Goal: Task Accomplishment & Management: Use online tool/utility

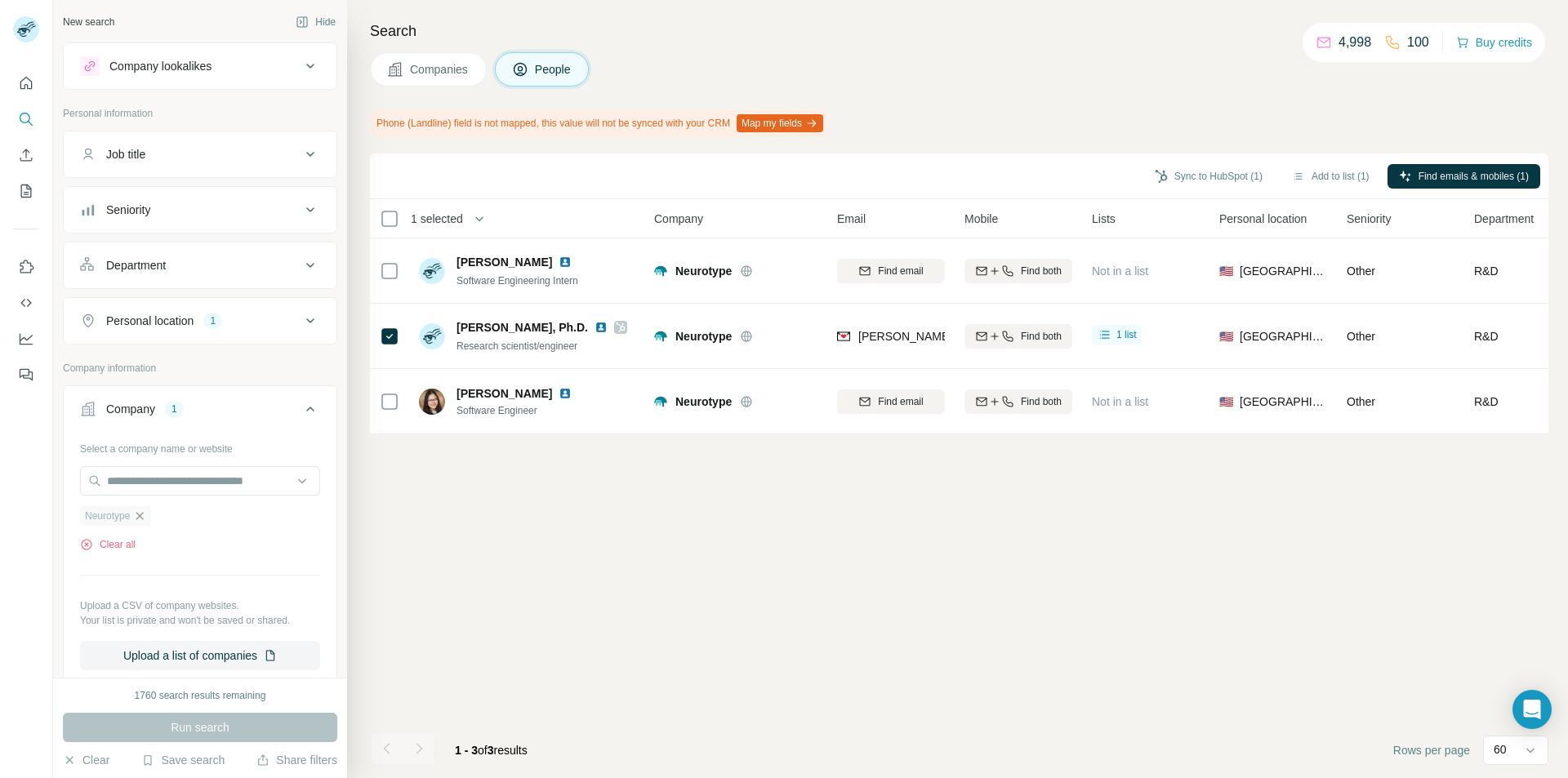
click at [142, 519] on icon "button" at bounding box center [140, 516] width 13 height 13
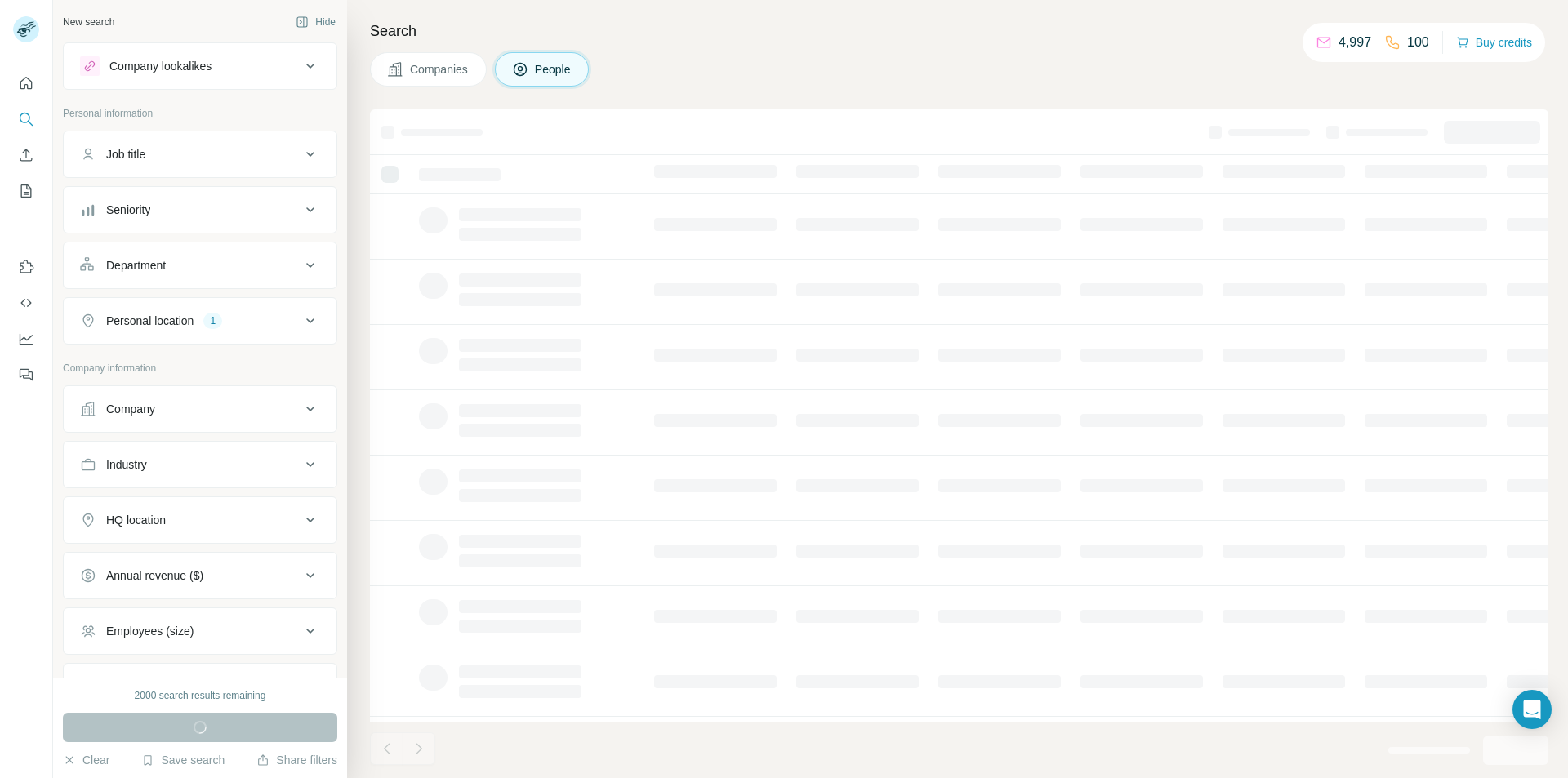
click at [170, 414] on div "Company" at bounding box center [190, 409] width 220 height 17
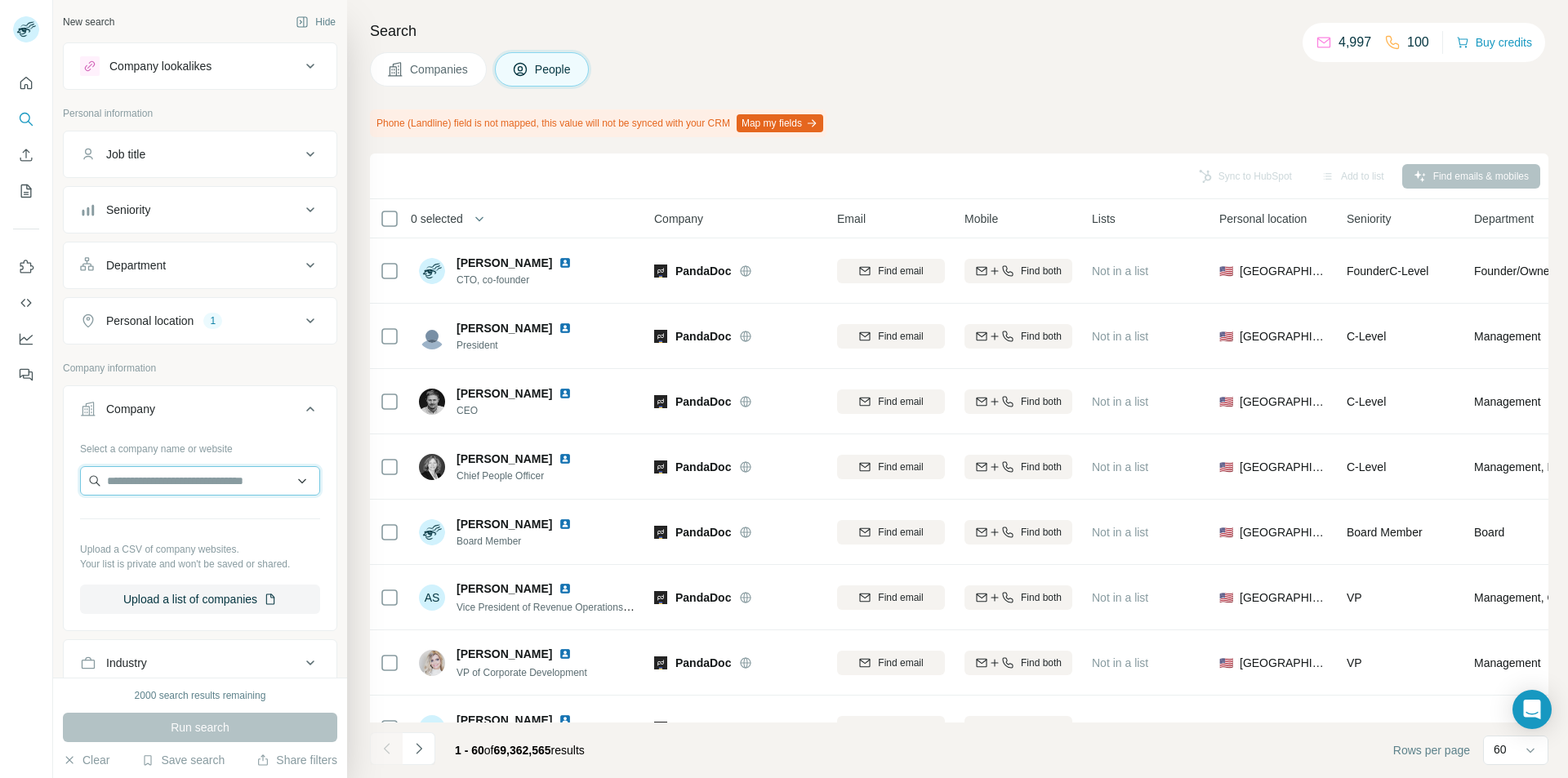
click at [135, 477] on input "text" at bounding box center [199, 481] width 240 height 30
paste input "**********"
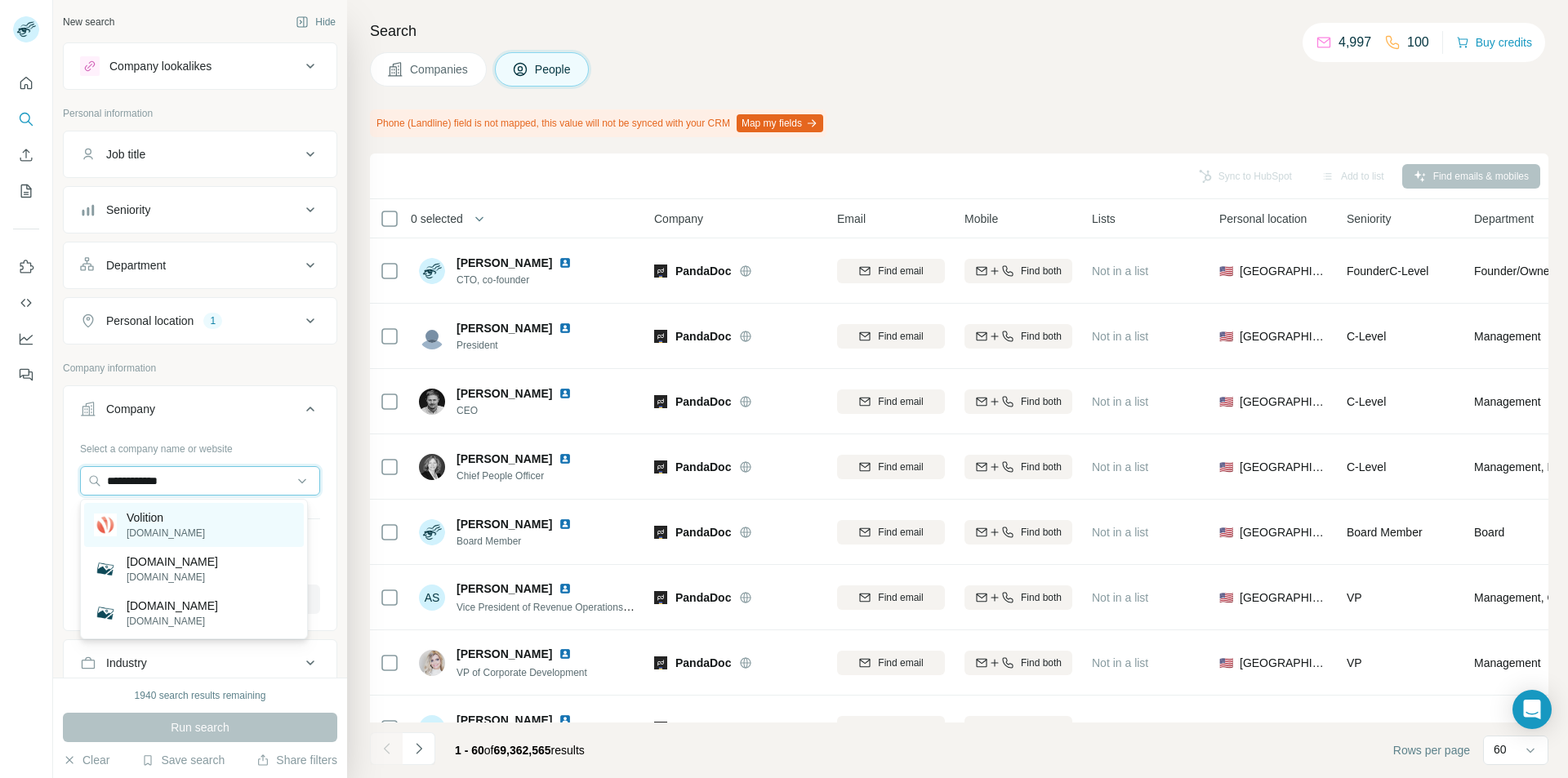
type input "**********"
click at [160, 520] on p "Volition" at bounding box center [166, 518] width 79 height 17
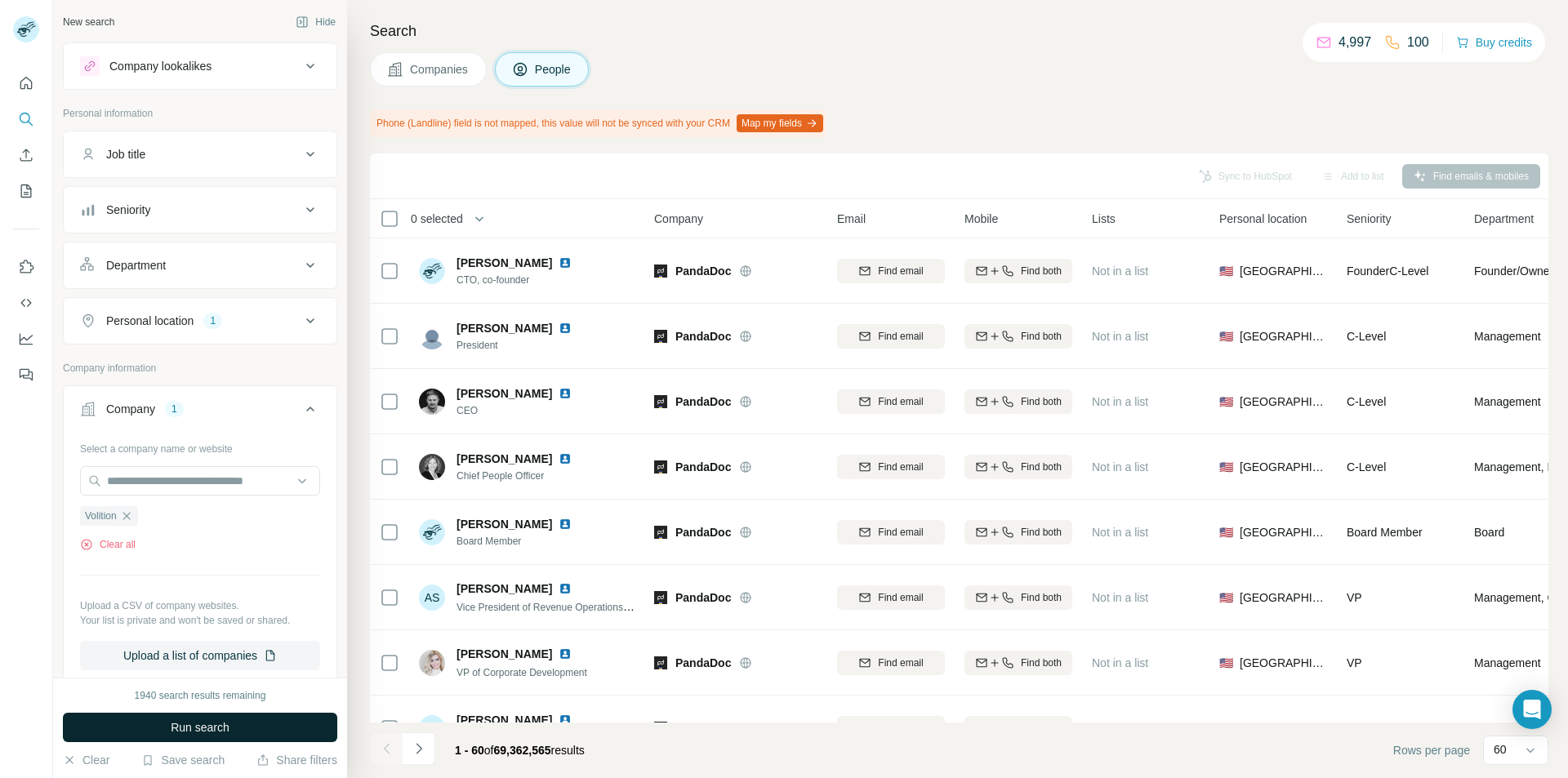
click at [198, 727] on span "Run search" at bounding box center [200, 727] width 59 height 17
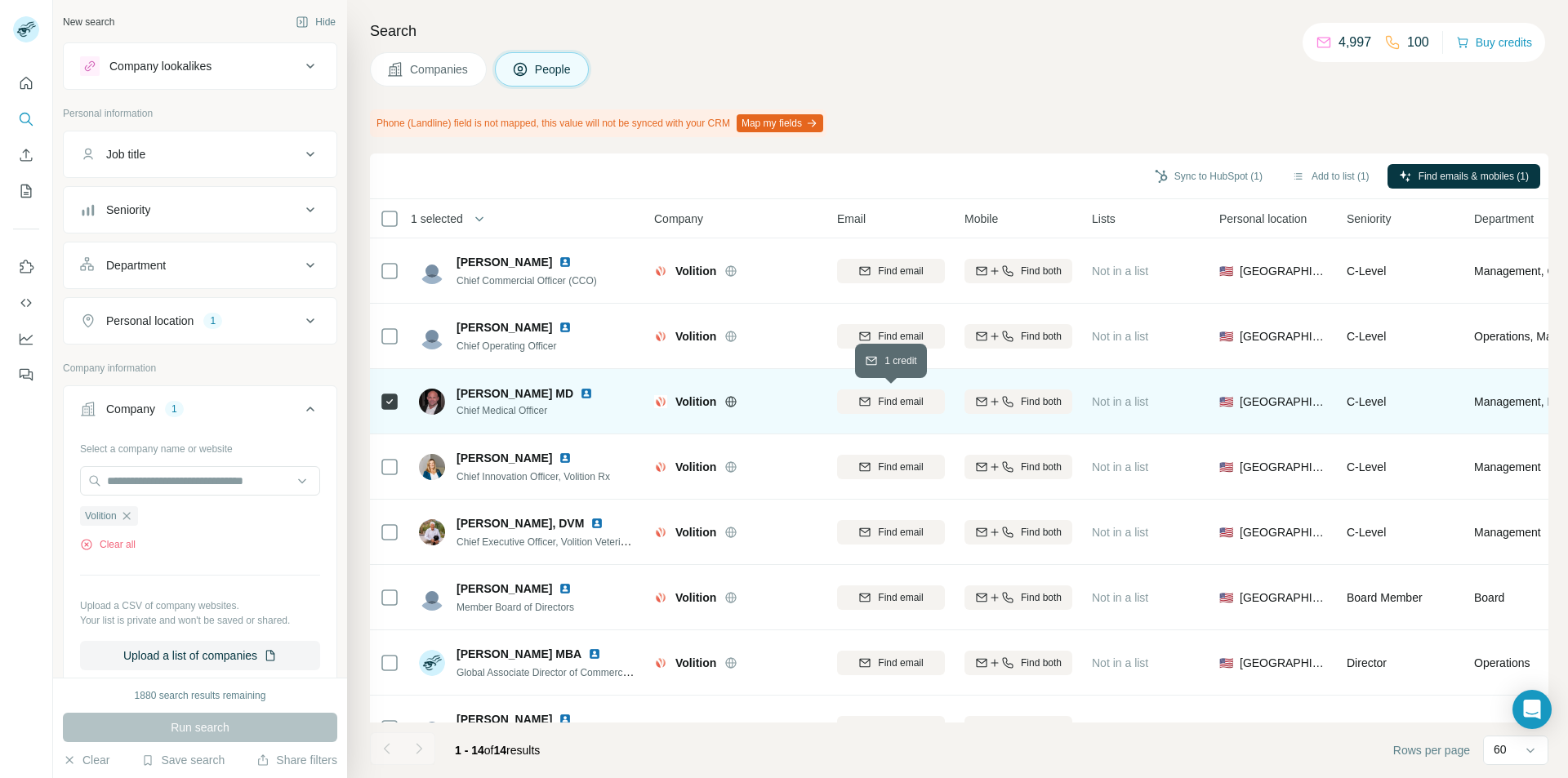
click at [863, 406] on icon "button" at bounding box center [865, 401] width 13 height 13
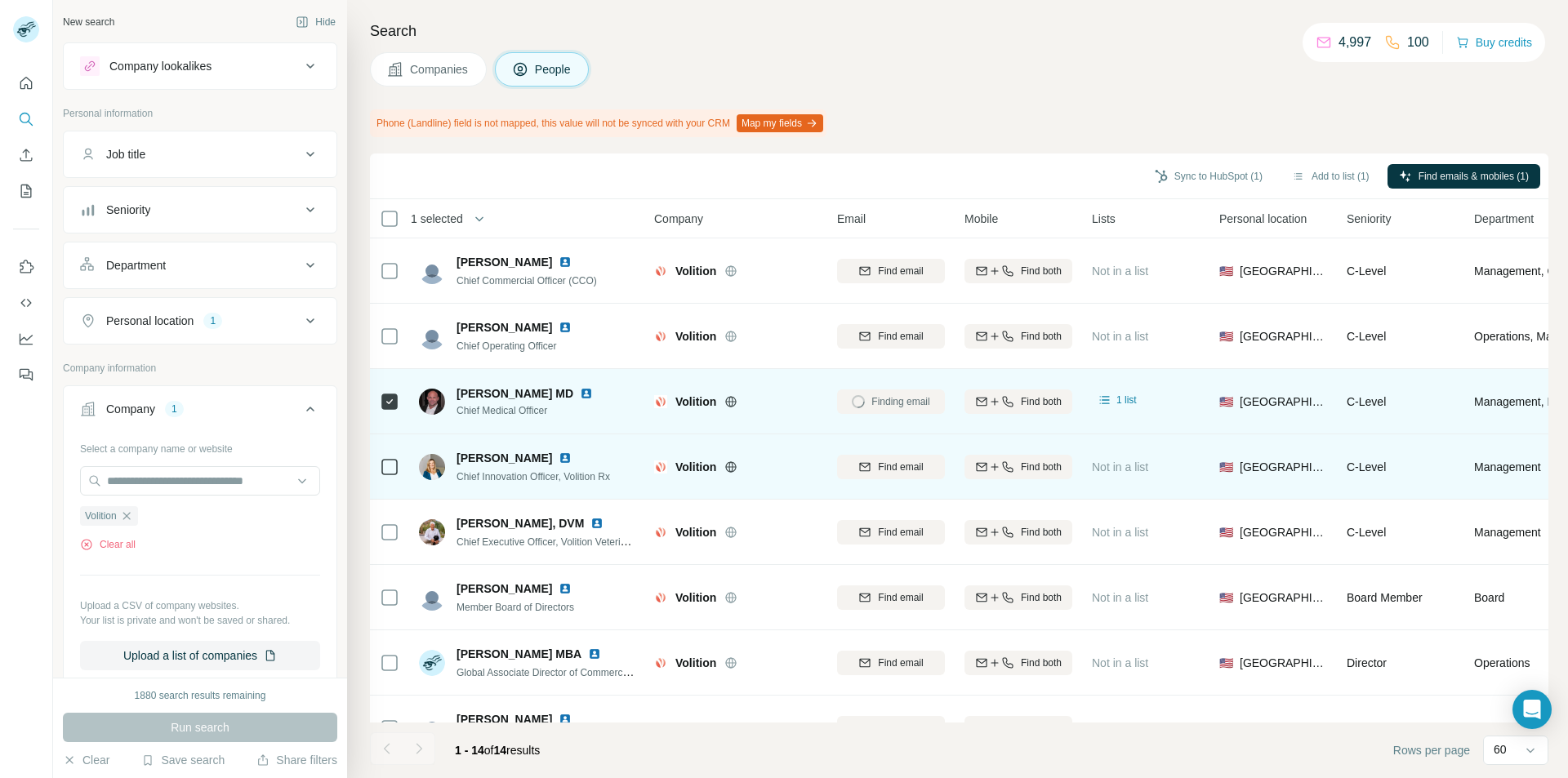
click at [380, 469] on icon at bounding box center [389, 466] width 19 height 19
click at [872, 463] on div "Find email" at bounding box center [891, 467] width 107 height 15
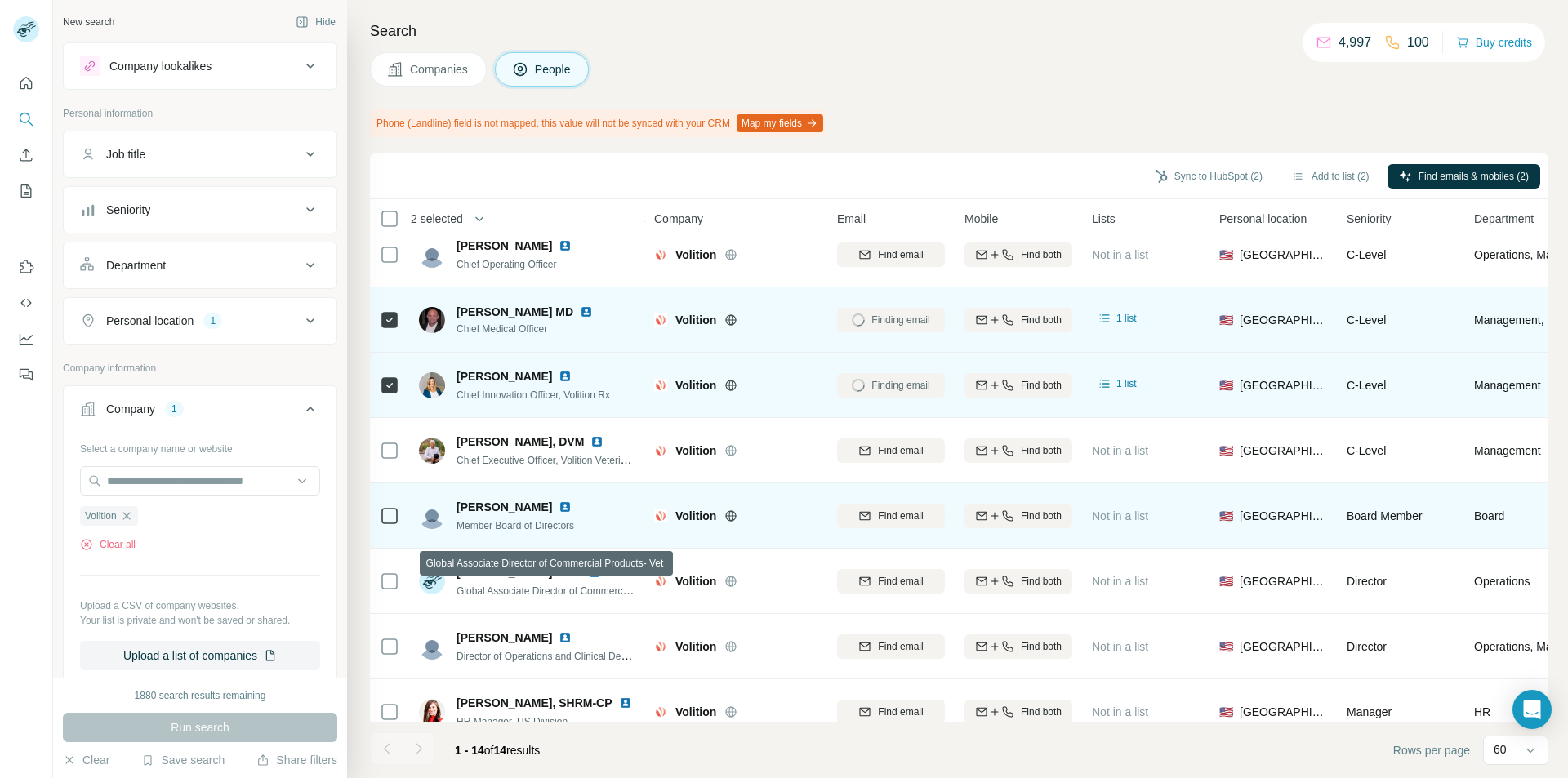
scroll to position [163, 0]
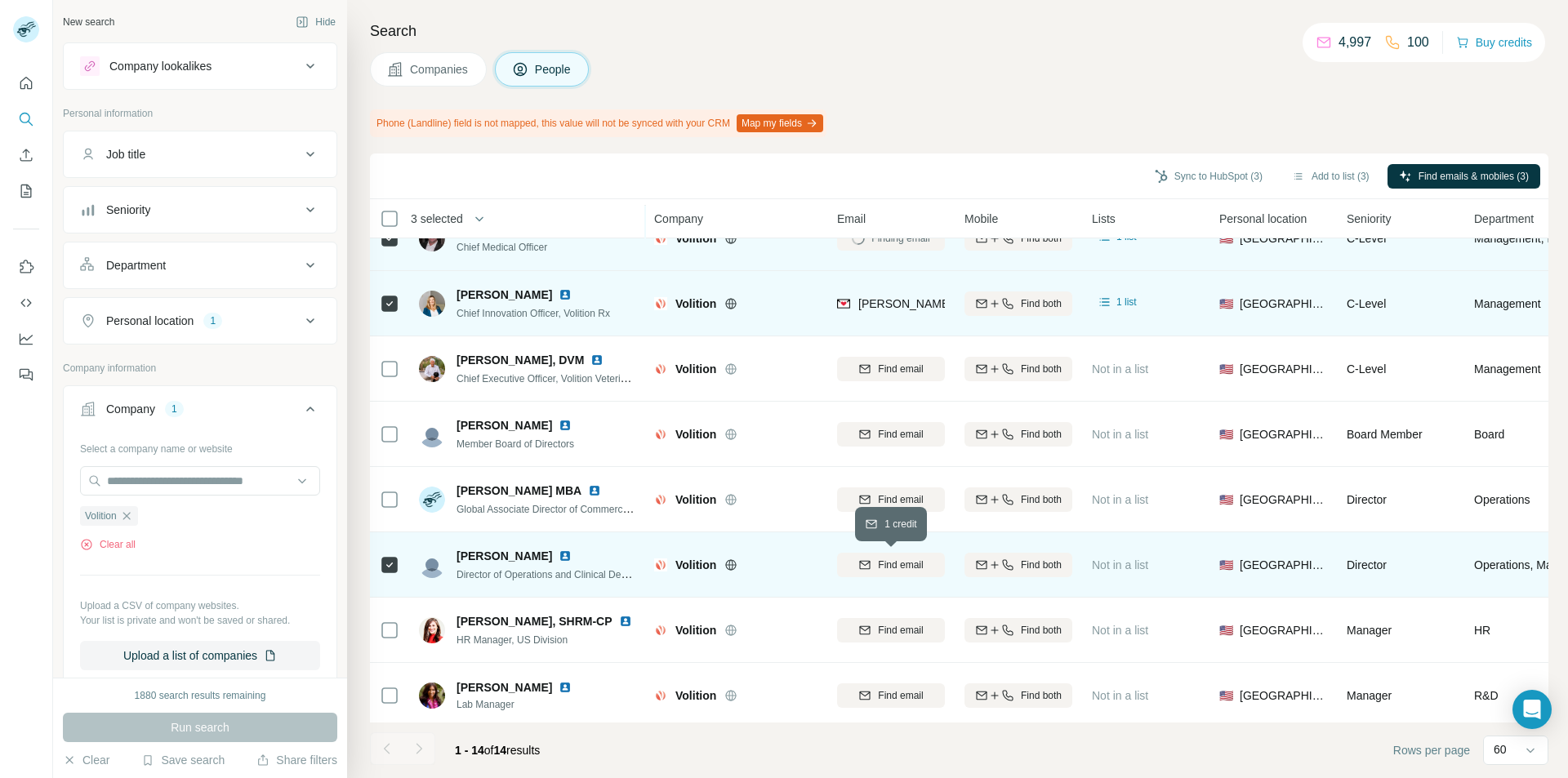
click at [879, 576] on button "Find email" at bounding box center [891, 564] width 107 height 24
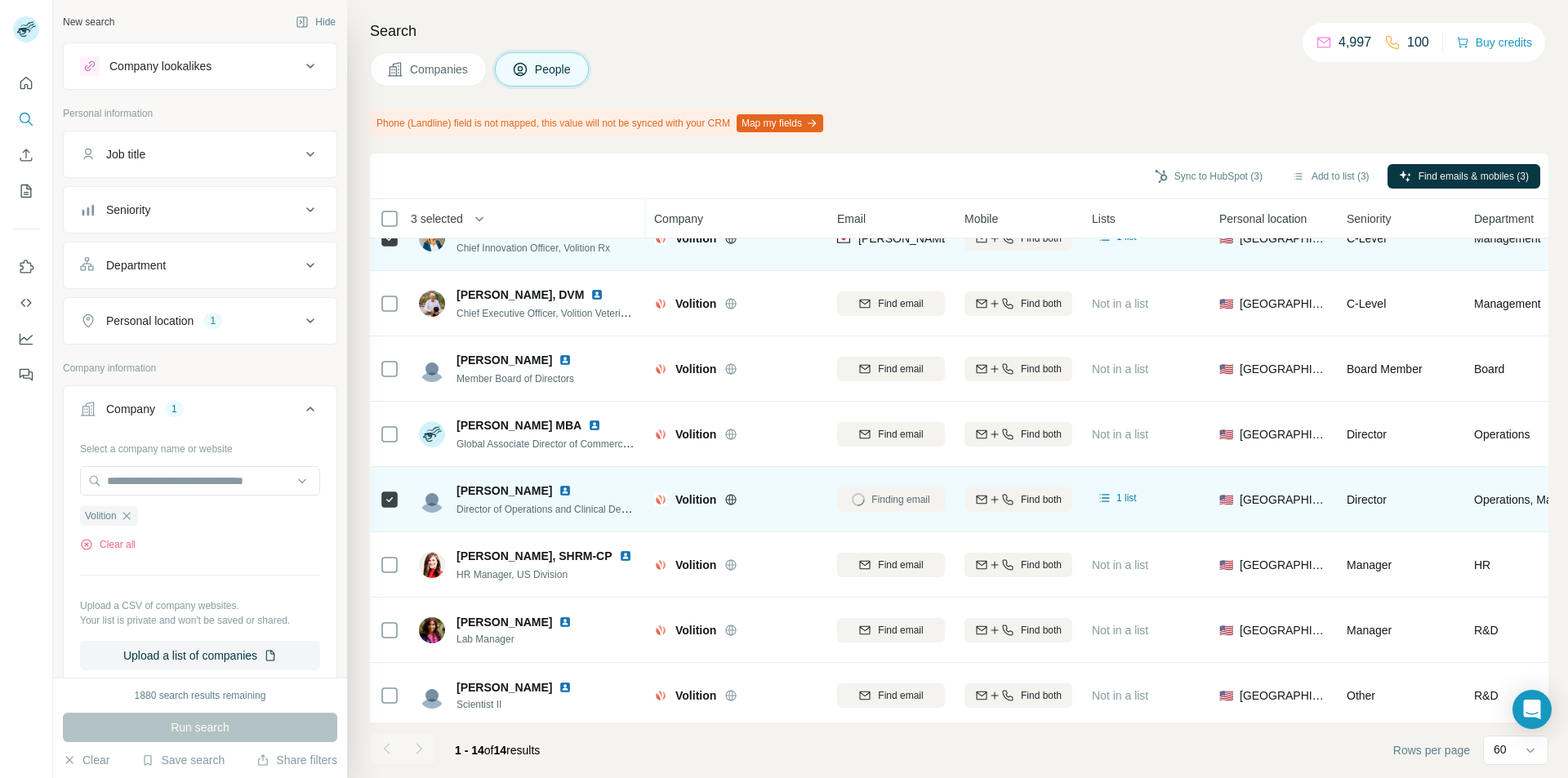
scroll to position [193, 0]
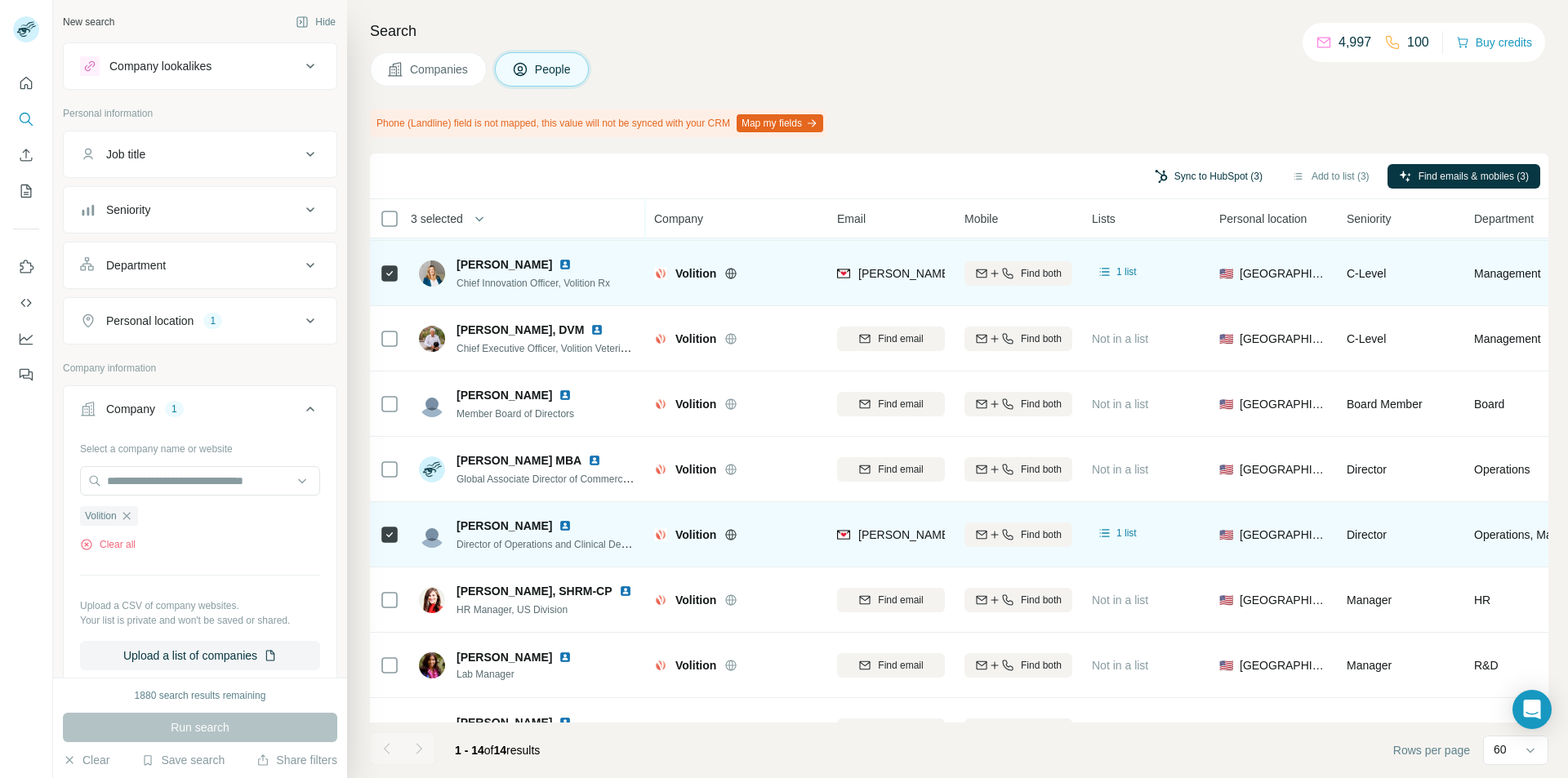
click at [1215, 182] on button "Sync to HubSpot (3)" at bounding box center [1208, 176] width 131 height 24
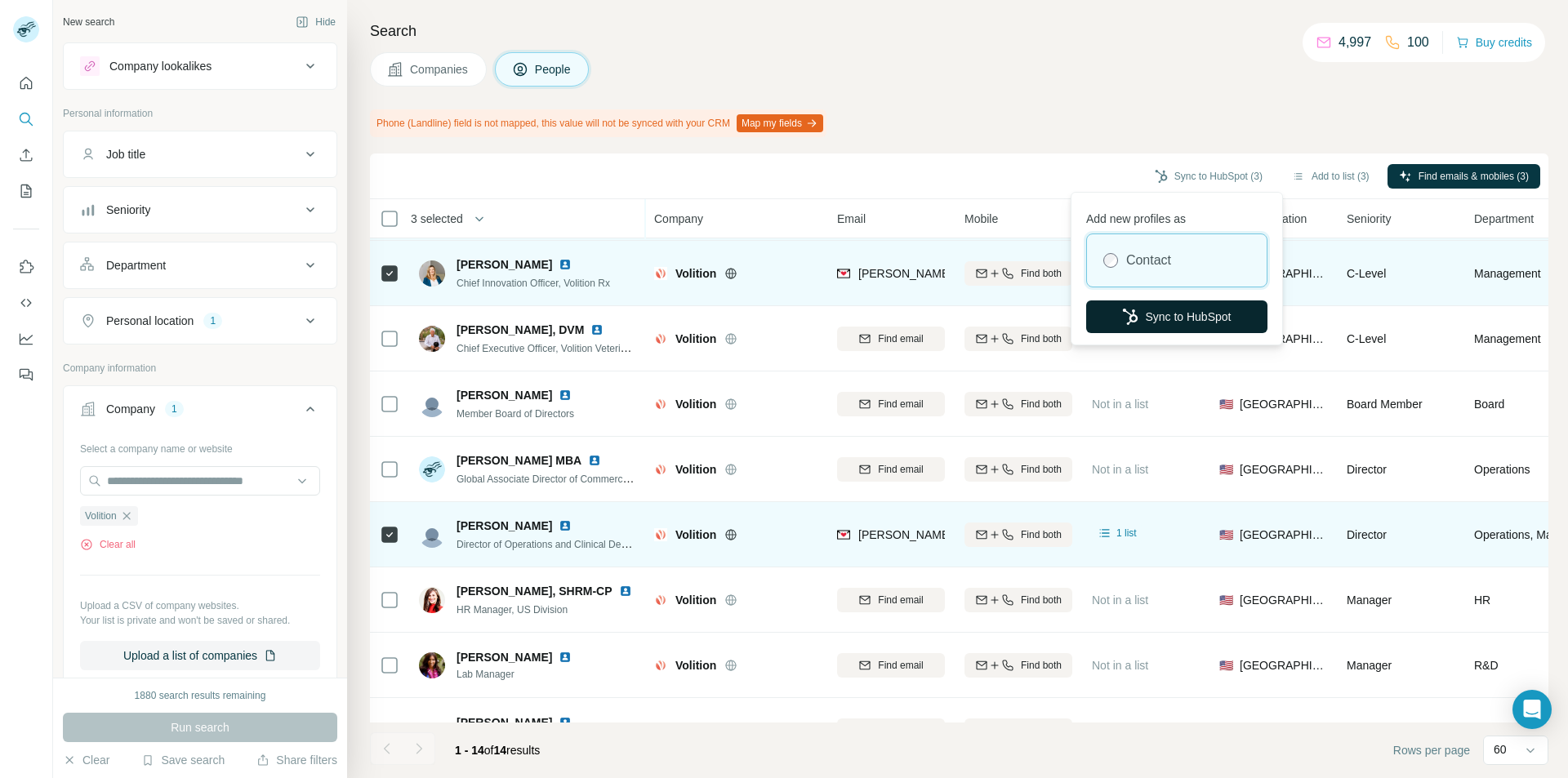
click at [1164, 309] on button "Sync to HubSpot" at bounding box center [1177, 316] width 181 height 32
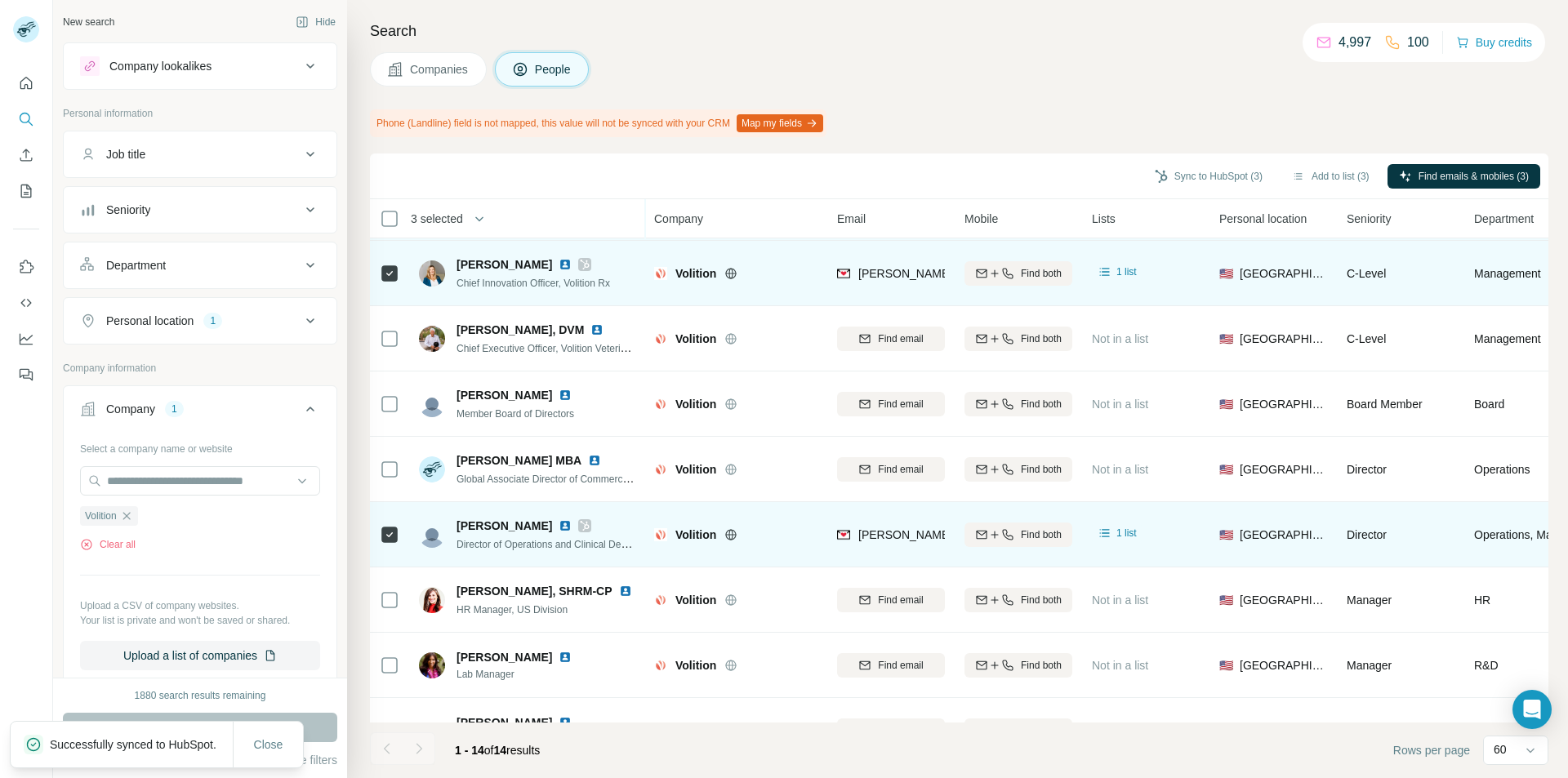
click at [129, 519] on icon "button" at bounding box center [127, 516] width 13 height 13
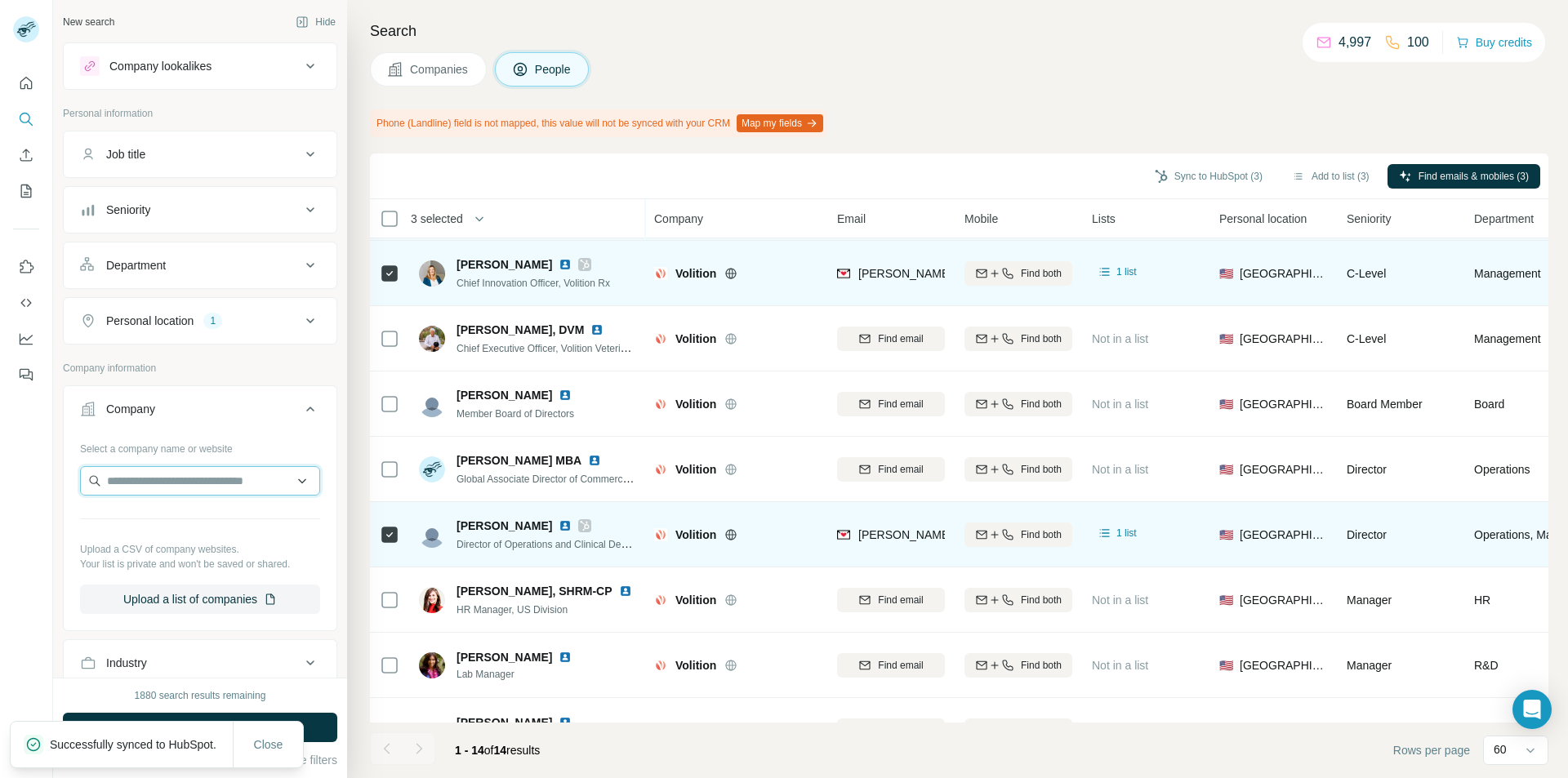
click at [131, 489] on input "text" at bounding box center [199, 481] width 240 height 30
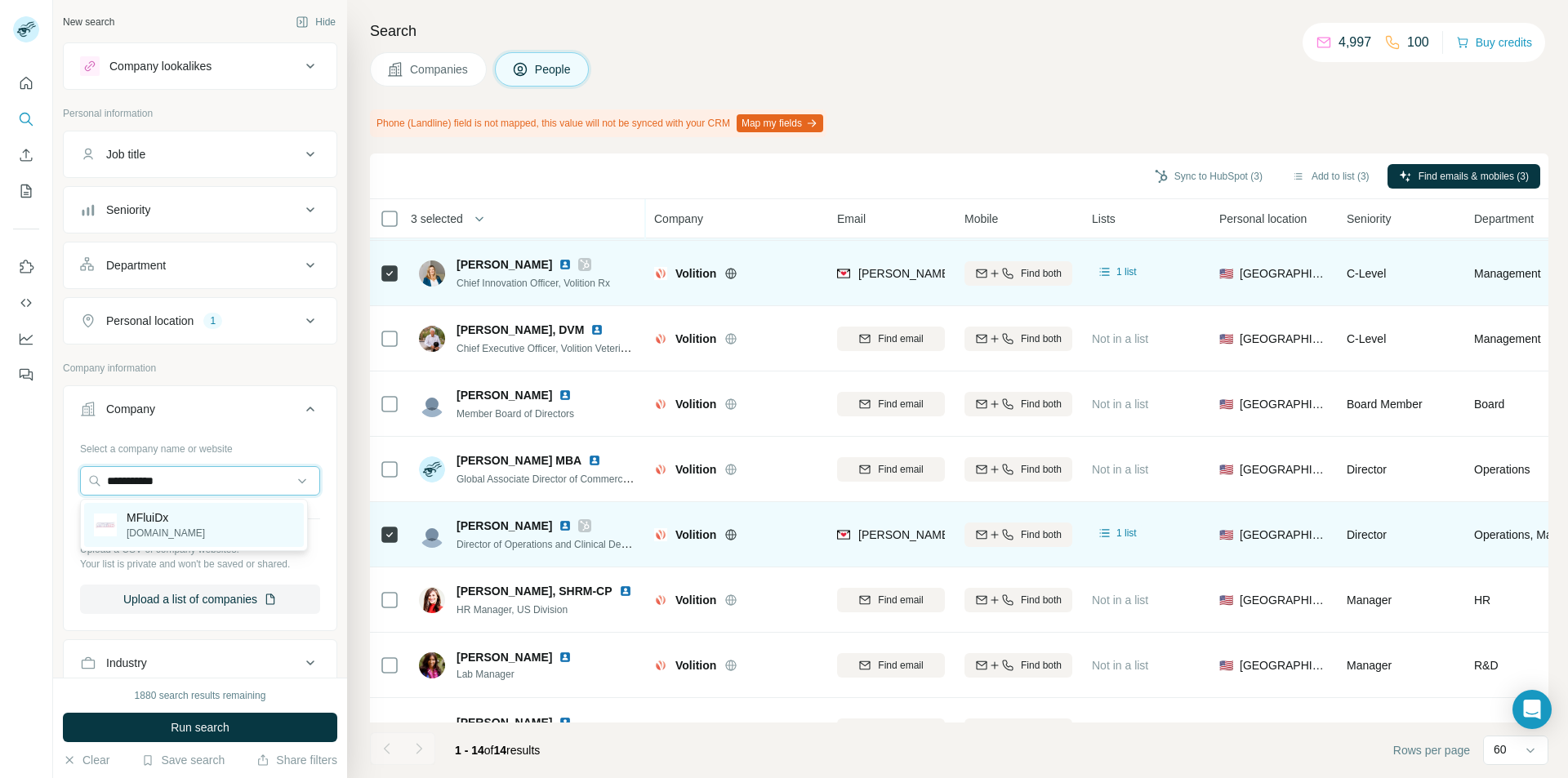
type input "**********"
click at [172, 525] on p "[DOMAIN_NAME]" at bounding box center [166, 533] width 79 height 15
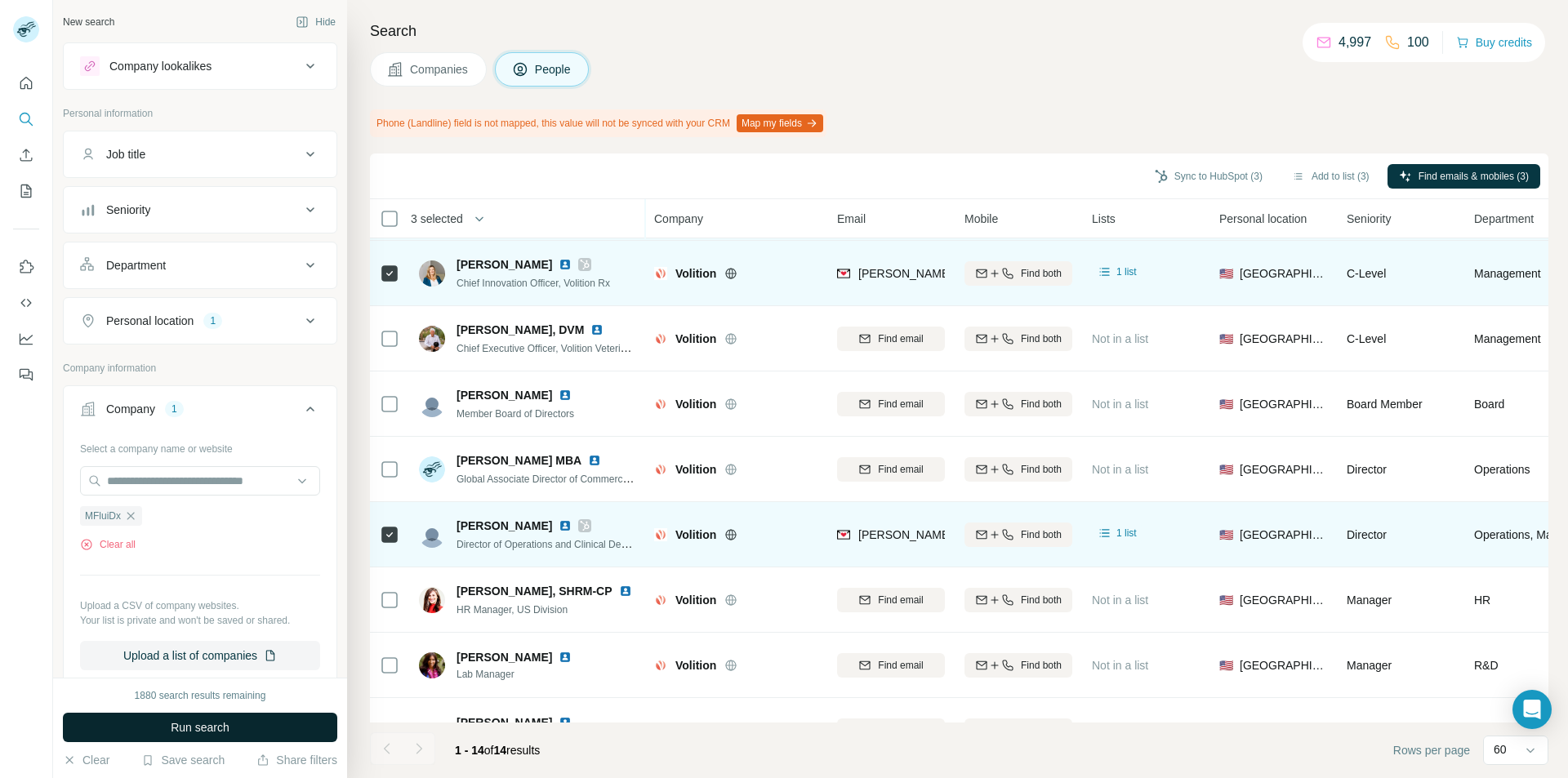
click at [234, 733] on button "Run search" at bounding box center [200, 727] width 275 height 30
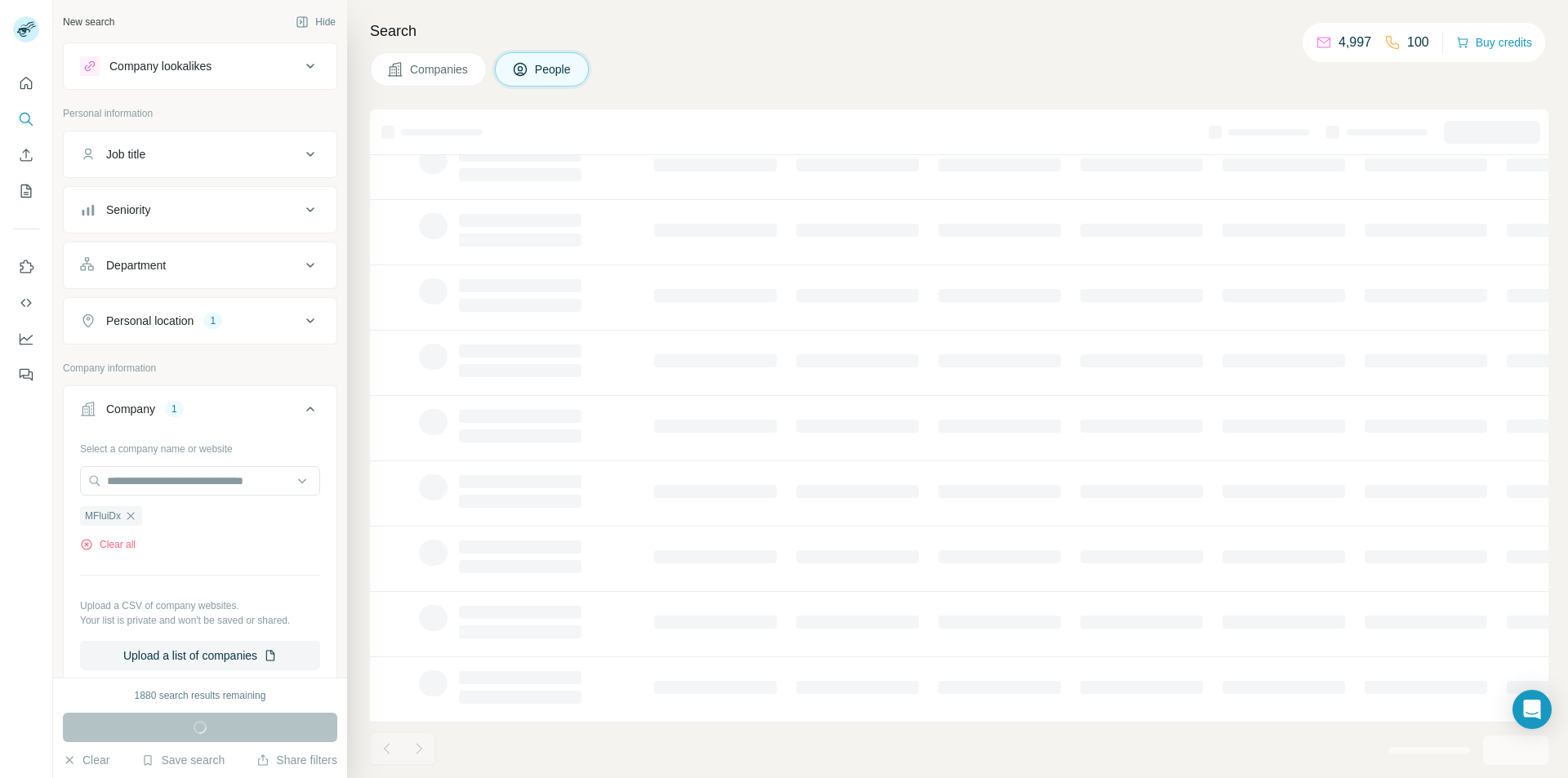
scroll to position [133, 0]
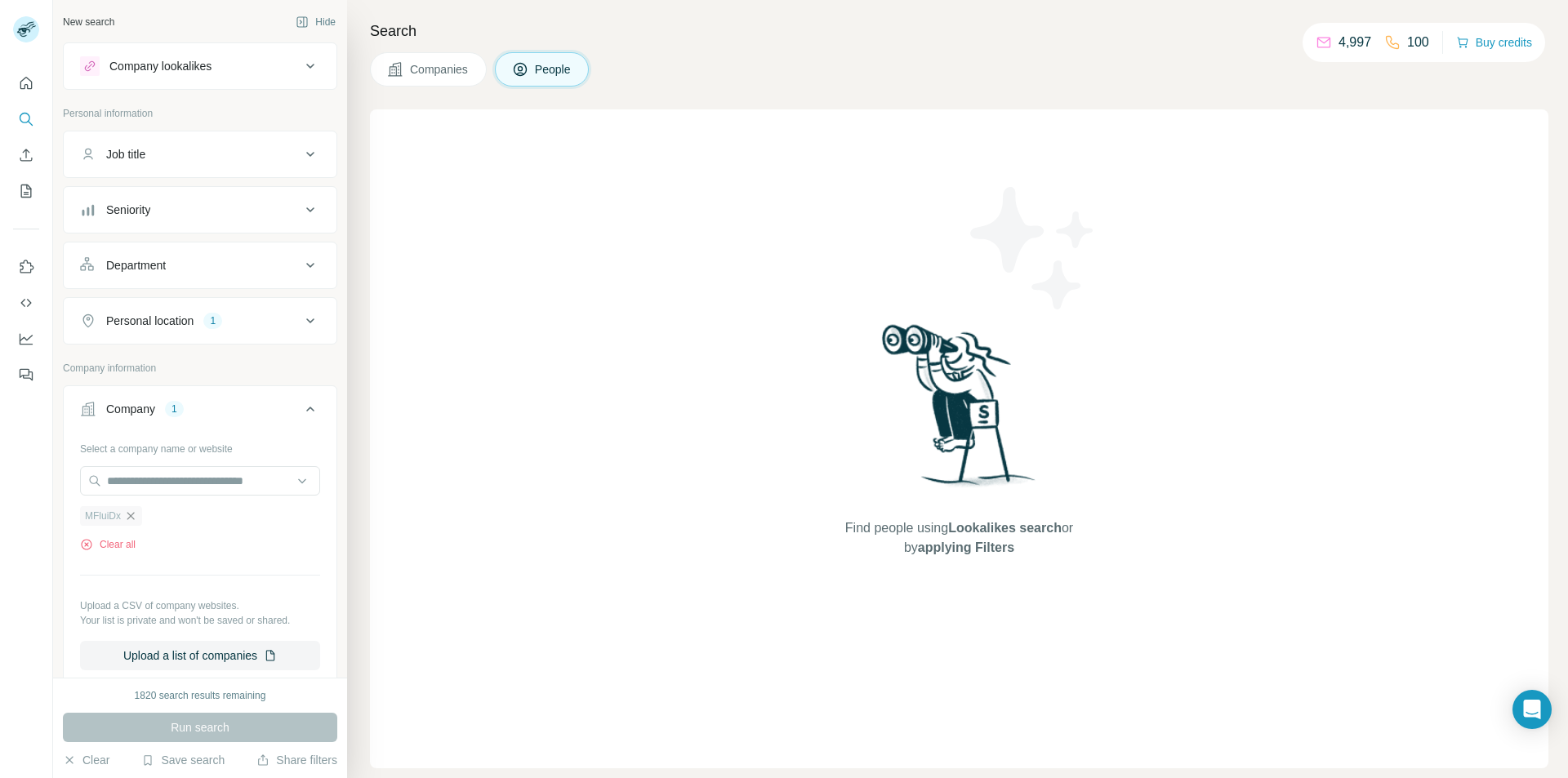
click at [128, 514] on icon "button" at bounding box center [131, 516] width 13 height 13
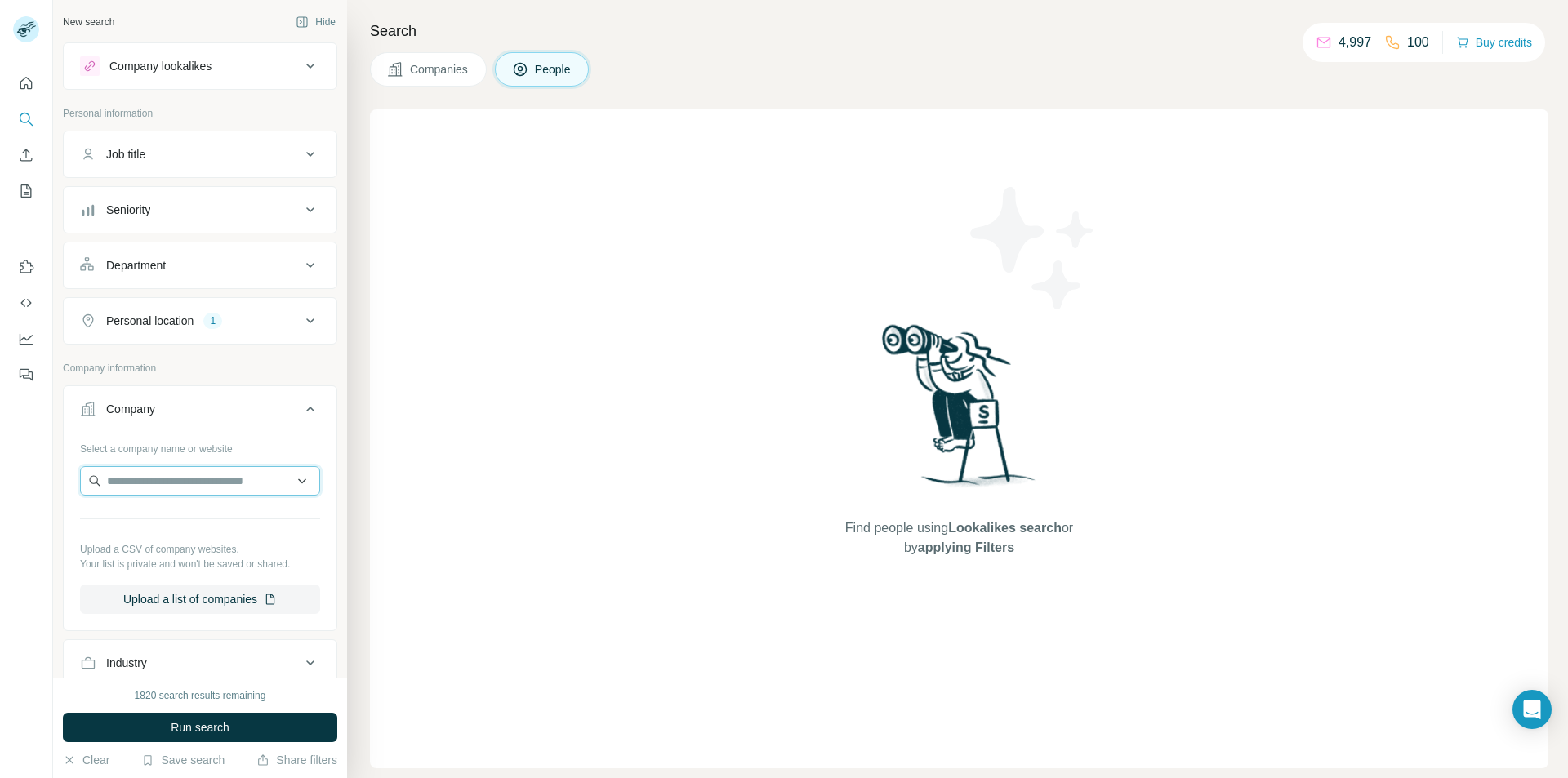
click at [170, 489] on input "text" at bounding box center [199, 481] width 240 height 30
paste input "**********"
type input "**********"
click at [175, 519] on p "CytoAstra" at bounding box center [166, 518] width 79 height 17
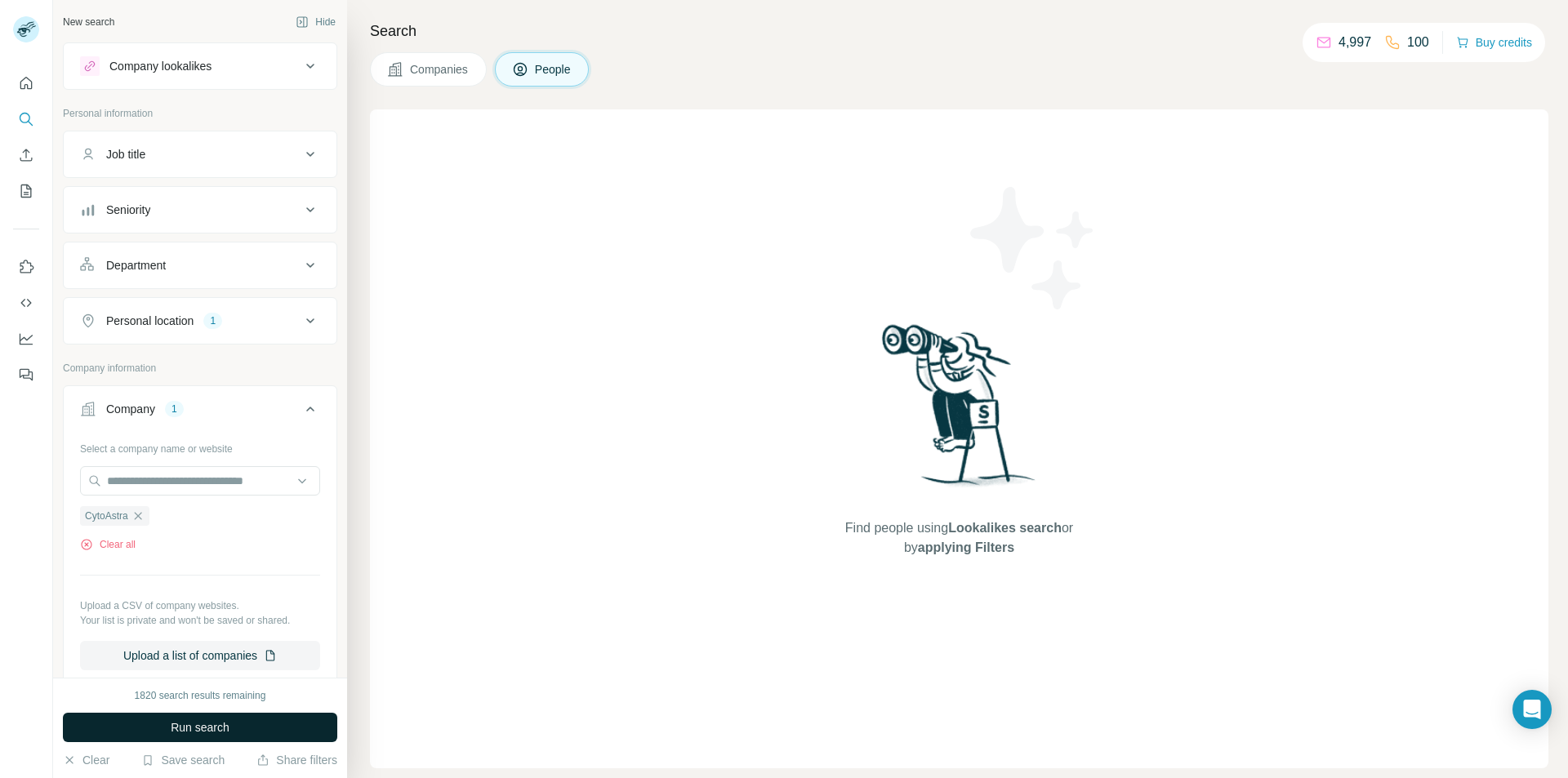
click at [171, 727] on span "Run search" at bounding box center [200, 727] width 59 height 17
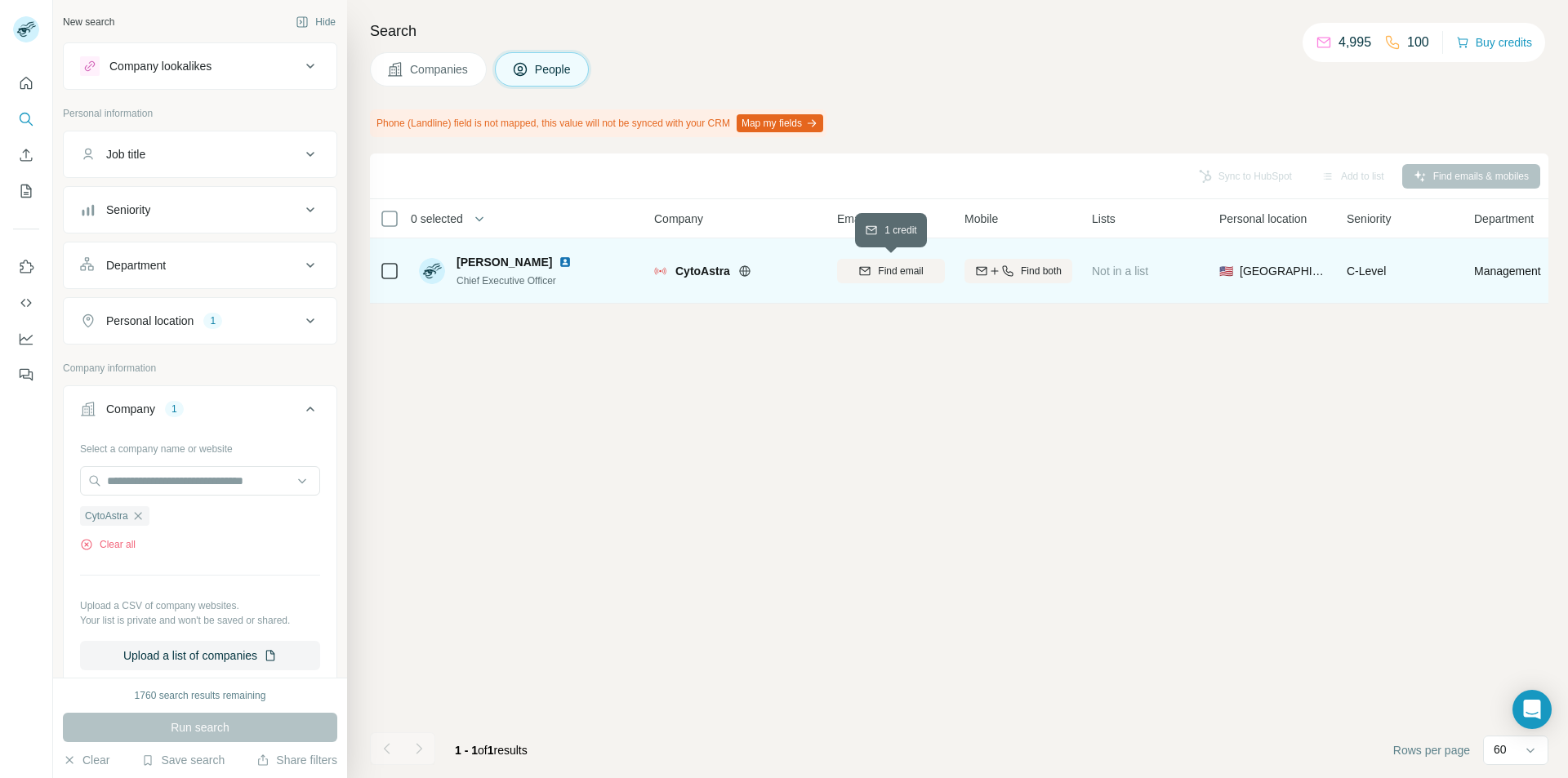
click at [865, 266] on icon "button" at bounding box center [865, 271] width 13 height 13
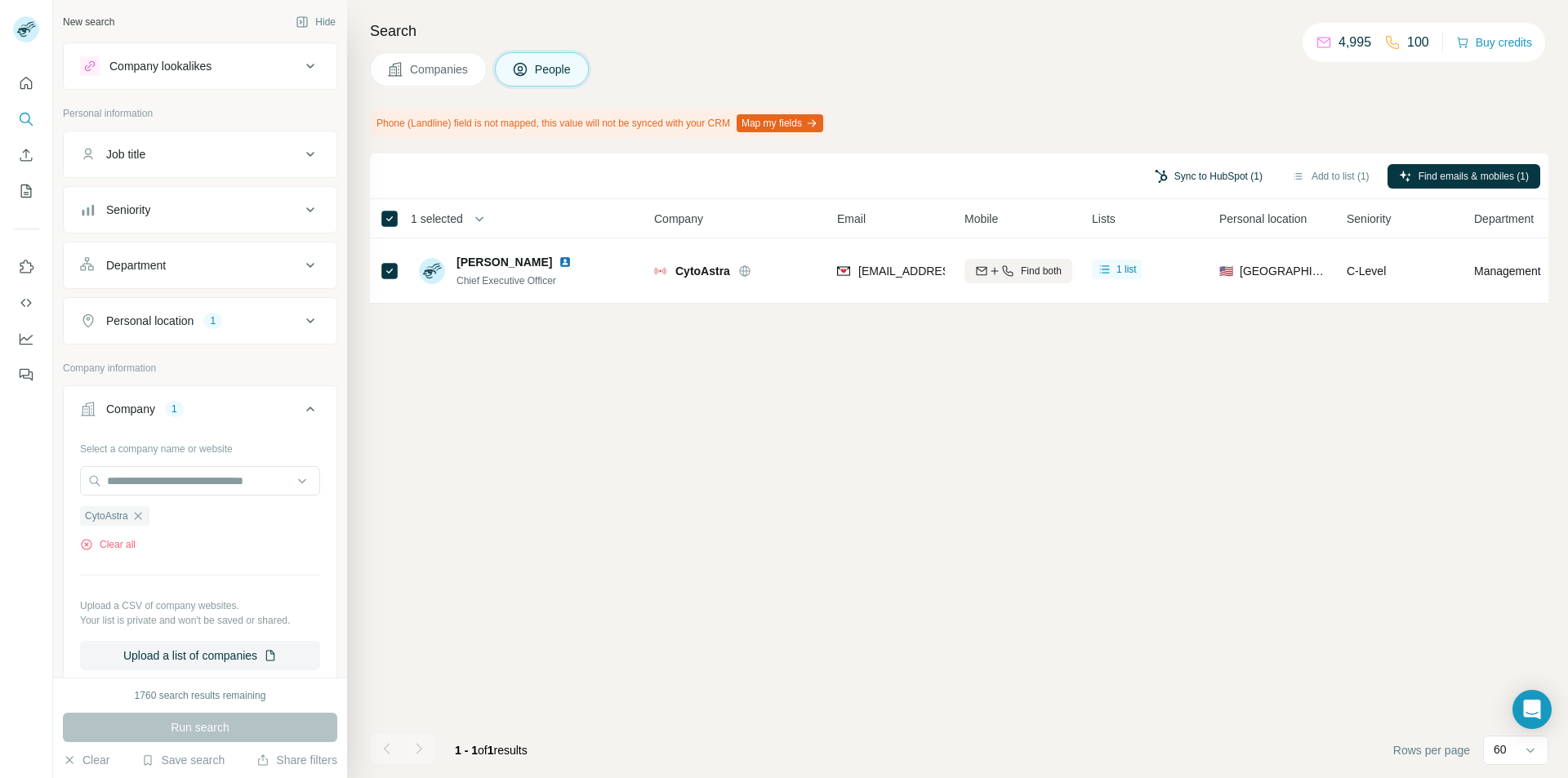
click at [1194, 184] on button "Sync to HubSpot (1)" at bounding box center [1208, 176] width 131 height 24
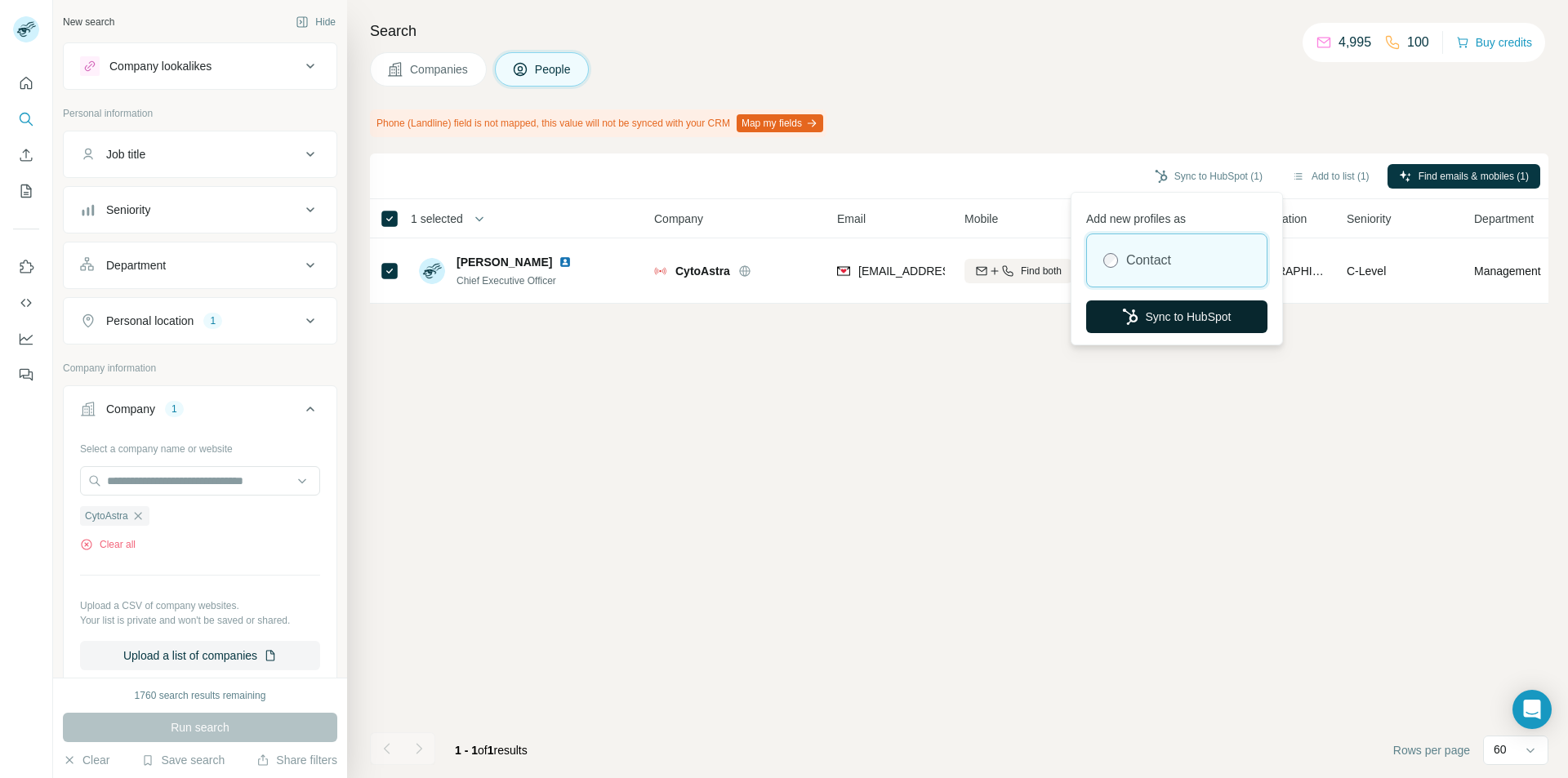
click at [1131, 318] on icon "button" at bounding box center [1130, 317] width 15 height 17
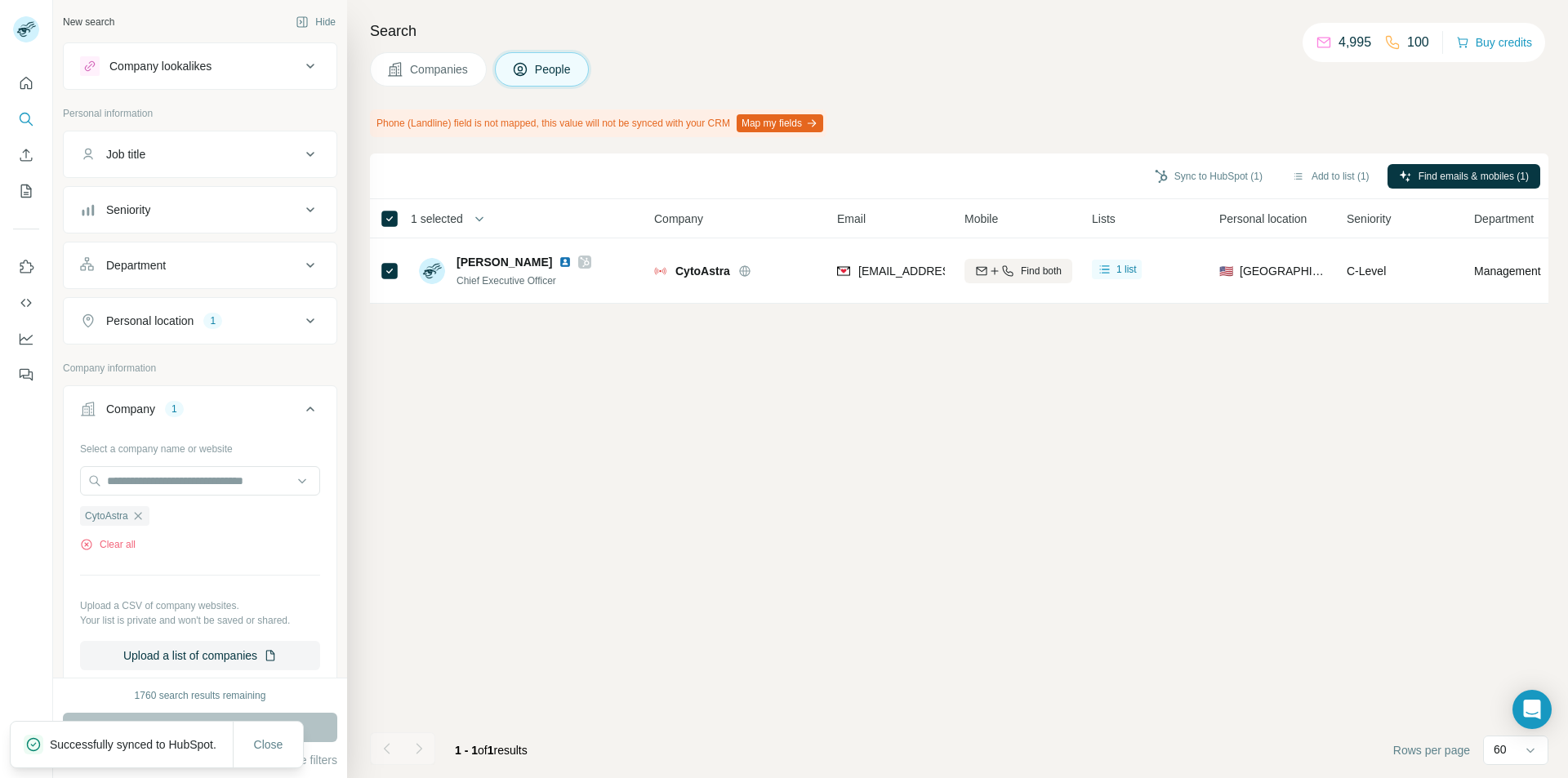
click at [142, 513] on icon "button" at bounding box center [138, 516] width 13 height 13
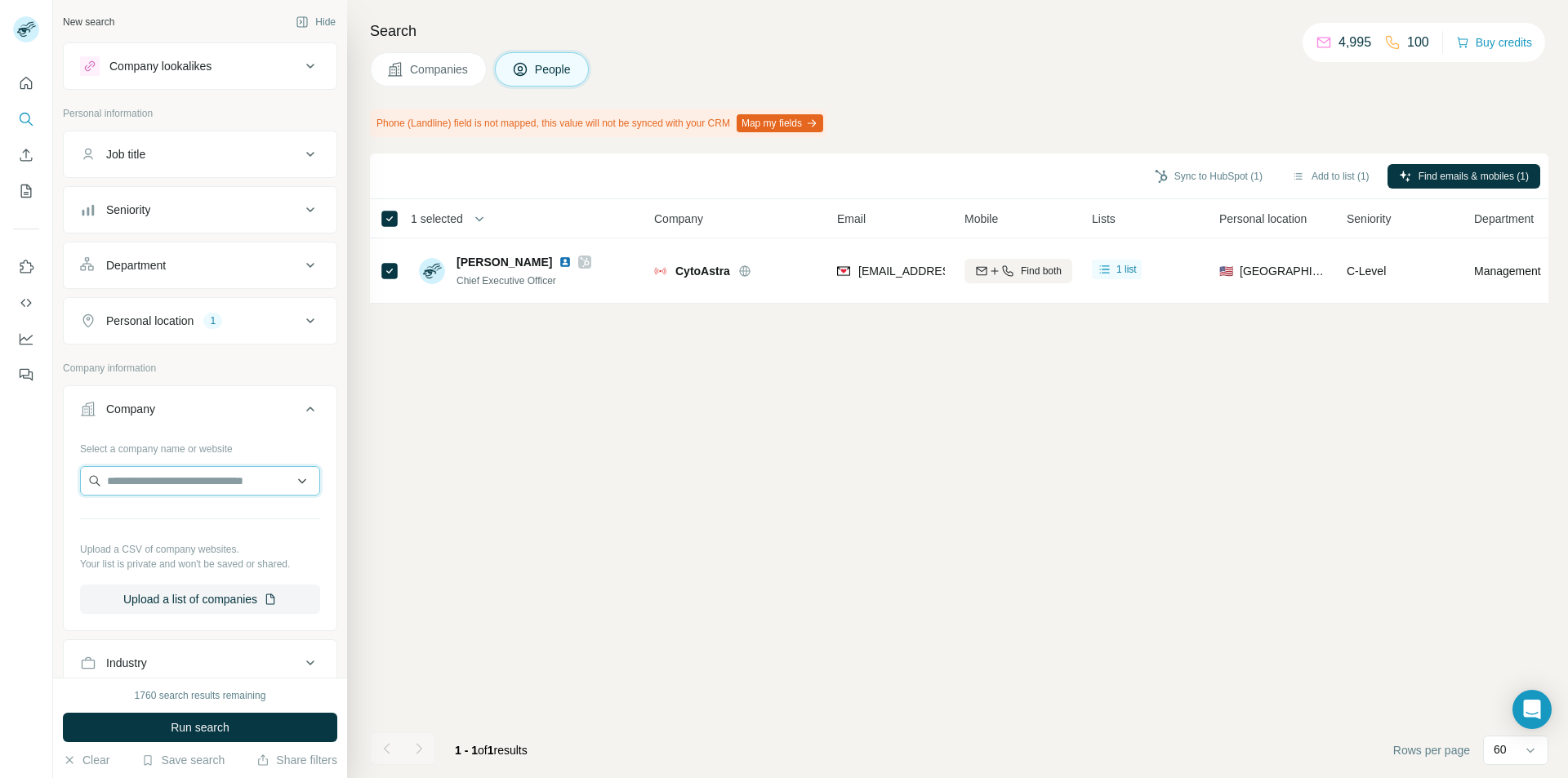
click at [131, 480] on input "text" at bounding box center [199, 481] width 240 height 30
paste input "**********"
type input "**********"
click at [167, 521] on p "Onconetix" at bounding box center [166, 518] width 79 height 17
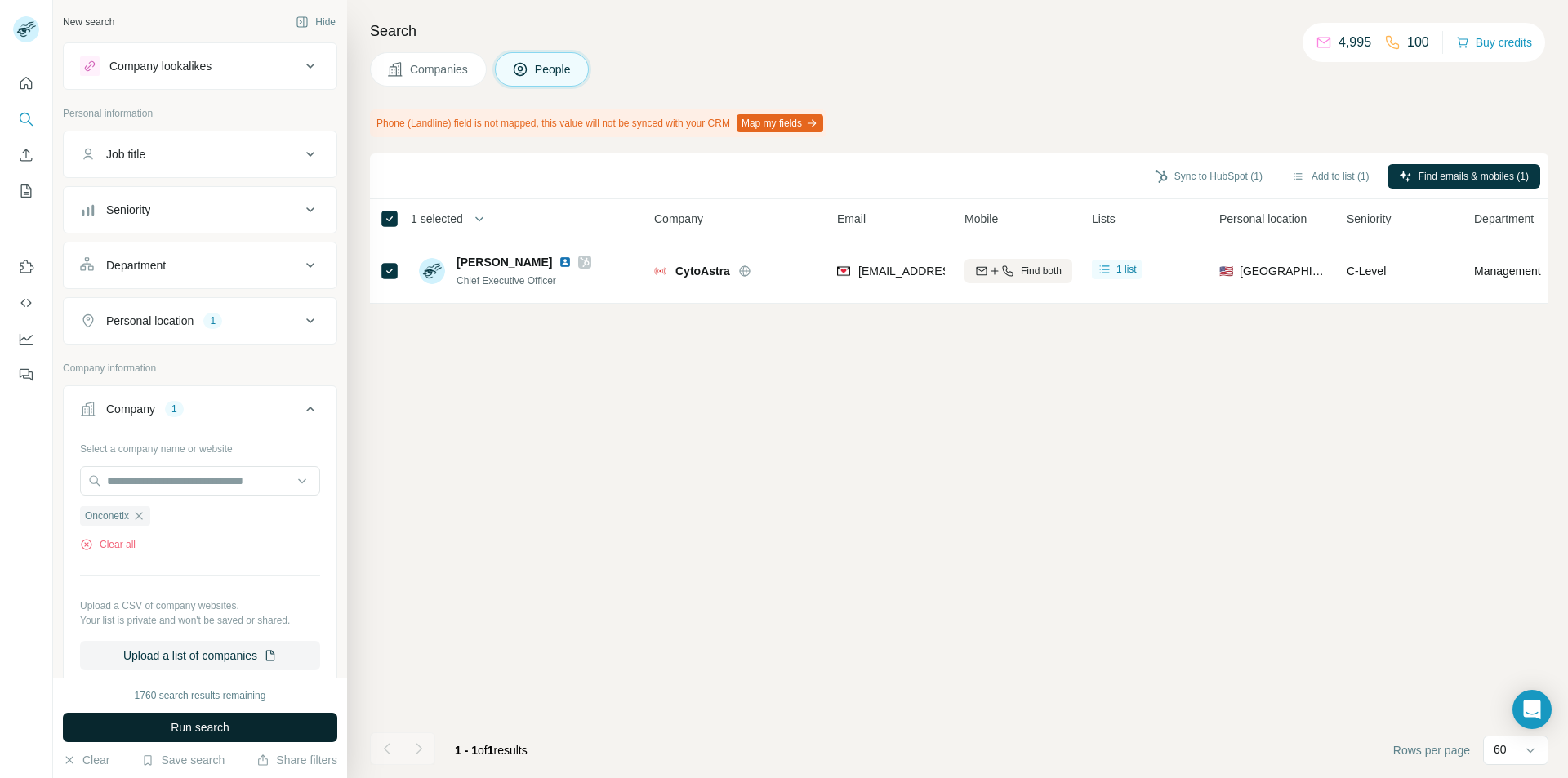
click at [235, 722] on button "Run search" at bounding box center [200, 727] width 275 height 30
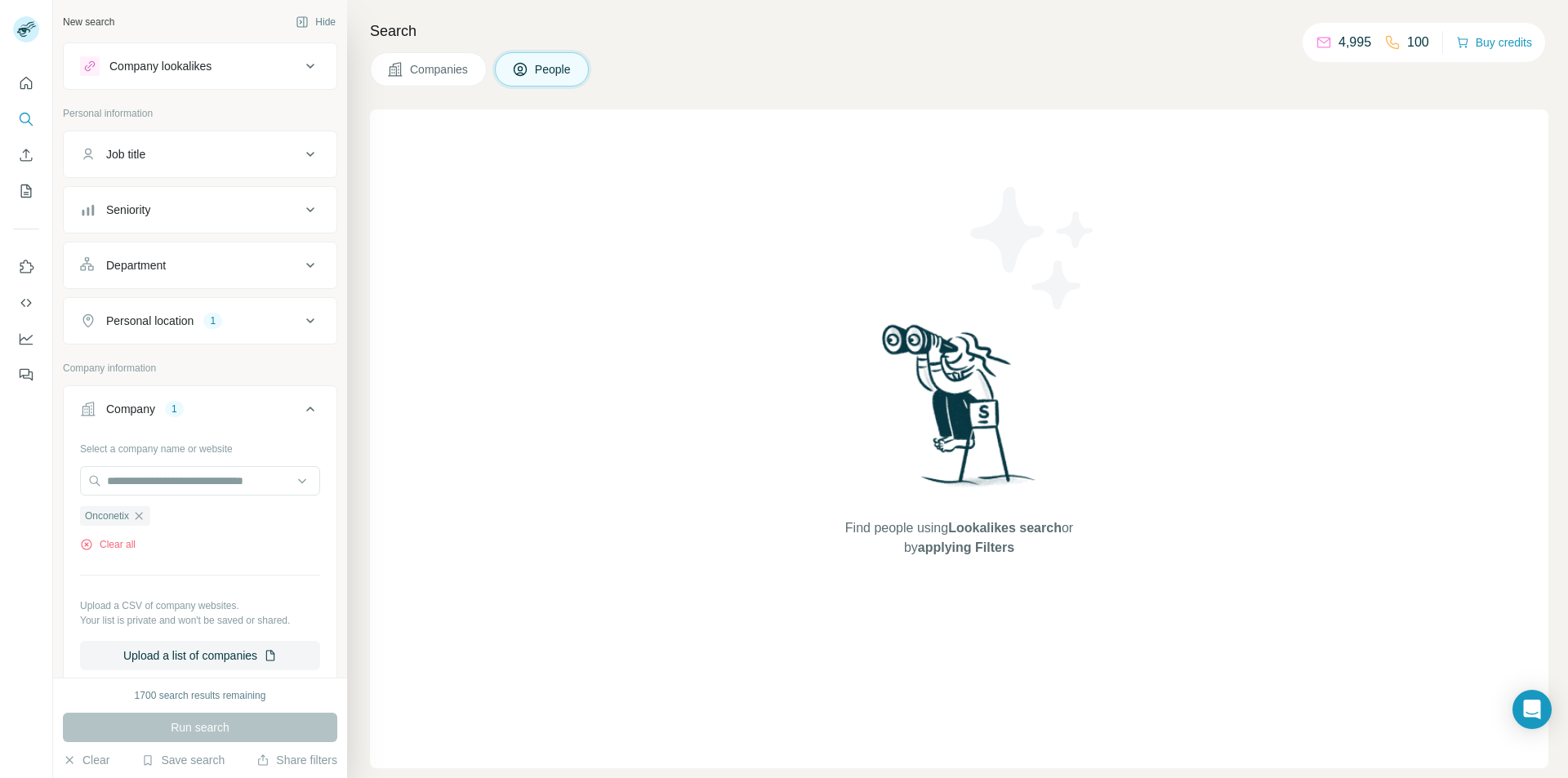
click at [135, 518] on icon "button" at bounding box center [139, 516] width 13 height 13
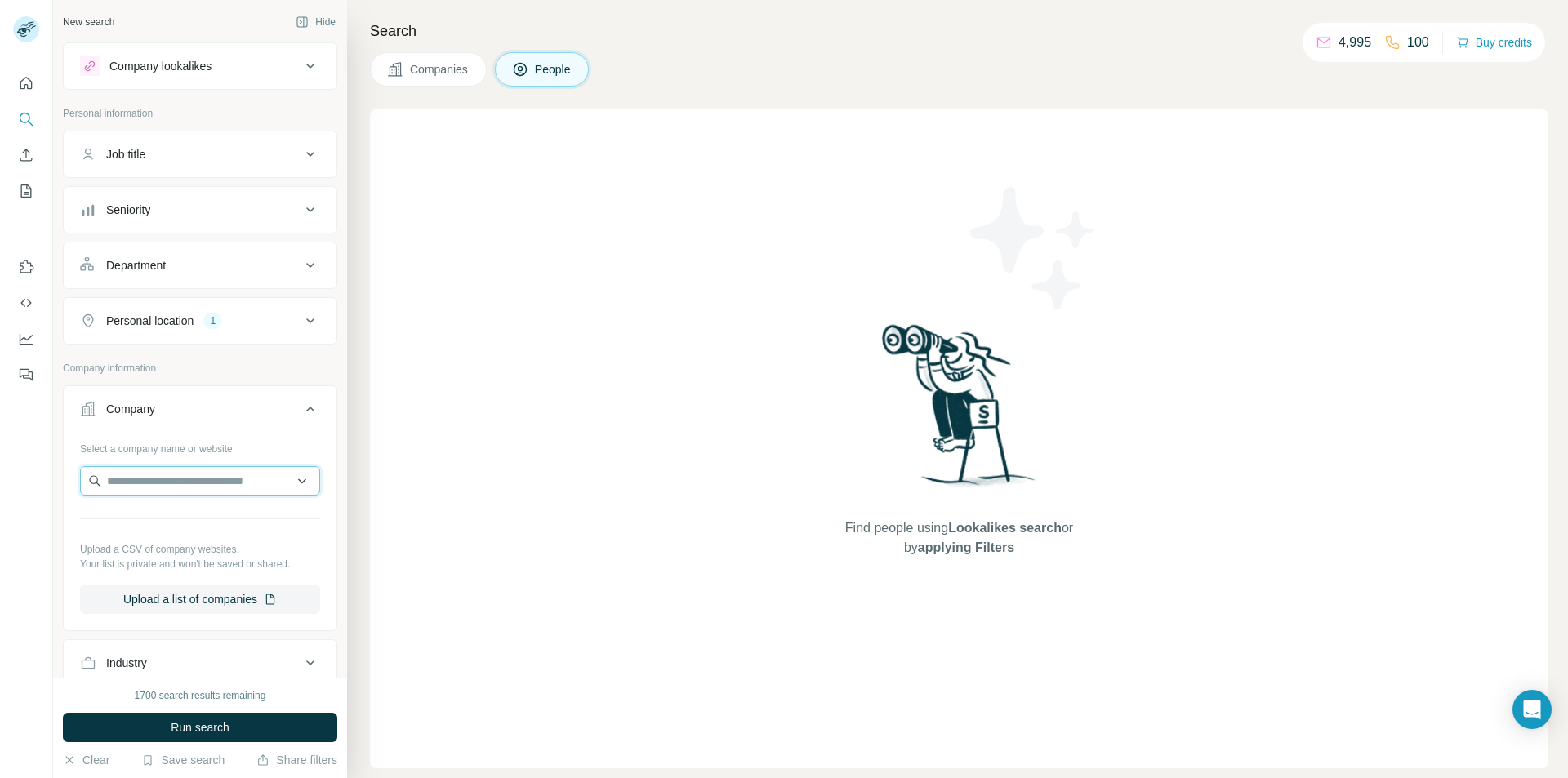
click at [159, 475] on input "text" at bounding box center [199, 481] width 240 height 30
paste input "**********"
type input "**********"
click at [171, 529] on p "[DOMAIN_NAME]" at bounding box center [166, 533] width 79 height 15
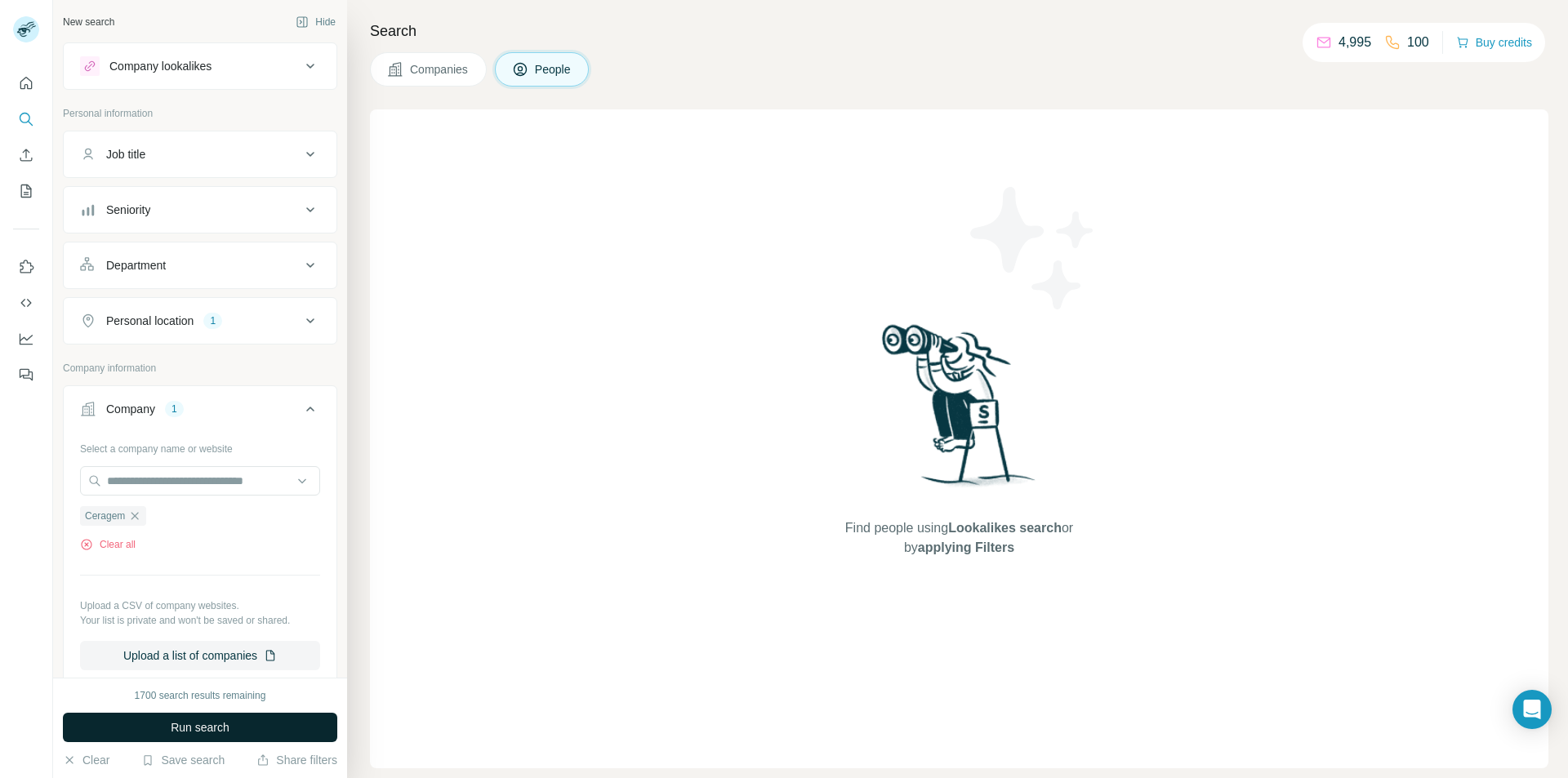
click at [184, 721] on span "Run search" at bounding box center [200, 727] width 59 height 17
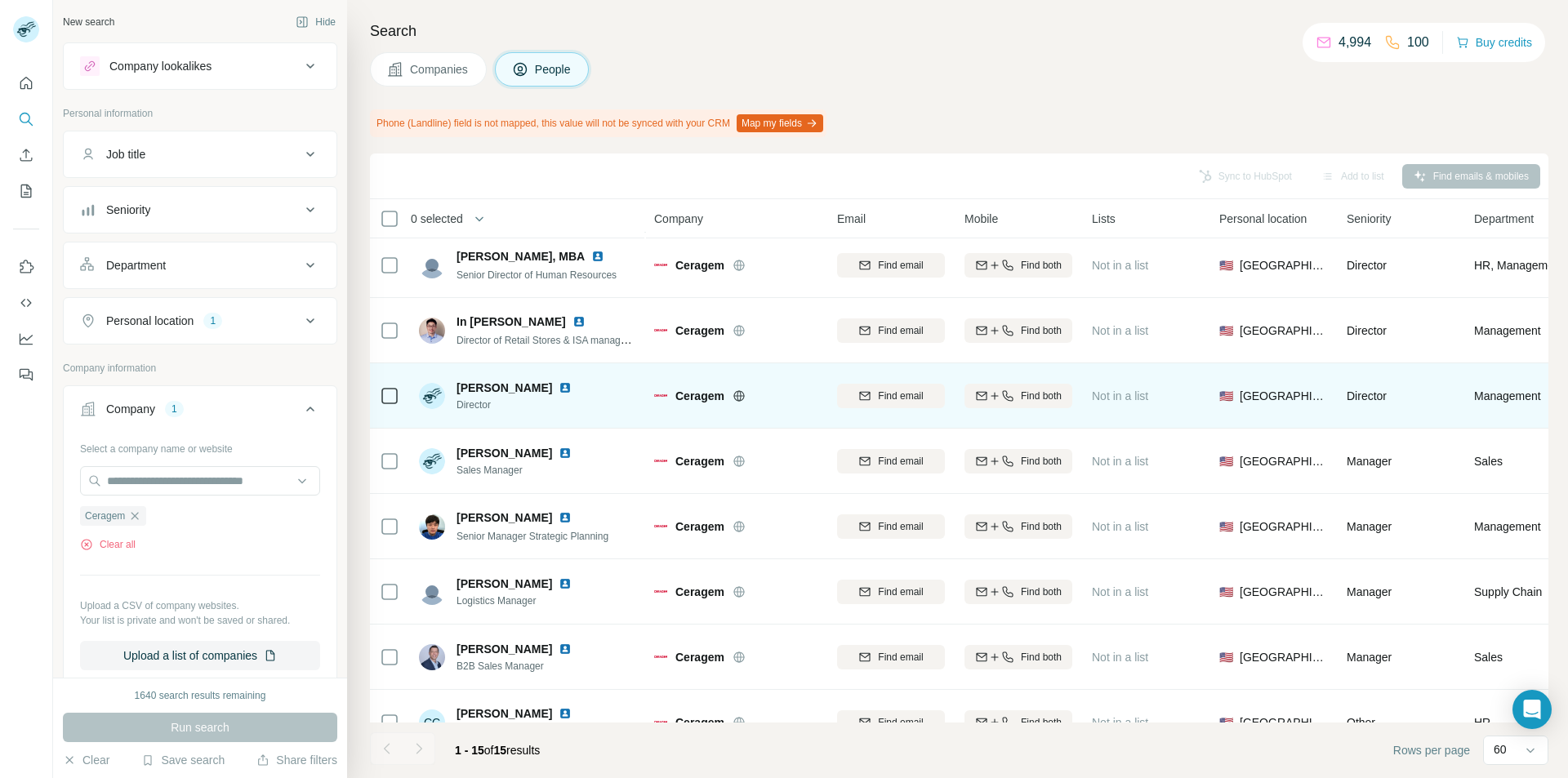
scroll to position [245, 0]
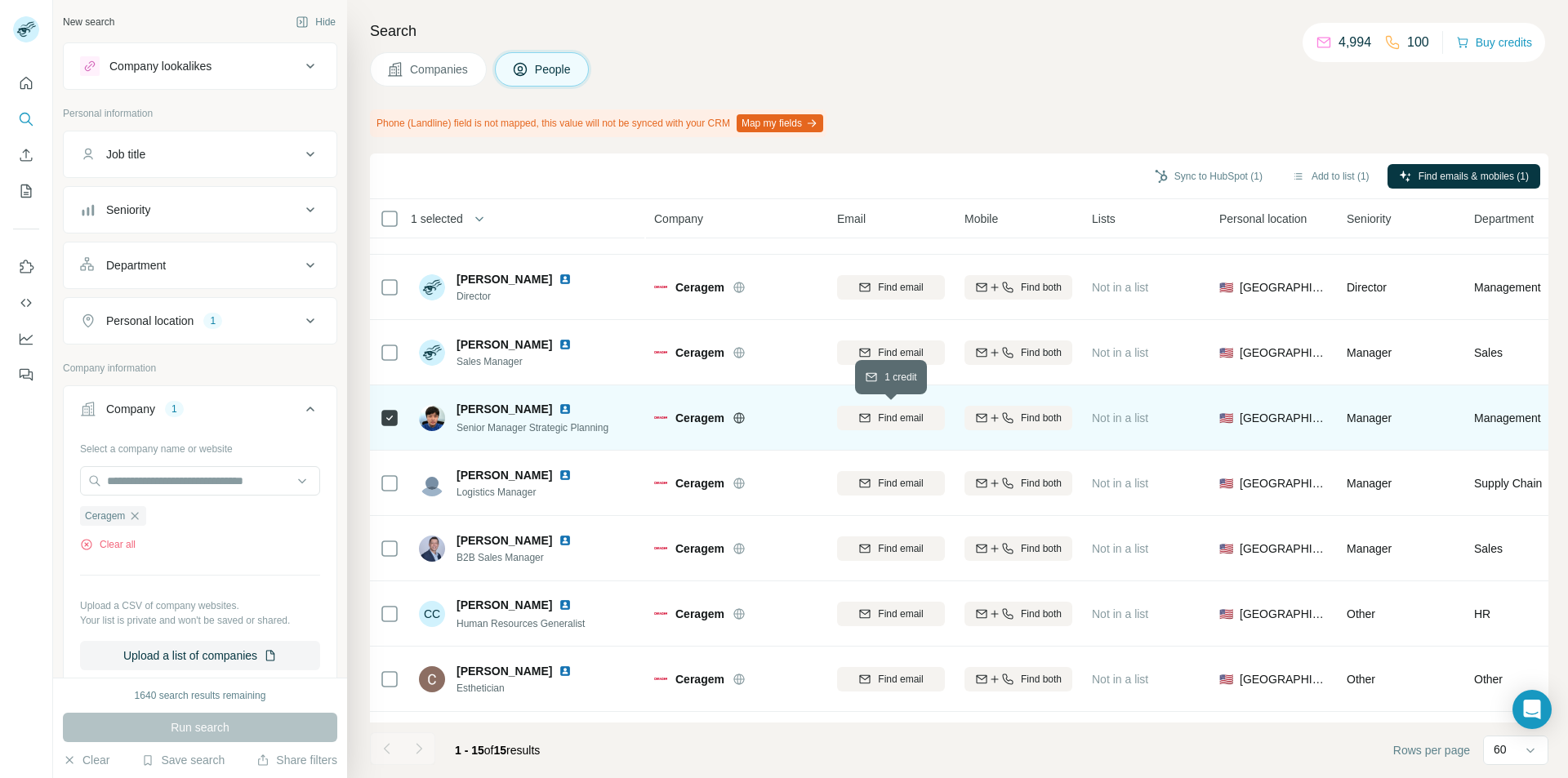
click at [877, 426] on button "Find email" at bounding box center [891, 418] width 107 height 24
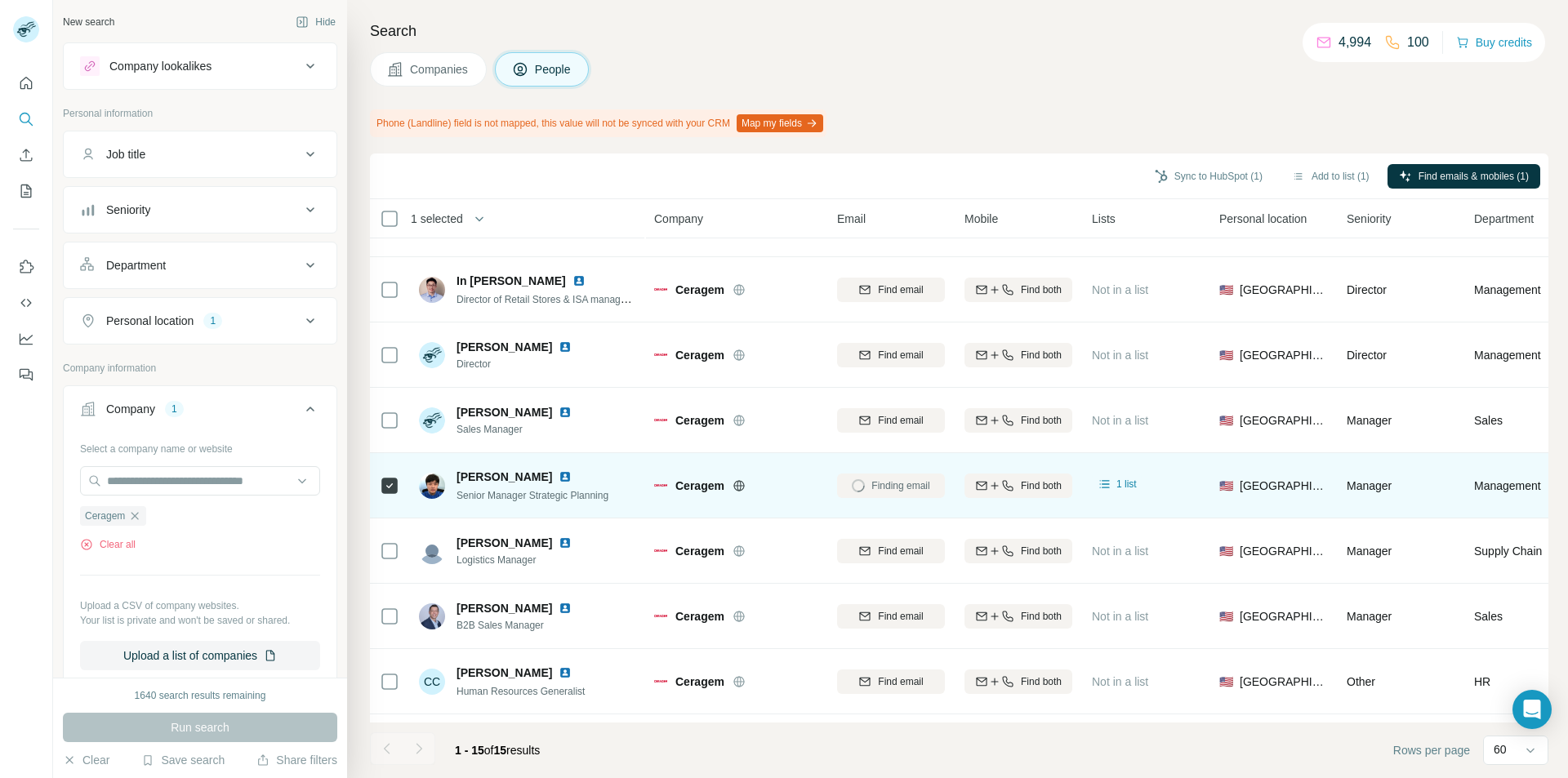
scroll to position [95, 0]
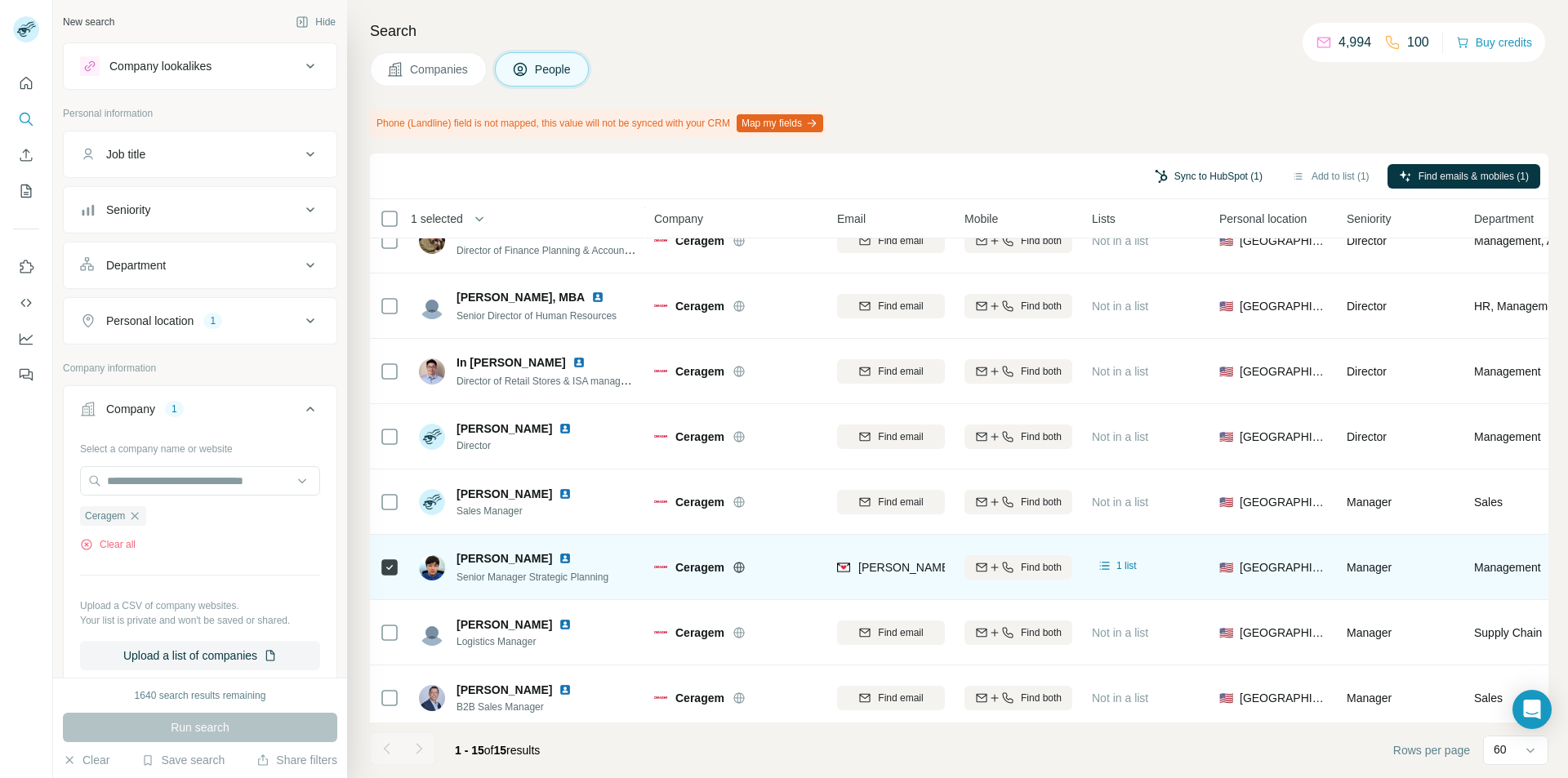
click at [1216, 172] on button "Sync to HubSpot (1)" at bounding box center [1208, 176] width 131 height 24
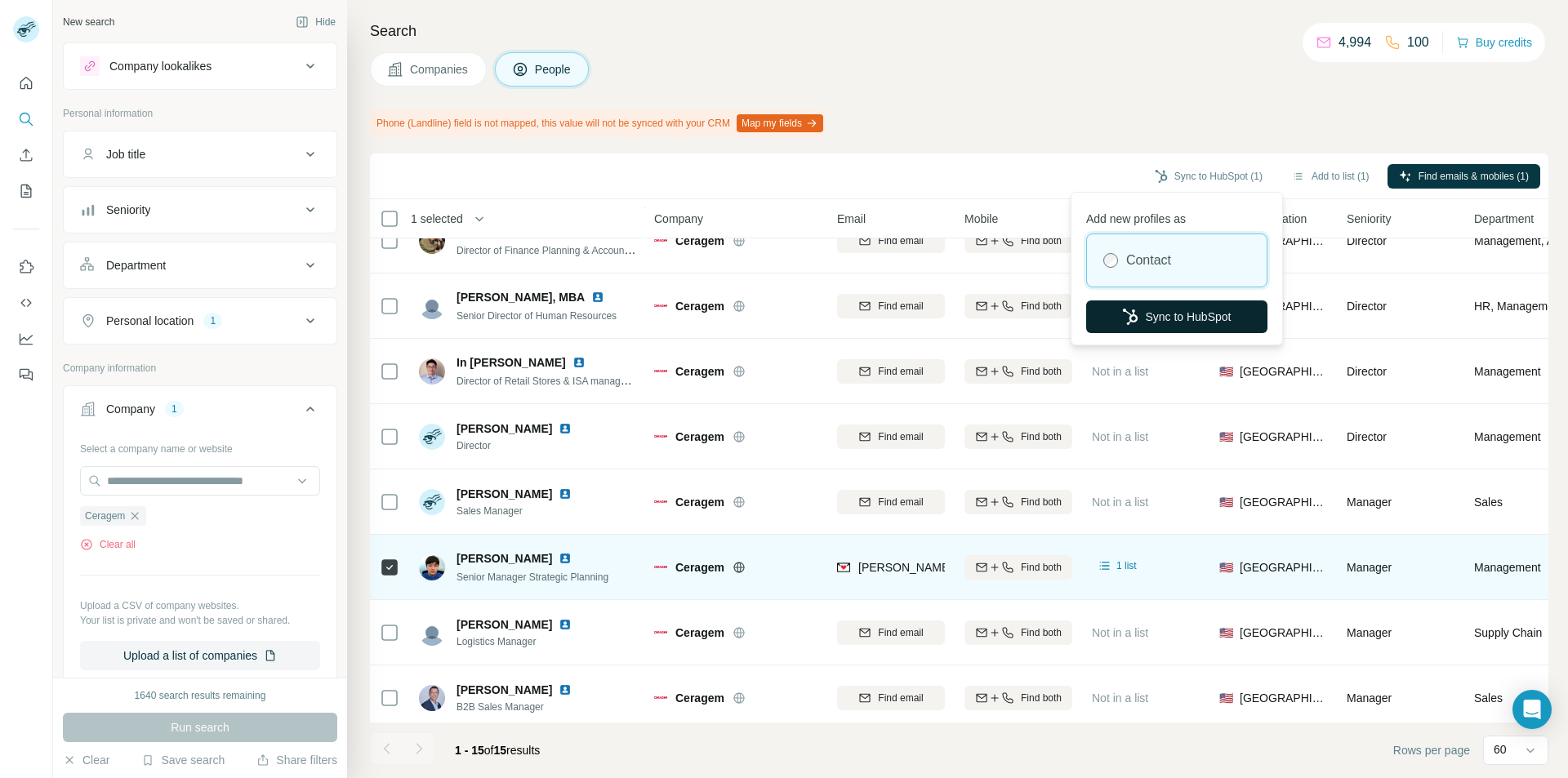
click at [1161, 308] on button "Sync to HubSpot" at bounding box center [1177, 316] width 181 height 32
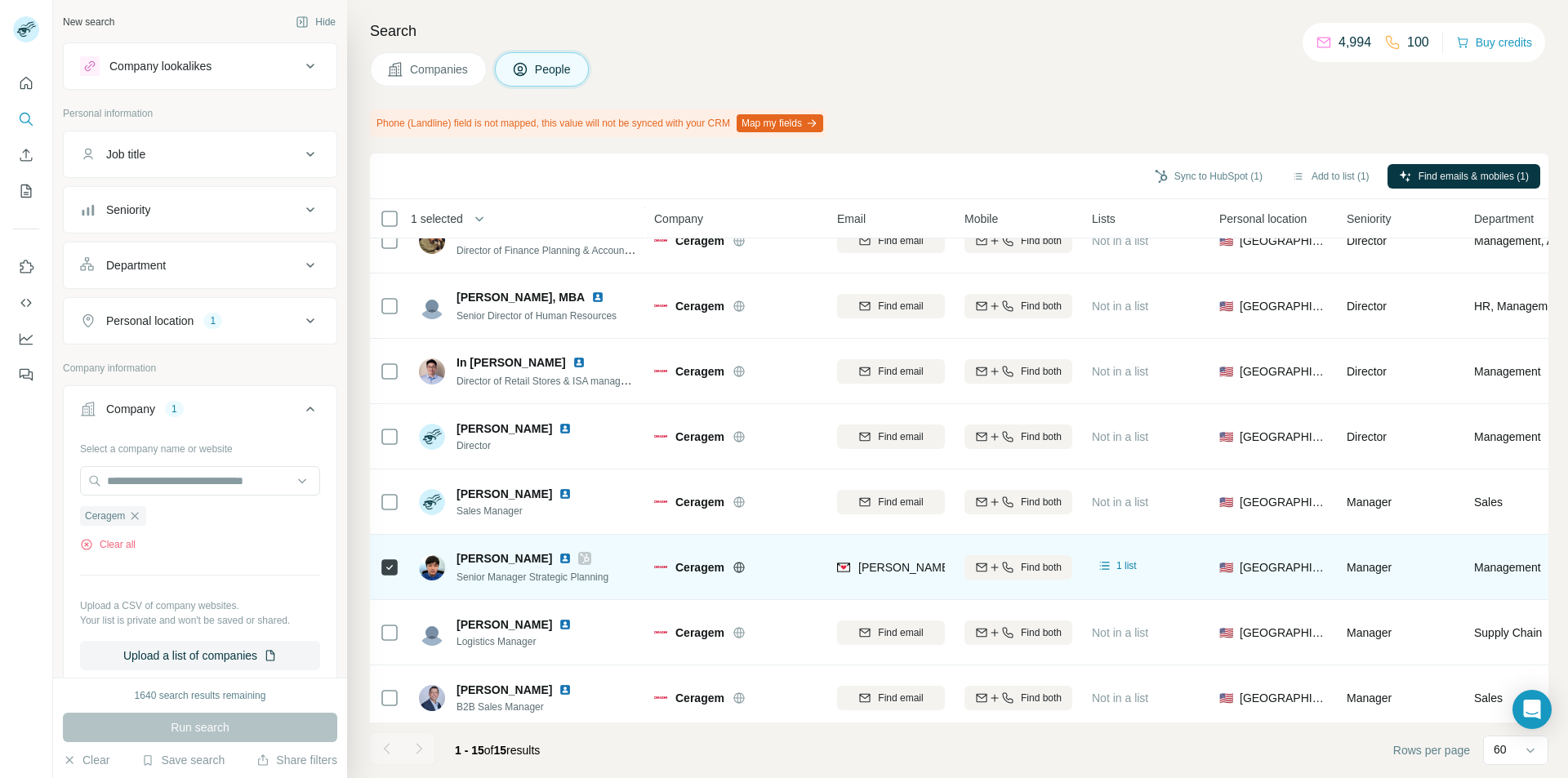
click at [135, 514] on icon "button" at bounding box center [135, 516] width 13 height 13
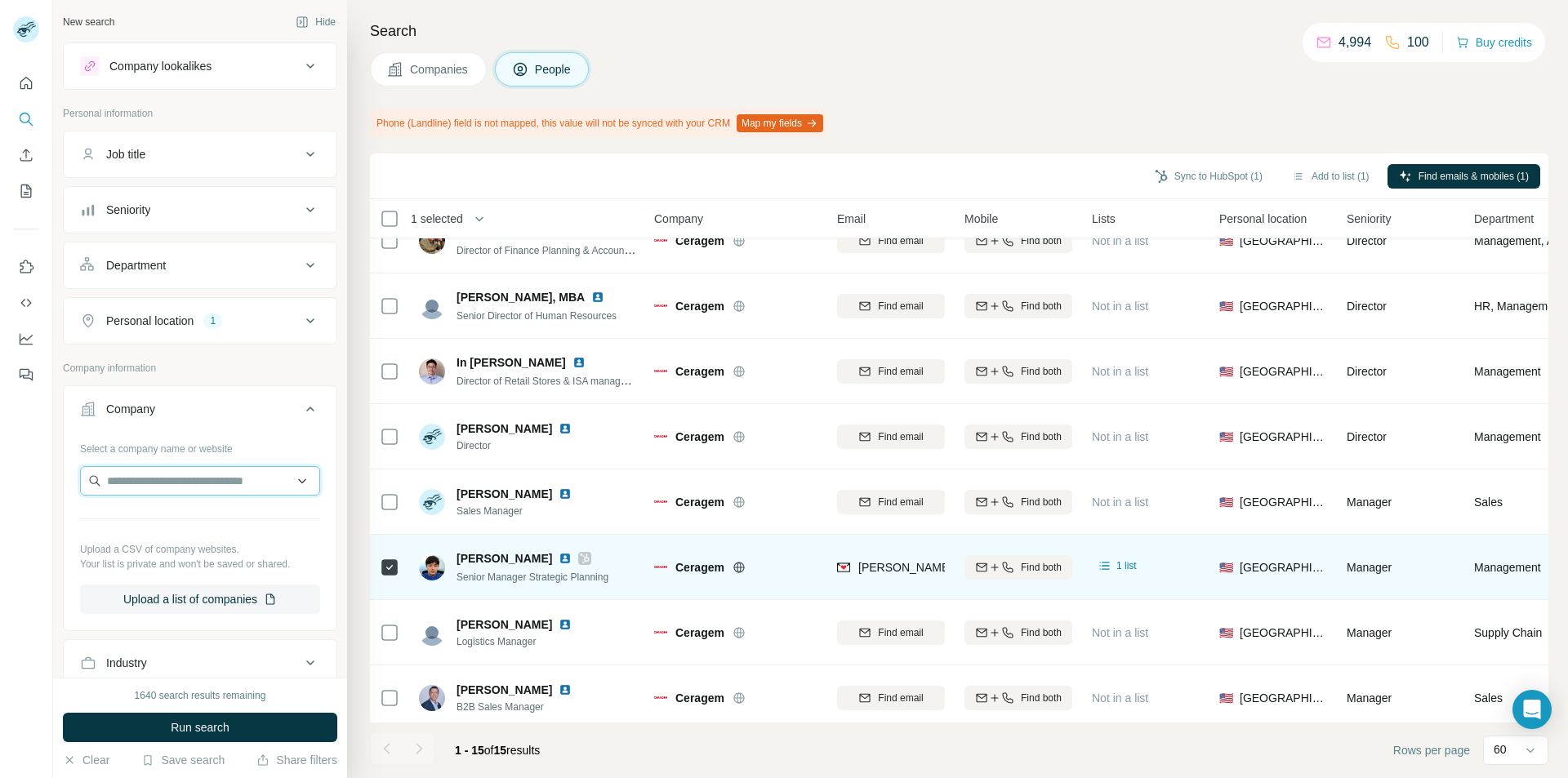
click at [135, 489] on input "text" at bounding box center [199, 481] width 240 height 30
type input "********"
click at [156, 517] on p "Exai Bio" at bounding box center [166, 518] width 79 height 17
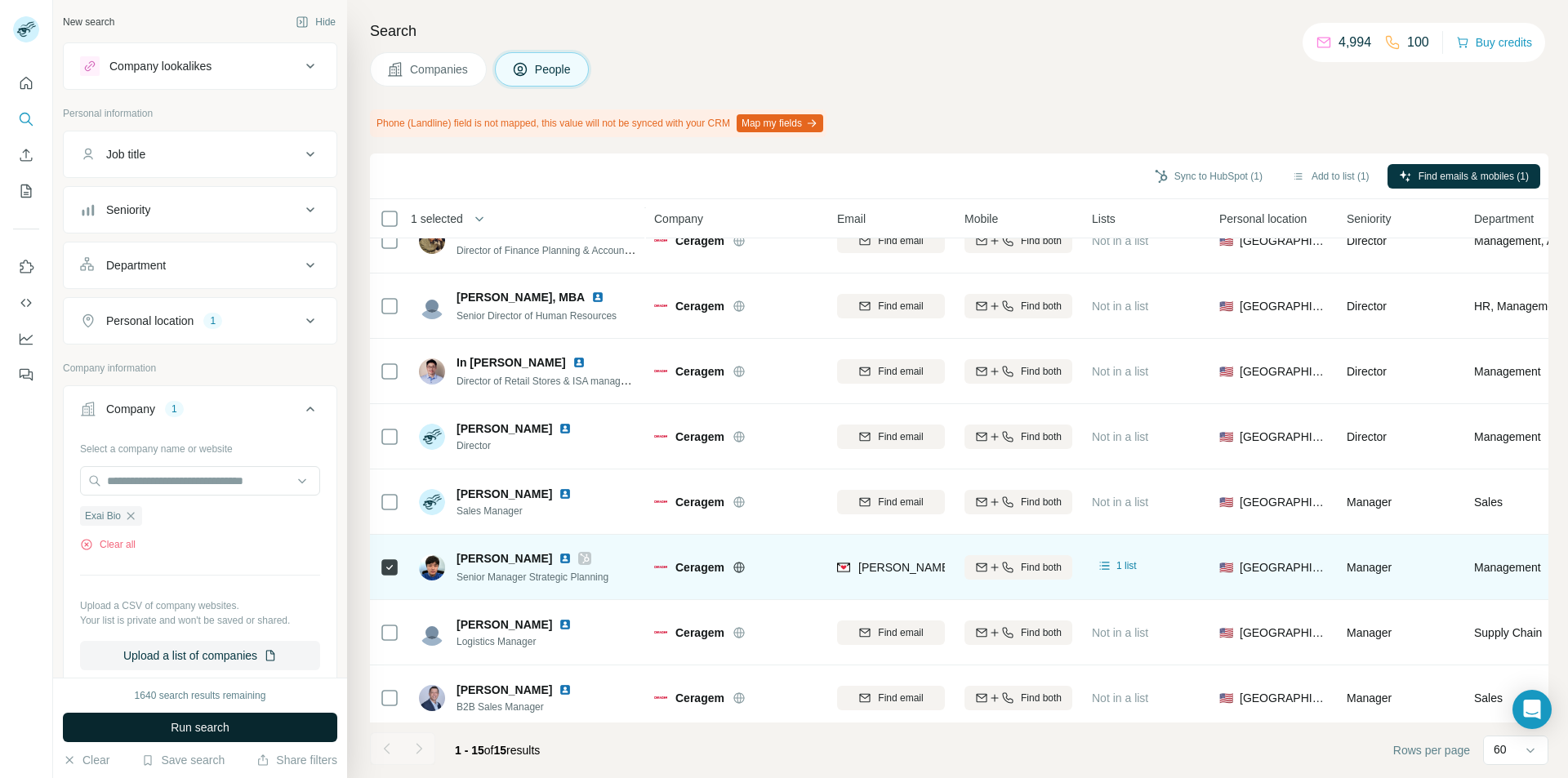
click at [186, 727] on span "Run search" at bounding box center [200, 727] width 59 height 17
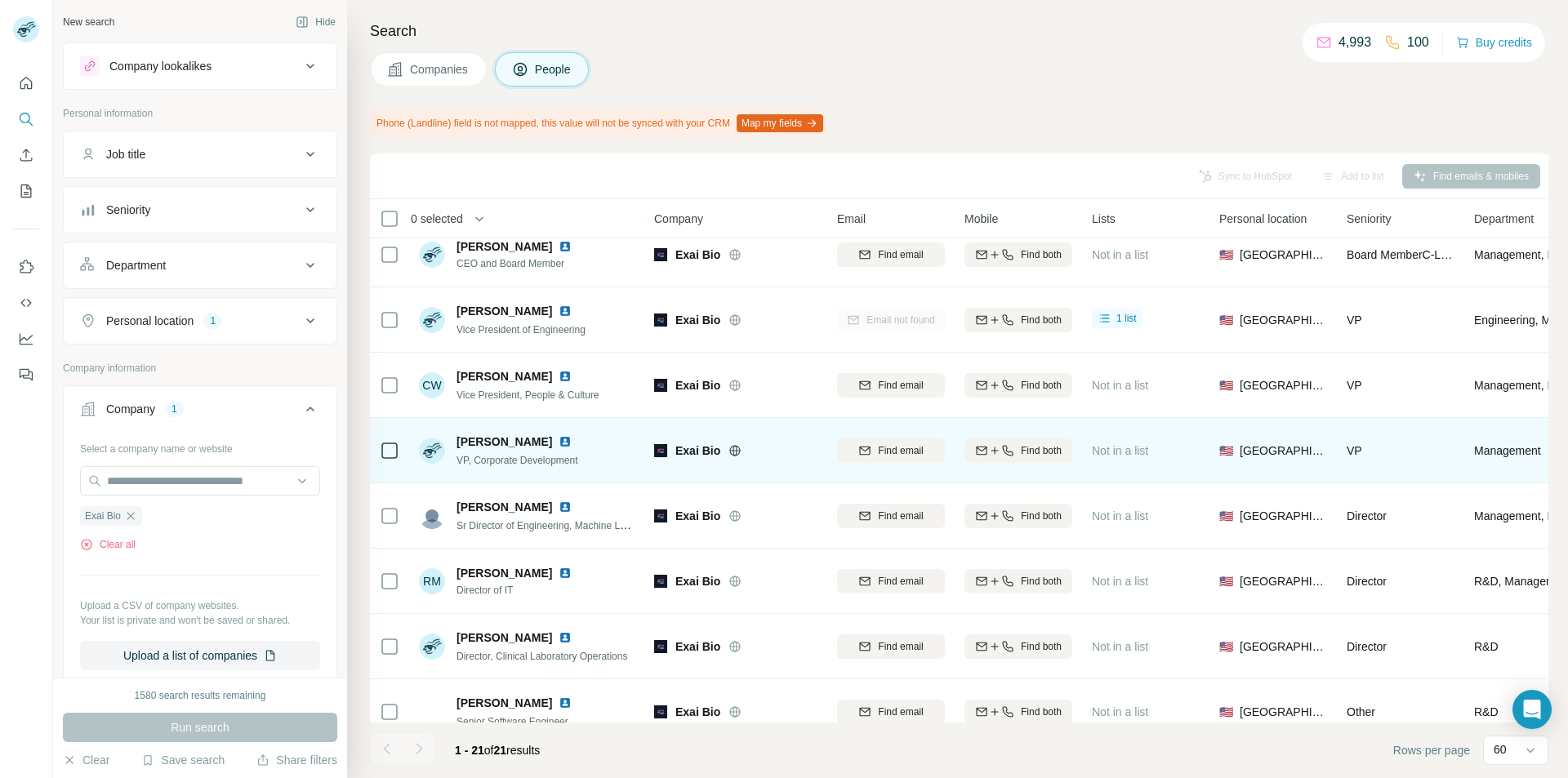
scroll to position [163, 0]
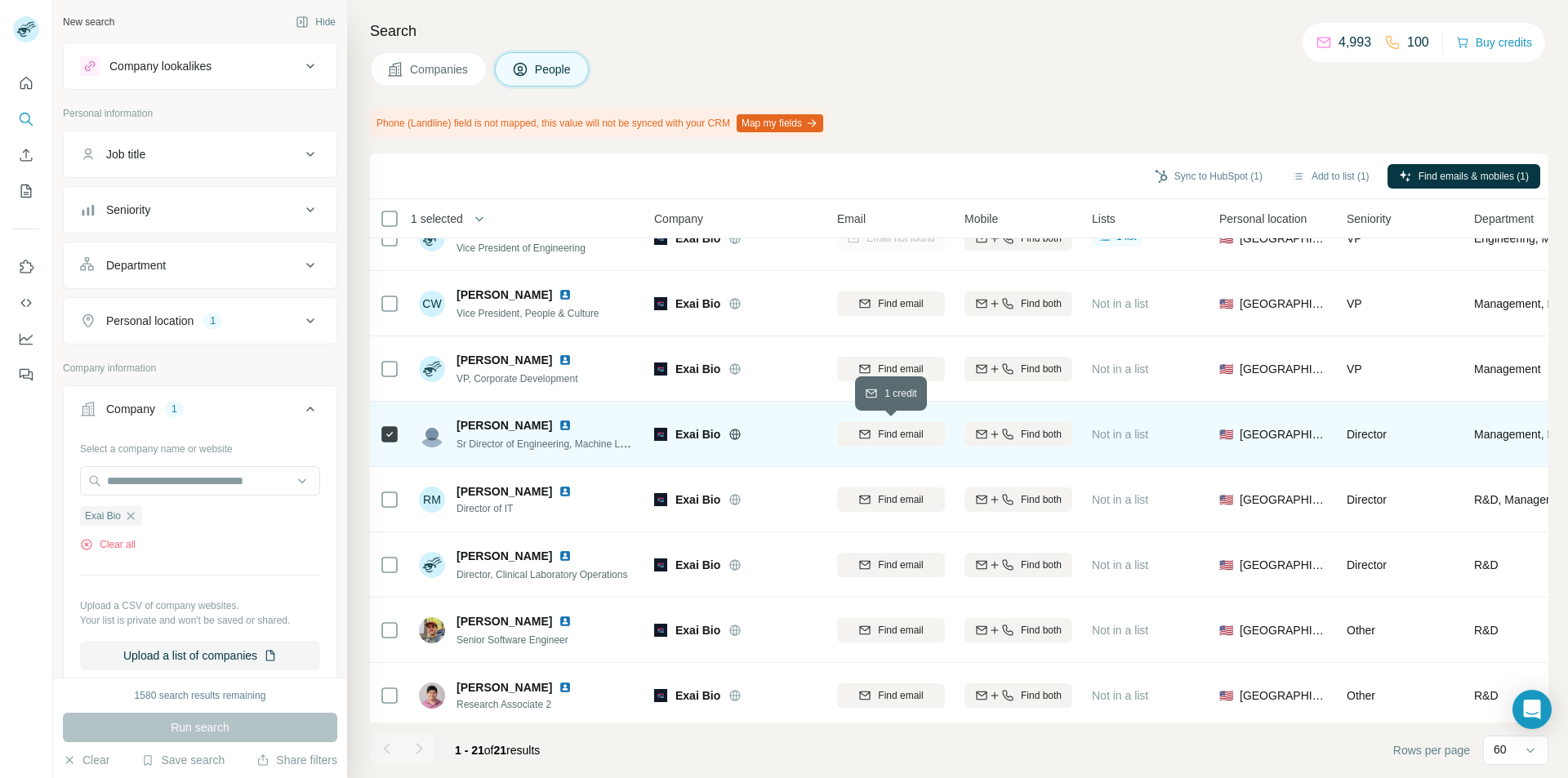
click at [866, 438] on icon "button" at bounding box center [865, 434] width 13 height 13
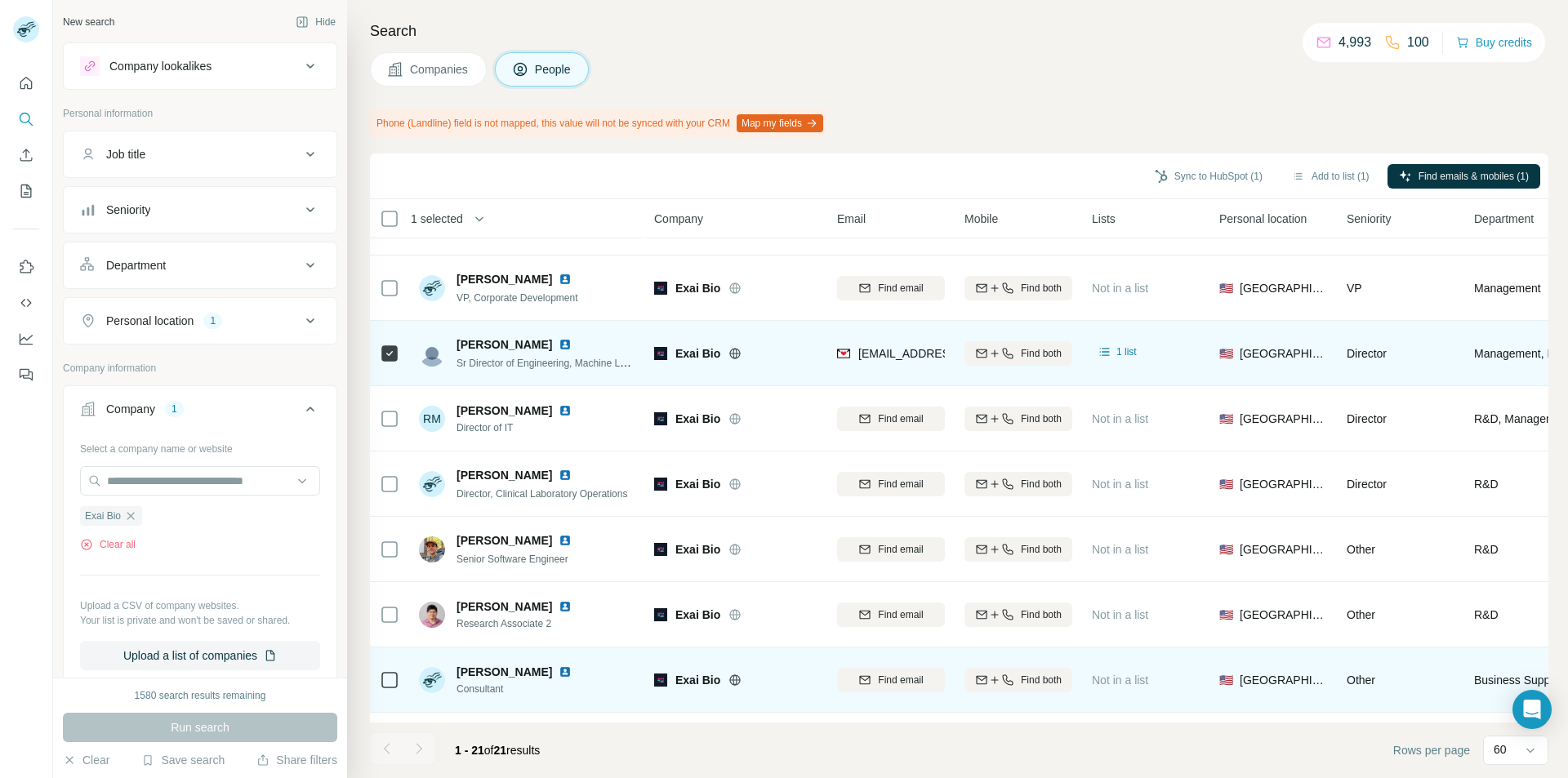
scroll to position [242, 0]
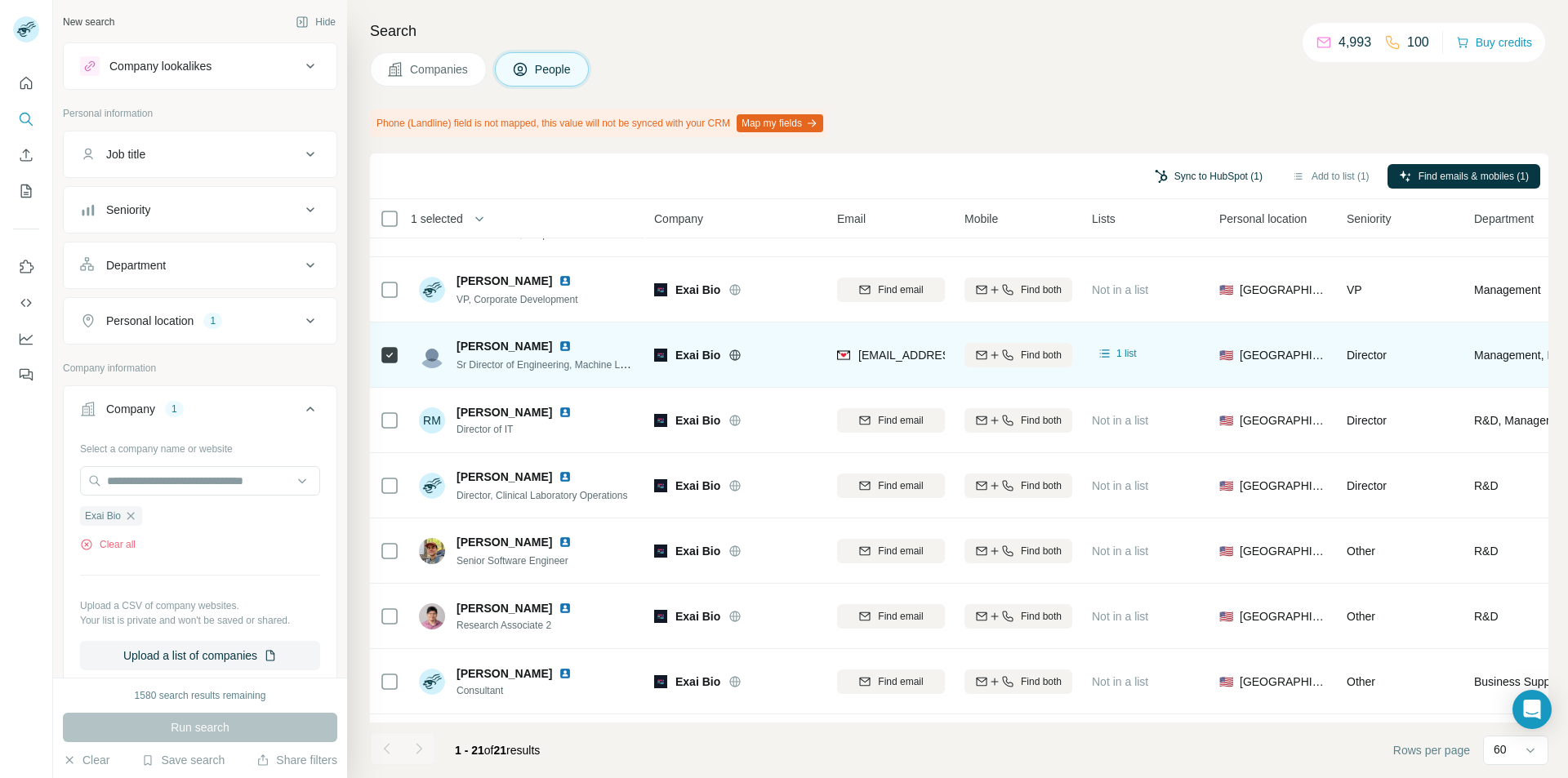
click at [1174, 179] on button "Sync to HubSpot (1)" at bounding box center [1208, 176] width 131 height 24
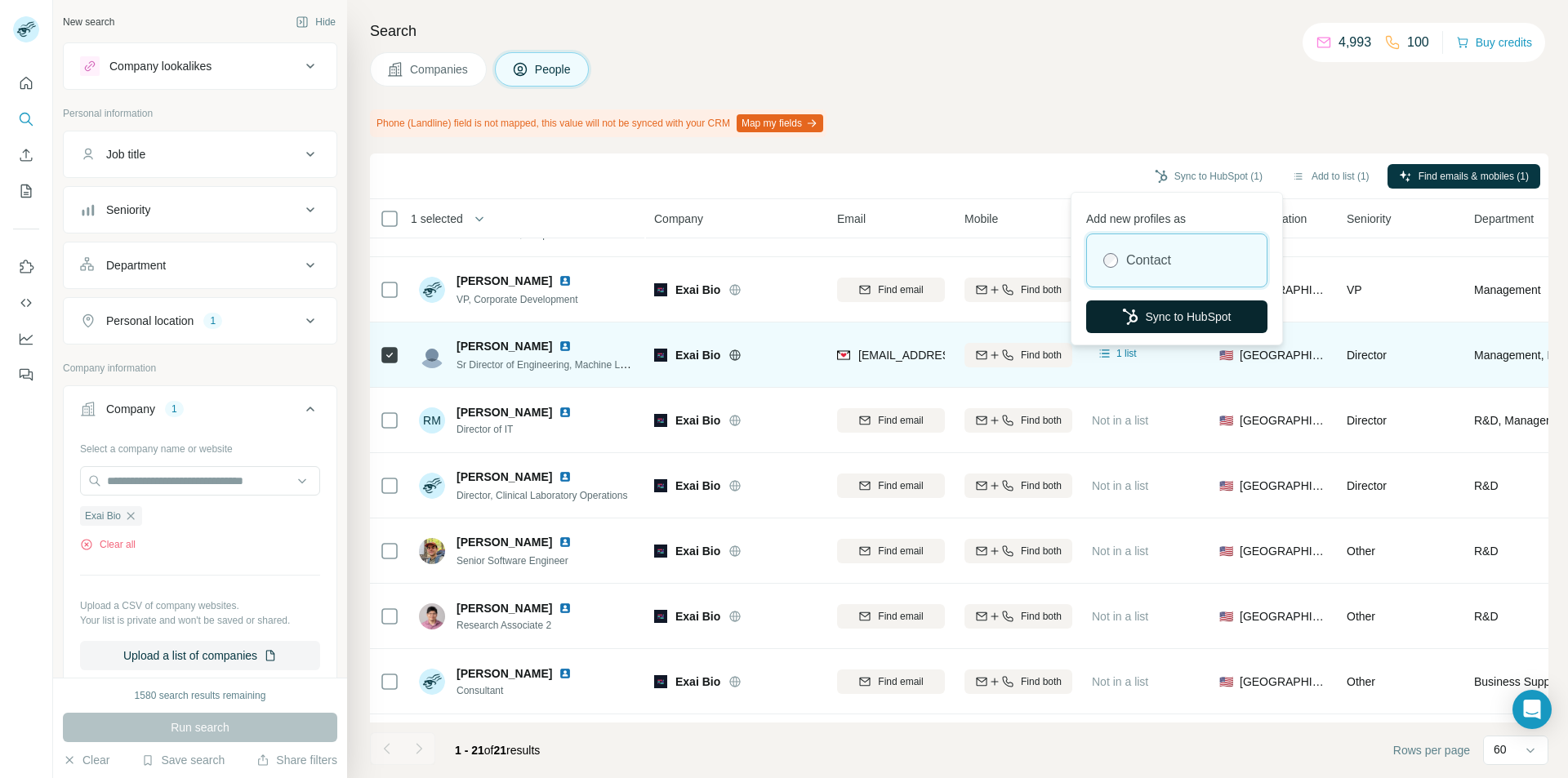
click at [1122, 308] on button "Sync to HubSpot" at bounding box center [1177, 316] width 181 height 32
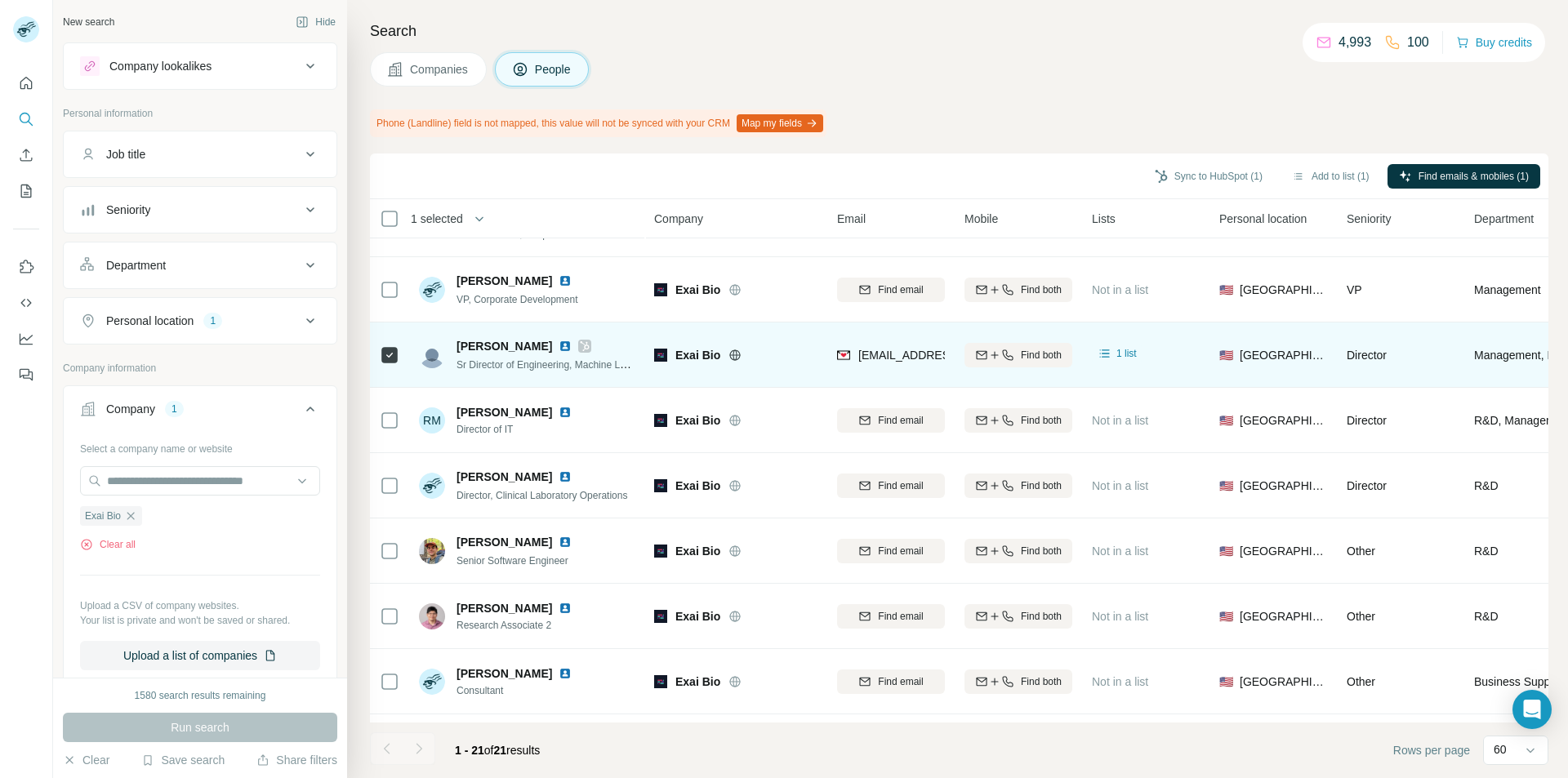
click at [131, 513] on icon "button" at bounding box center [131, 516] width 13 height 13
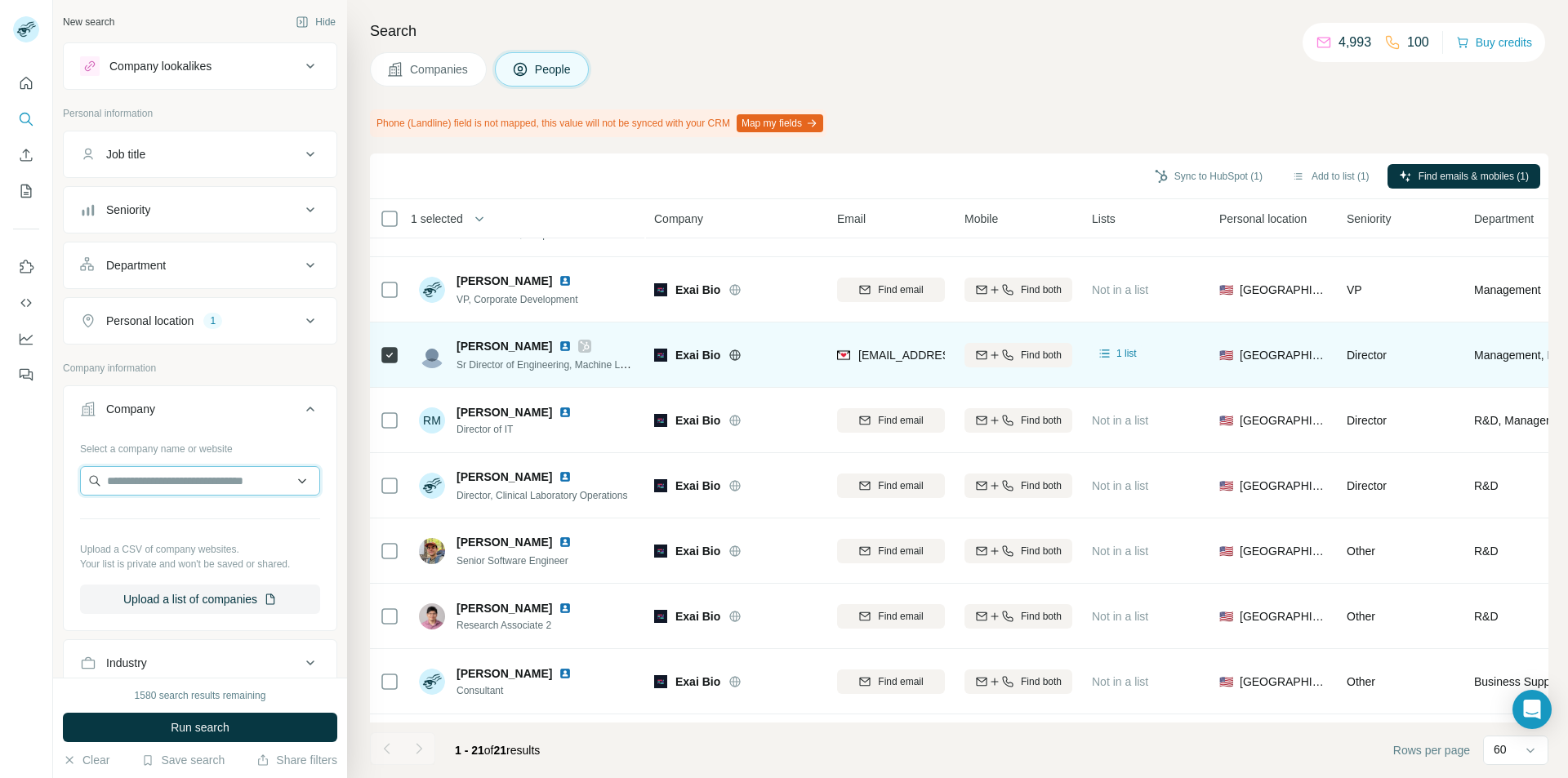
click at [133, 488] on input "text" at bounding box center [199, 481] width 240 height 30
paste input "**********"
type input "**********"
click at [138, 523] on p "Dxdiscovery" at bounding box center [166, 518] width 79 height 17
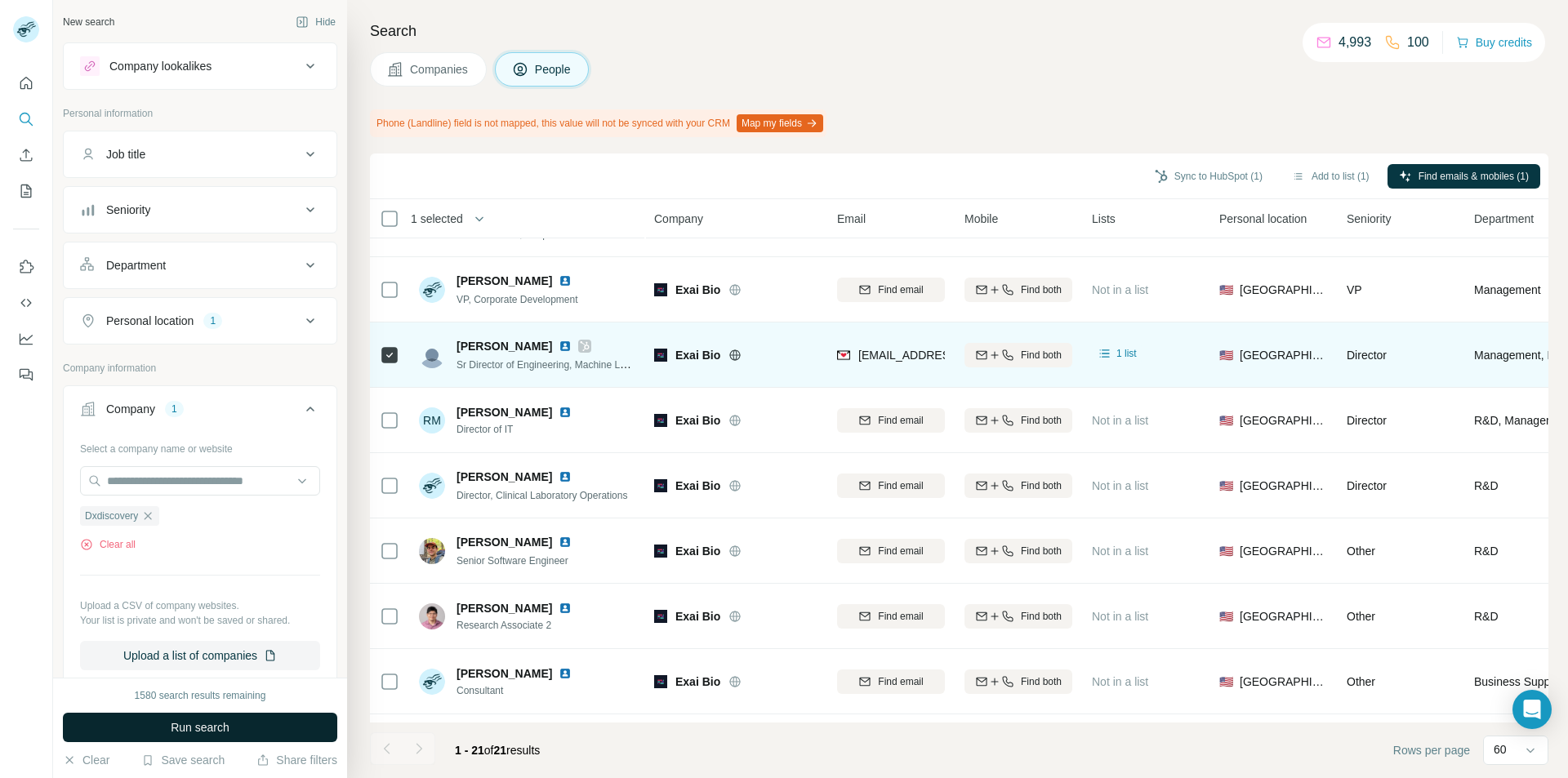
click at [198, 726] on span "Run search" at bounding box center [200, 727] width 59 height 17
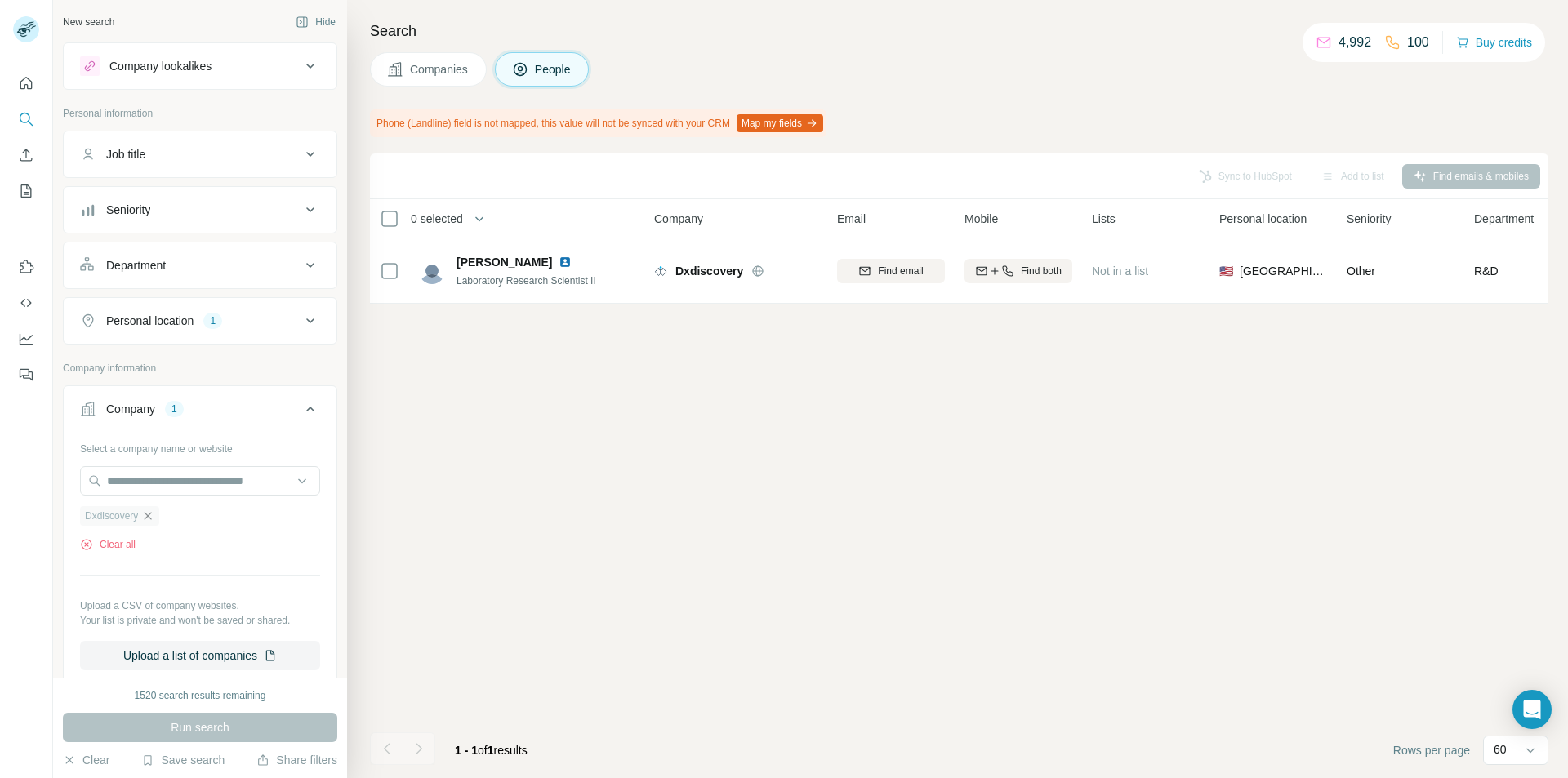
click at [145, 514] on icon "button" at bounding box center [148, 516] width 13 height 13
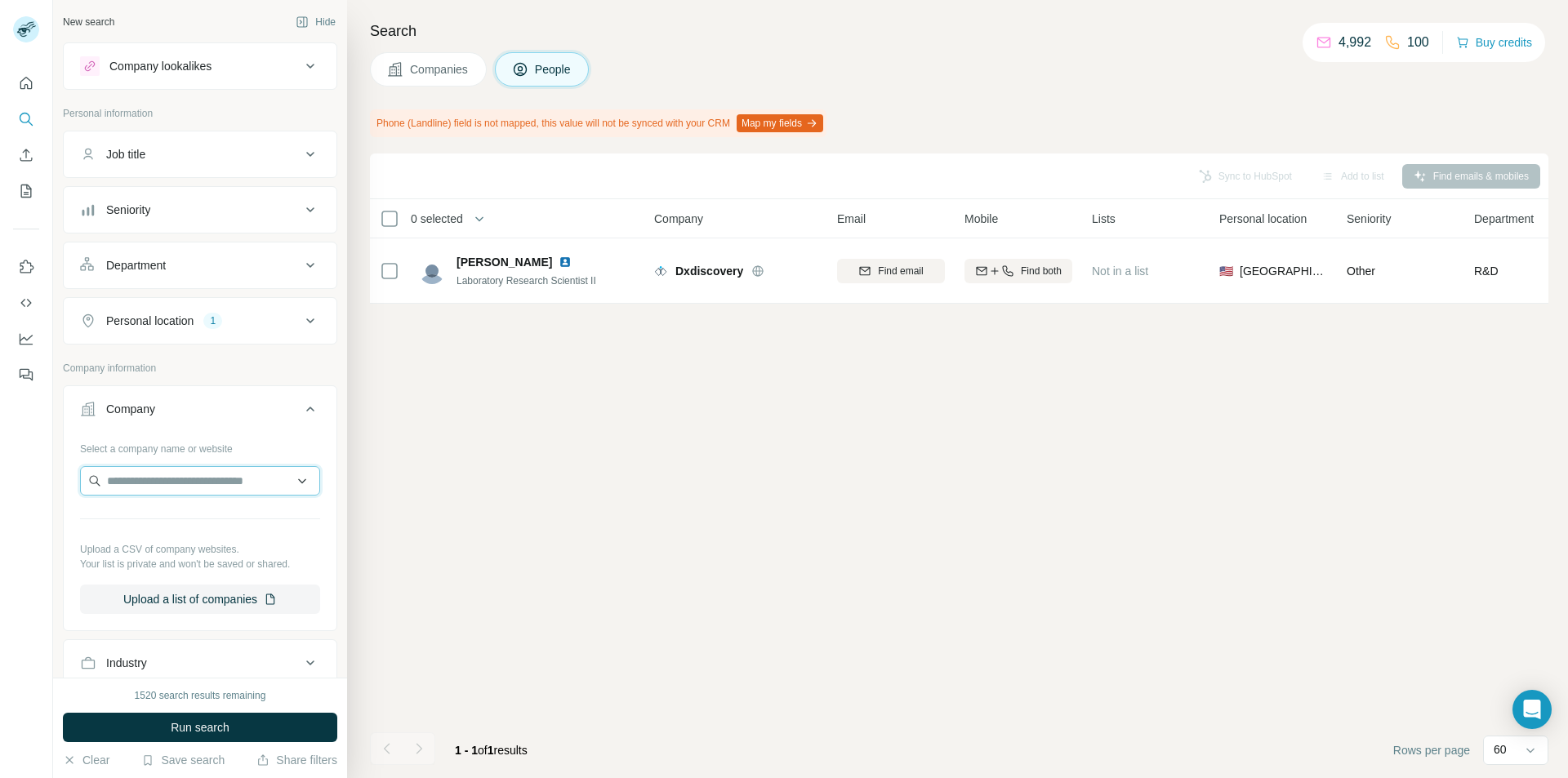
click at [123, 477] on input "text" at bounding box center [199, 481] width 240 height 30
type input "**********"
click at [145, 516] on p "Hemex Health" at bounding box center [166, 518] width 79 height 17
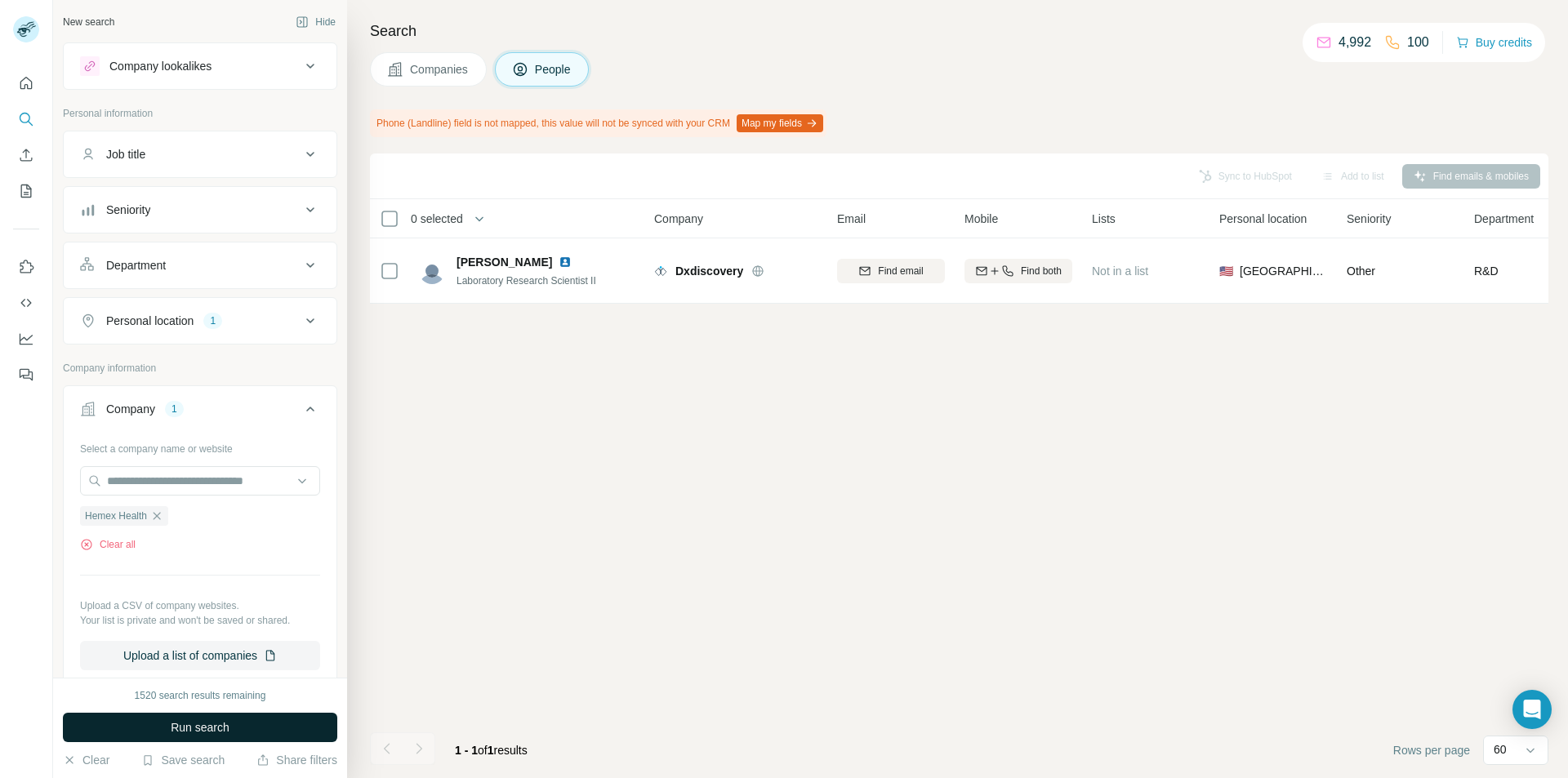
click at [165, 731] on button "Run search" at bounding box center [200, 727] width 275 height 30
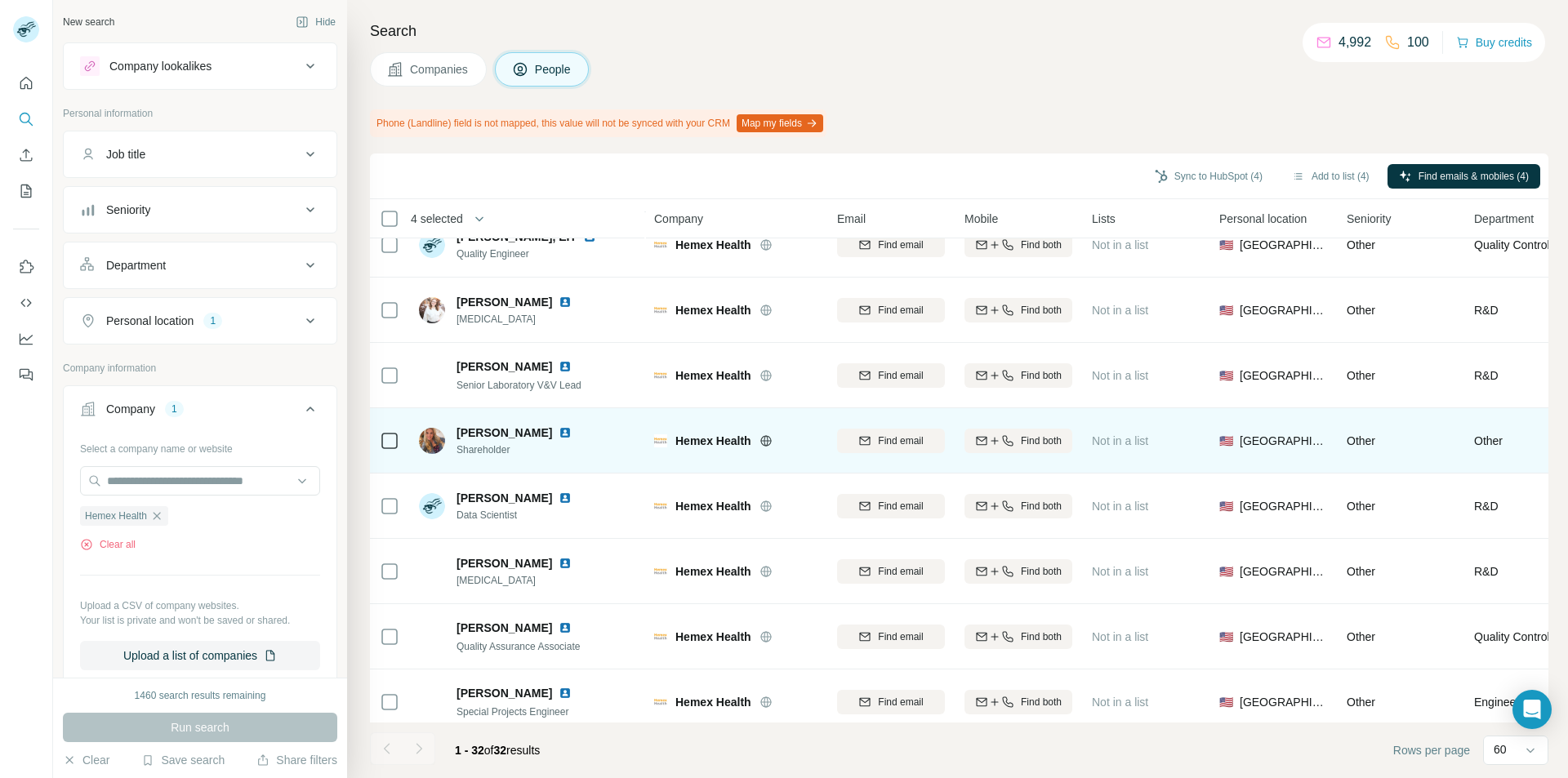
scroll to position [1614, 0]
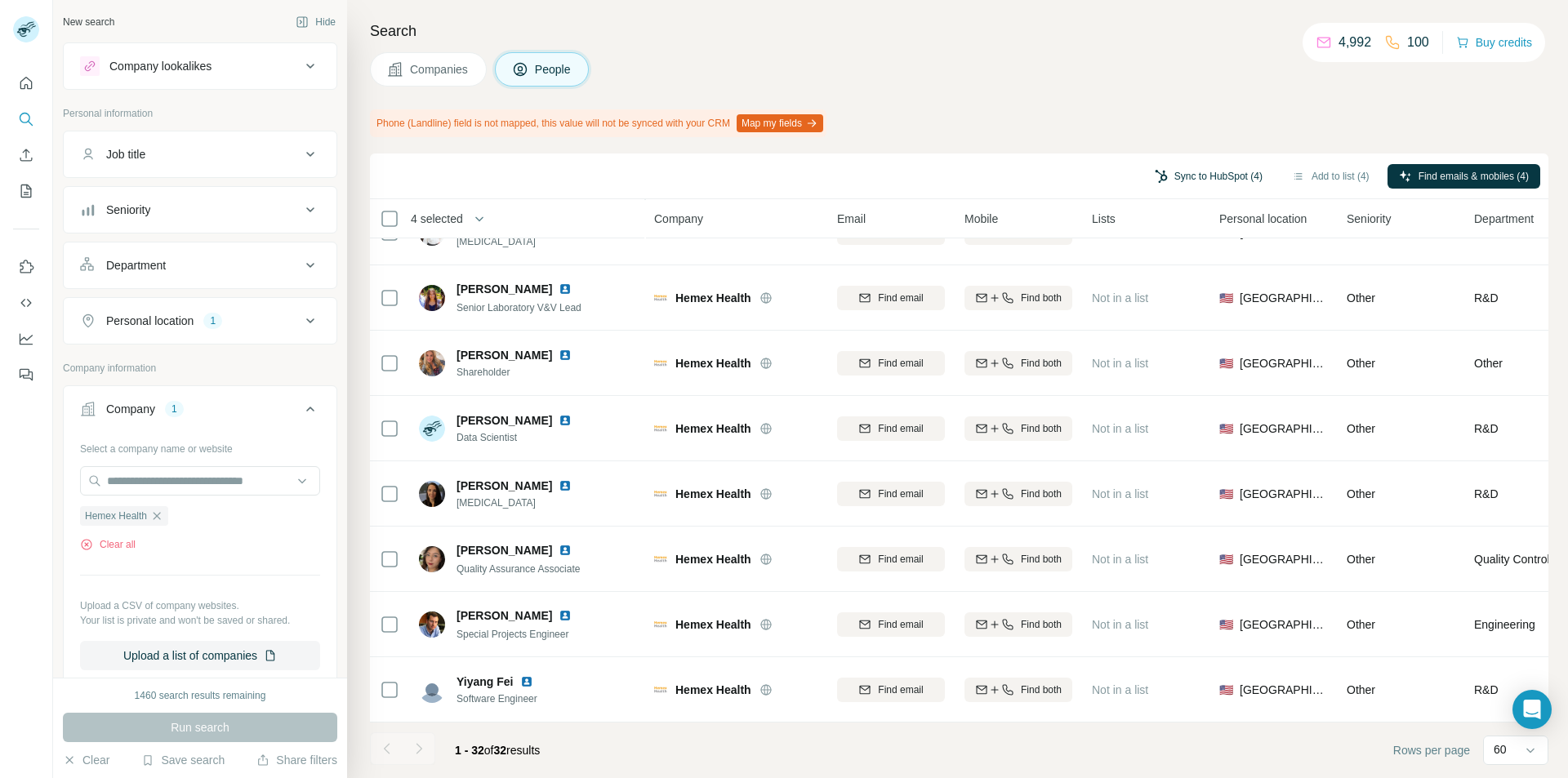
click at [1191, 173] on button "Sync to HubSpot (4)" at bounding box center [1208, 176] width 131 height 24
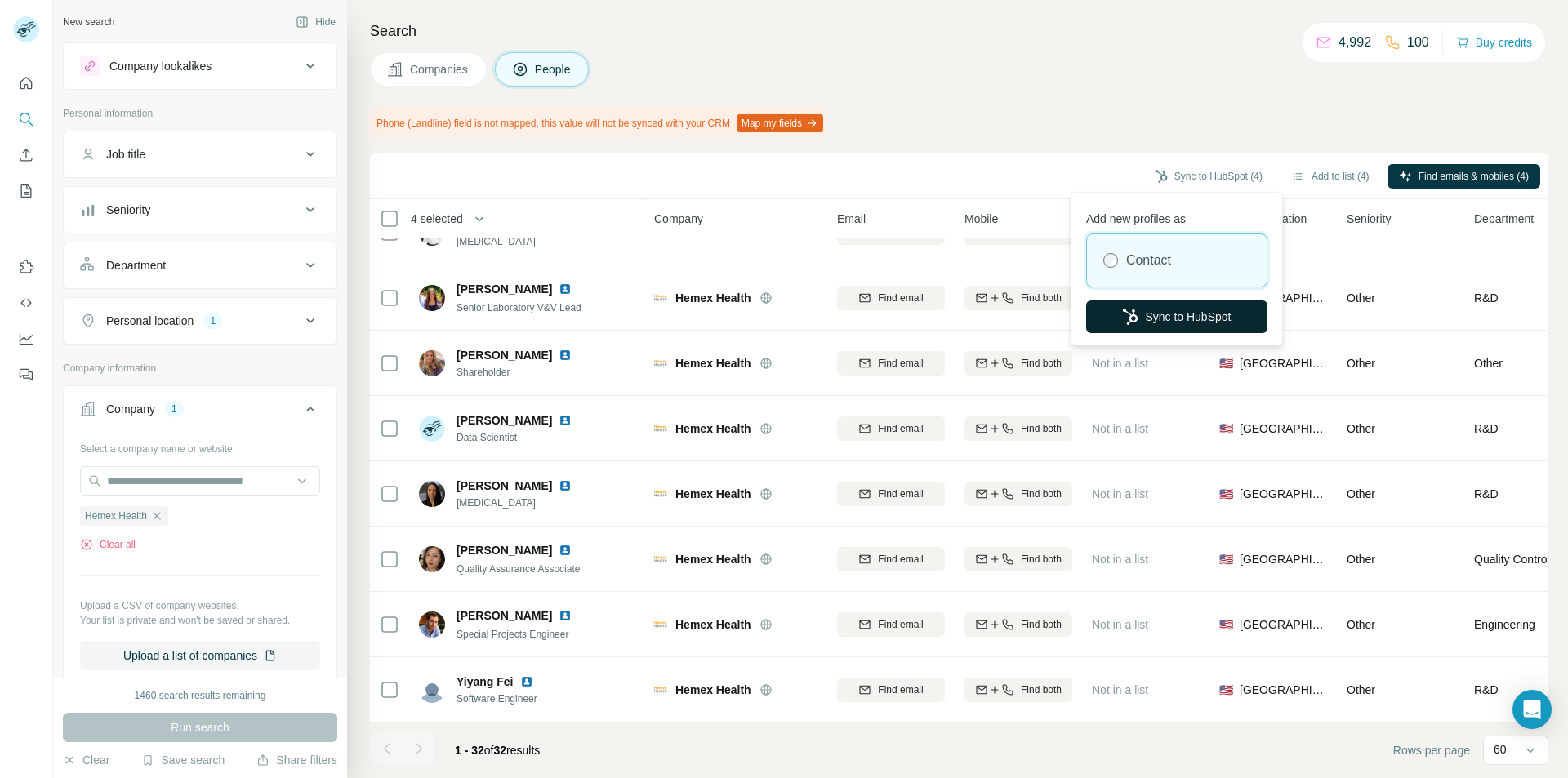
click at [1125, 313] on icon "button" at bounding box center [1130, 317] width 17 height 17
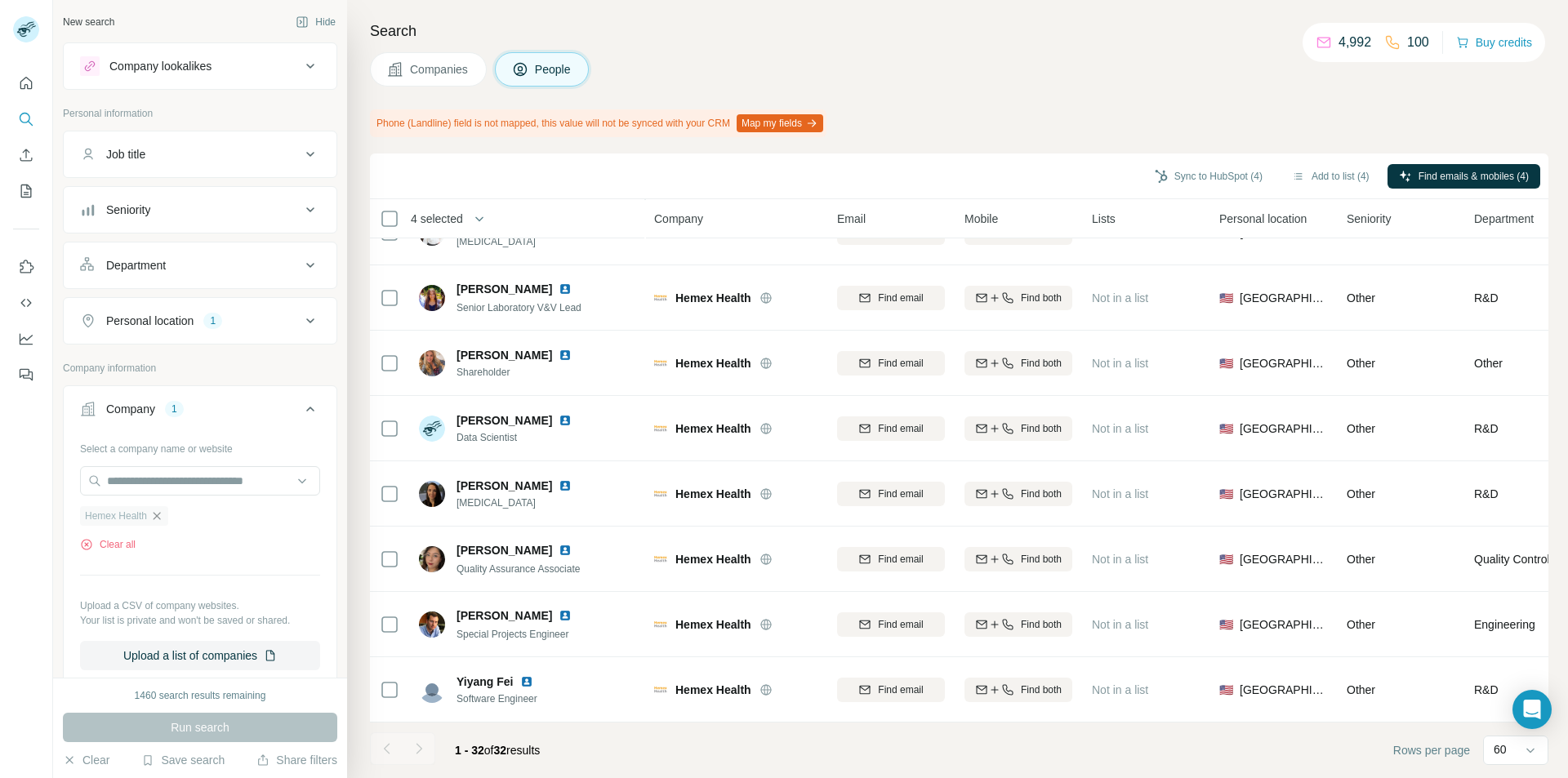
click at [156, 518] on icon "button" at bounding box center [156, 516] width 13 height 13
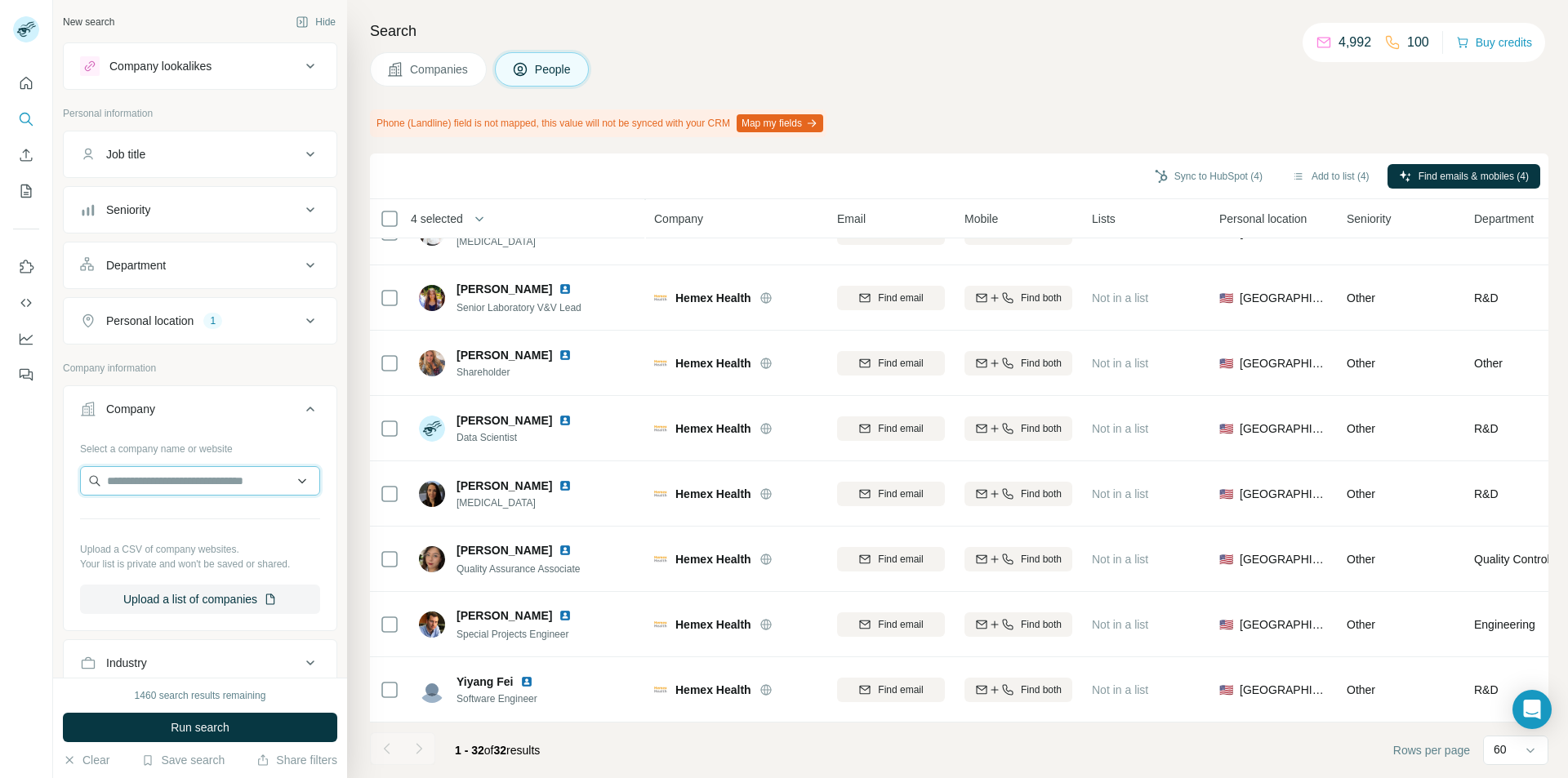
click at [150, 490] on input "text" at bounding box center [199, 481] width 240 height 30
paste input "**********"
type input "**********"
click at [140, 525] on p "Guardant Health" at bounding box center [168, 518] width 84 height 17
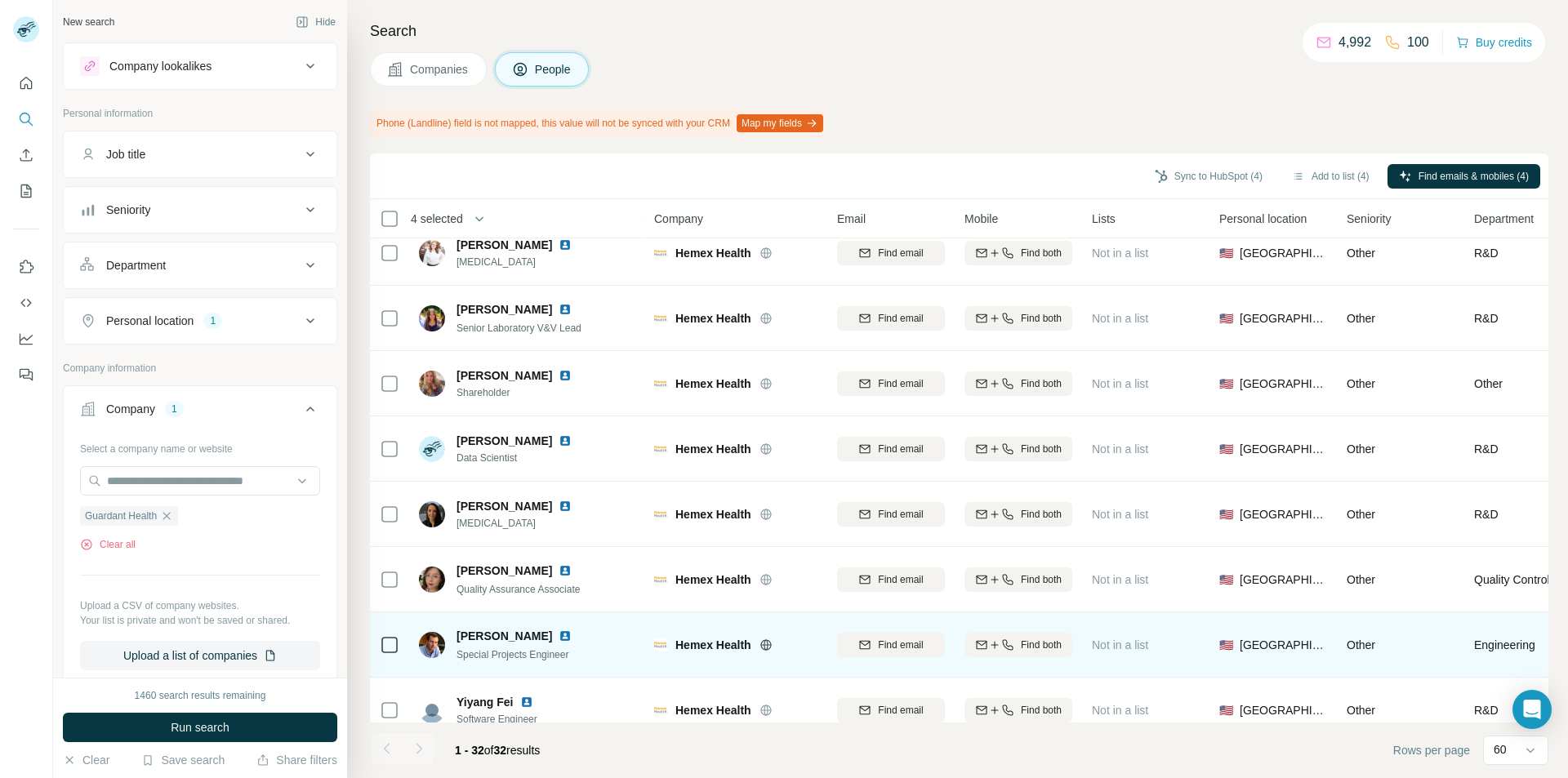
scroll to position [1614, 0]
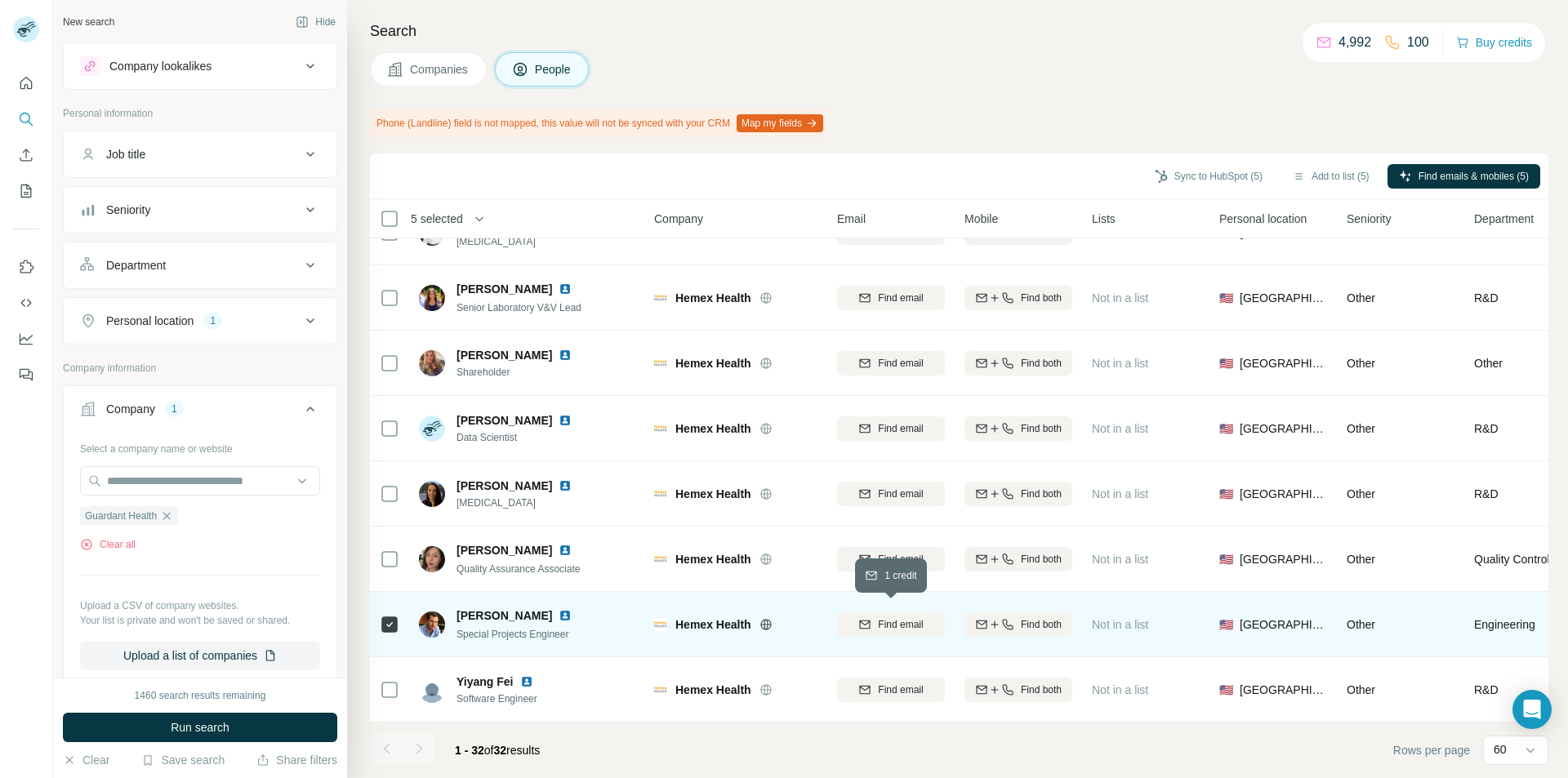
click at [914, 619] on span "Find email" at bounding box center [901, 624] width 45 height 15
click at [1213, 170] on button "Sync to HubSpot (5)" at bounding box center [1208, 176] width 131 height 24
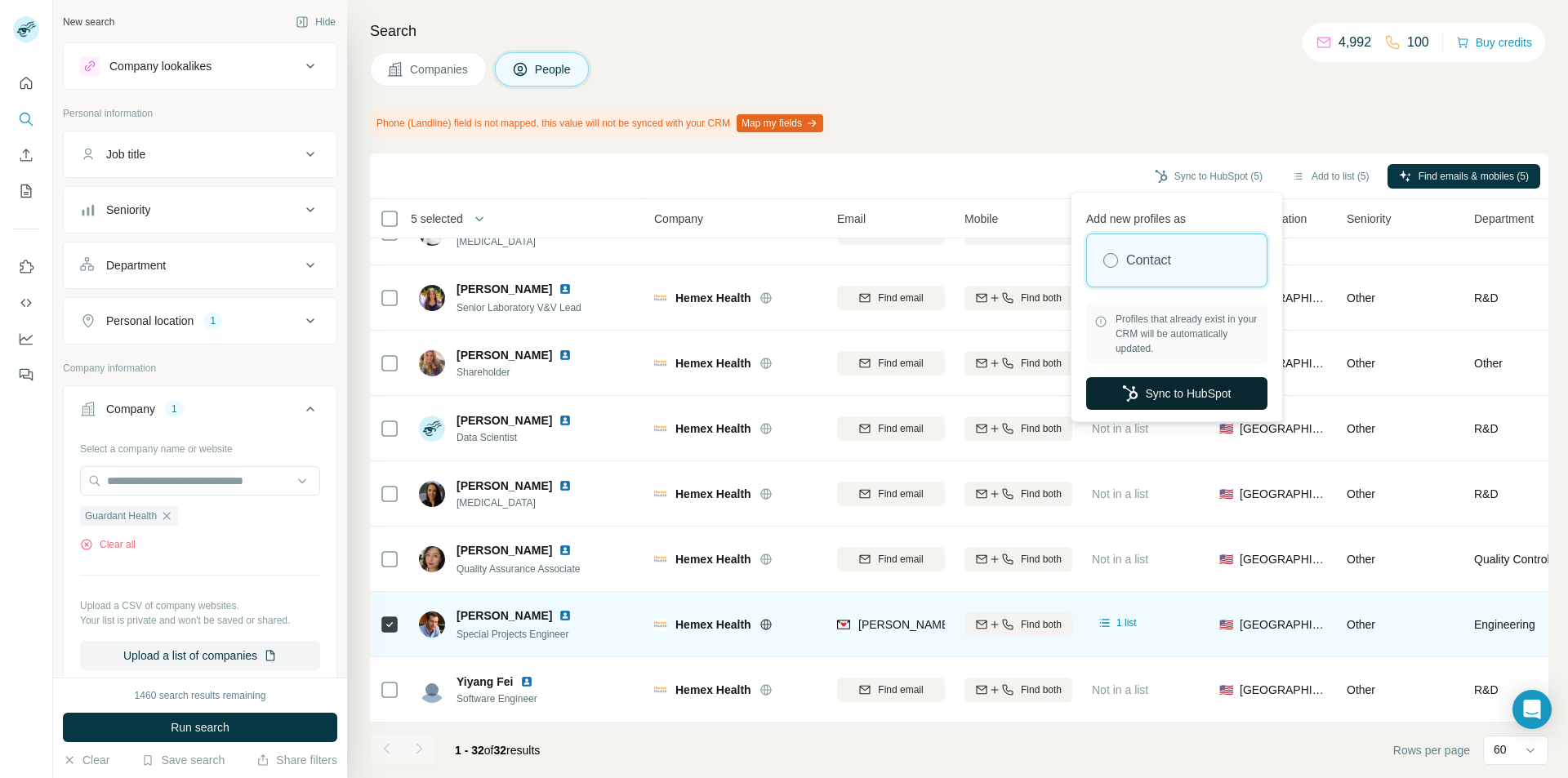
click at [1144, 399] on button "Sync to HubSpot" at bounding box center [1177, 393] width 181 height 32
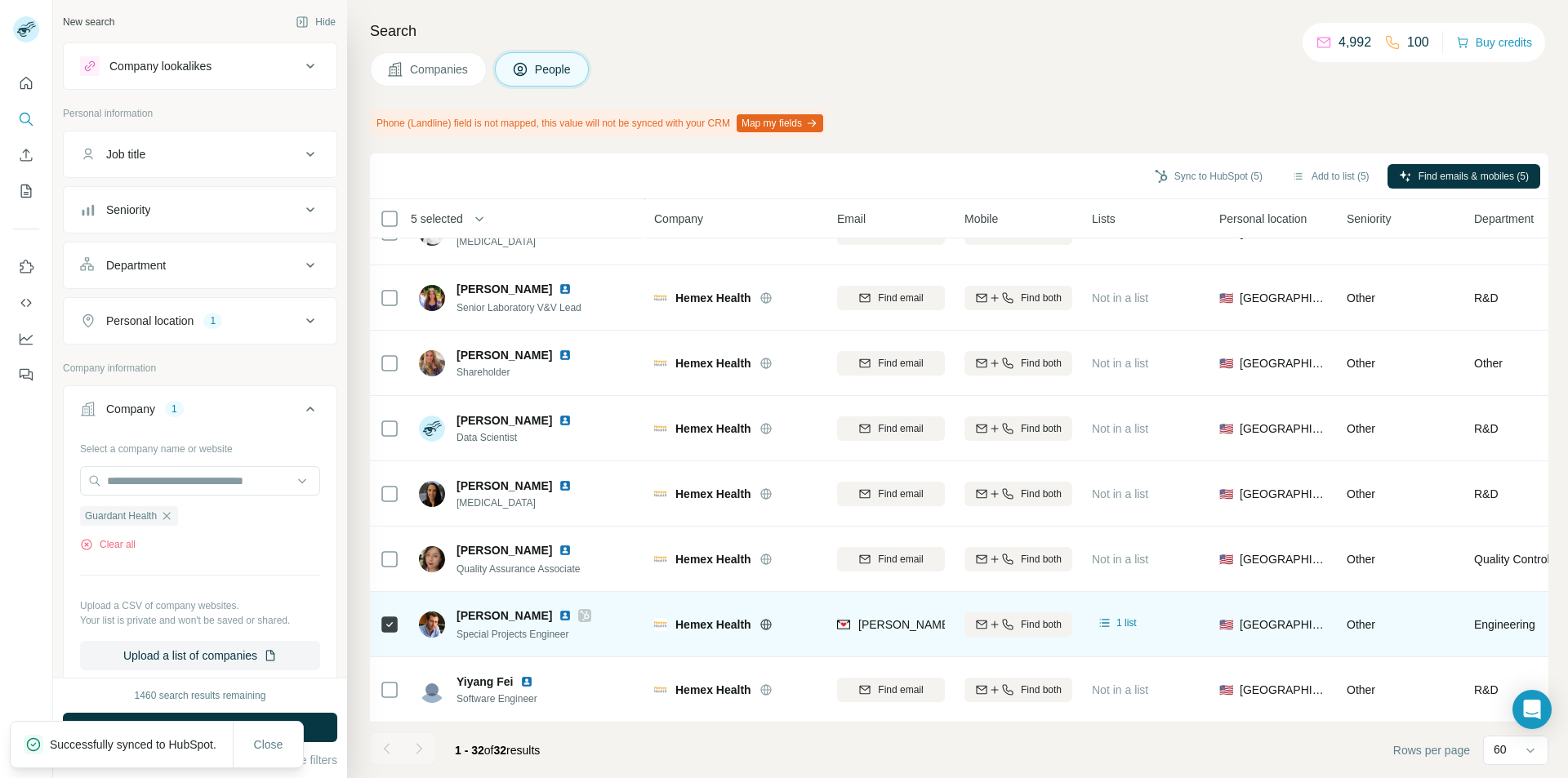
click at [192, 723] on div "Successfully synced to HubSpot." at bounding box center [121, 744] width 222 height 45
click at [267, 734] on button "Close" at bounding box center [268, 745] width 52 height 30
click at [288, 730] on body "New search Hide Company lookalikes Personal information Job title Seniority Dep…" at bounding box center [784, 389] width 1568 height 778
click at [275, 733] on button "Run search" at bounding box center [200, 727] width 275 height 30
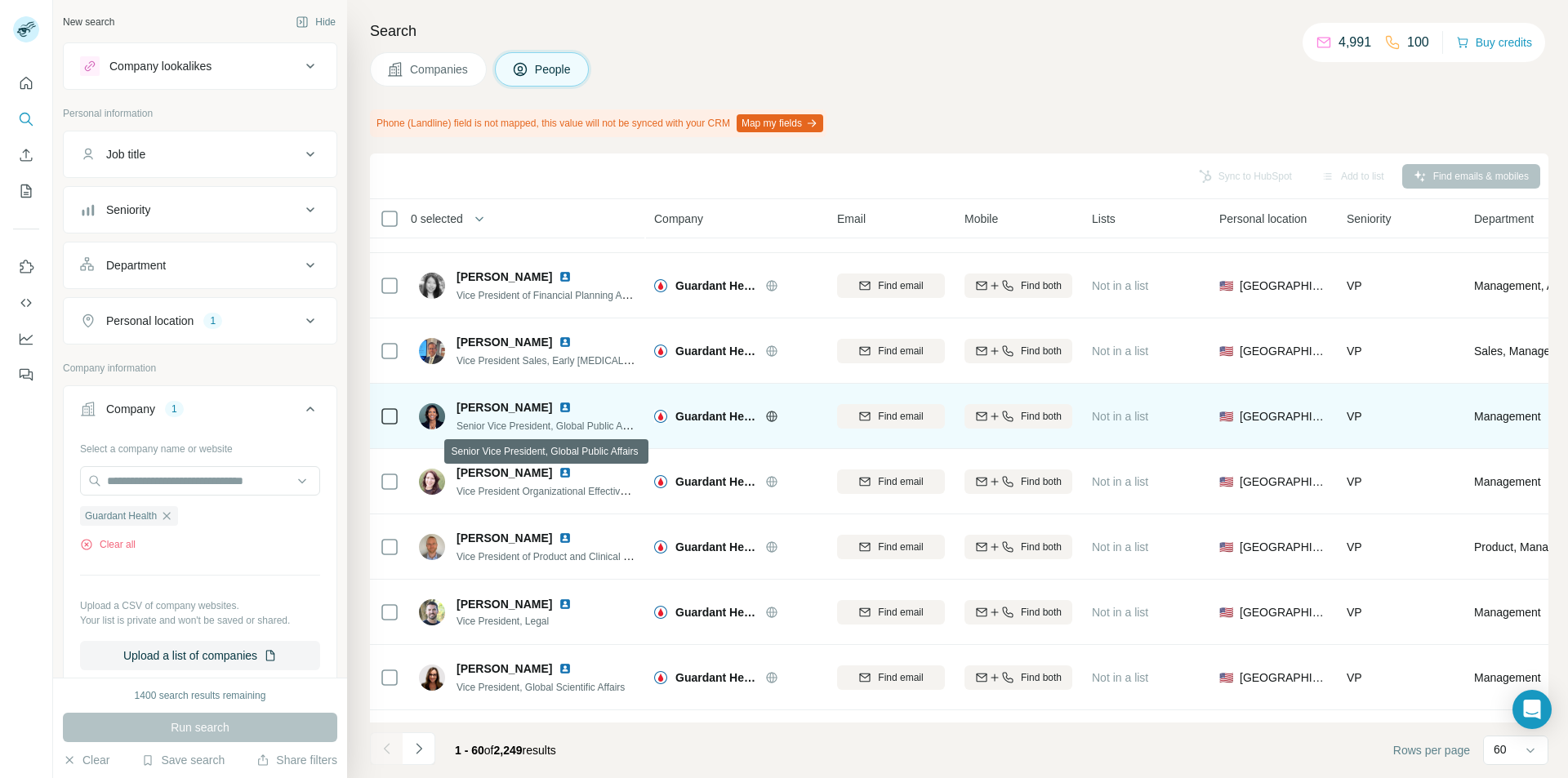
scroll to position [1777, 0]
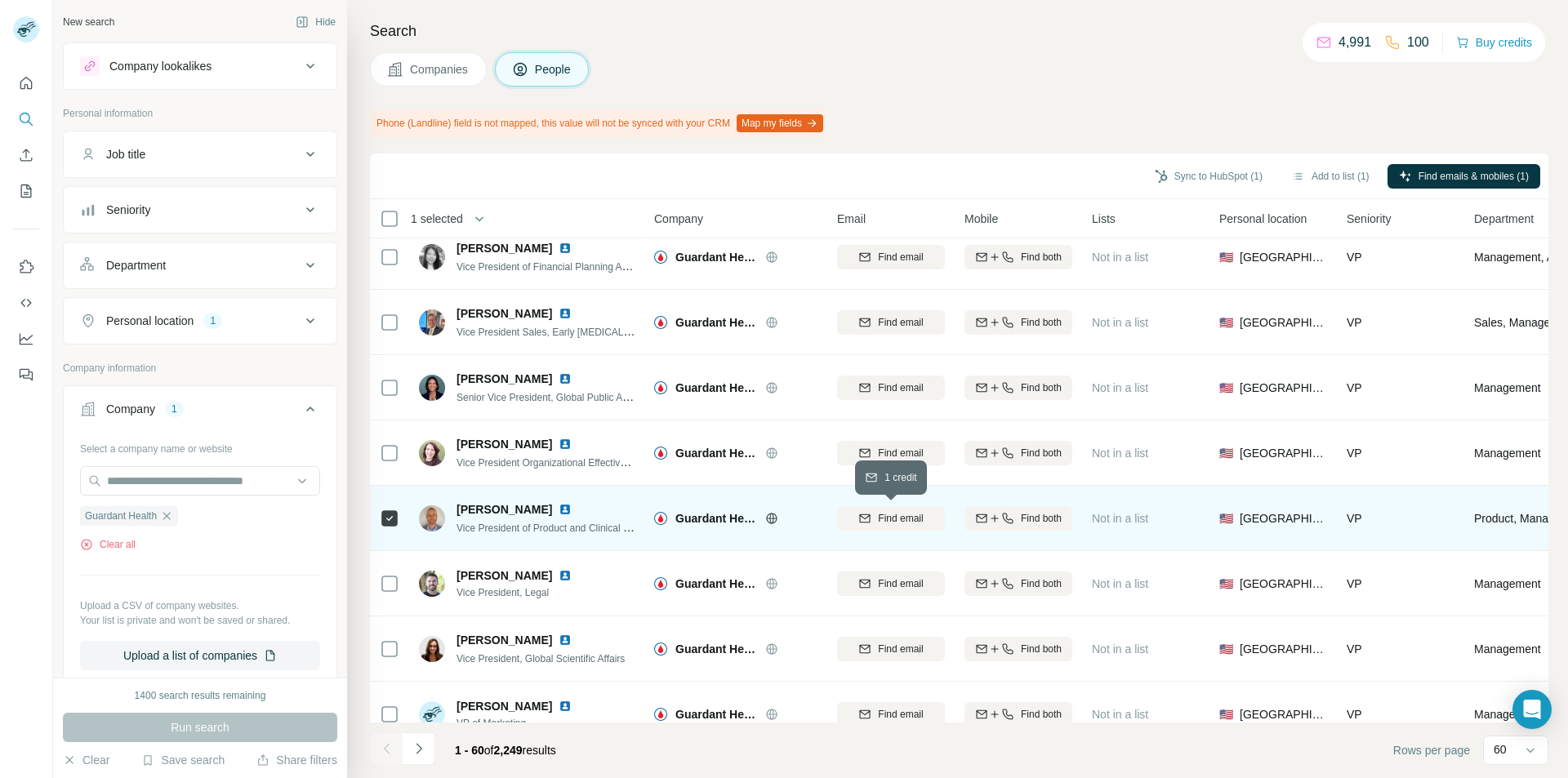
click at [858, 525] on button "Find email" at bounding box center [891, 518] width 107 height 24
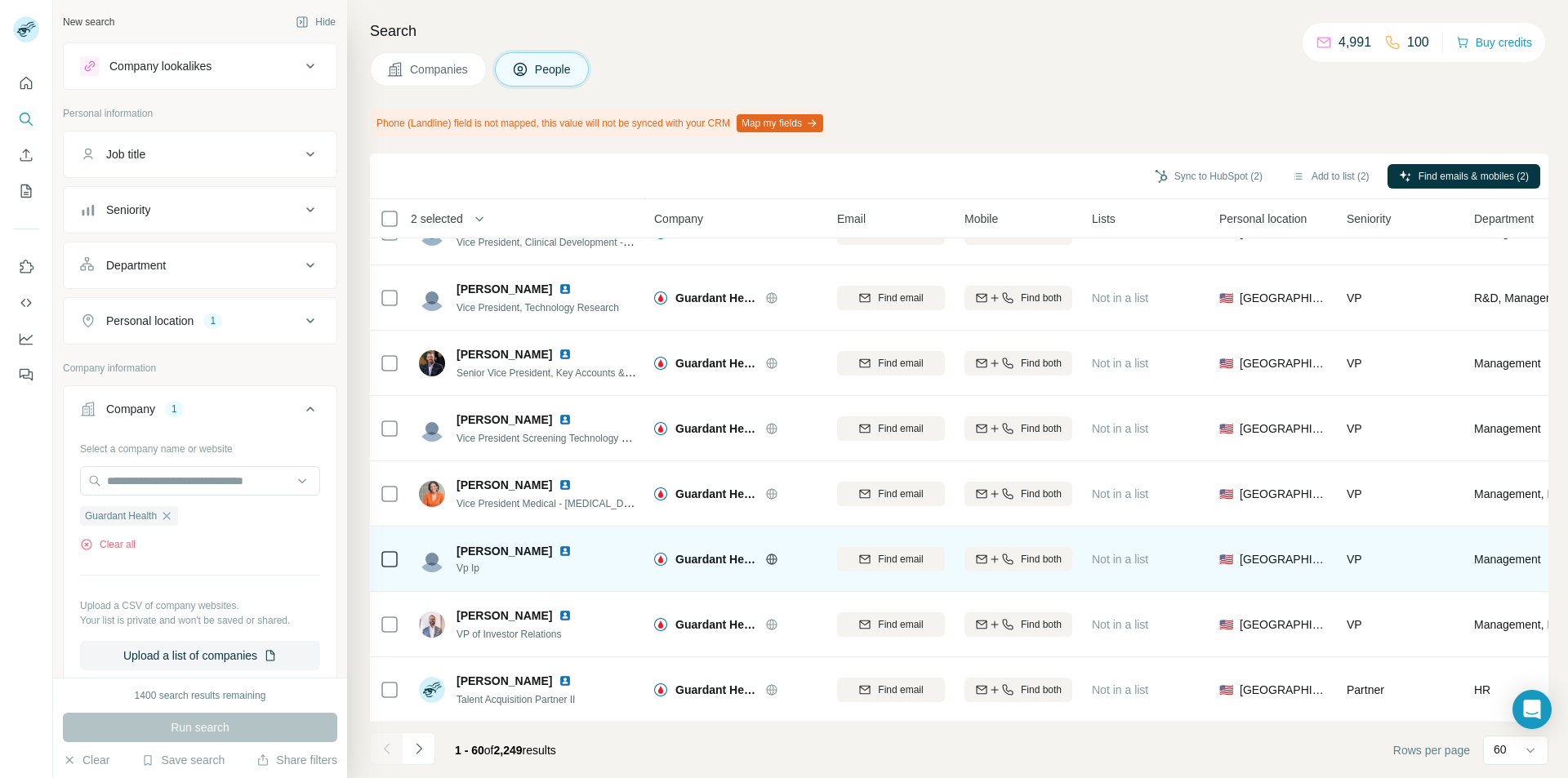
scroll to position [3442, 0]
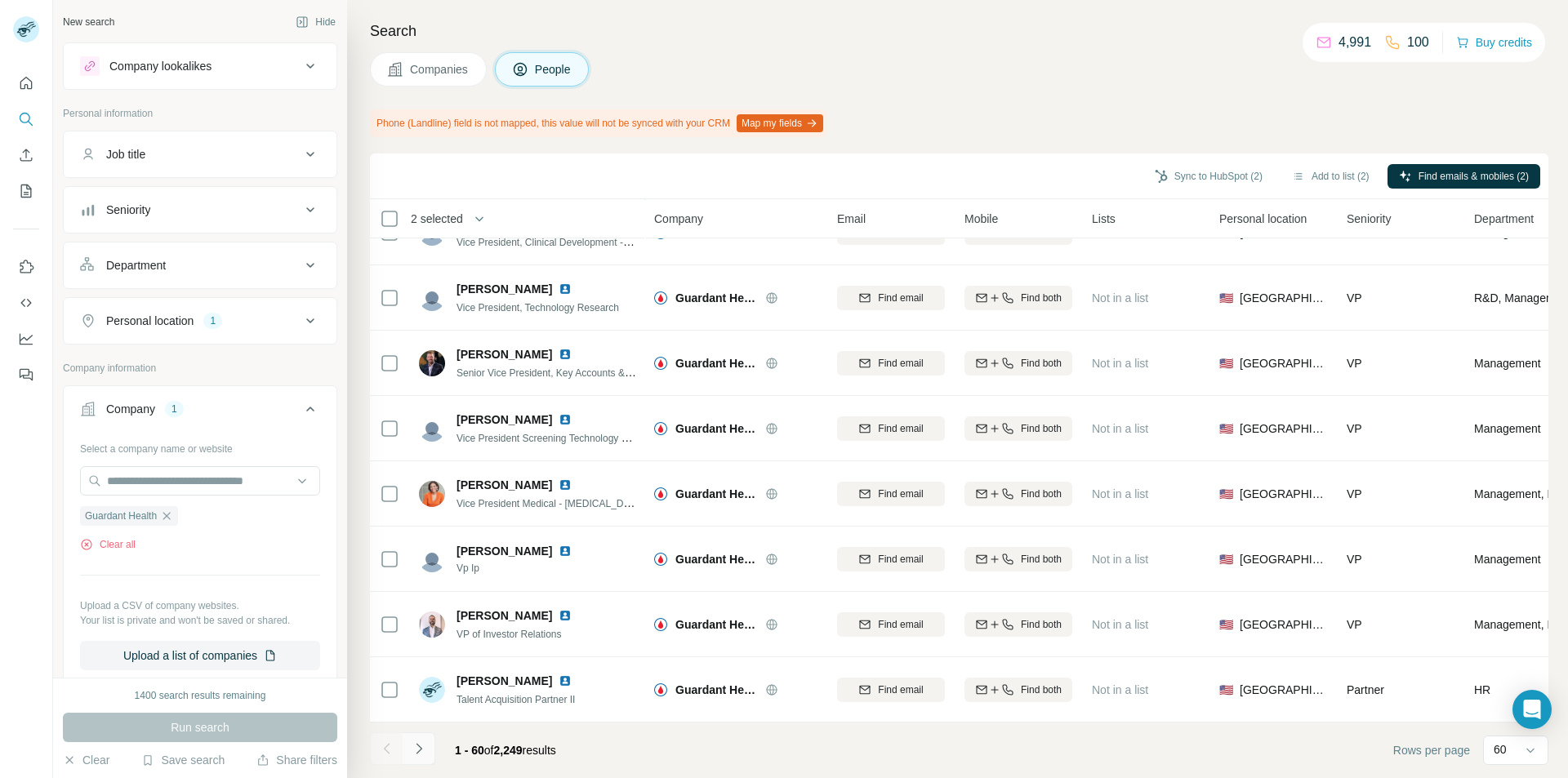
click at [419, 757] on button "Navigate to next page" at bounding box center [418, 748] width 32 height 32
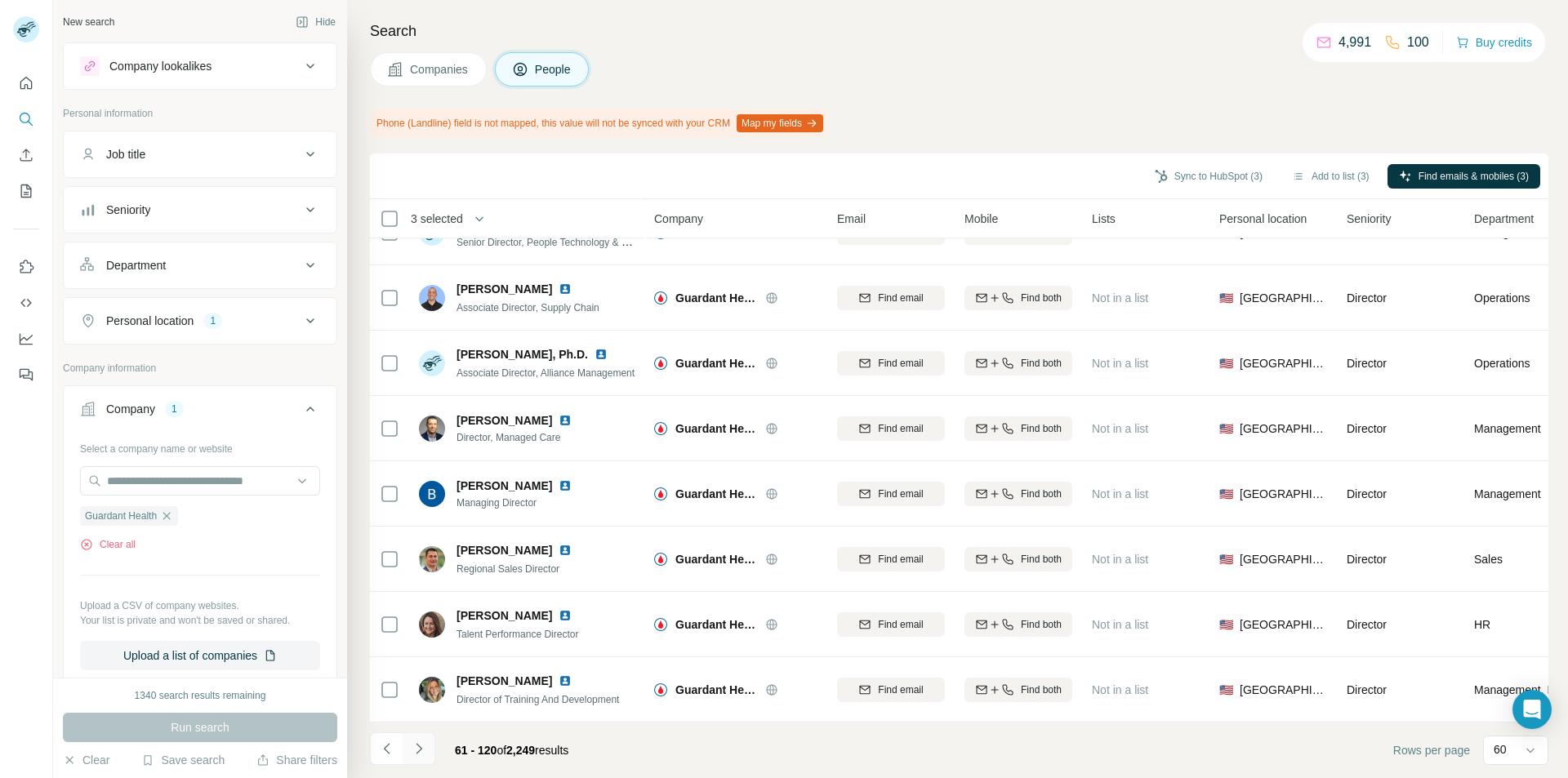
click at [428, 758] on button "Navigate to next page" at bounding box center [418, 748] width 32 height 32
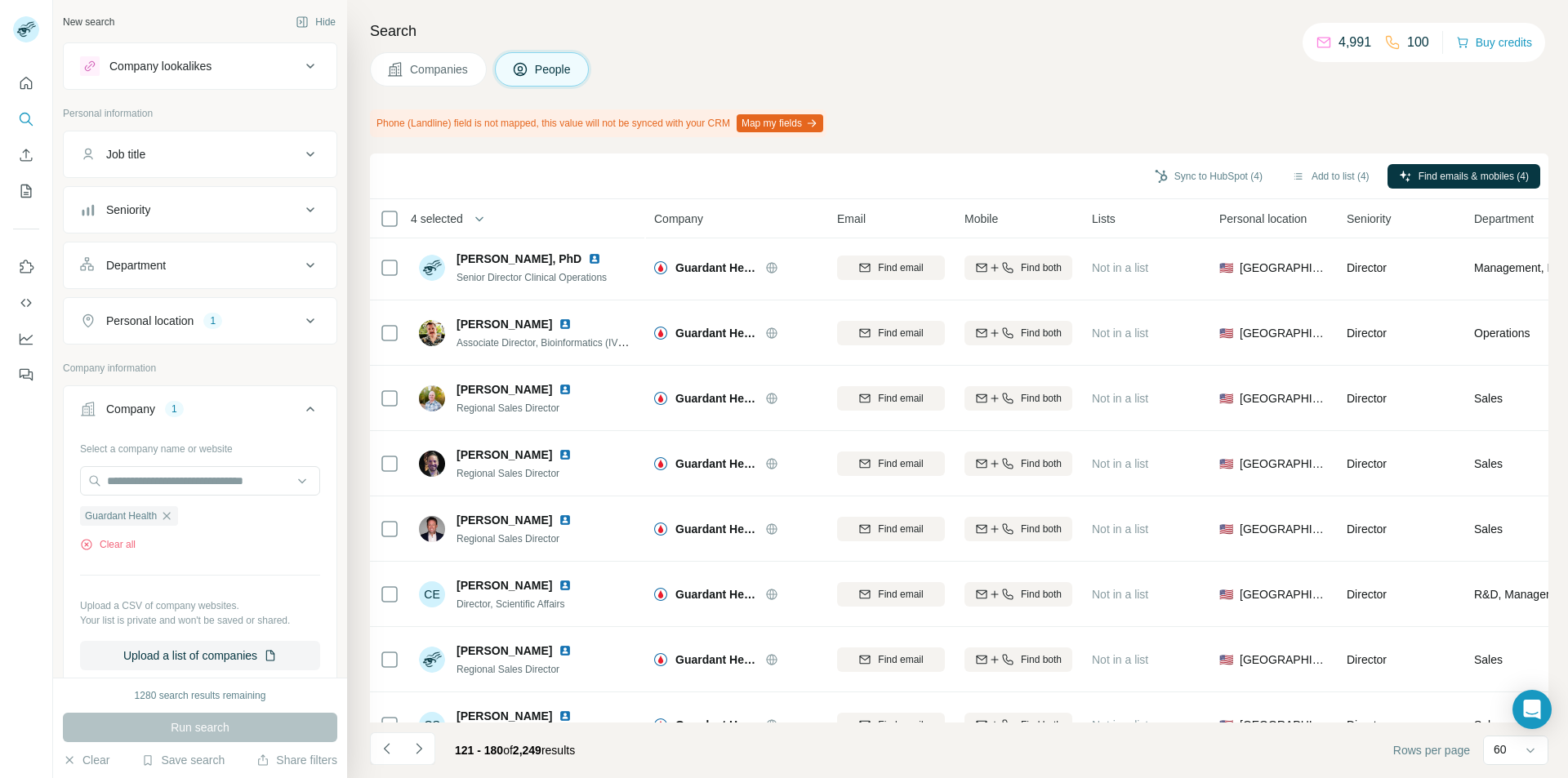
scroll to position [0, 0]
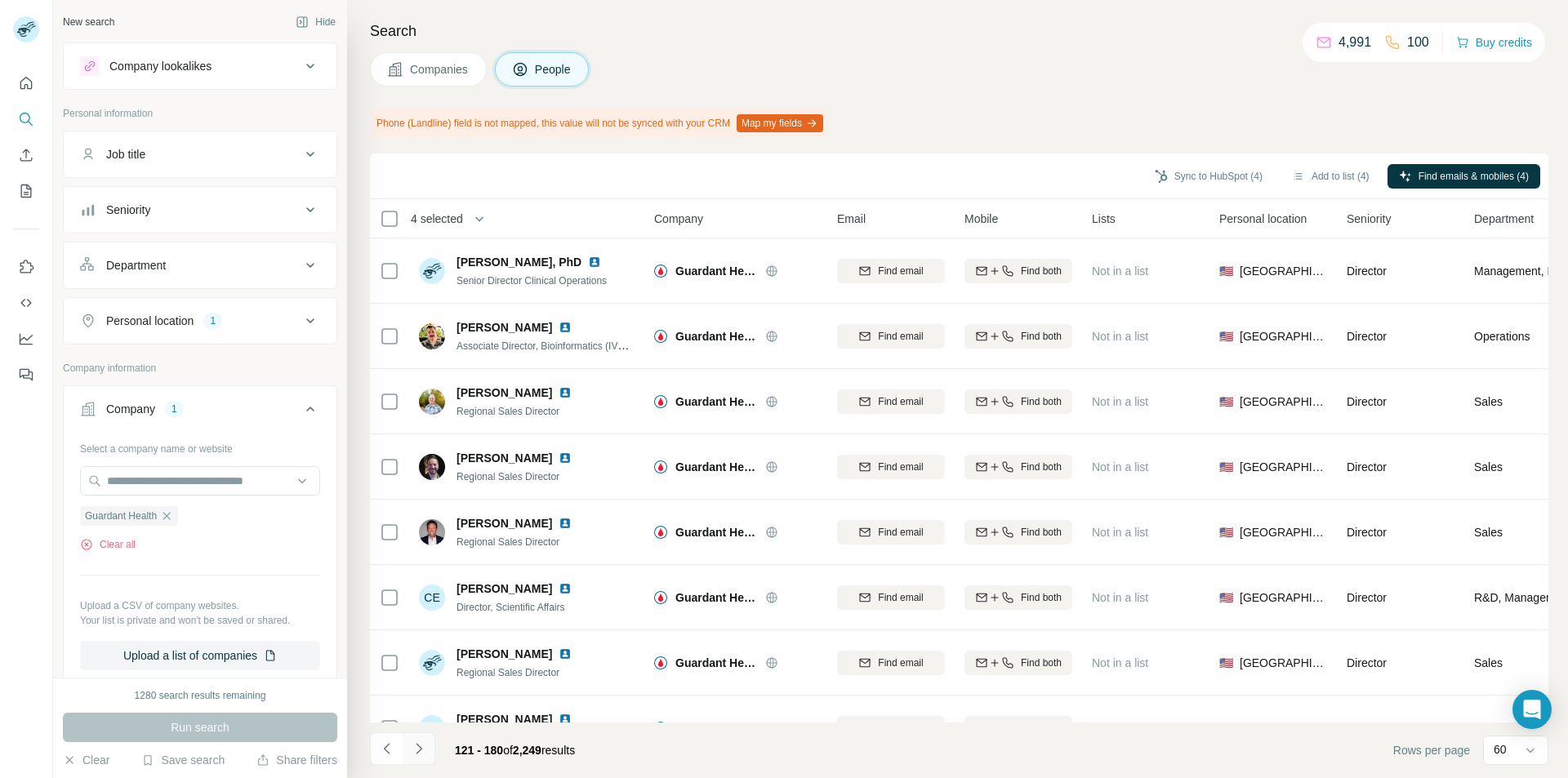
click at [431, 743] on button "Navigate to next page" at bounding box center [418, 748] width 32 height 32
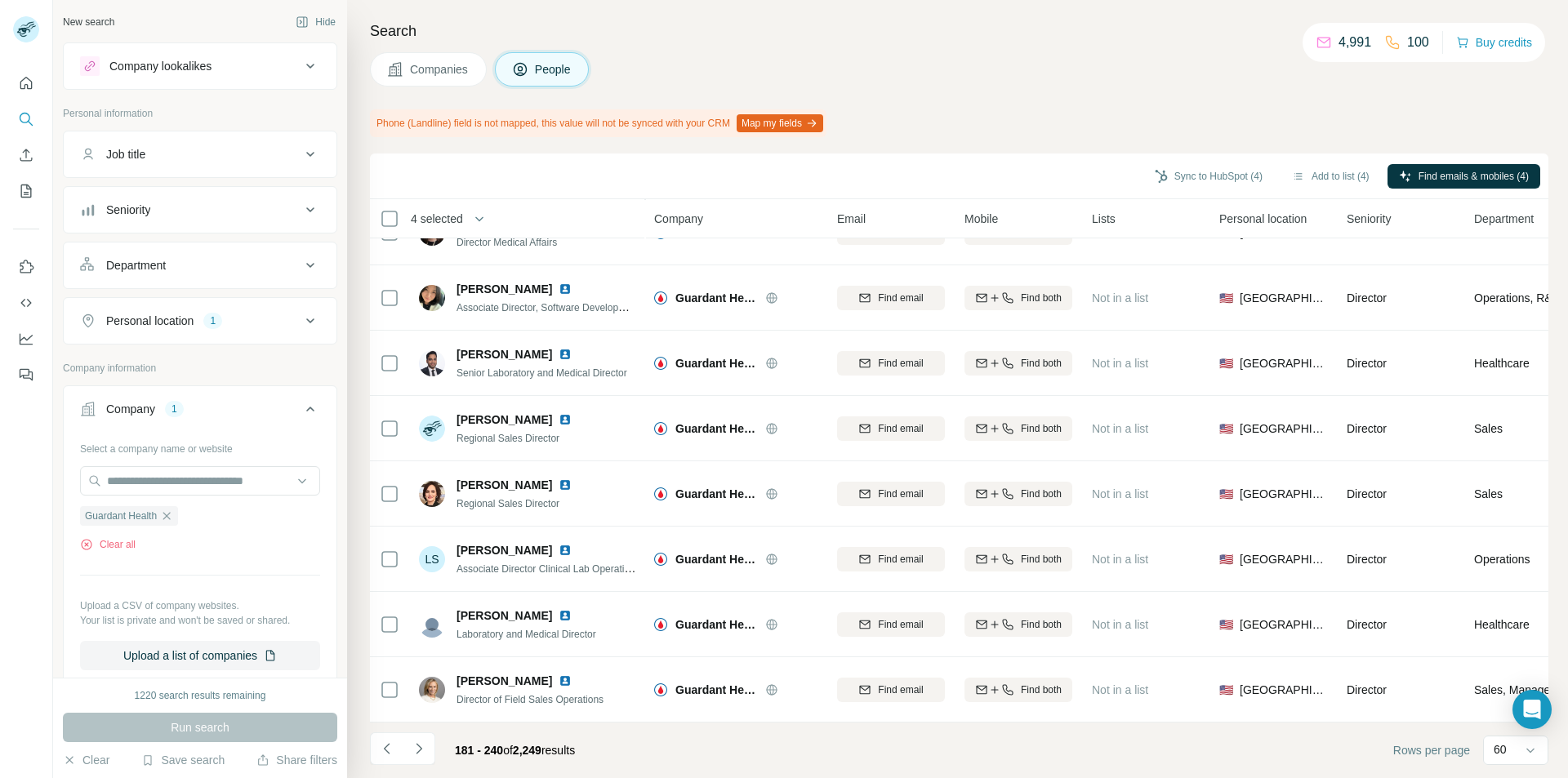
scroll to position [3442, 0]
click at [421, 740] on icon "Navigate to next page" at bounding box center [419, 748] width 17 height 17
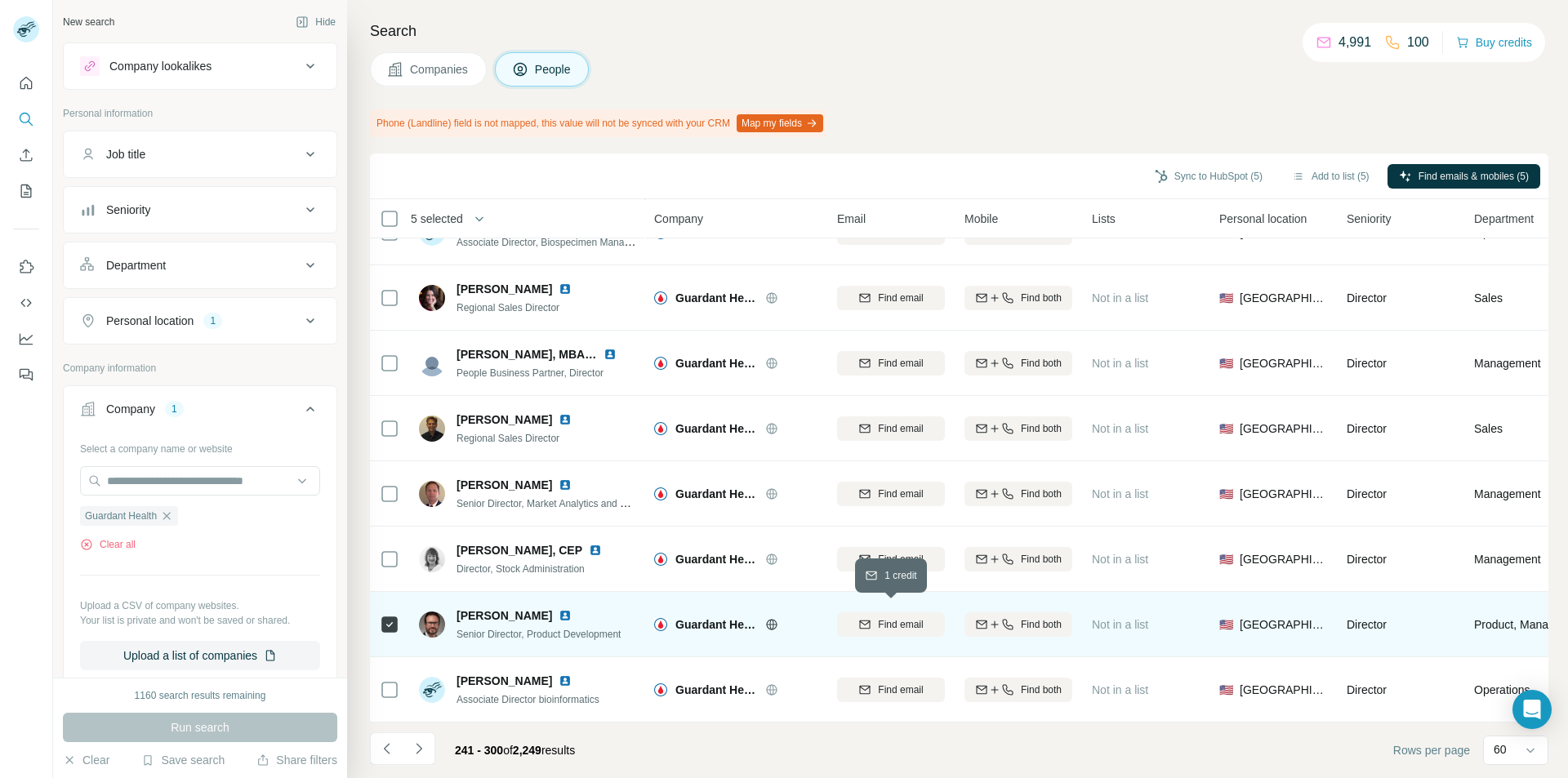
click at [877, 622] on div "Find email" at bounding box center [891, 624] width 107 height 15
click at [423, 752] on icon "Navigate to next page" at bounding box center [419, 748] width 17 height 17
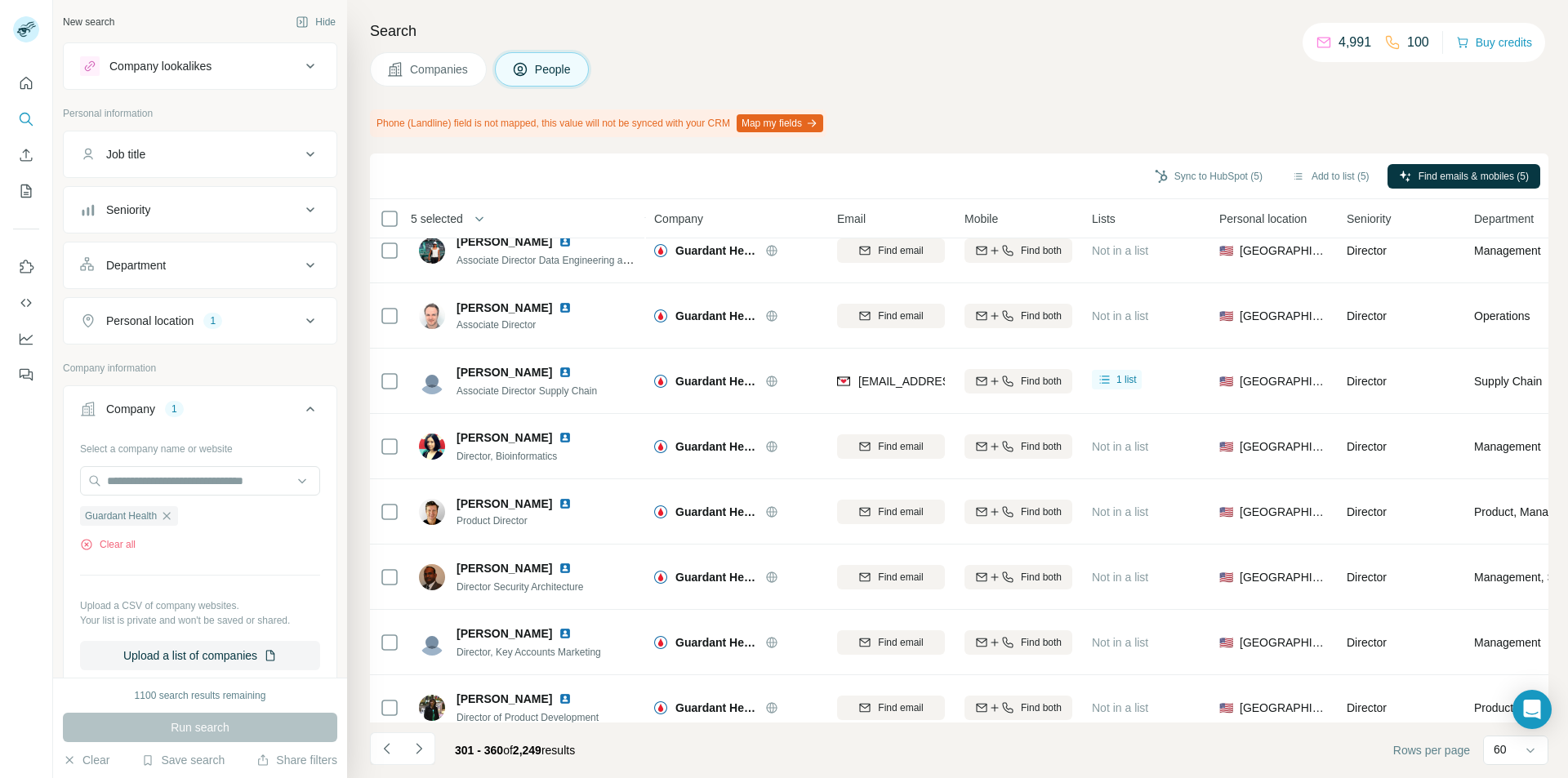
scroll to position [898, 0]
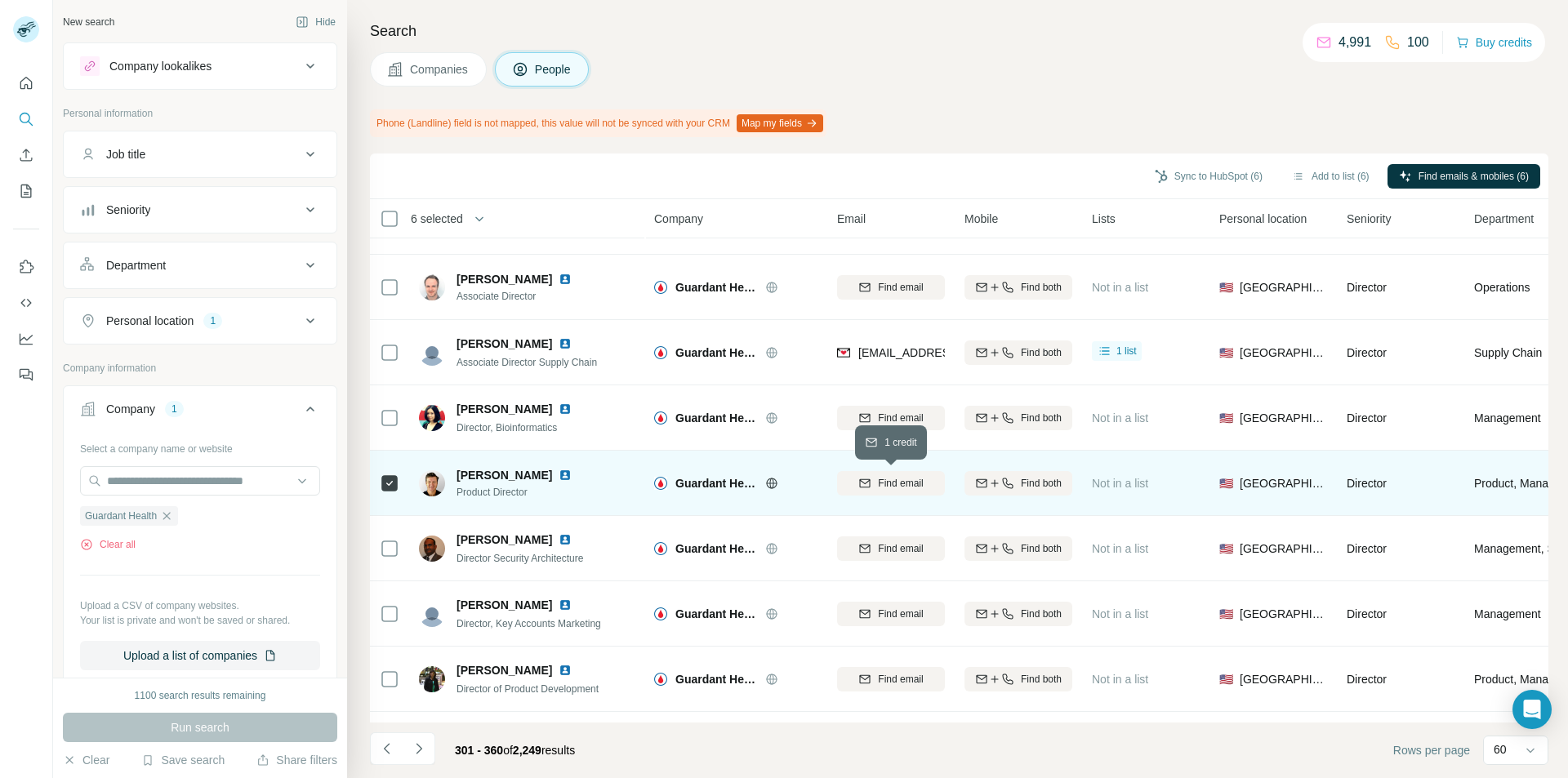
click at [857, 483] on div "Find email" at bounding box center [891, 483] width 107 height 15
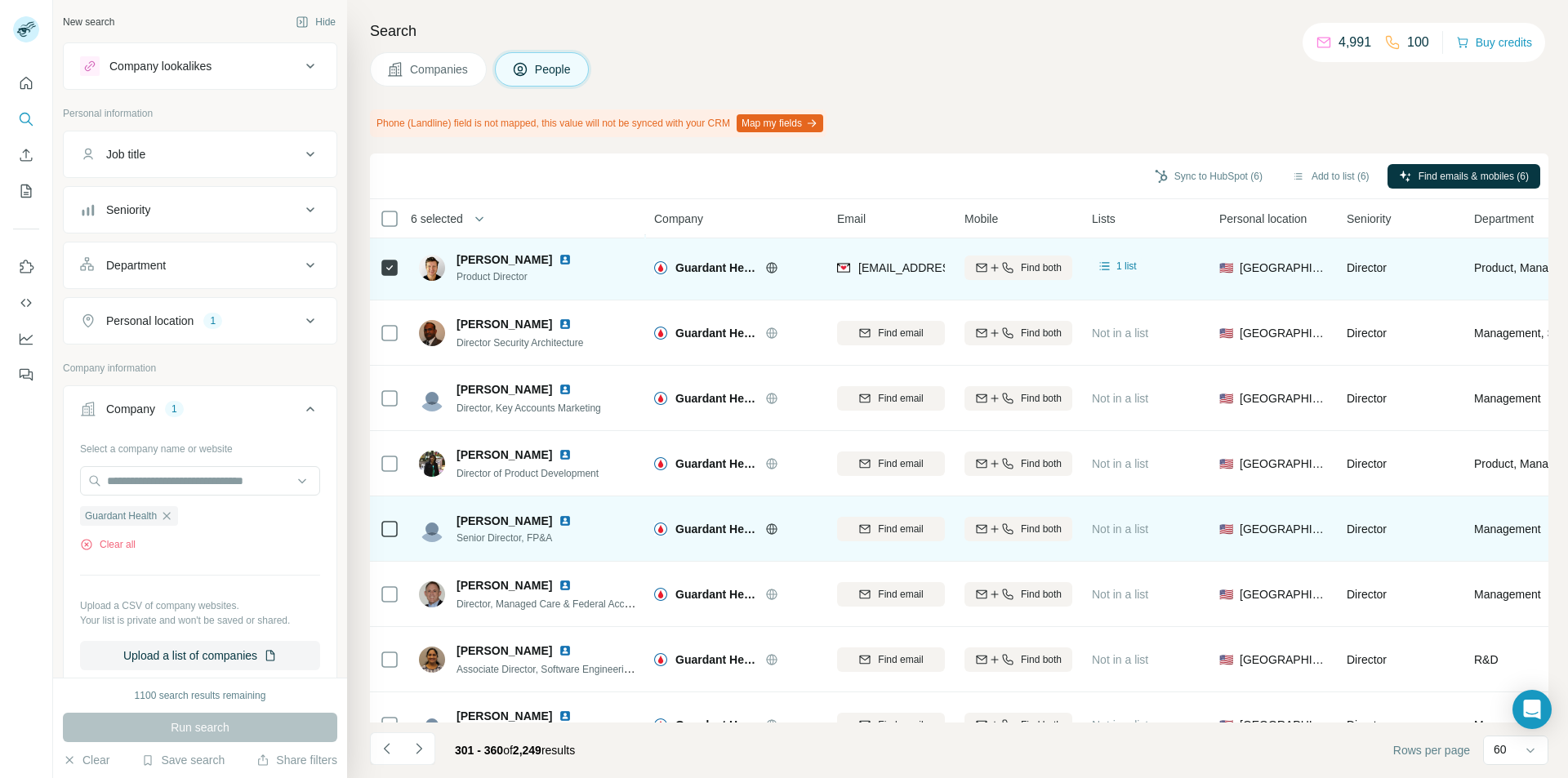
scroll to position [1142, 0]
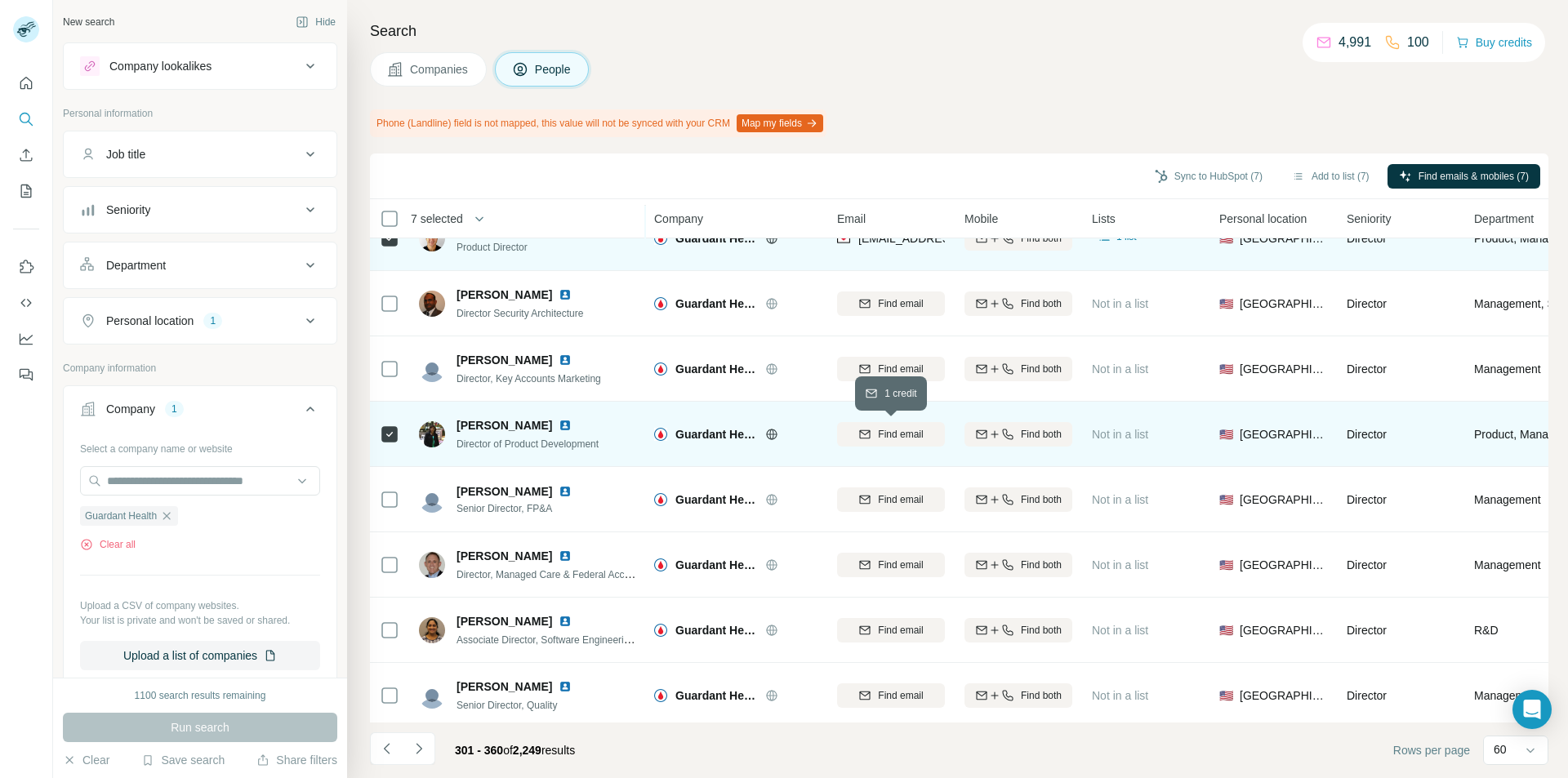
click at [866, 437] on icon "button" at bounding box center [865, 434] width 13 height 13
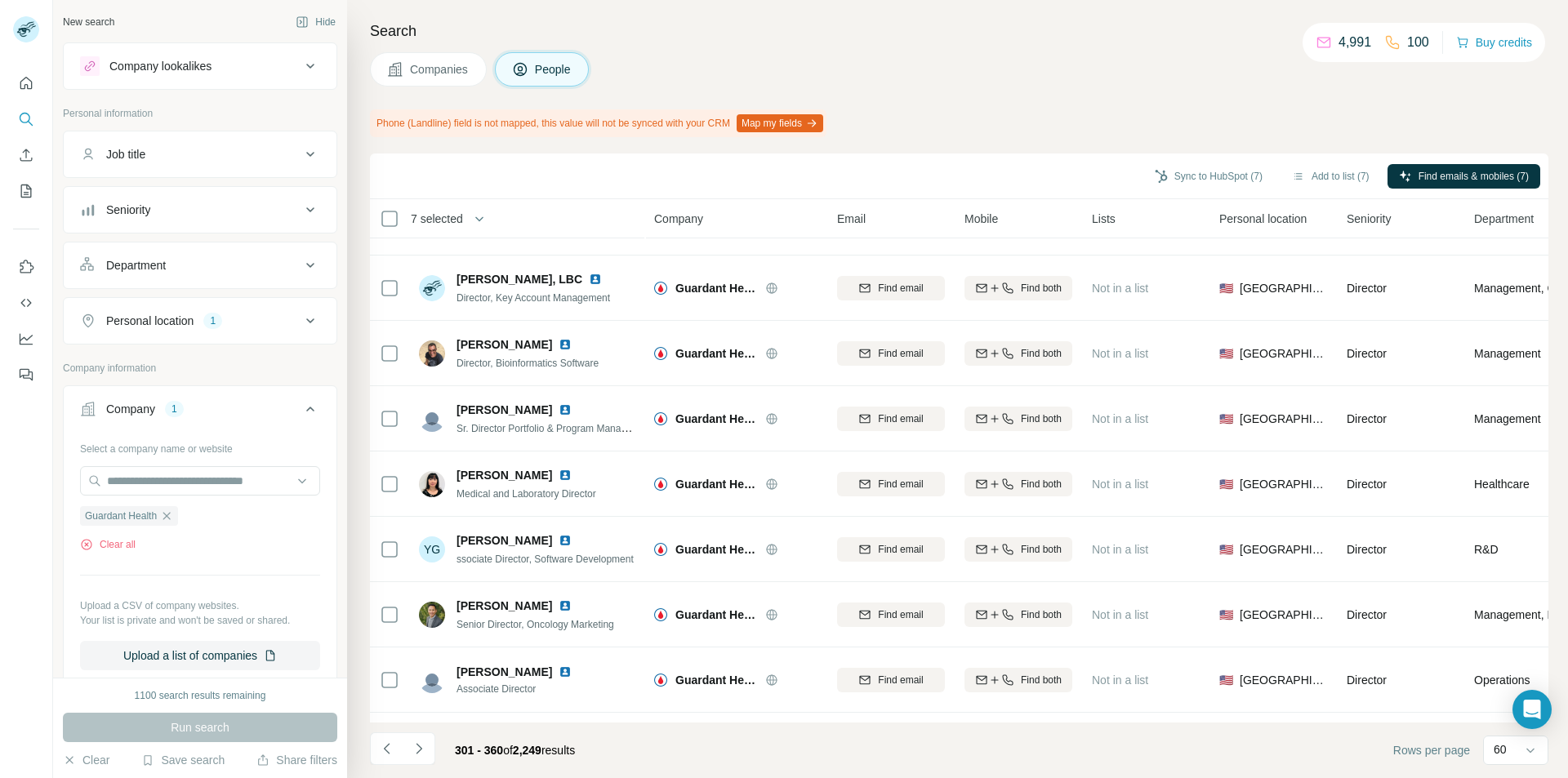
scroll to position [3184, 0]
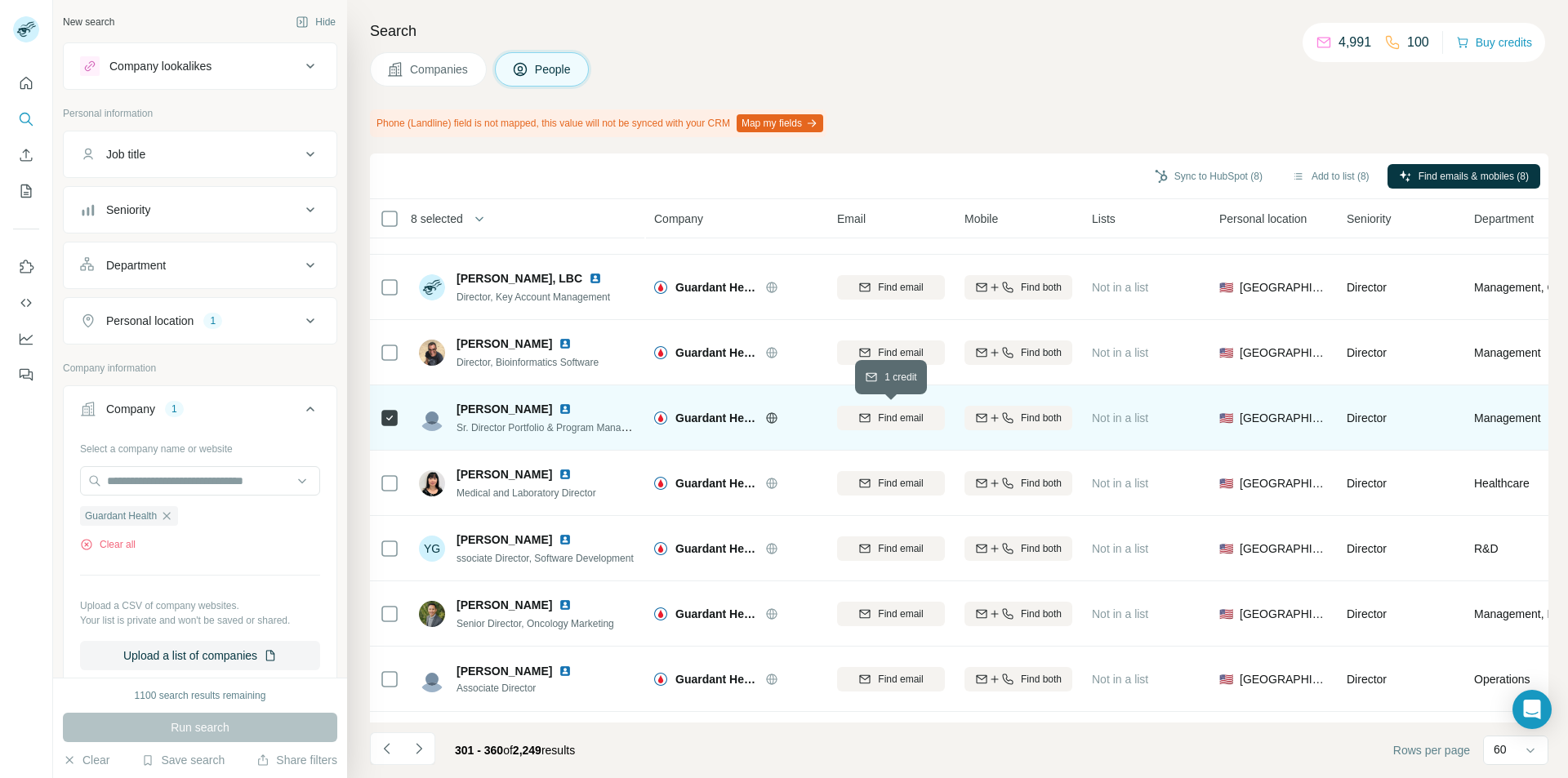
click at [868, 423] on icon "button" at bounding box center [865, 418] width 13 height 13
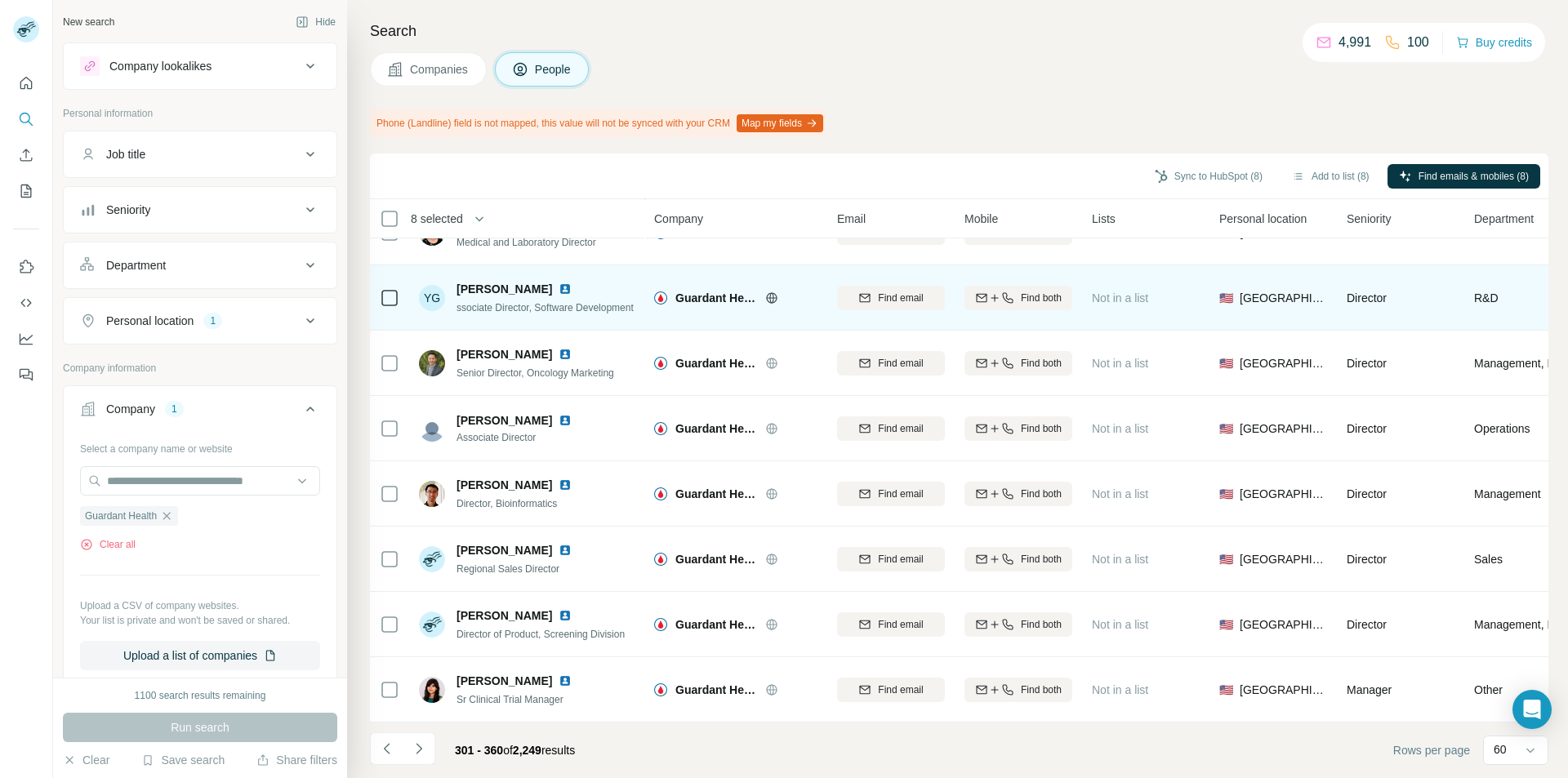
scroll to position [3442, 0]
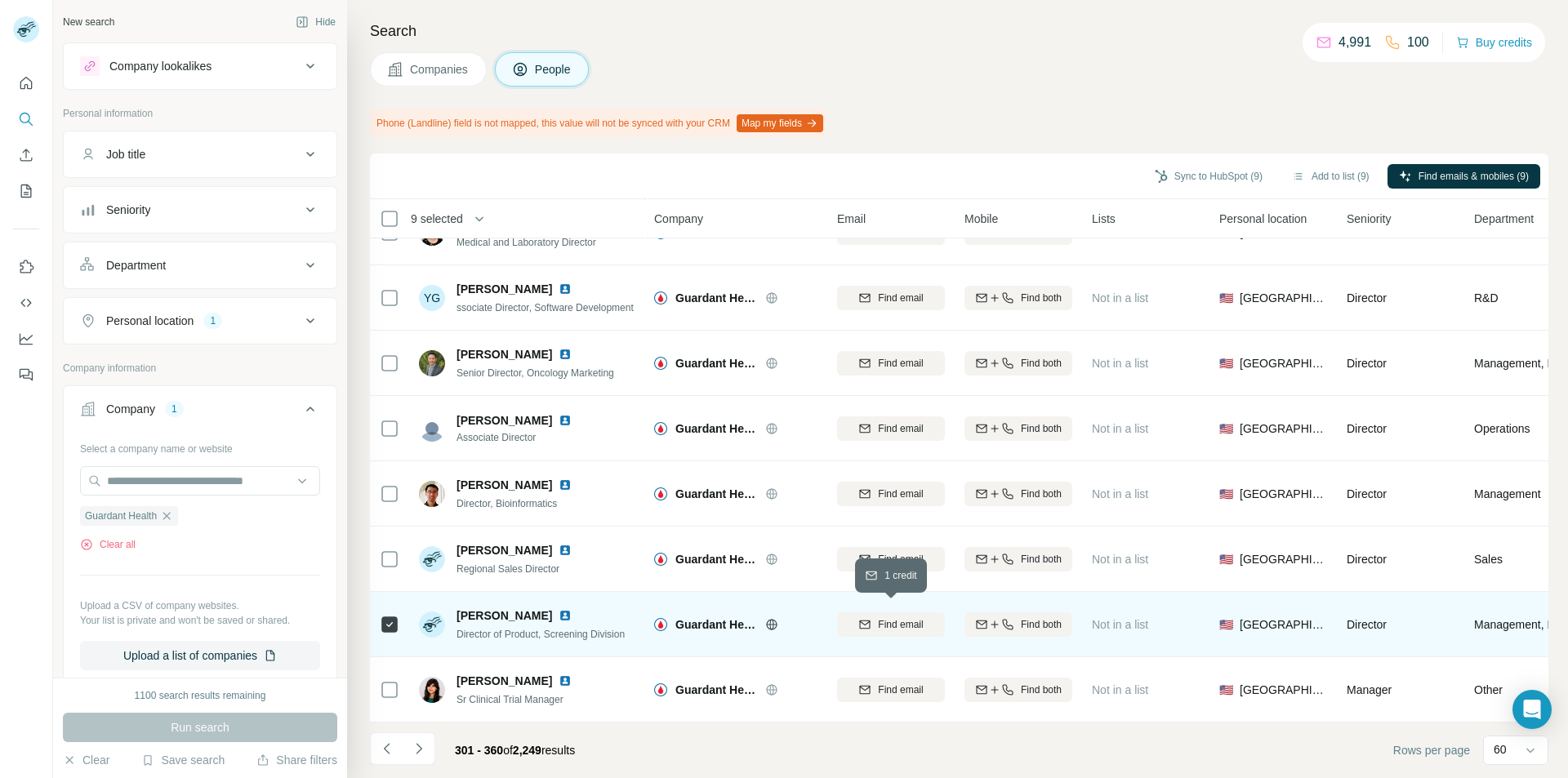
click at [865, 618] on icon "button" at bounding box center [865, 624] width 13 height 13
click at [420, 749] on icon "Navigate to next page" at bounding box center [418, 747] width 6 height 10
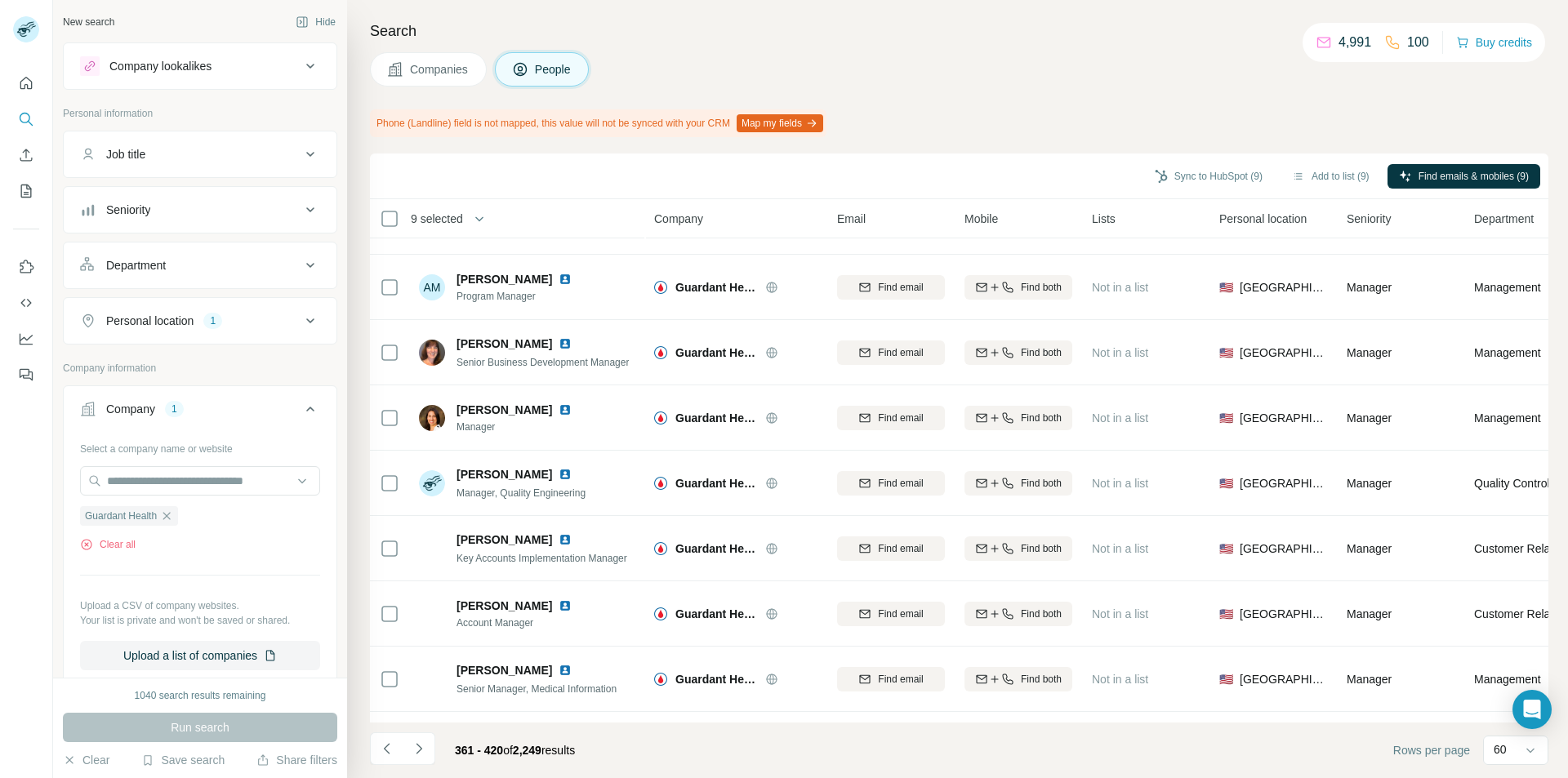
scroll to position [1306, 0]
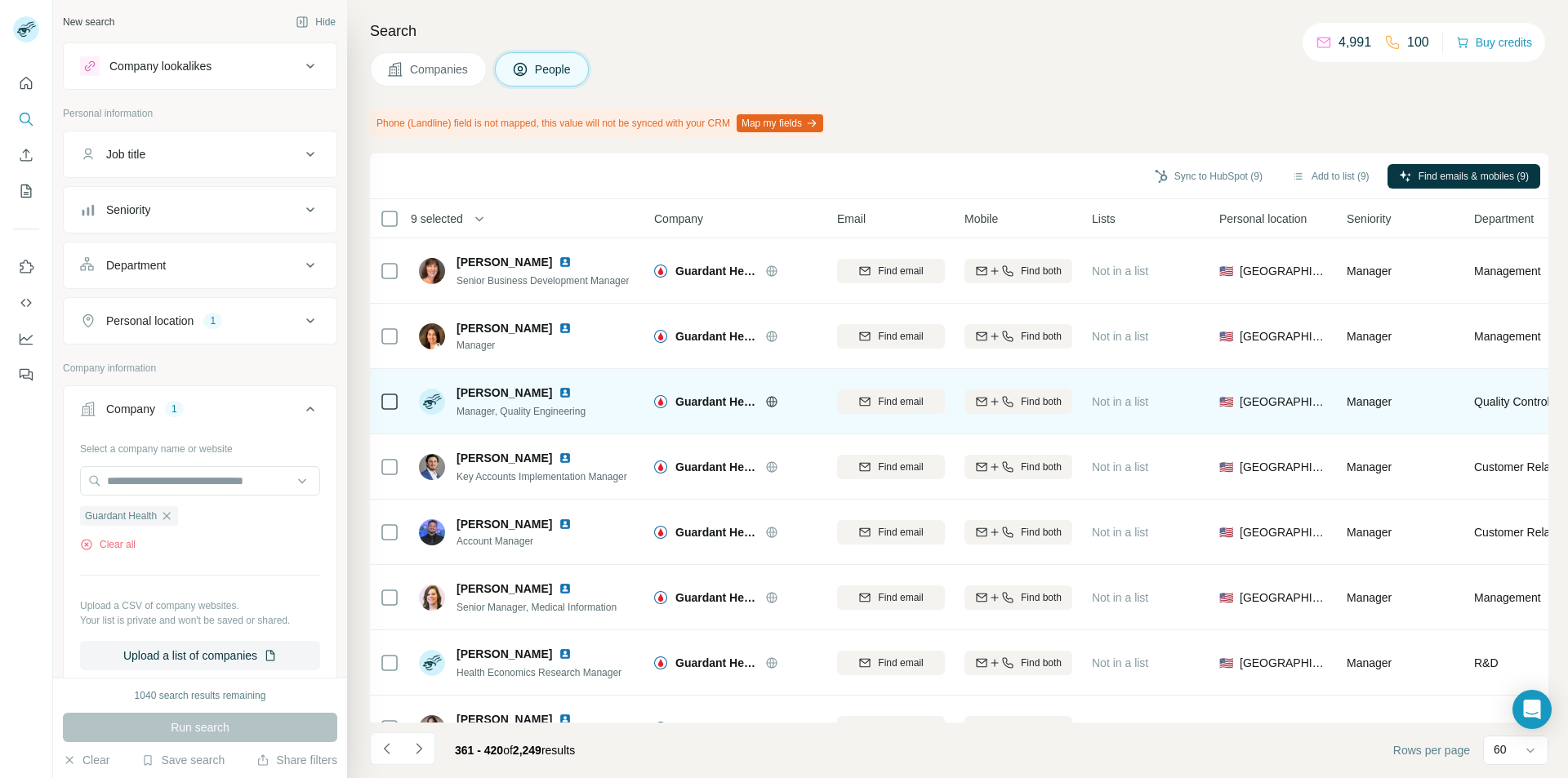
click at [379, 406] on td at bounding box center [390, 401] width 39 height 66
click at [892, 407] on span "Find email" at bounding box center [901, 401] width 45 height 15
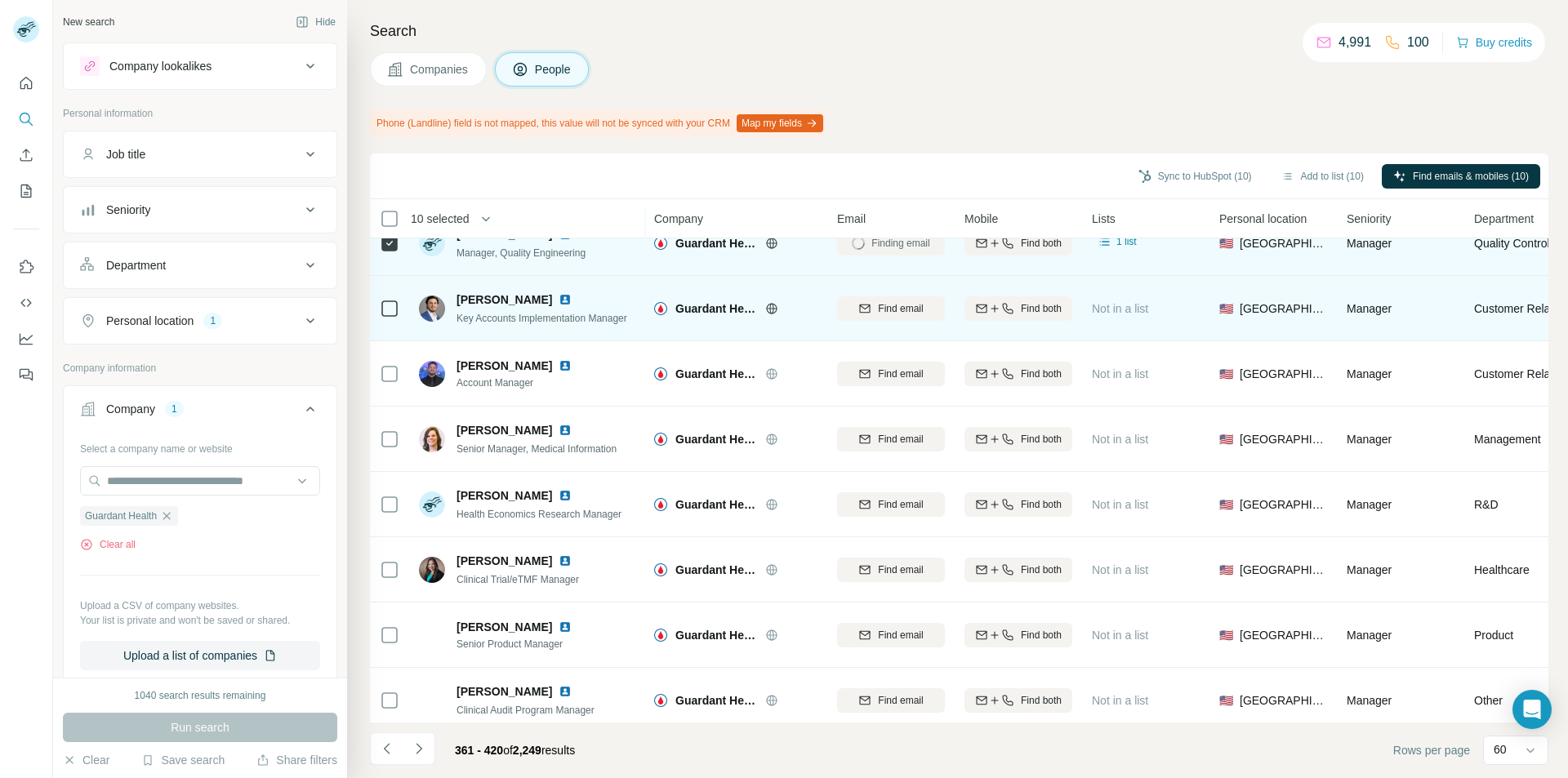
scroll to position [1469, 0]
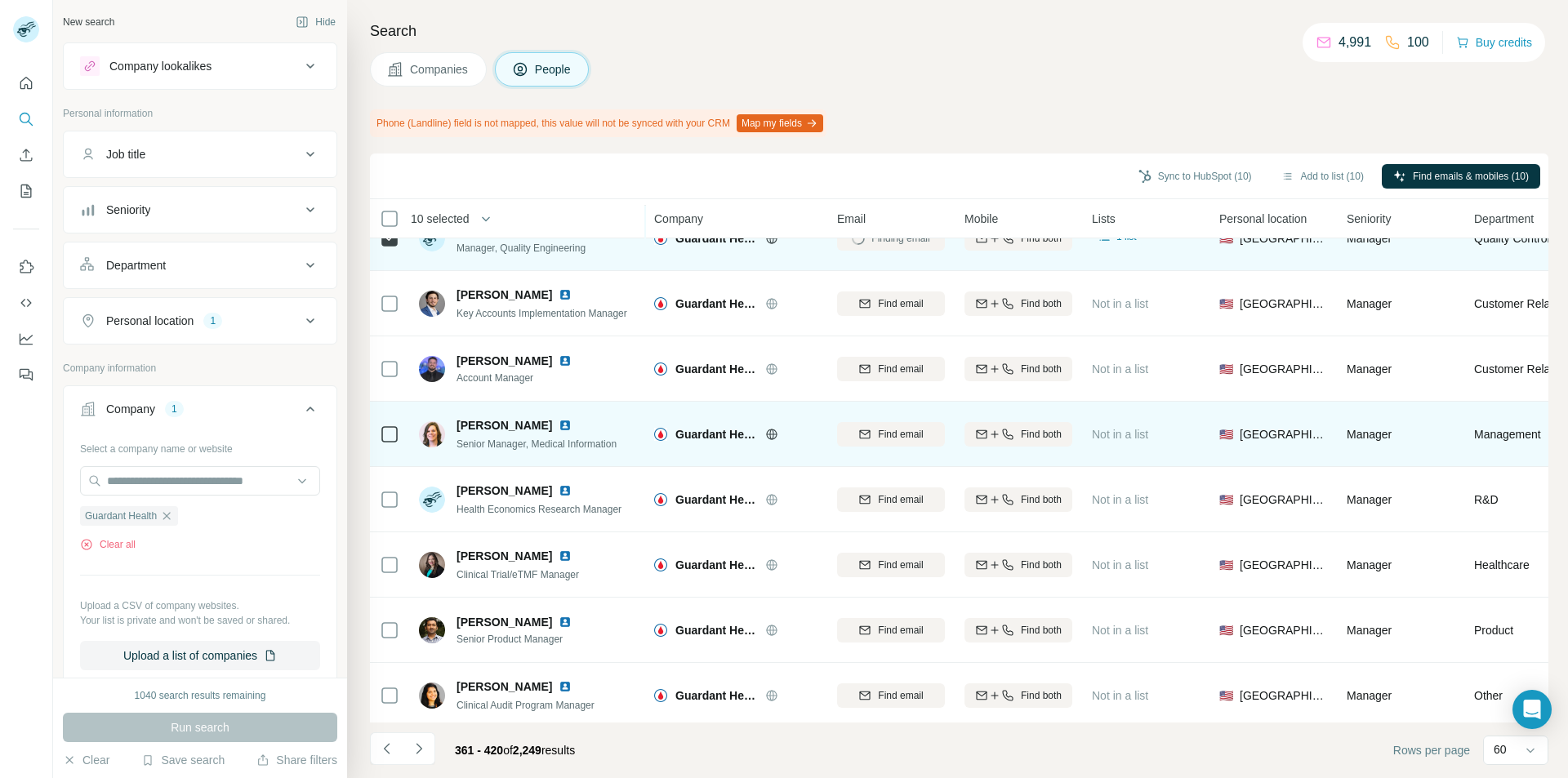
click at [380, 431] on icon at bounding box center [389, 434] width 19 height 19
click at [854, 437] on div "Find email" at bounding box center [891, 435] width 107 height 15
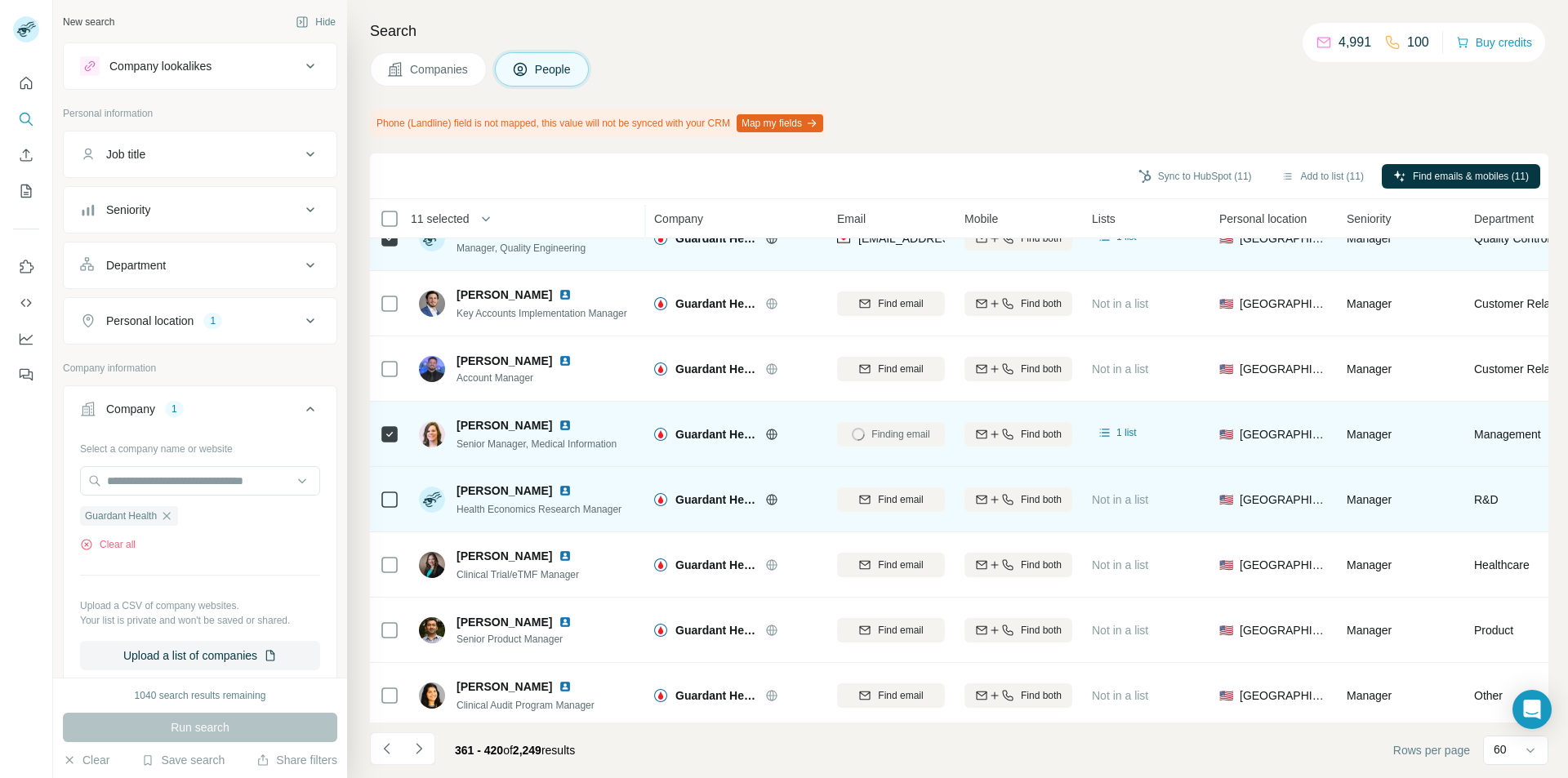
scroll to position [1633, 0]
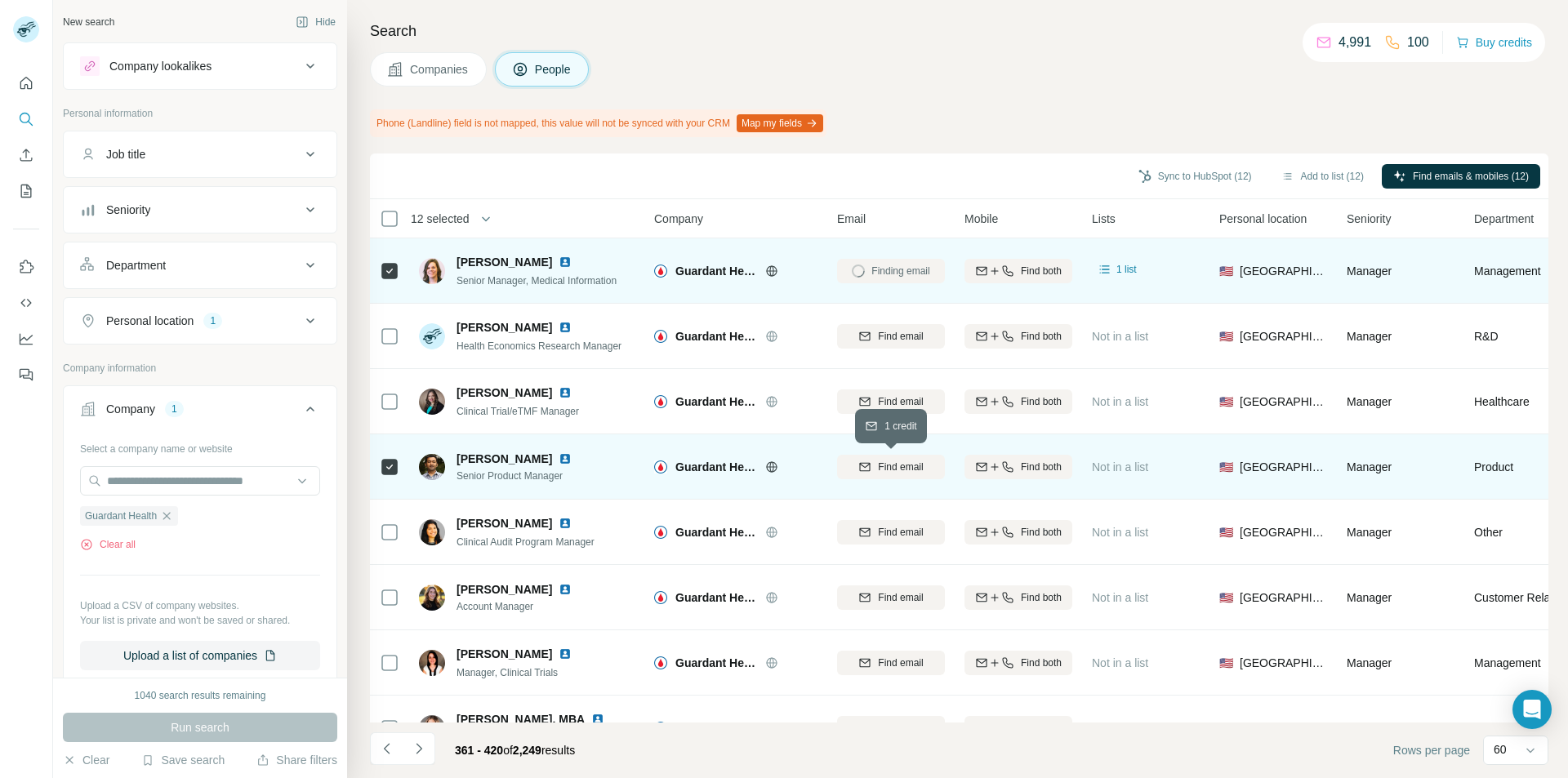
click at [872, 472] on icon "button" at bounding box center [865, 467] width 13 height 13
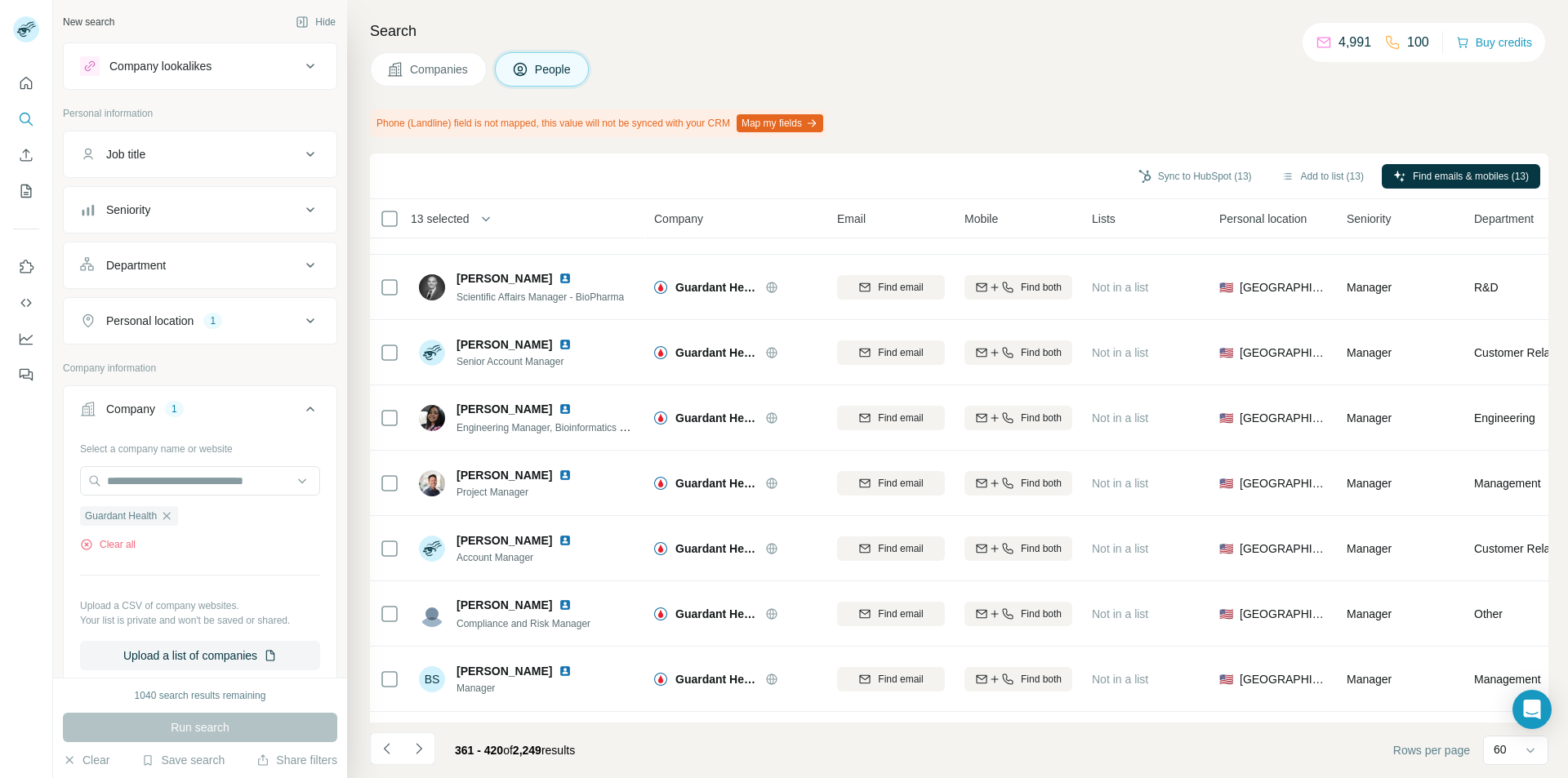
scroll to position [2939, 0]
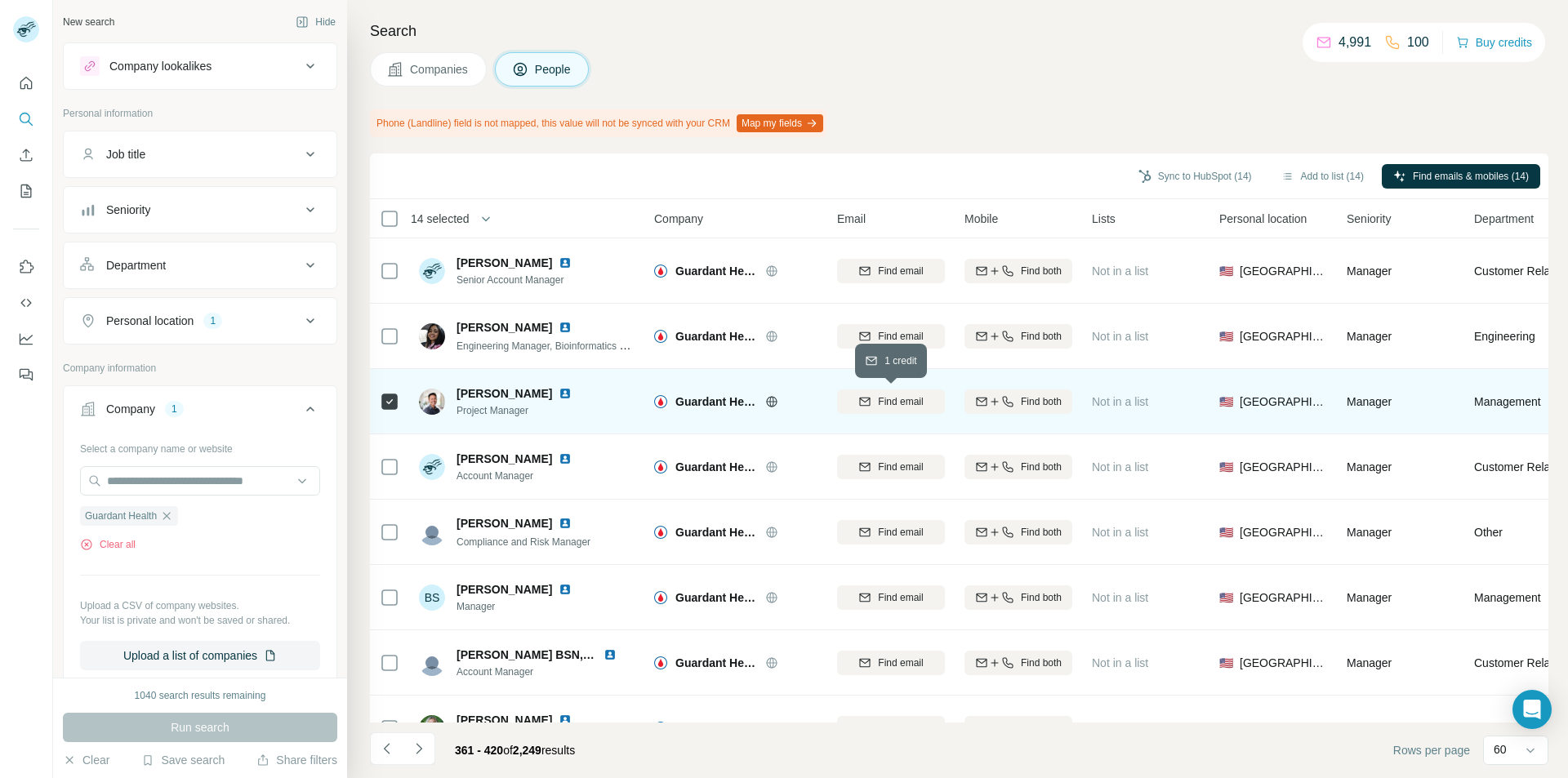
click at [891, 407] on span "Find email" at bounding box center [901, 401] width 45 height 15
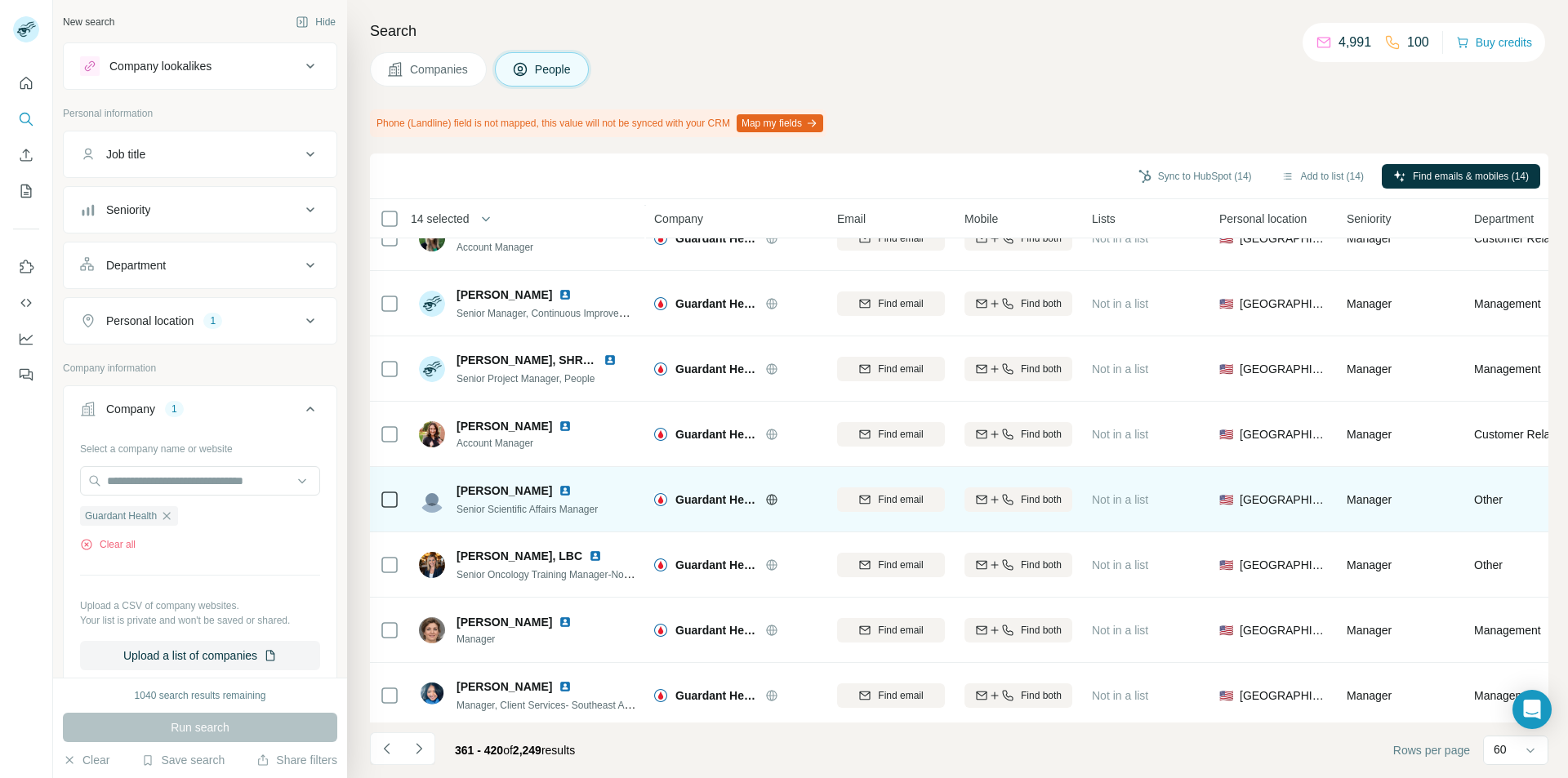
scroll to position [3442, 0]
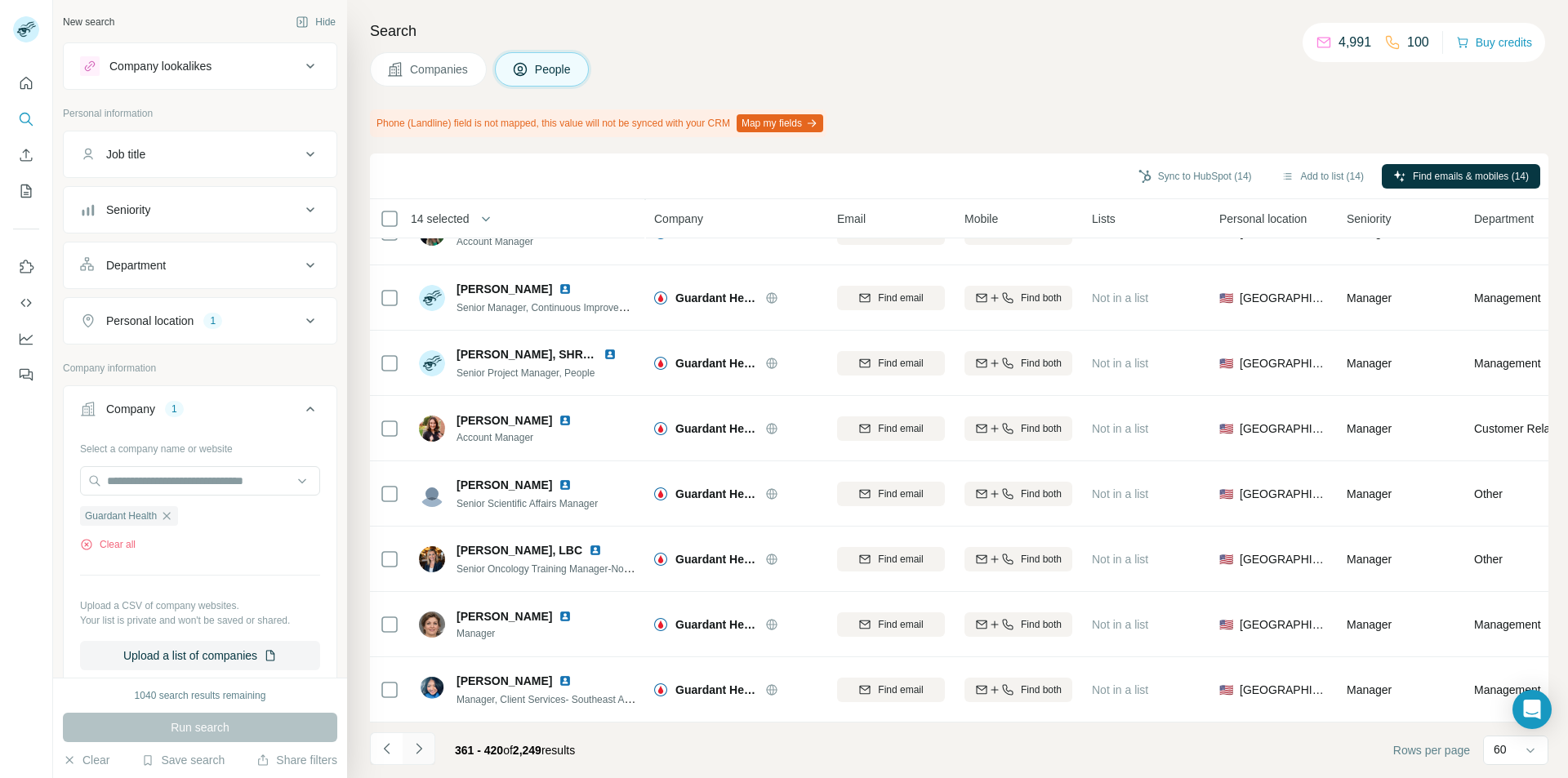
click at [418, 748] on icon "Navigate to next page" at bounding box center [419, 748] width 17 height 17
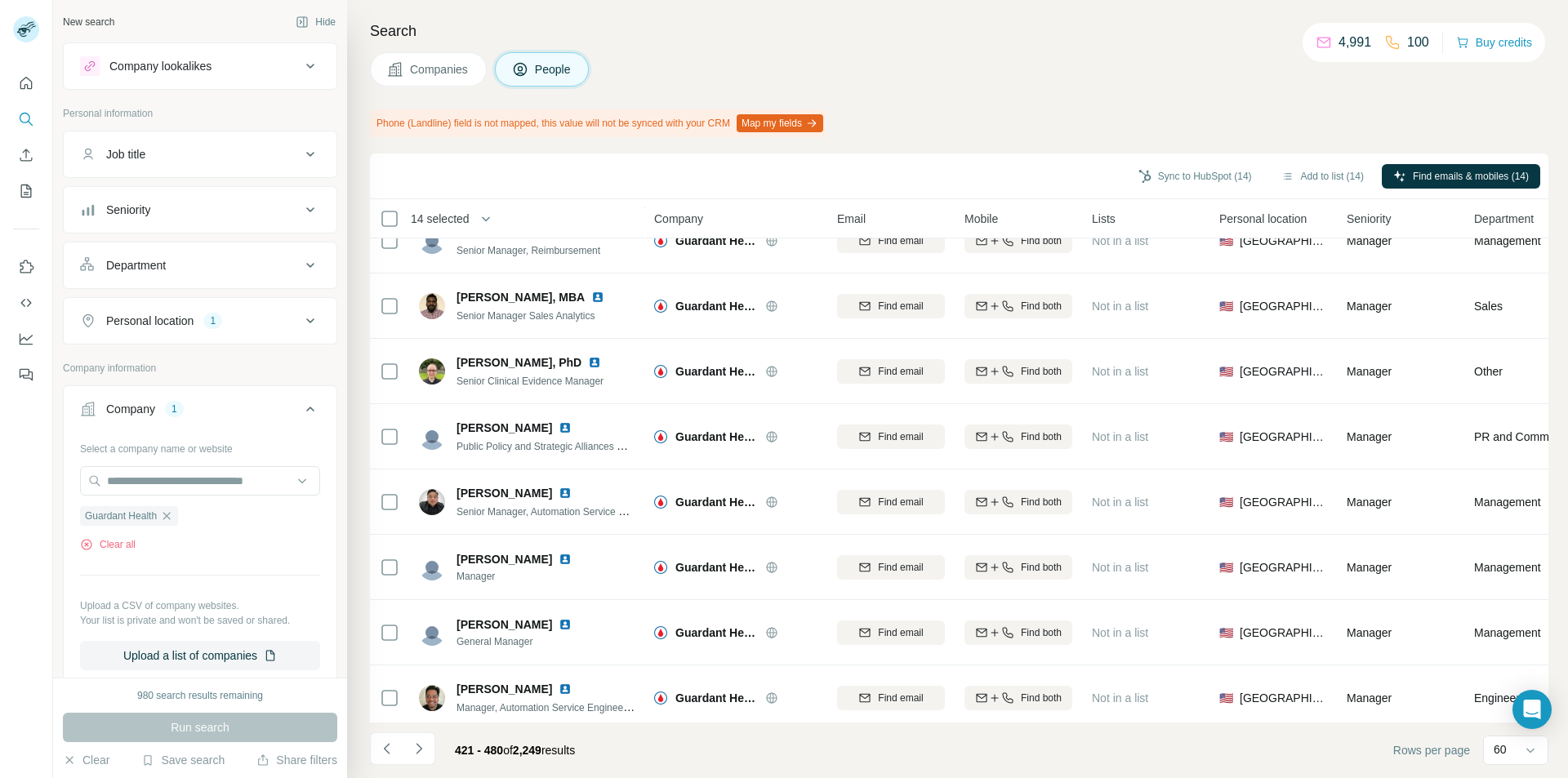
scroll to position [2122, 0]
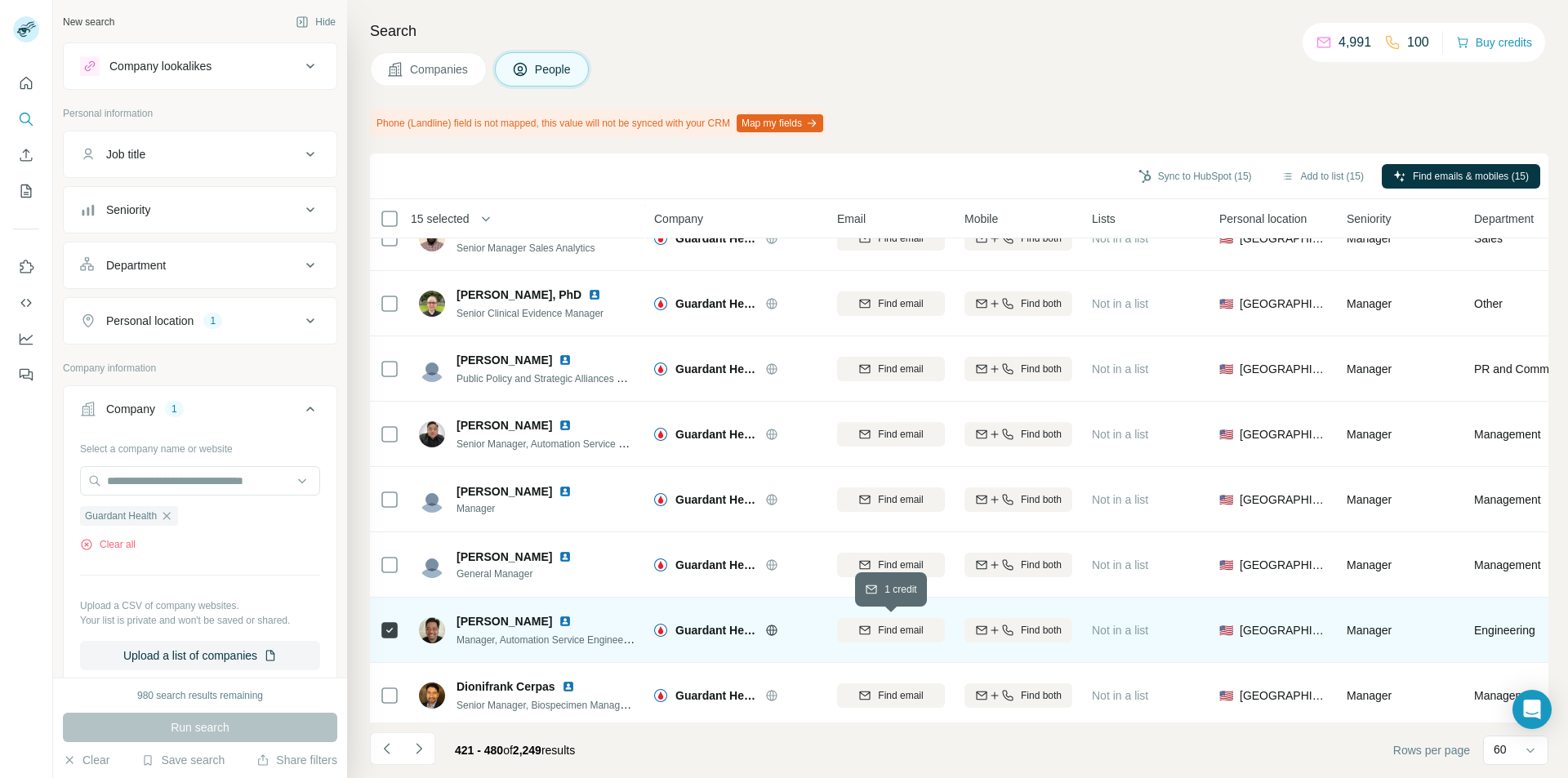
click at [867, 631] on icon "button" at bounding box center [865, 630] width 13 height 13
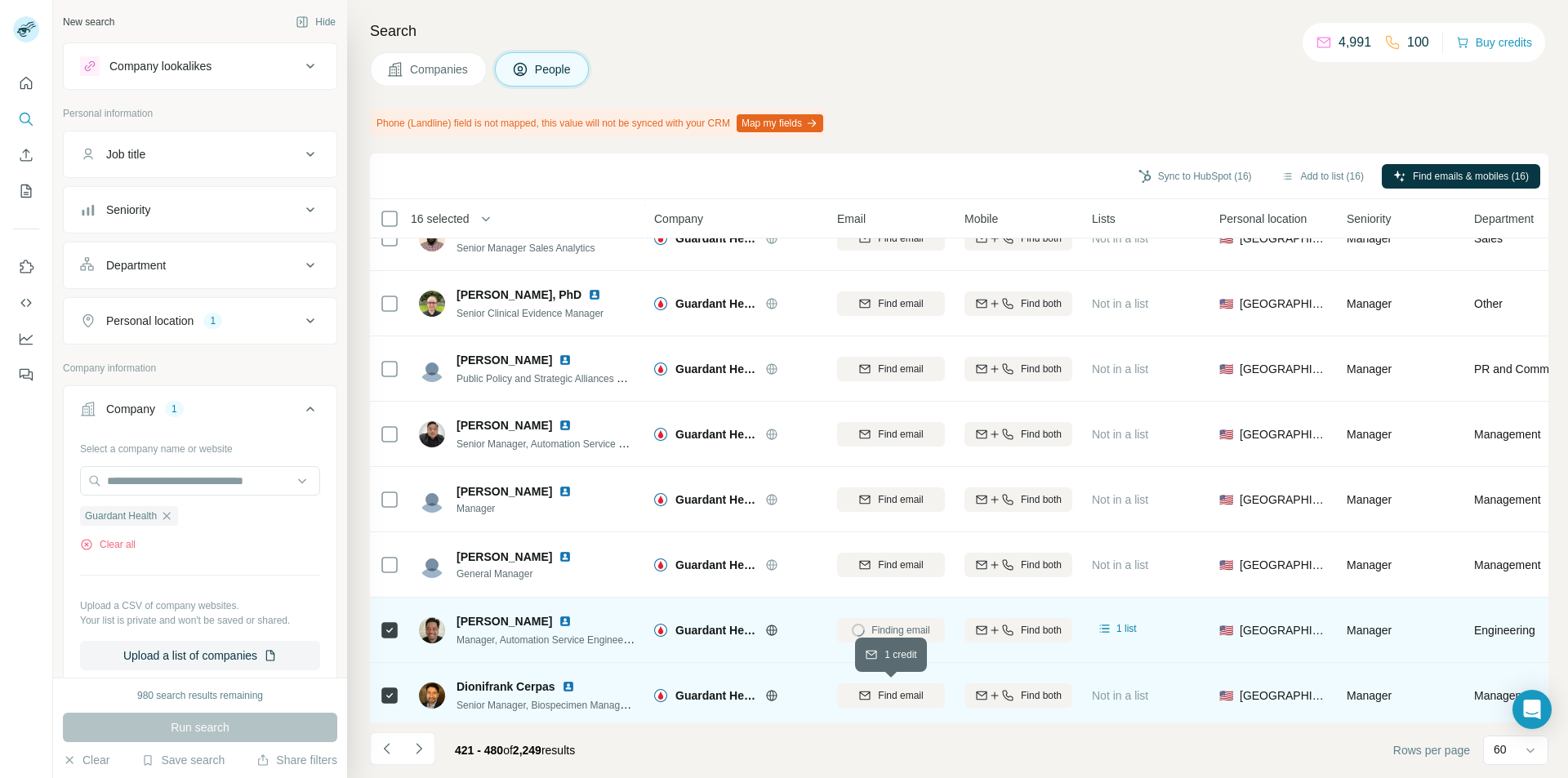
click at [885, 698] on span "Find email" at bounding box center [901, 696] width 45 height 15
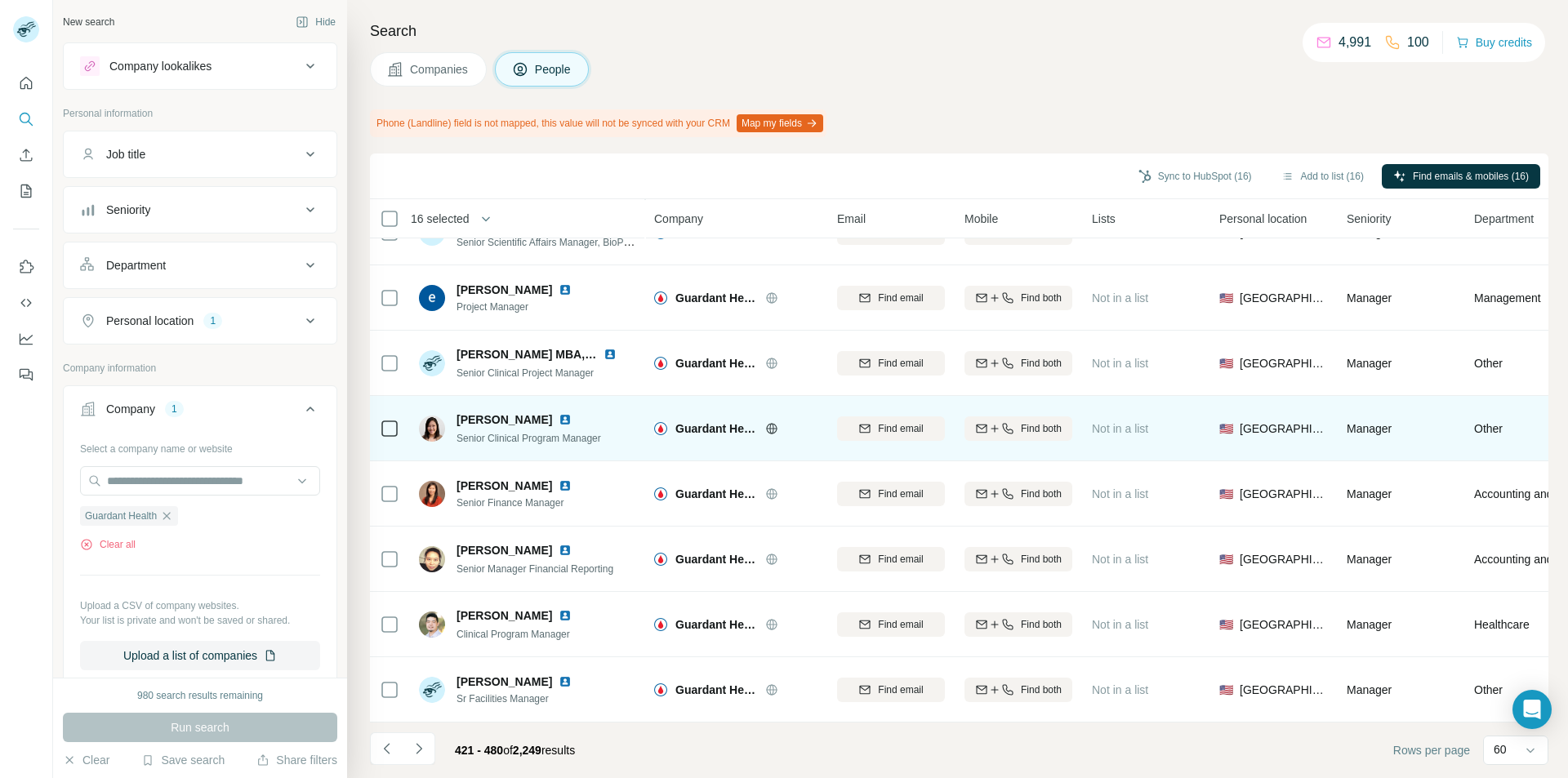
scroll to position [3442, 0]
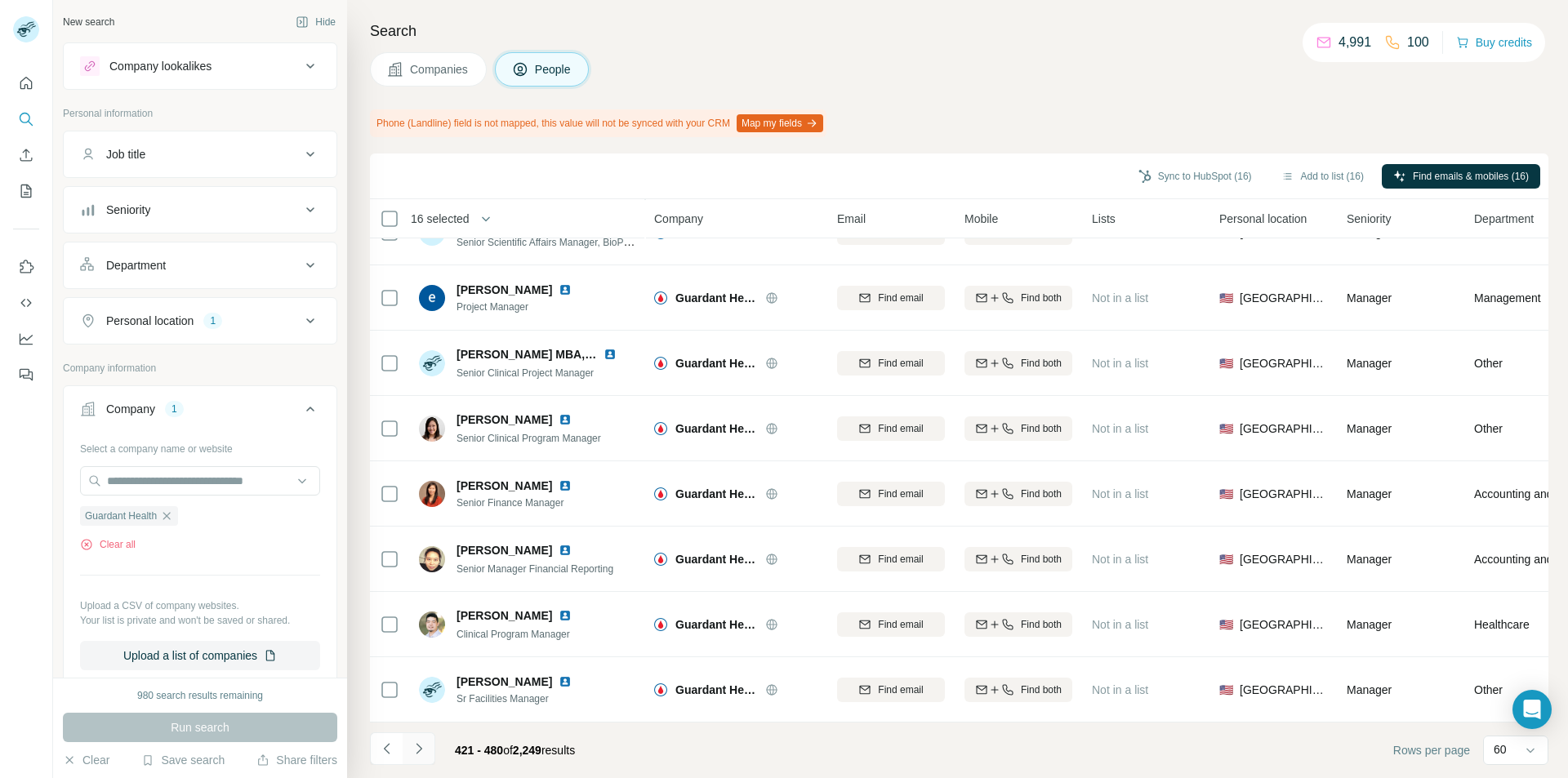
click at [423, 755] on icon "Navigate to next page" at bounding box center [419, 748] width 17 height 17
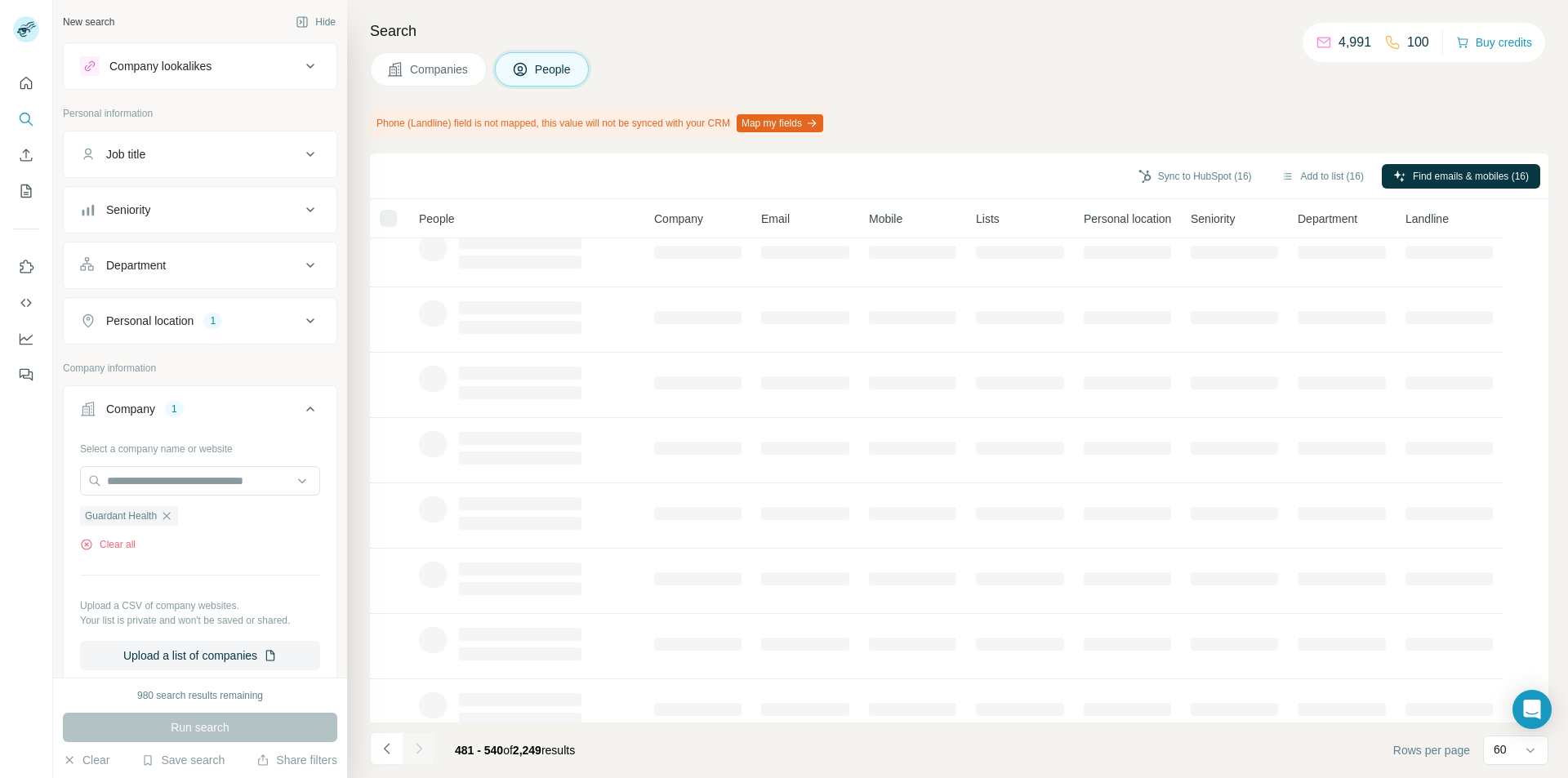
scroll to position [0, 0]
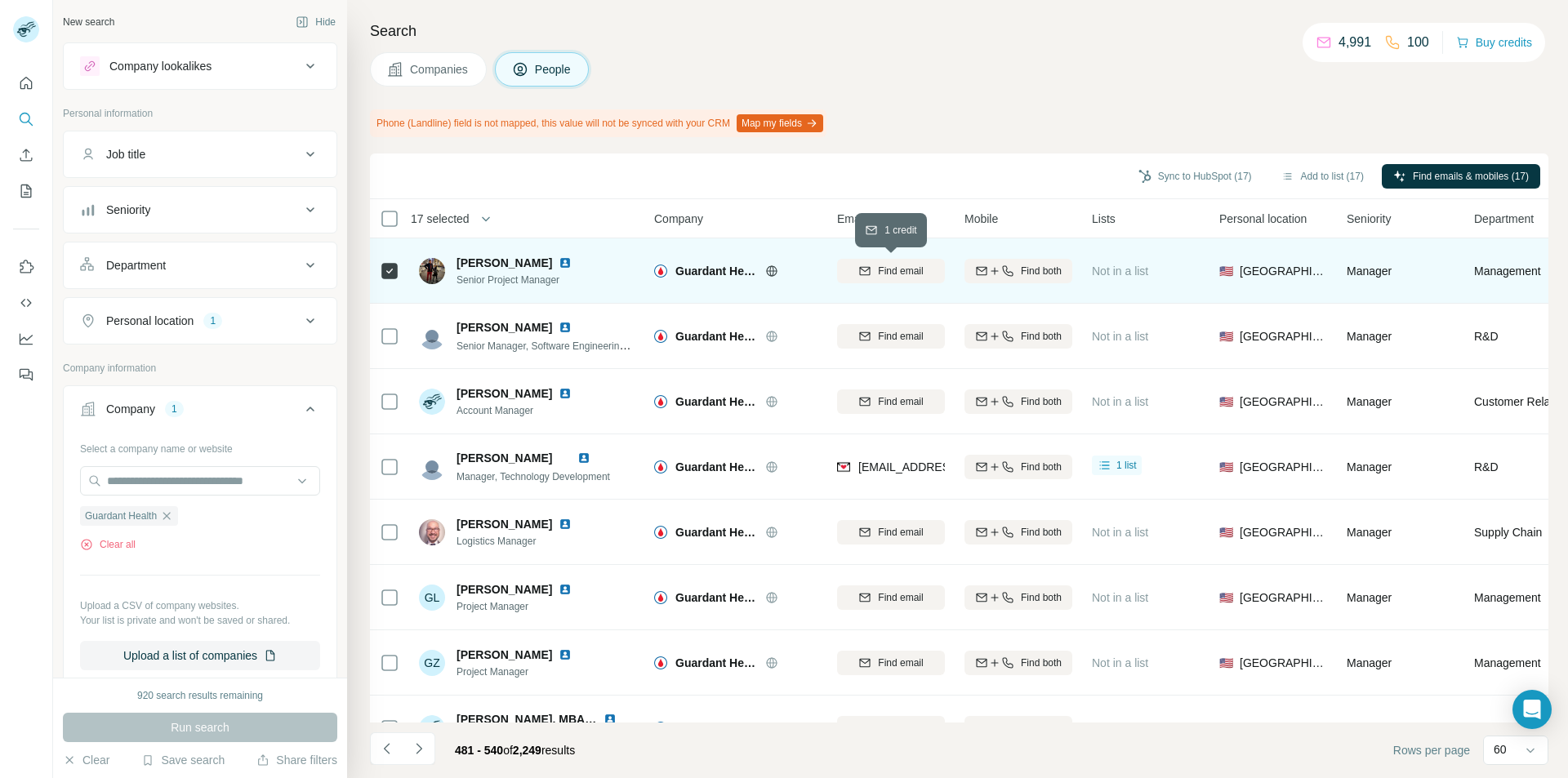
click at [865, 275] on icon "button" at bounding box center [865, 271] width 13 height 13
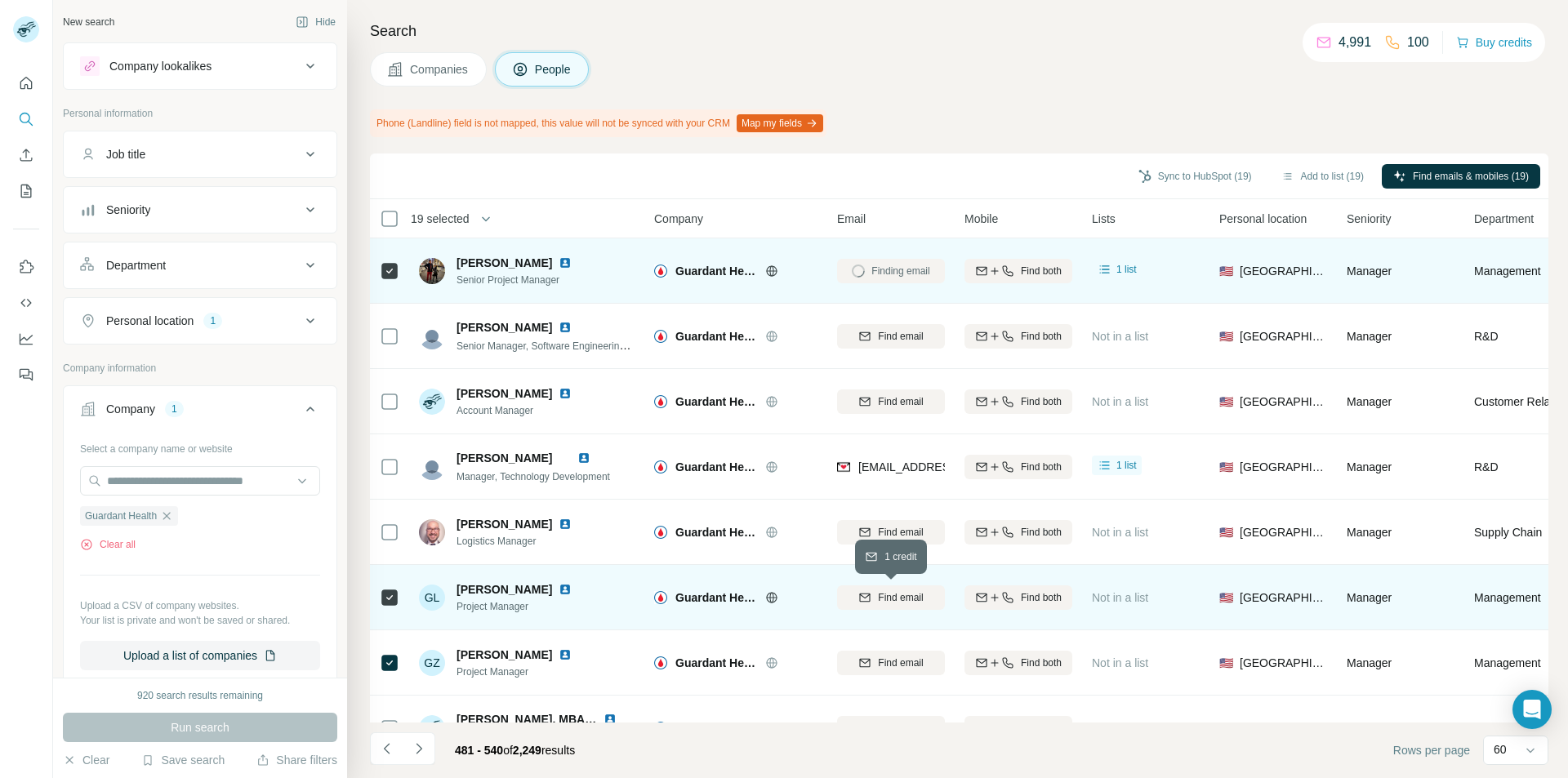
click at [865, 596] on icon "button" at bounding box center [865, 598] width 13 height 13
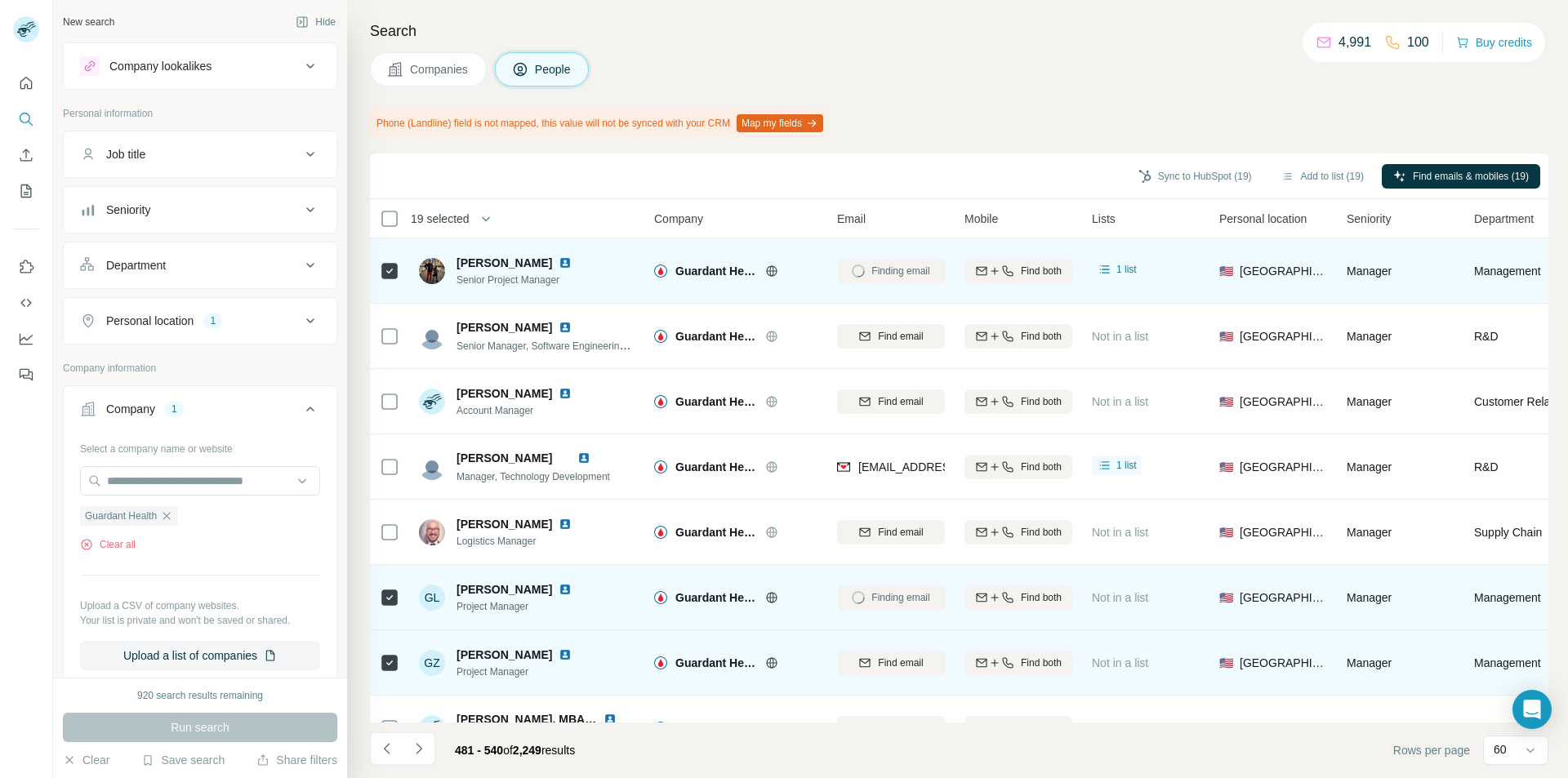
click at [871, 663] on icon "button" at bounding box center [865, 662] width 13 height 13
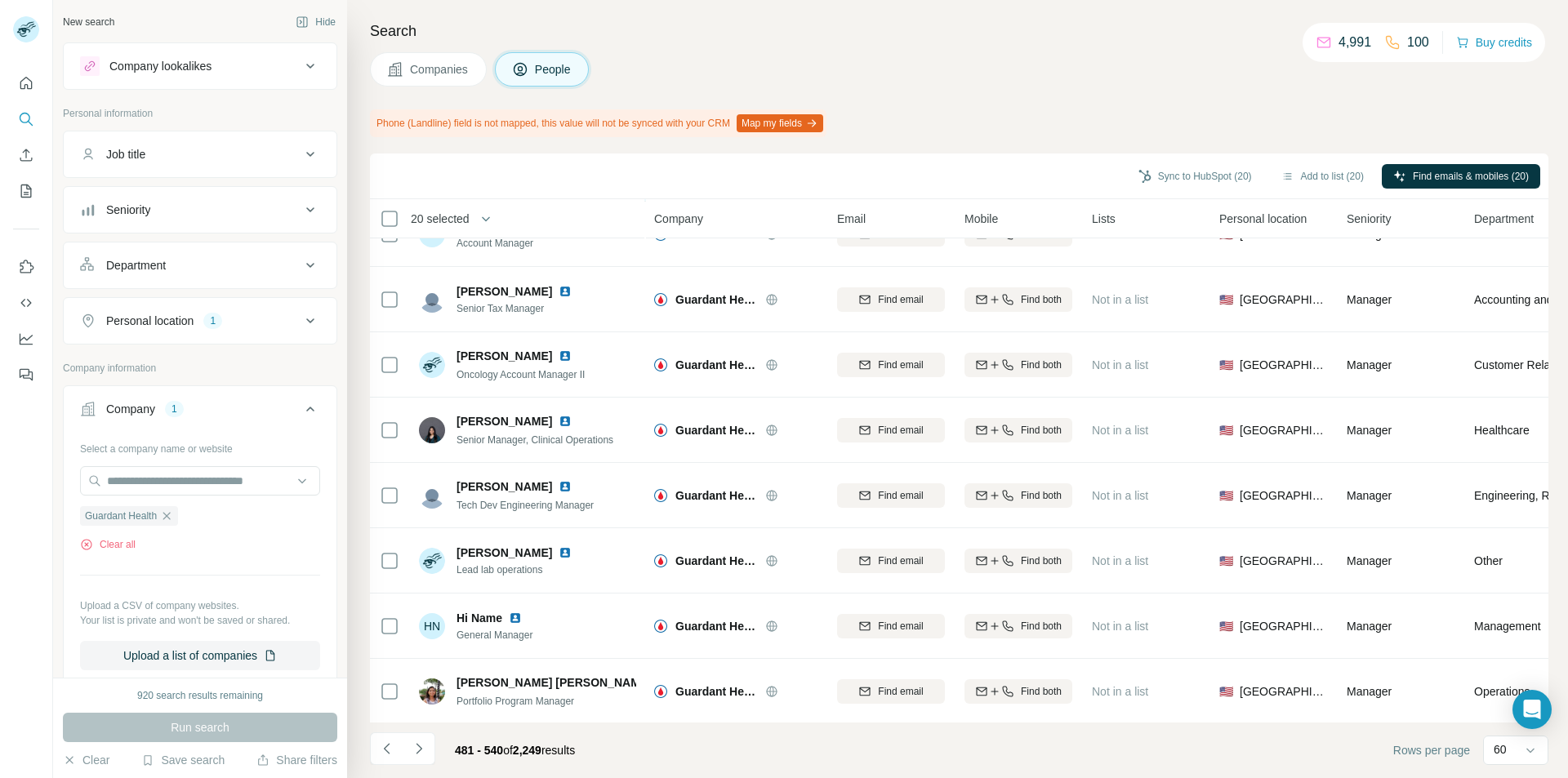
scroll to position [980, 0]
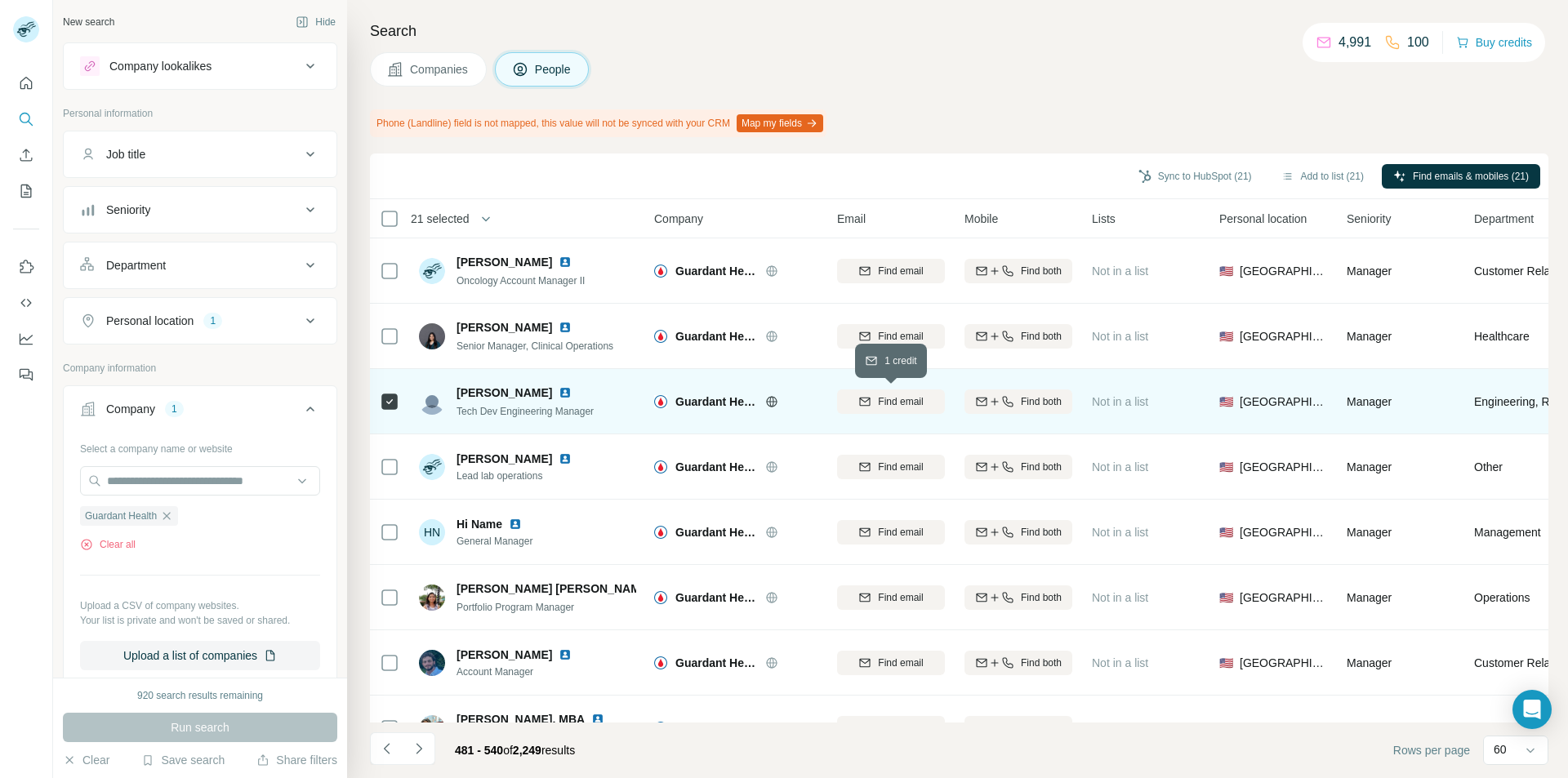
click at [865, 405] on icon "button" at bounding box center [865, 401] width 10 height 8
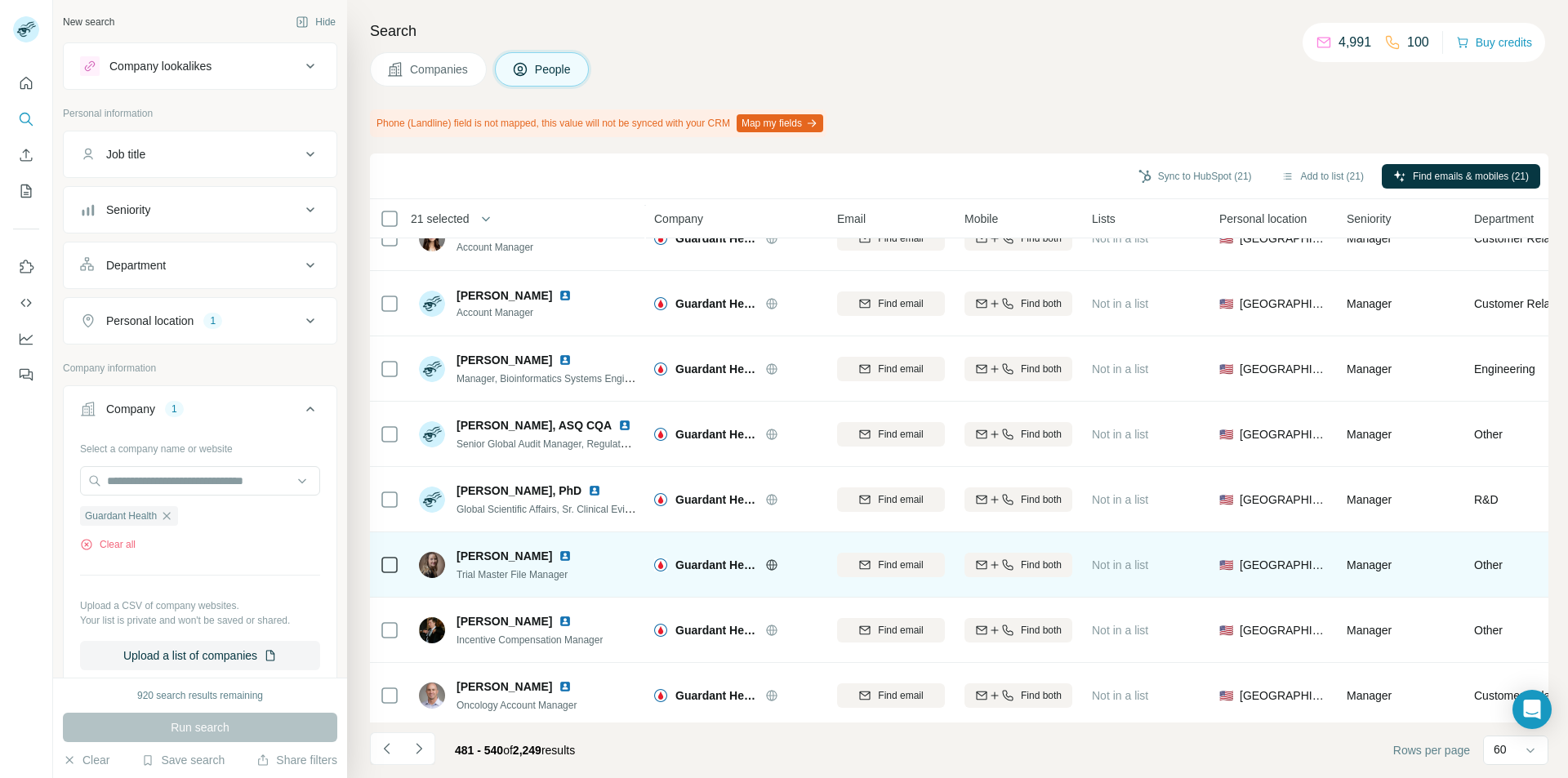
scroll to position [3442, 0]
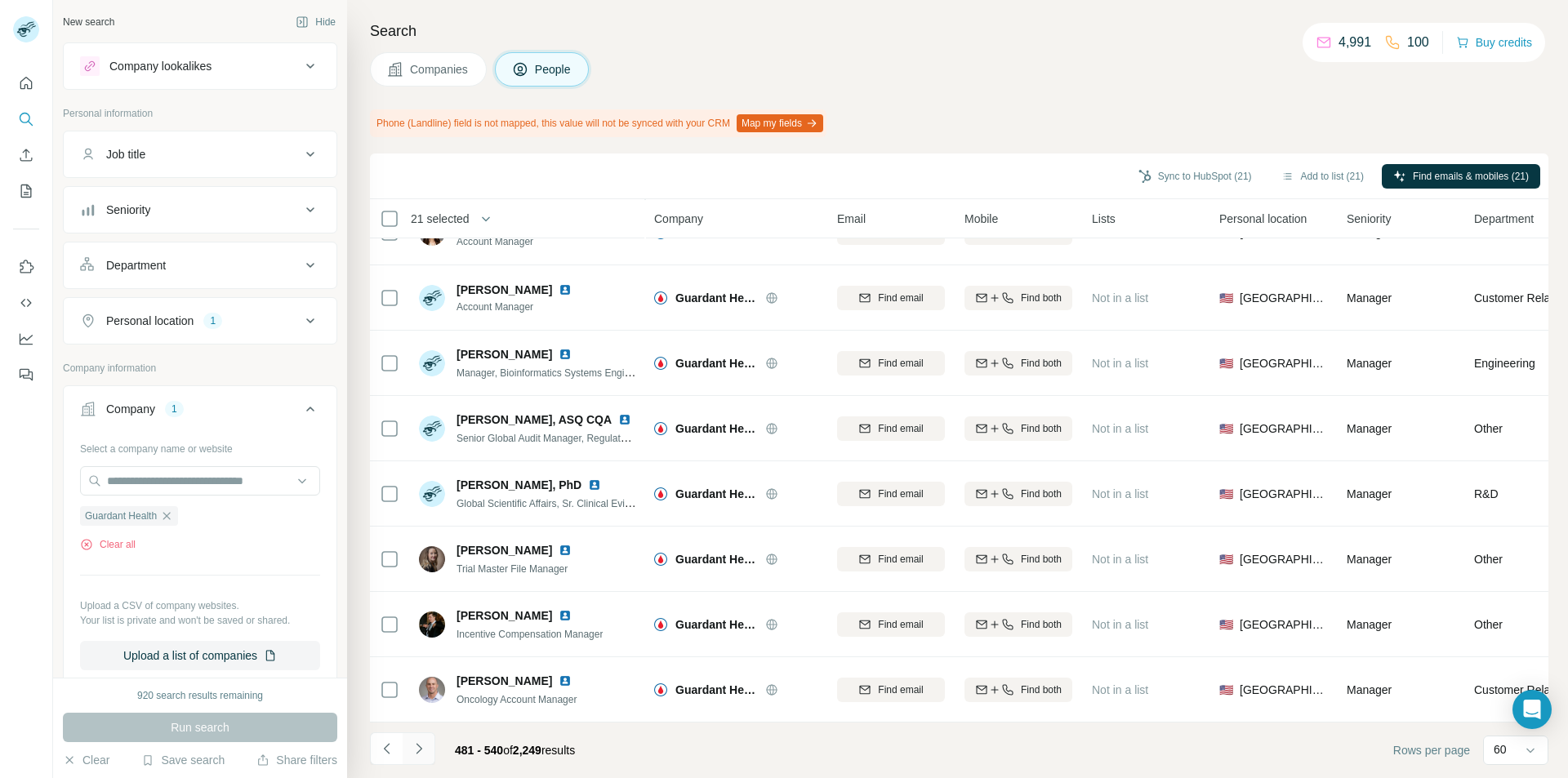
click at [418, 749] on icon "Navigate to next page" at bounding box center [419, 748] width 17 height 17
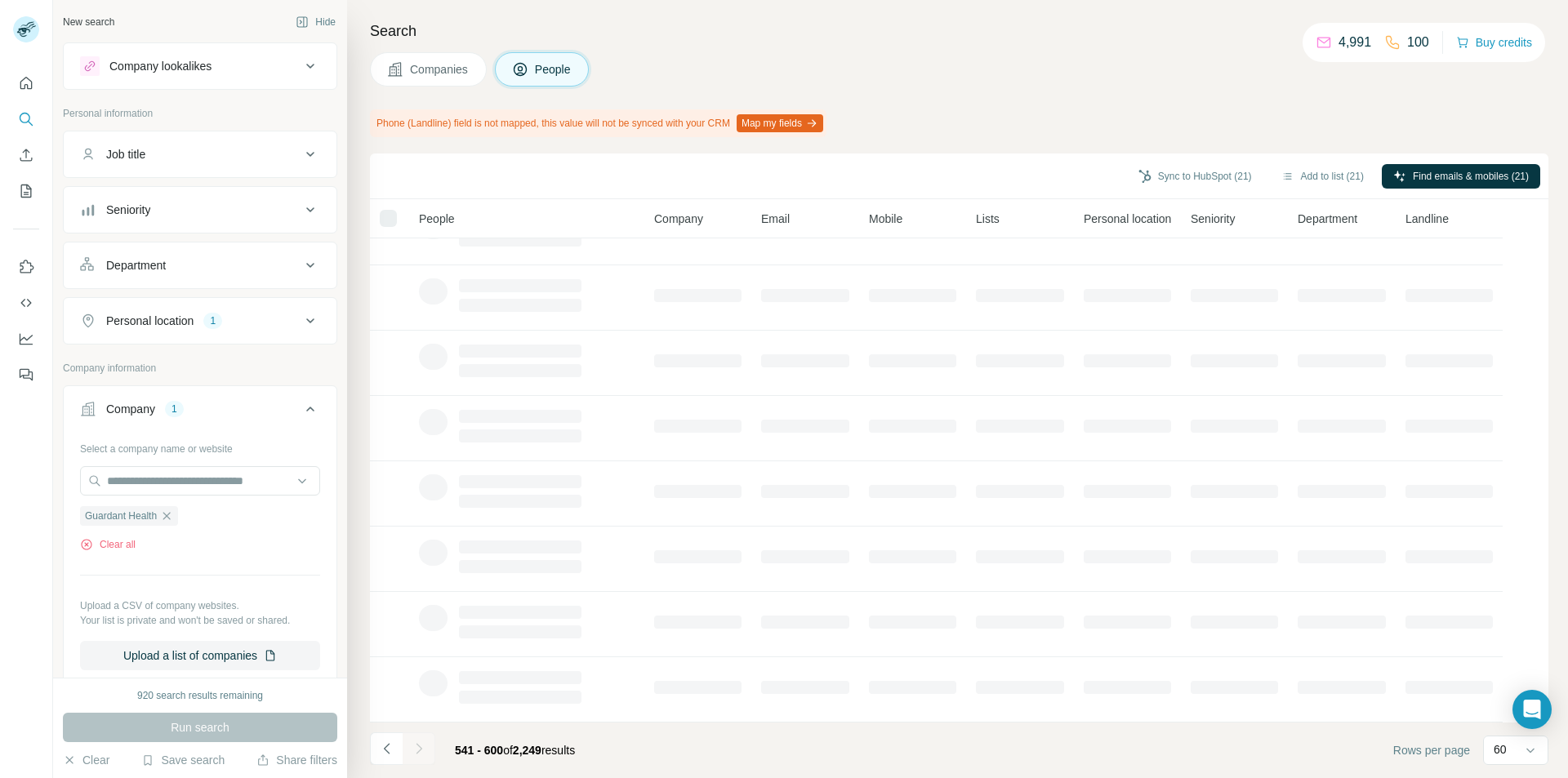
scroll to position [0, 0]
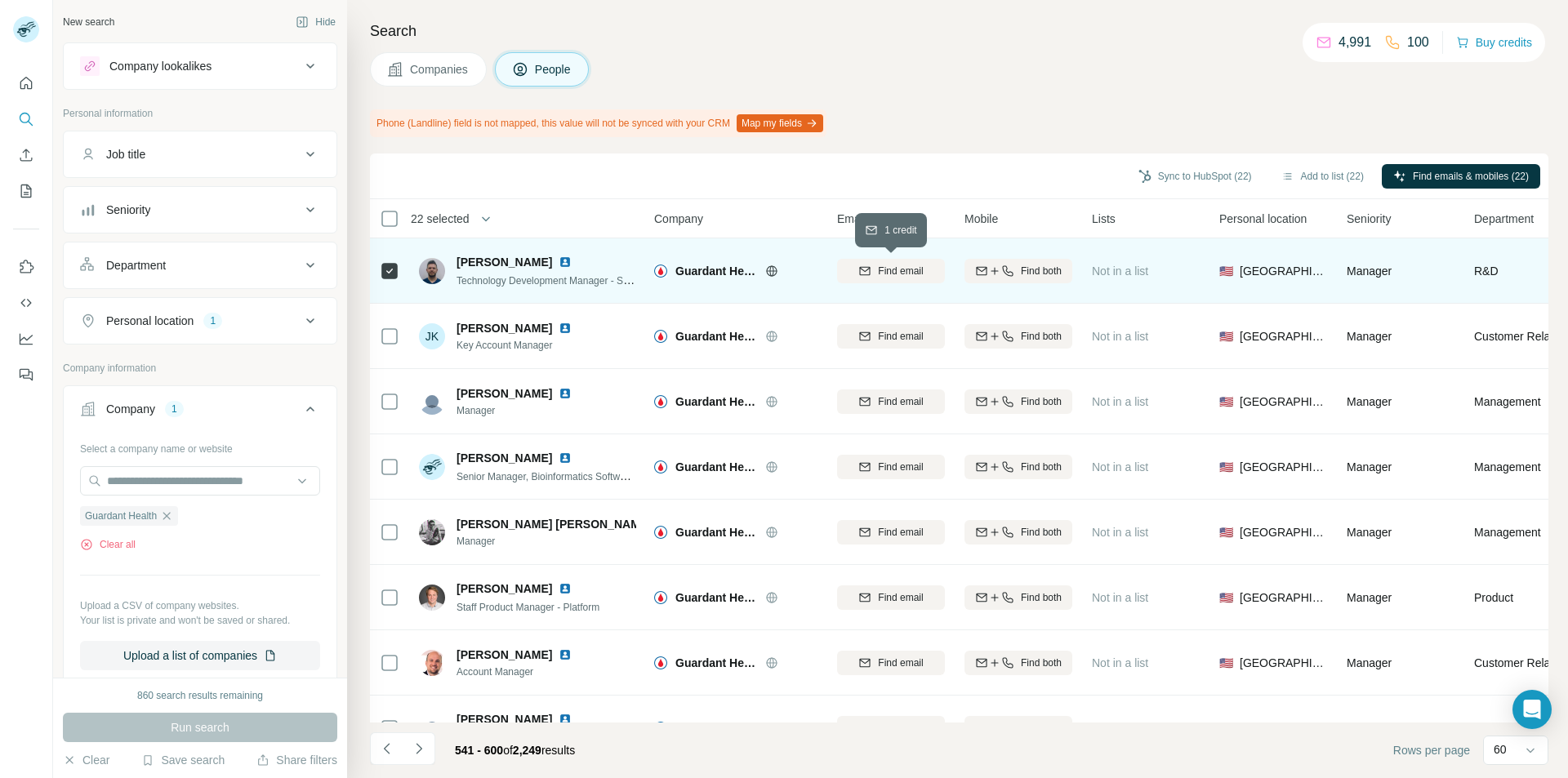
click at [855, 272] on div "Find email" at bounding box center [891, 271] width 107 height 15
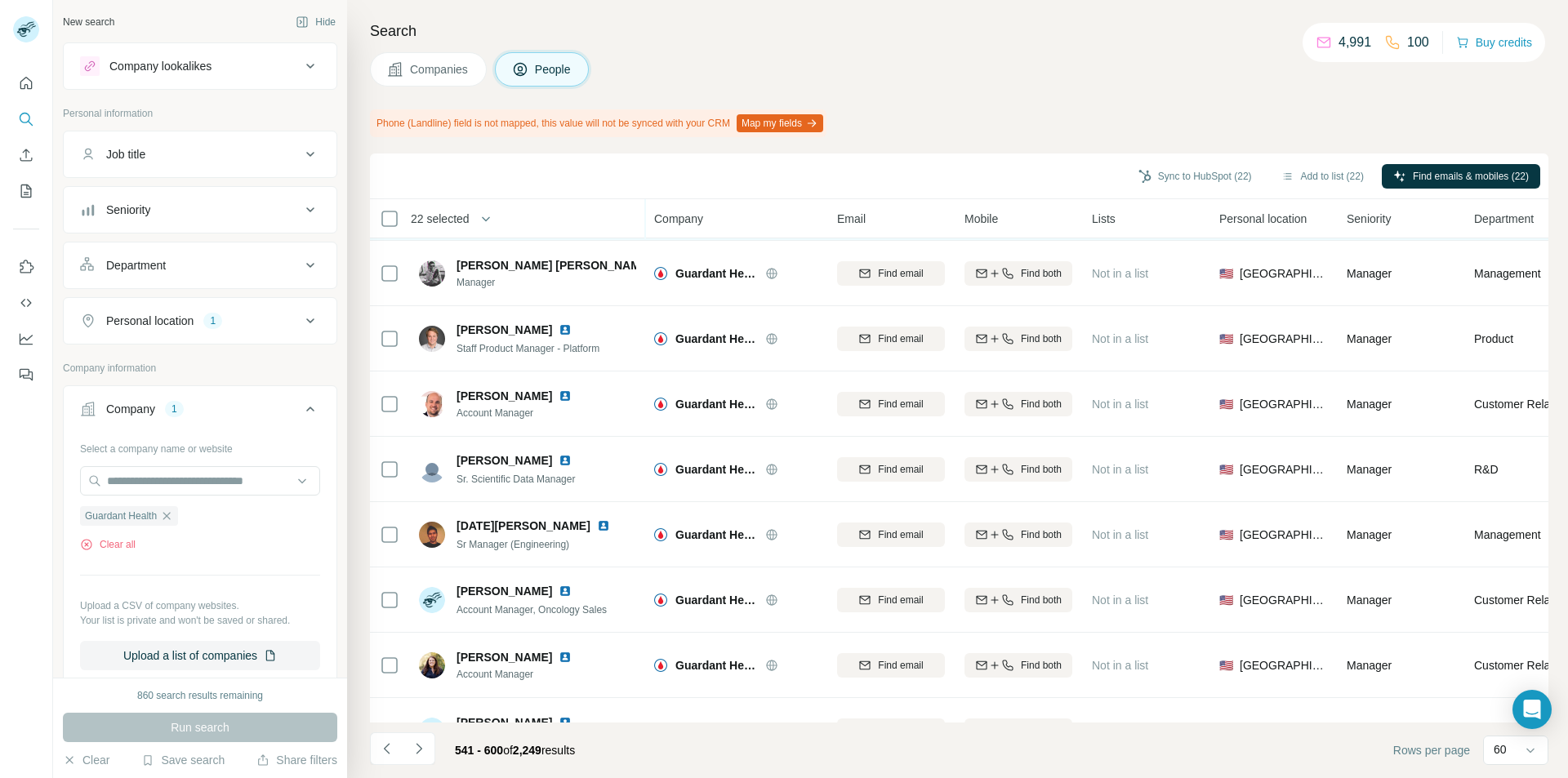
scroll to position [408, 0]
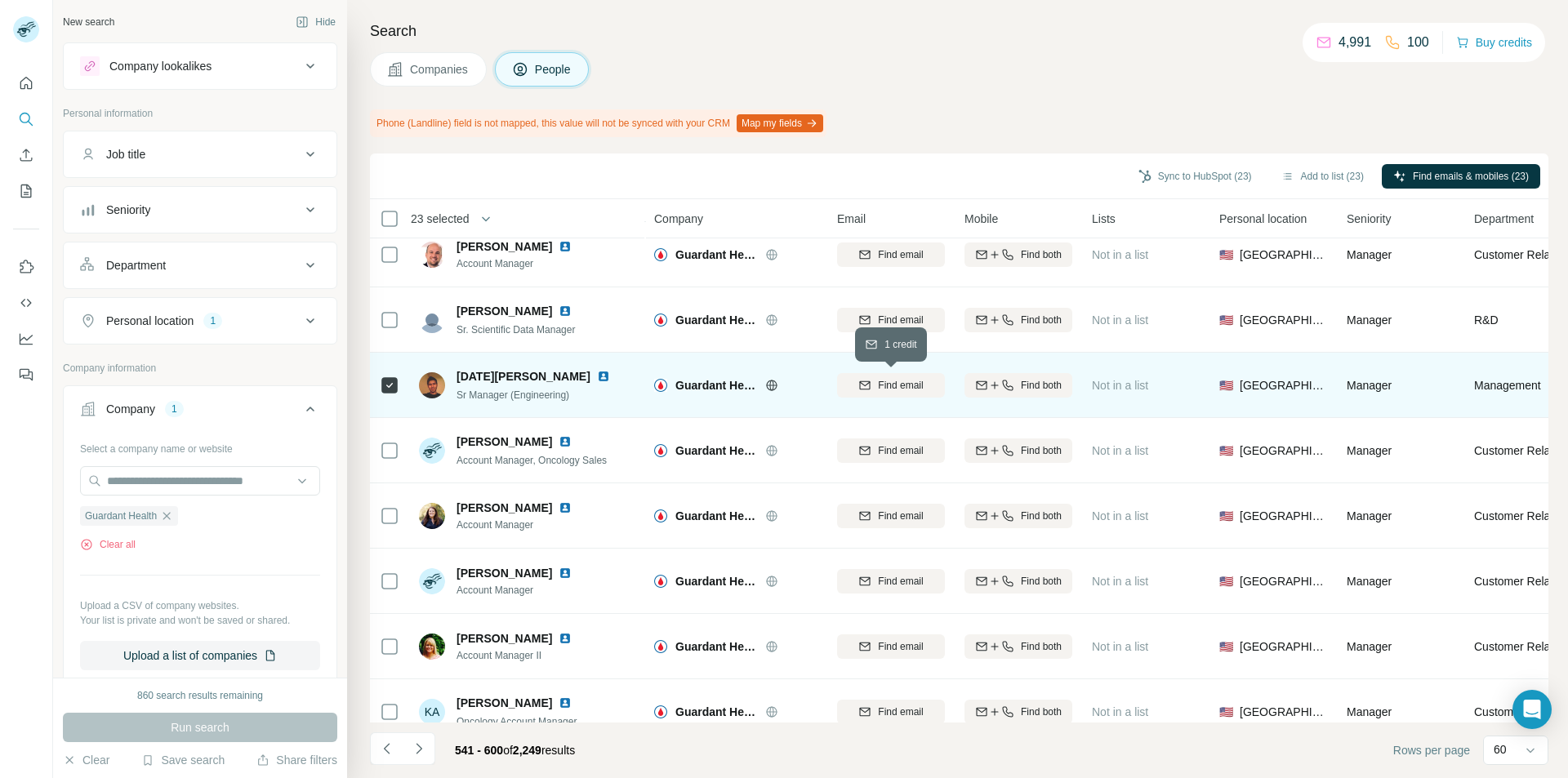
click at [859, 395] on button "Find email" at bounding box center [891, 385] width 107 height 24
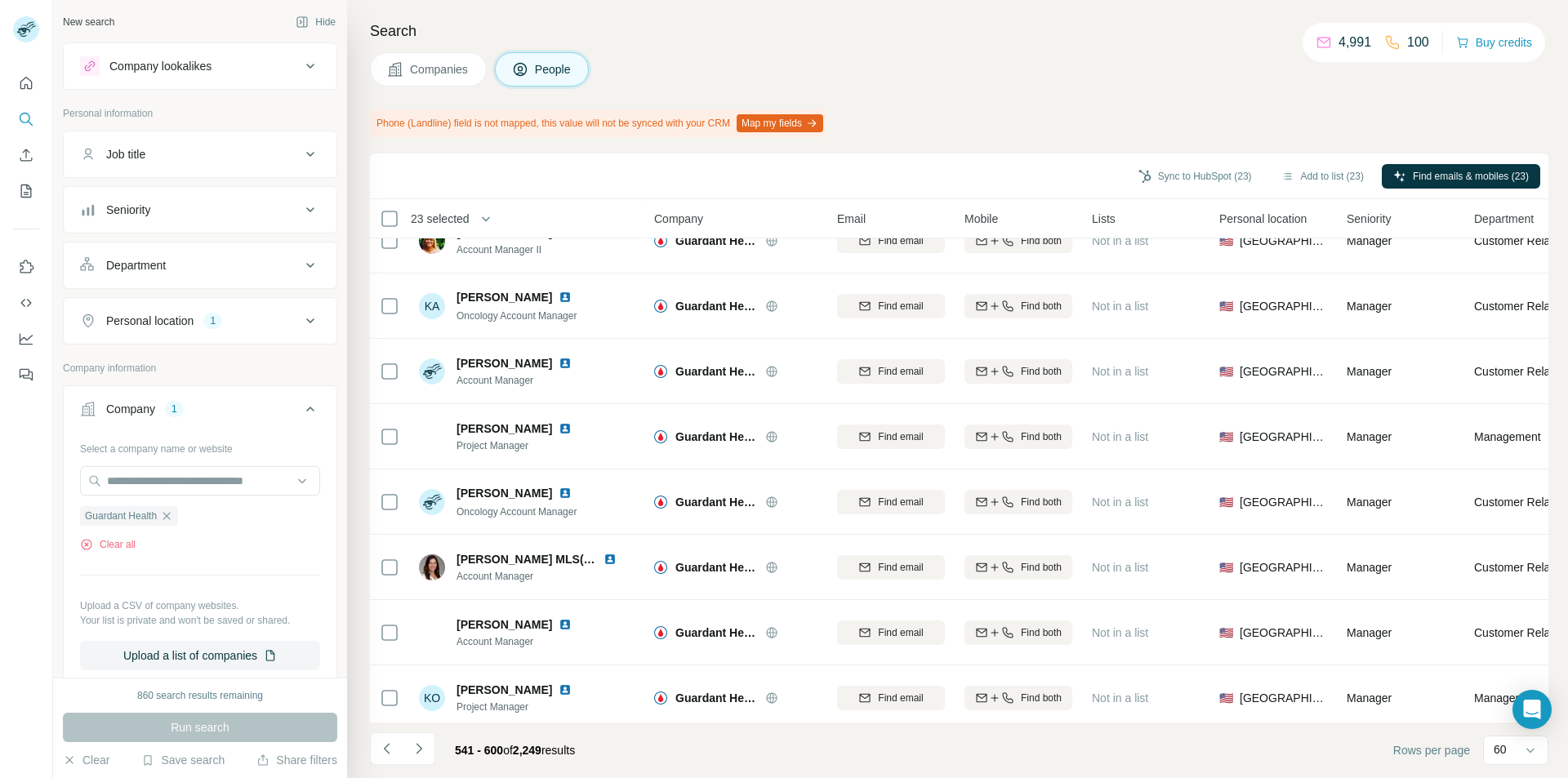
scroll to position [816, 0]
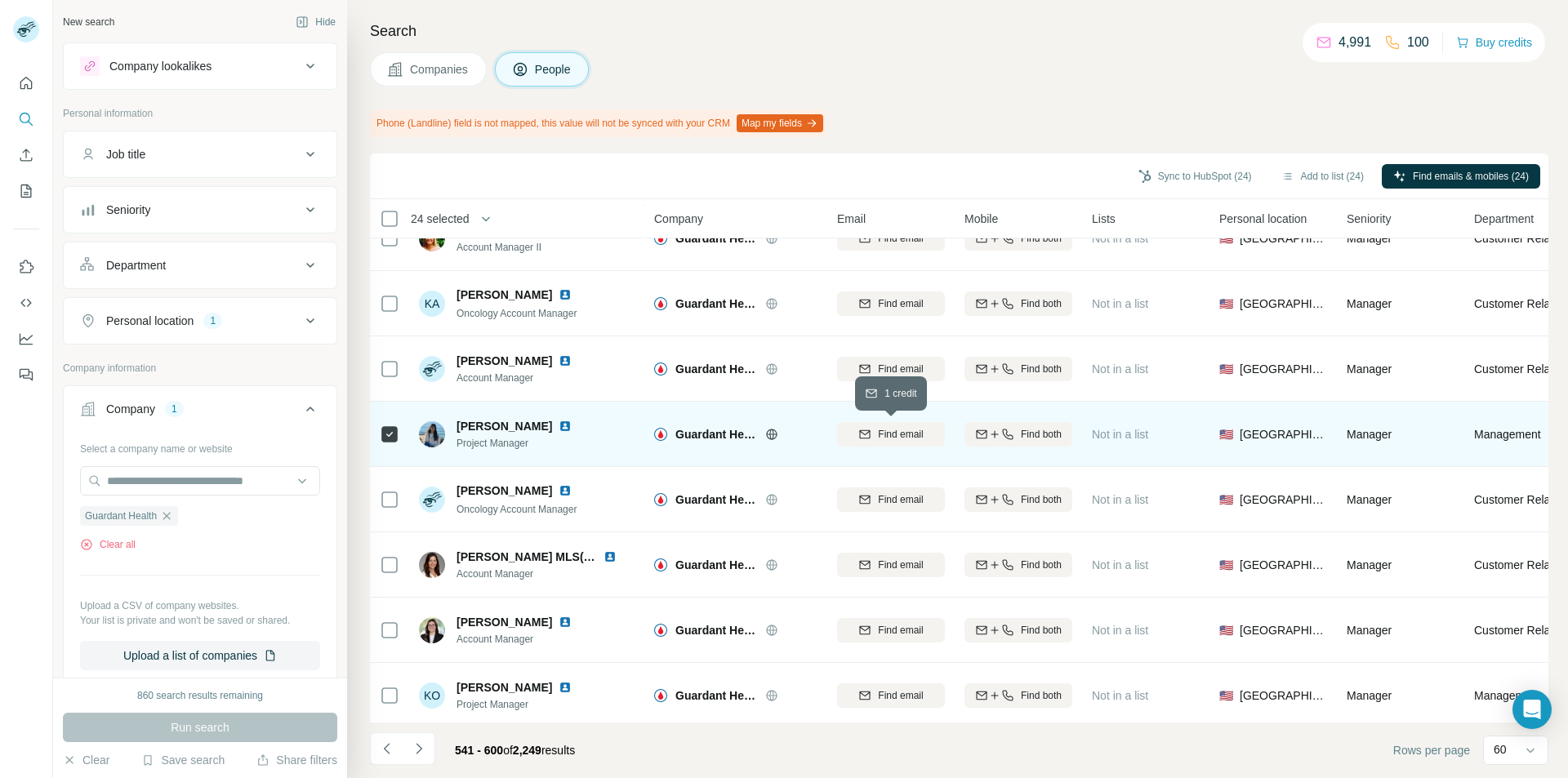
click at [874, 438] on div "Find email" at bounding box center [891, 435] width 107 height 15
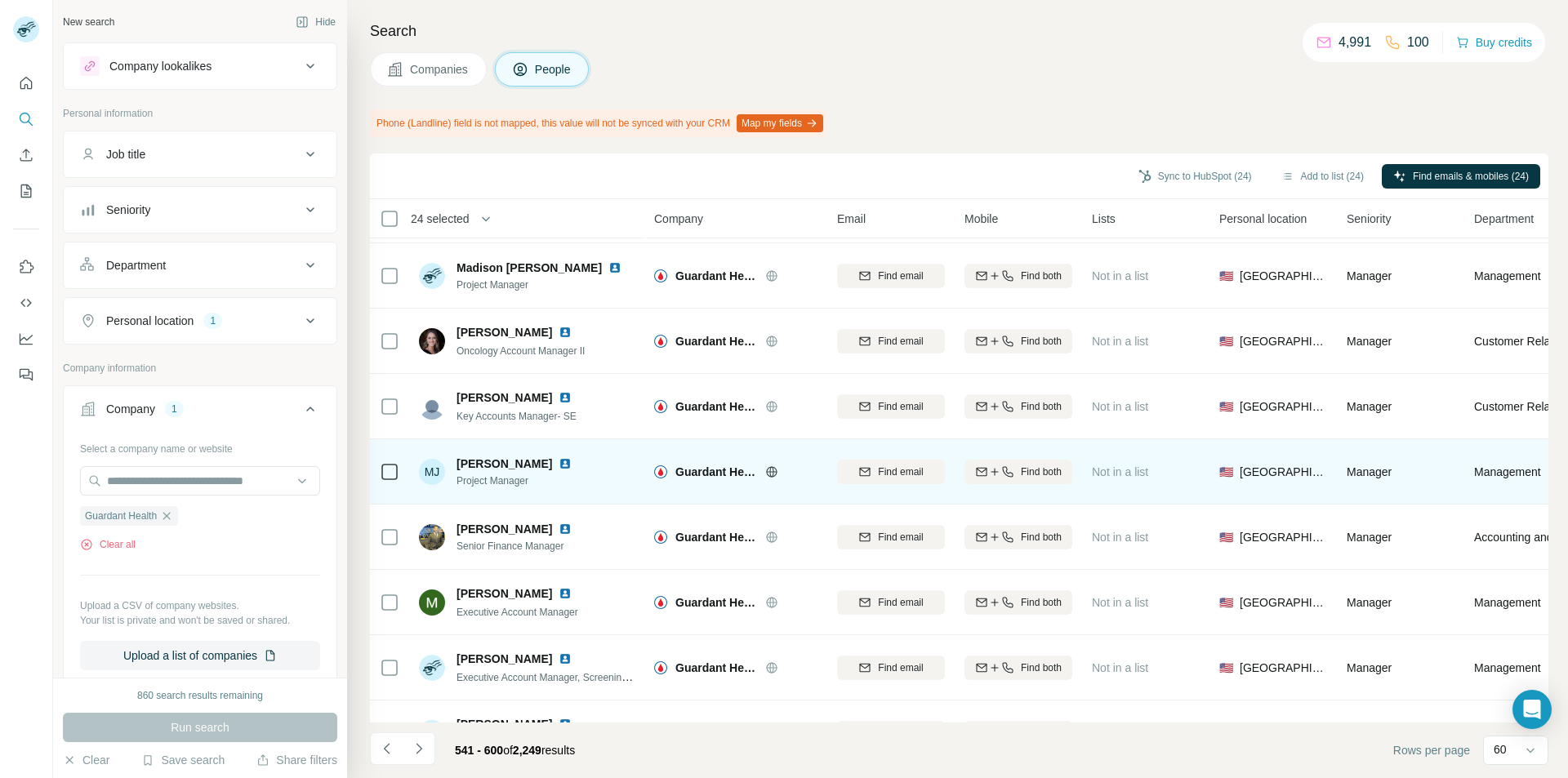
scroll to position [3442, 0]
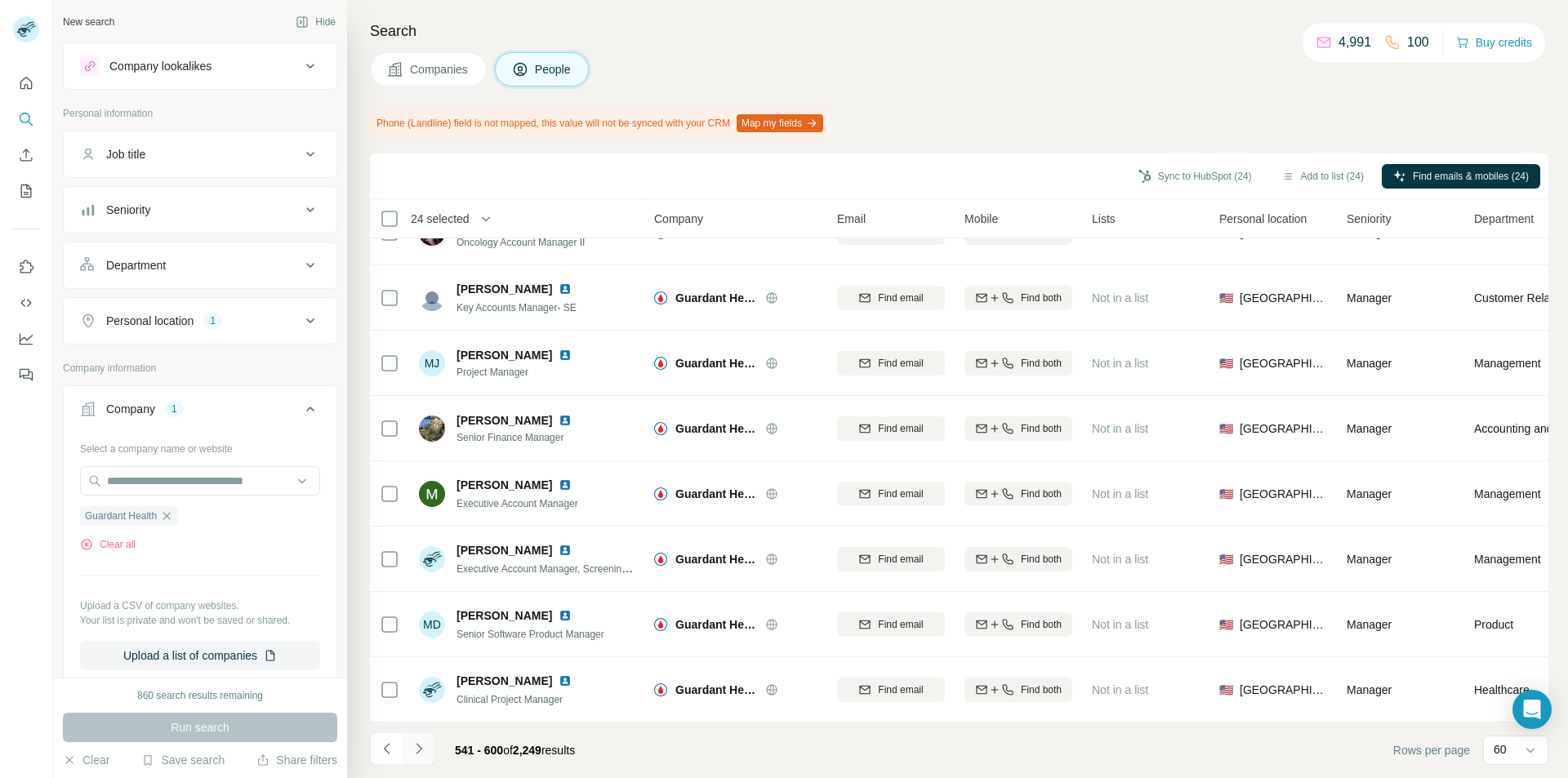
click at [418, 752] on icon "Navigate to next page" at bounding box center [418, 747] width 6 height 10
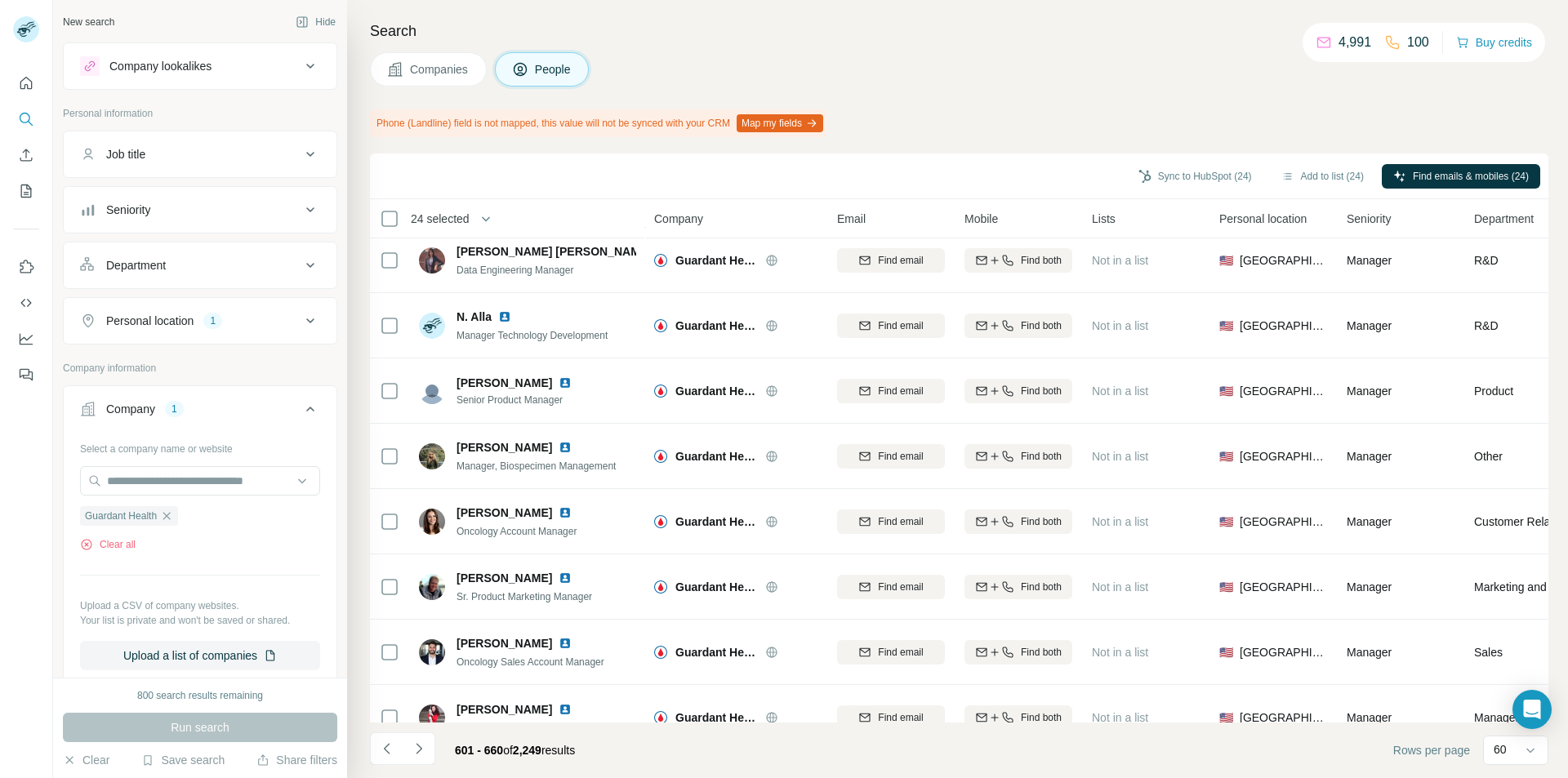
scroll to position [1551, 0]
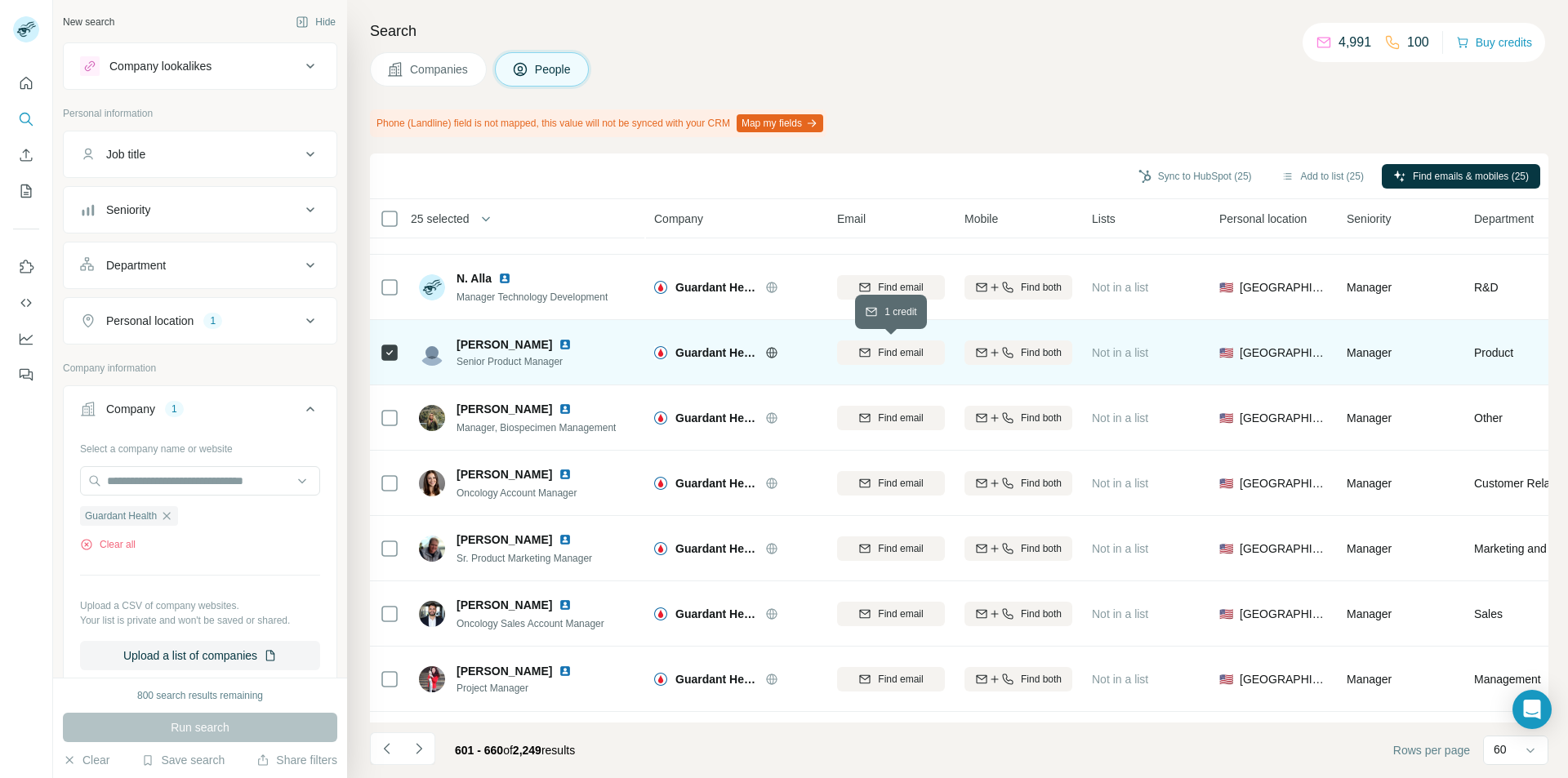
click at [870, 363] on button "Find email" at bounding box center [891, 352] width 107 height 24
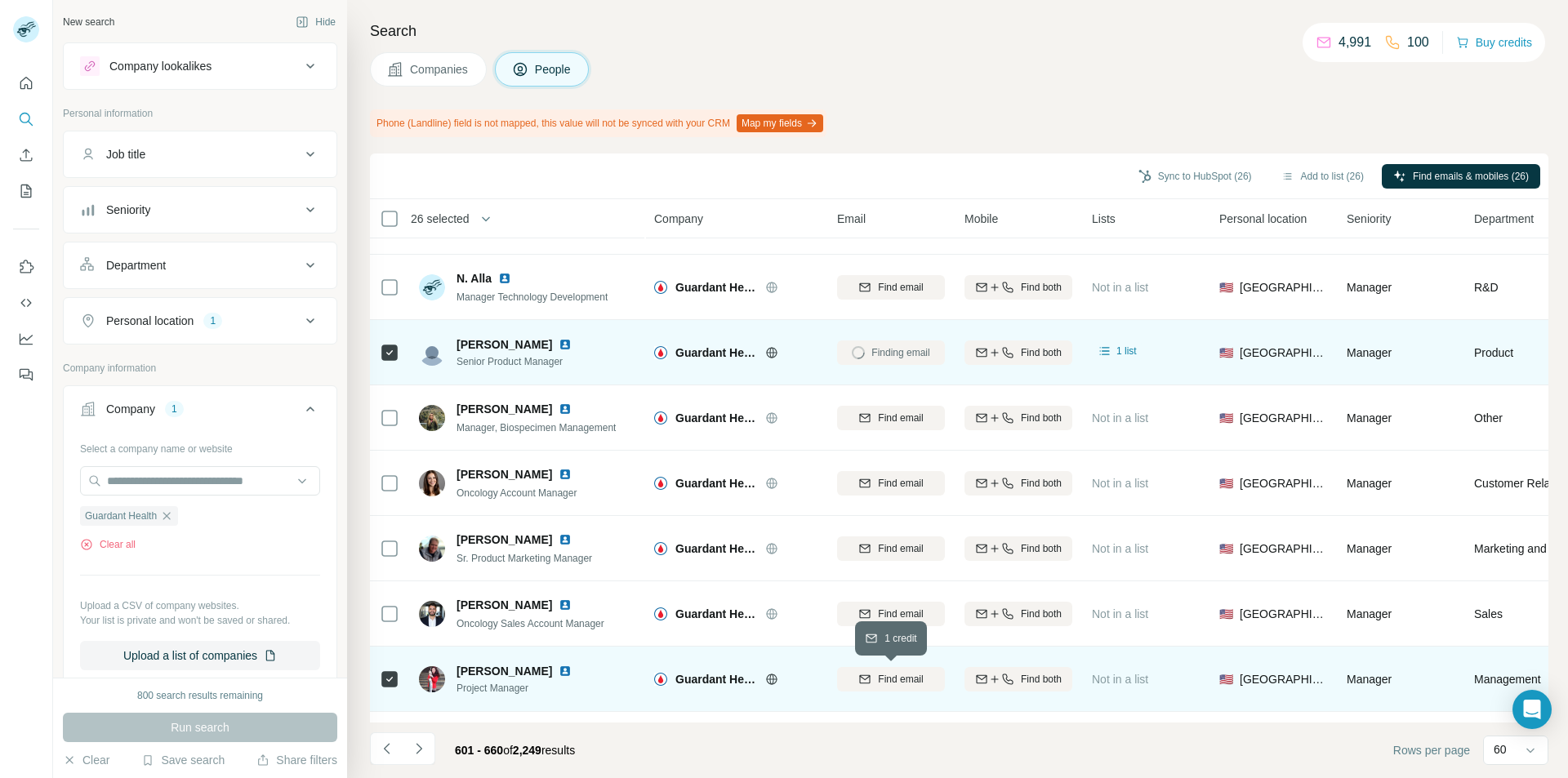
click at [852, 674] on div "Find email" at bounding box center [891, 679] width 107 height 15
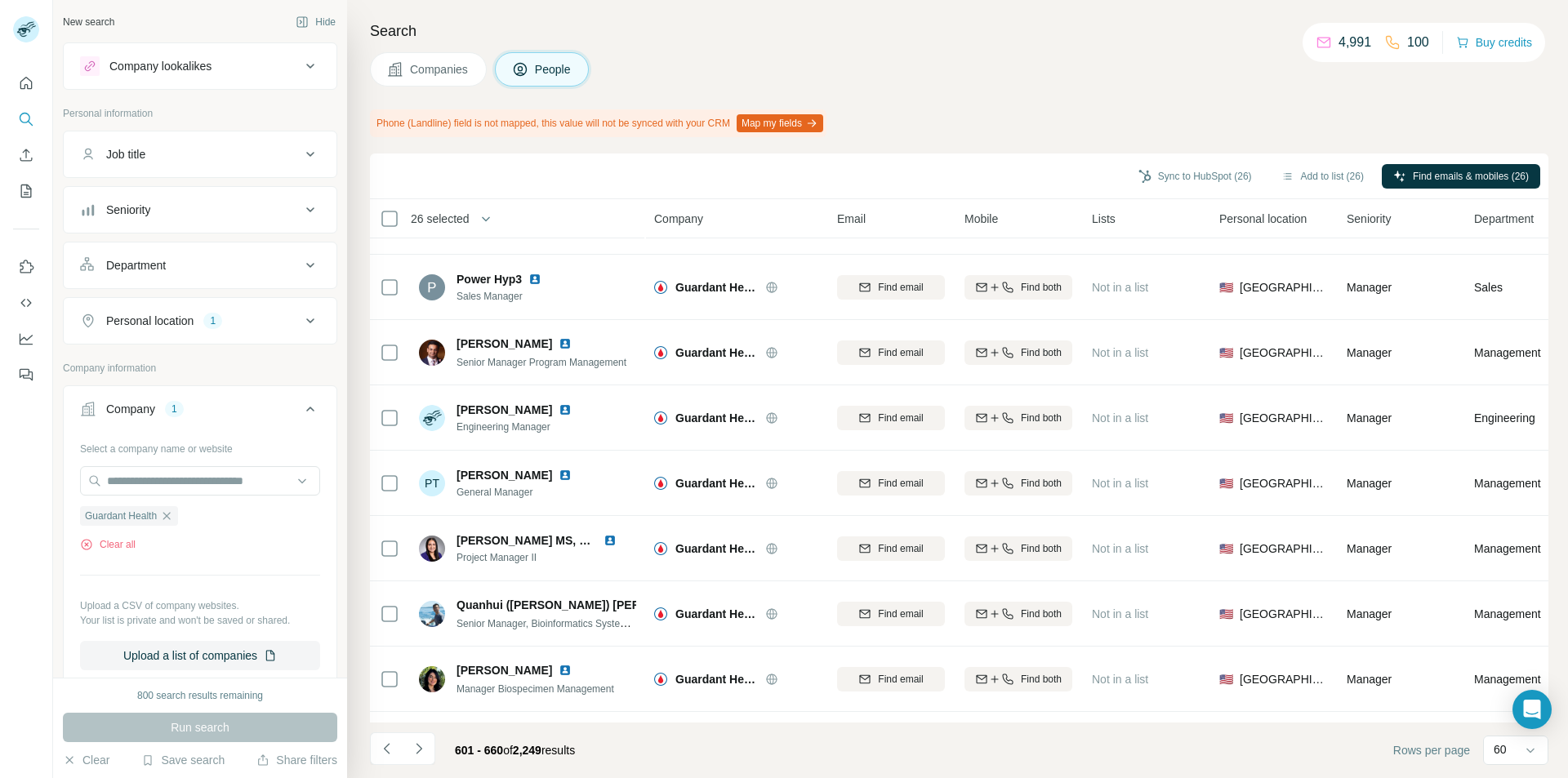
scroll to position [2939, 0]
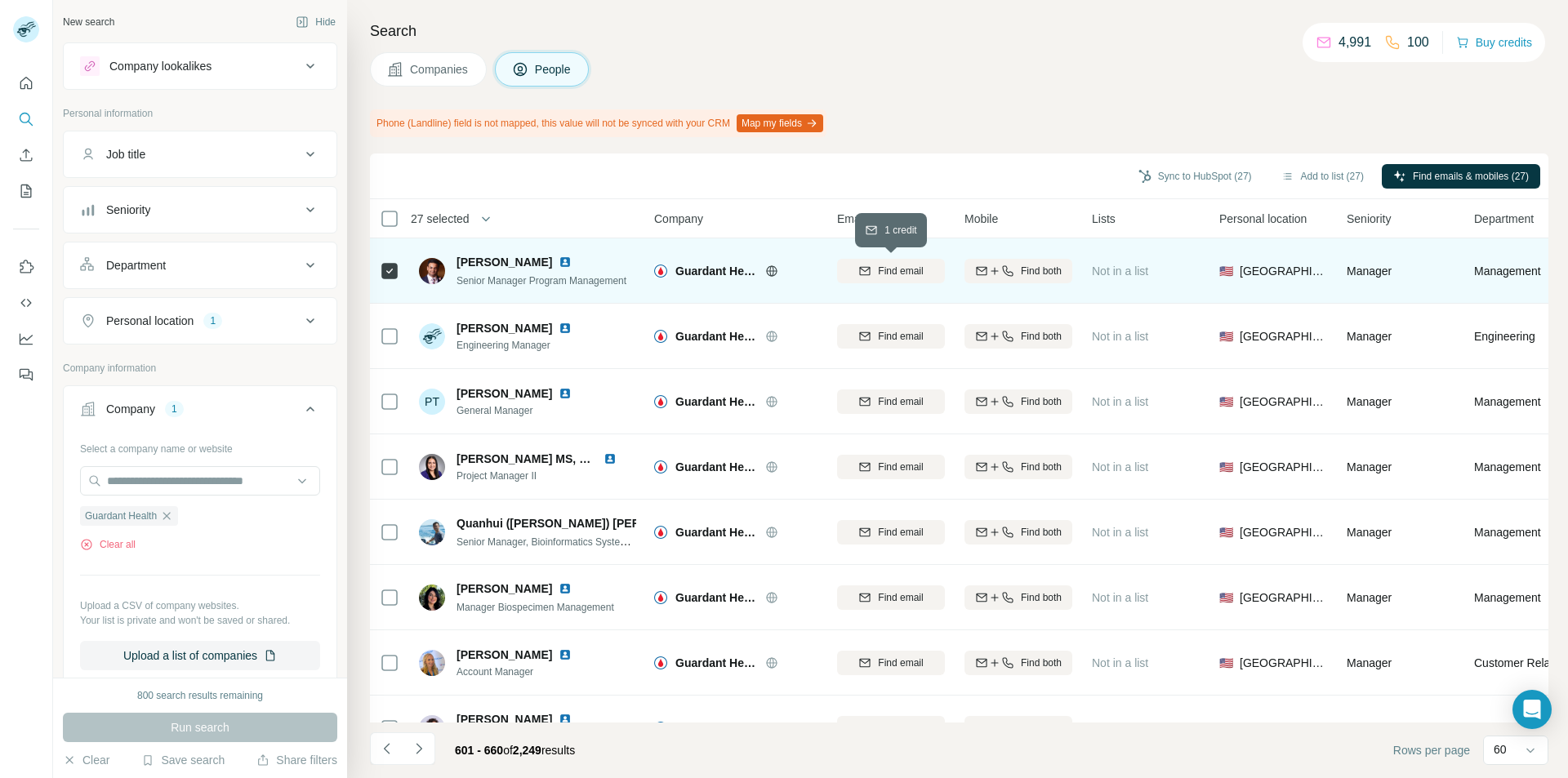
click at [864, 266] on icon "button" at bounding box center [865, 271] width 13 height 13
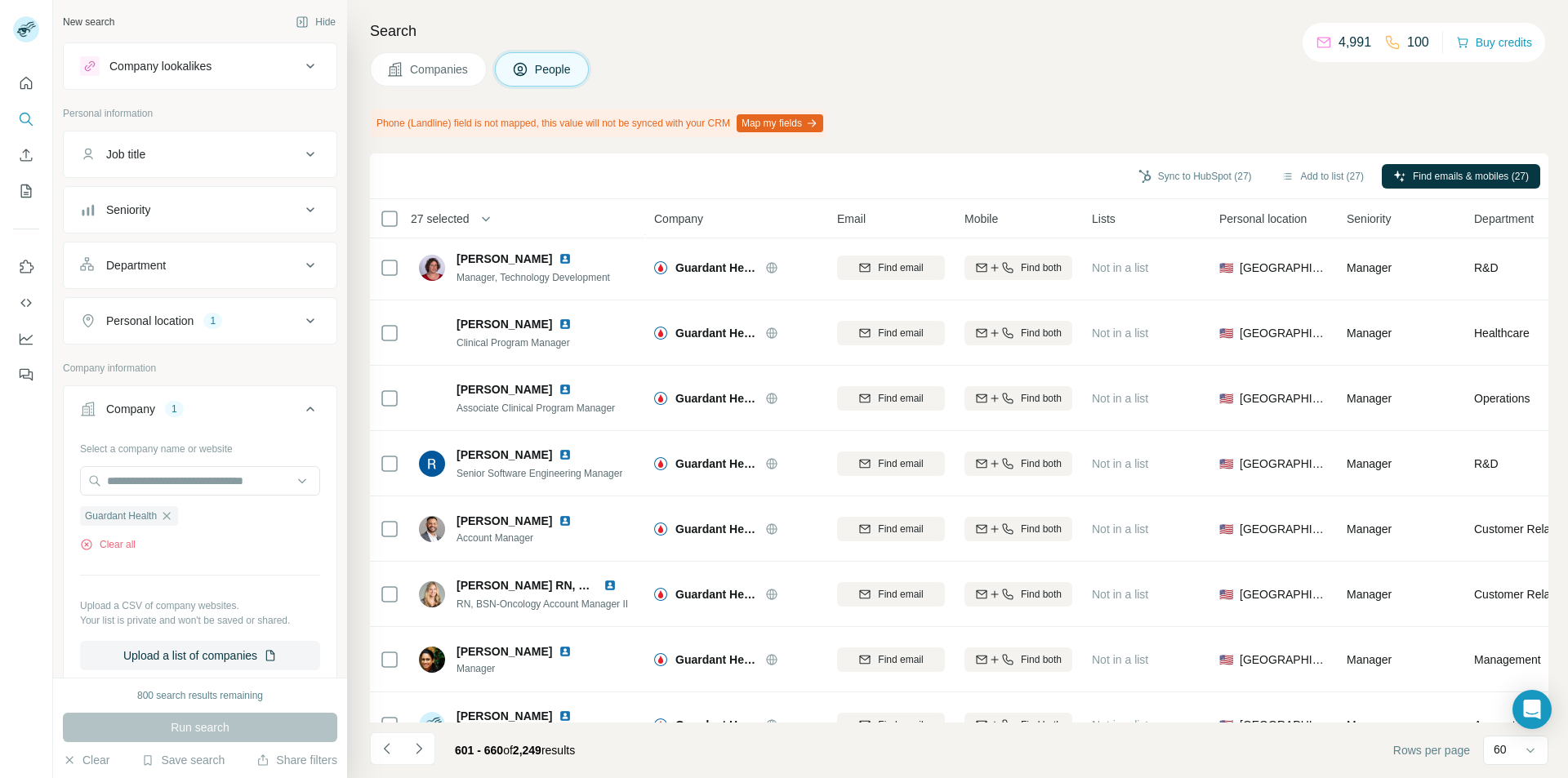
scroll to position [3428, 0]
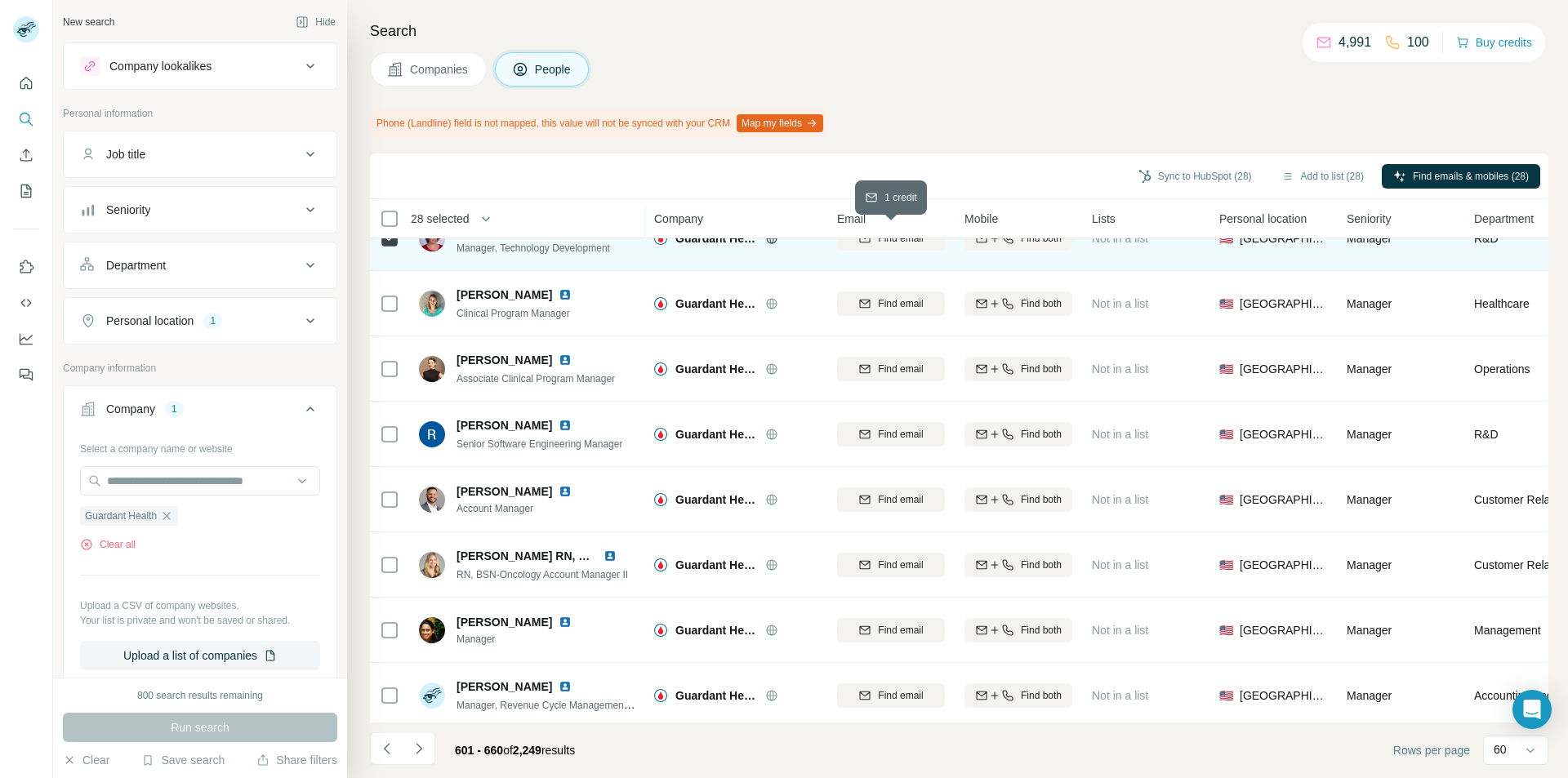
click at [859, 245] on div "Find email" at bounding box center [891, 239] width 107 height 15
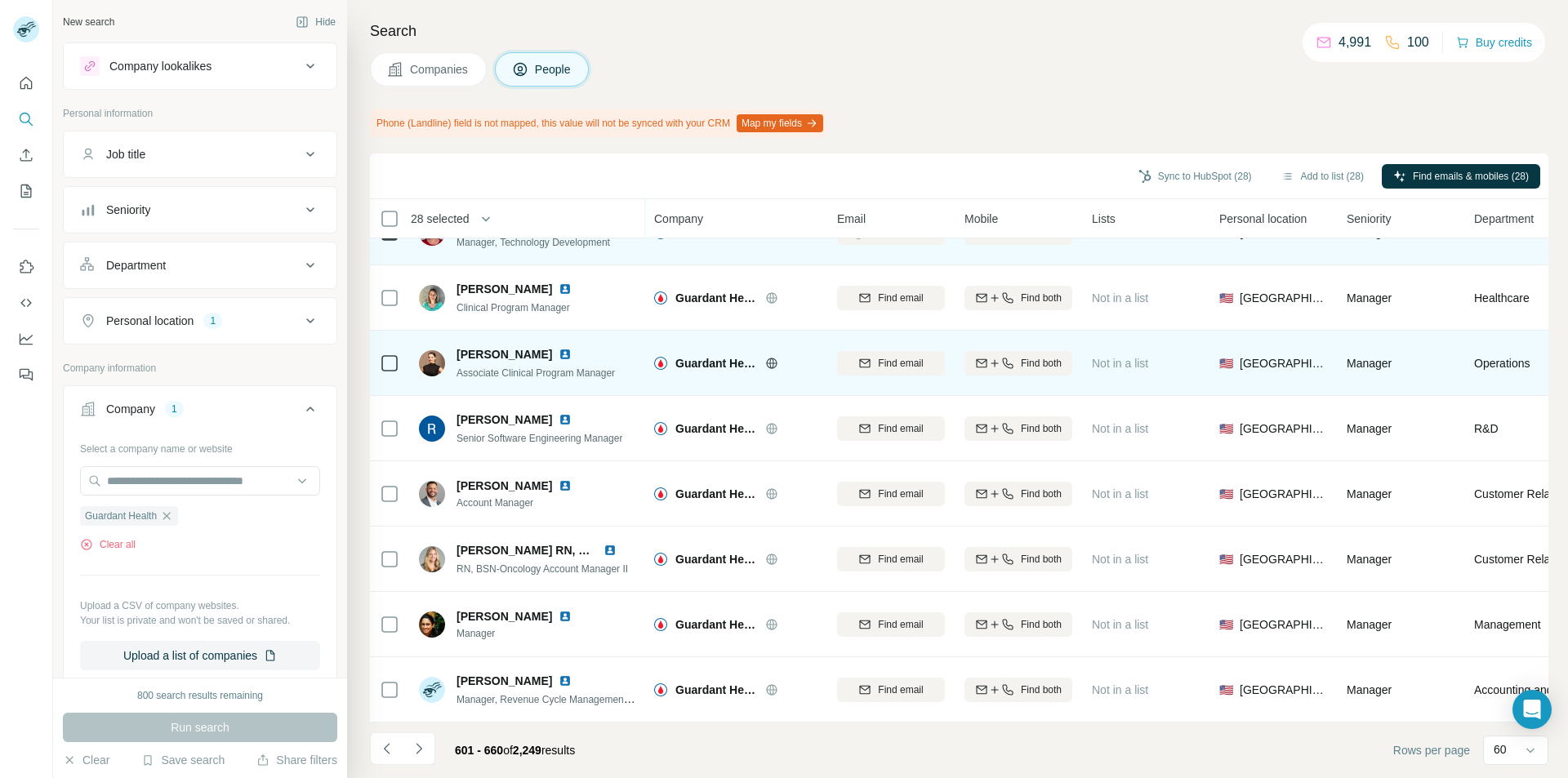
scroll to position [3442, 0]
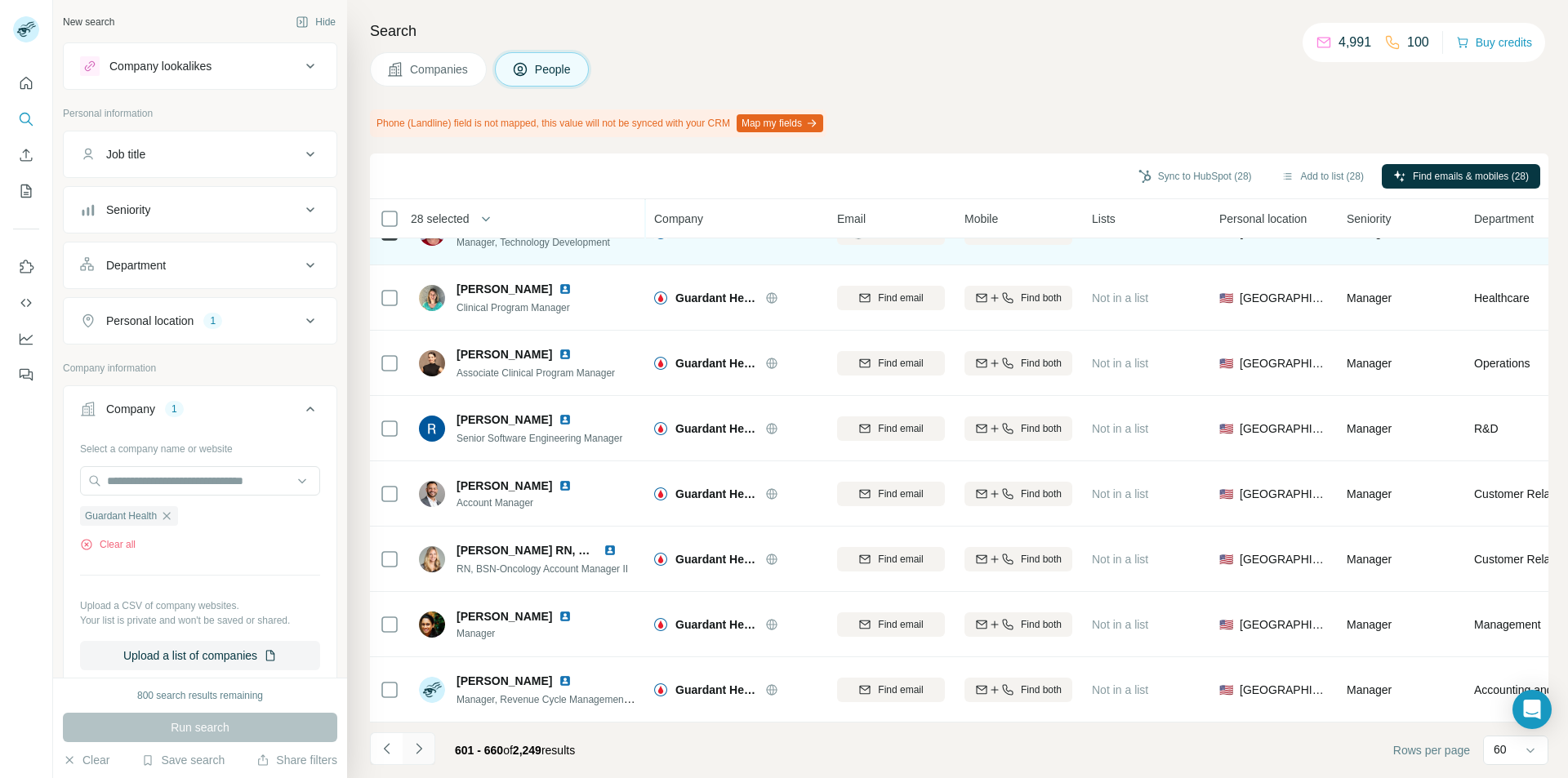
click at [423, 745] on icon "Navigate to next page" at bounding box center [419, 748] width 17 height 17
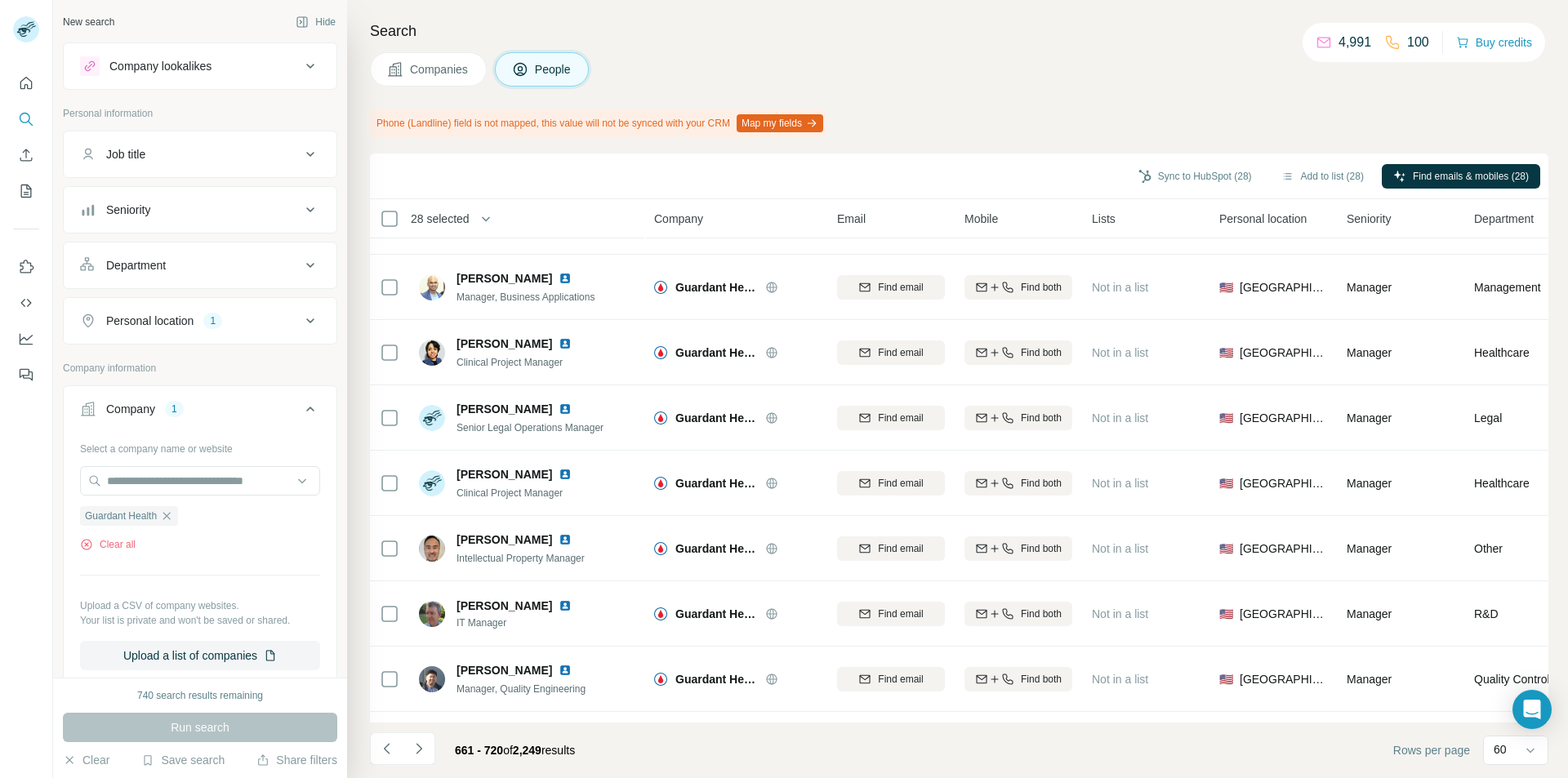
scroll to position [2286, 0]
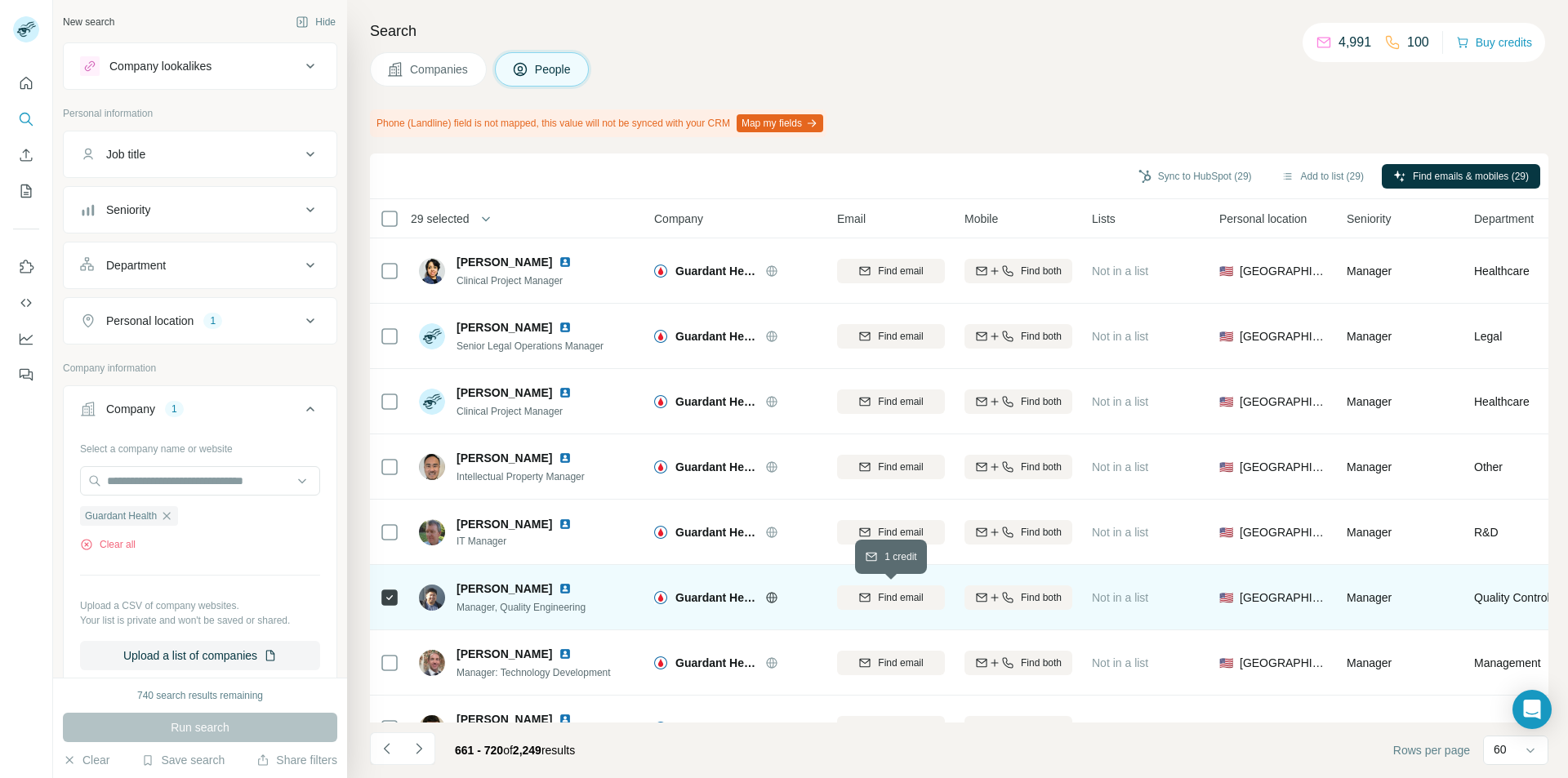
click at [854, 597] on div "Find email" at bounding box center [891, 598] width 107 height 15
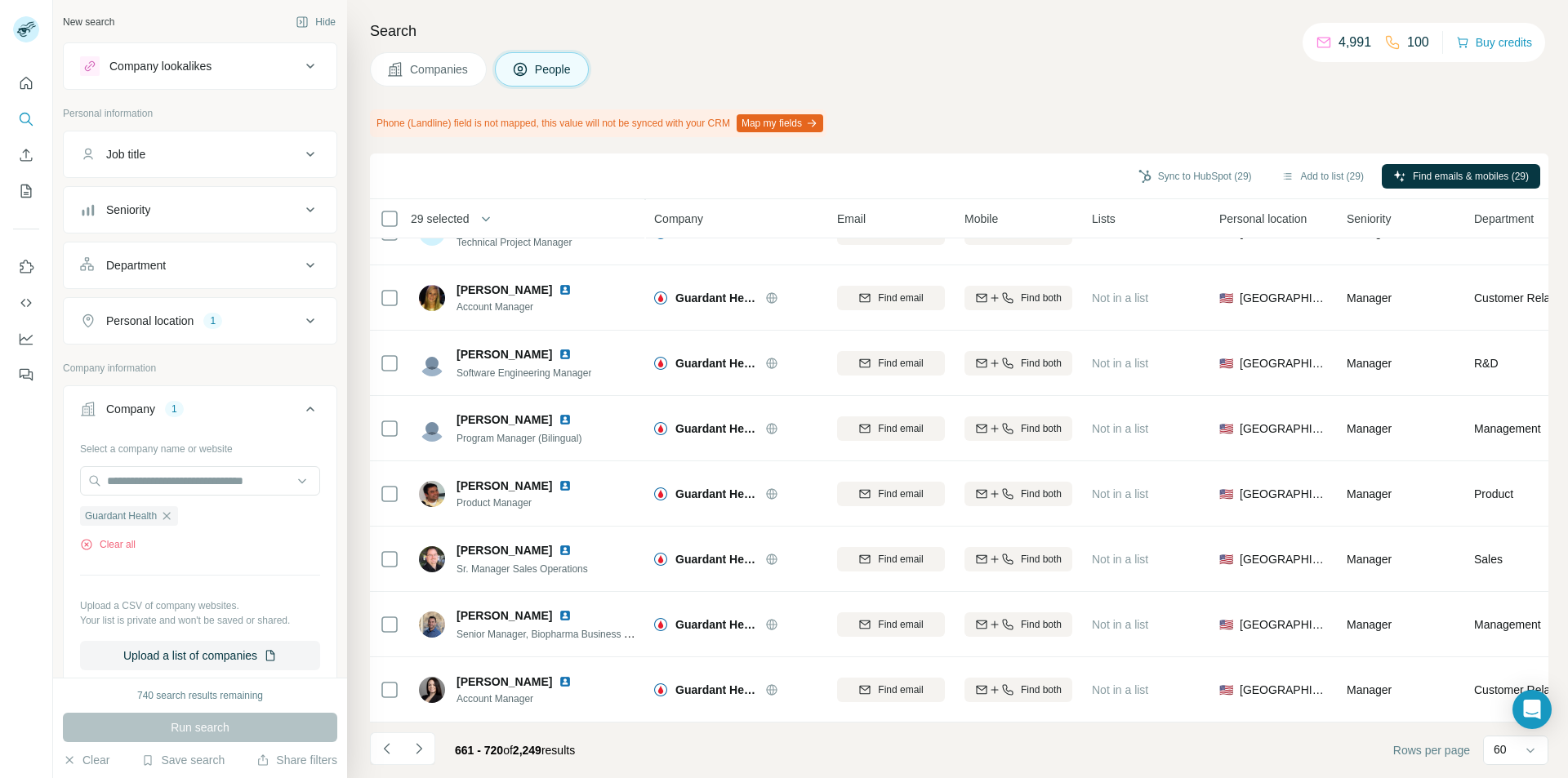
scroll to position [3442, 0]
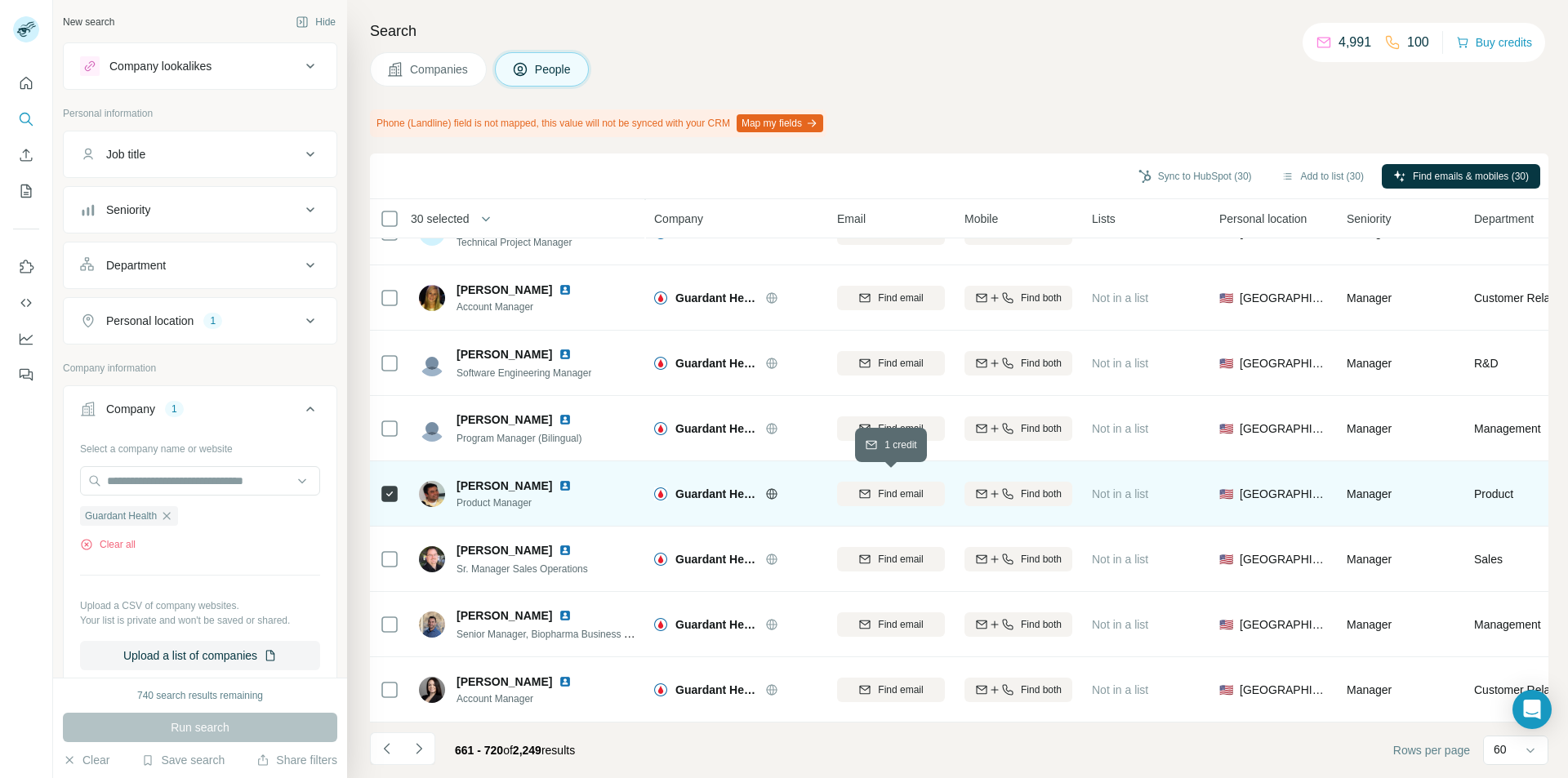
click at [862, 488] on icon "button" at bounding box center [865, 494] width 13 height 13
click at [419, 750] on icon "Navigate to next page" at bounding box center [418, 747] width 6 height 10
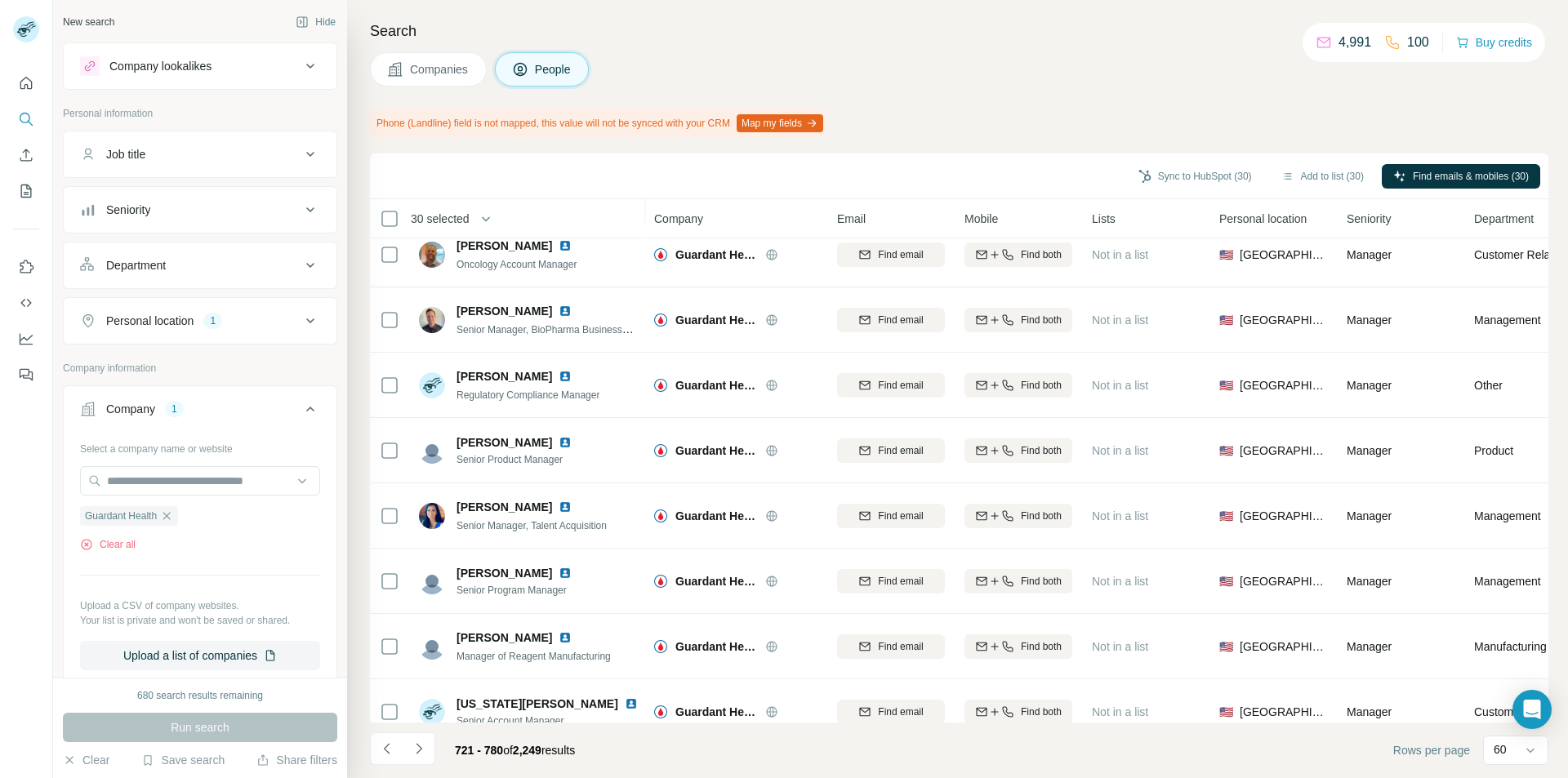
scroll to position [489, 0]
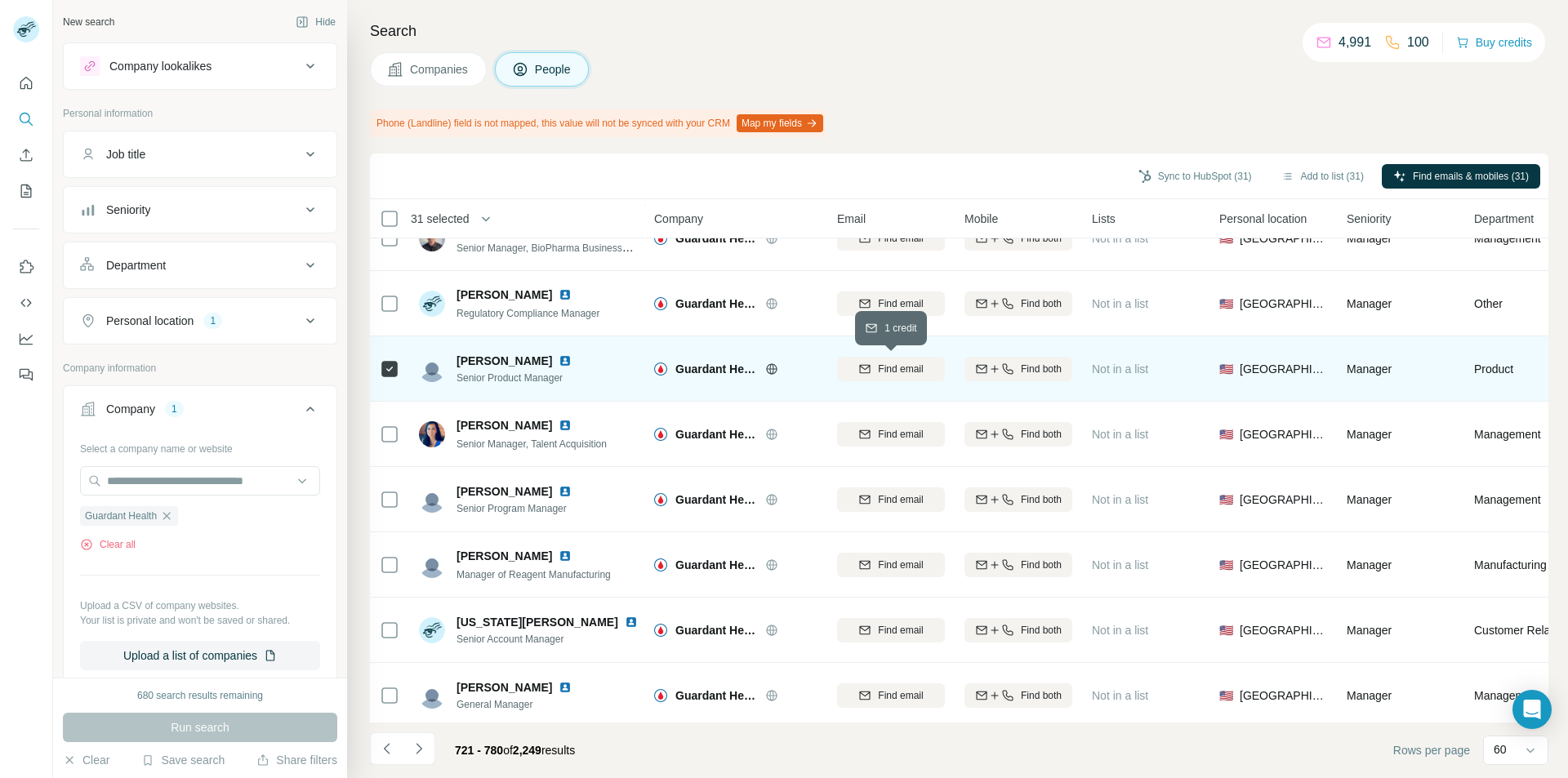
click at [861, 370] on icon "button" at bounding box center [865, 369] width 13 height 13
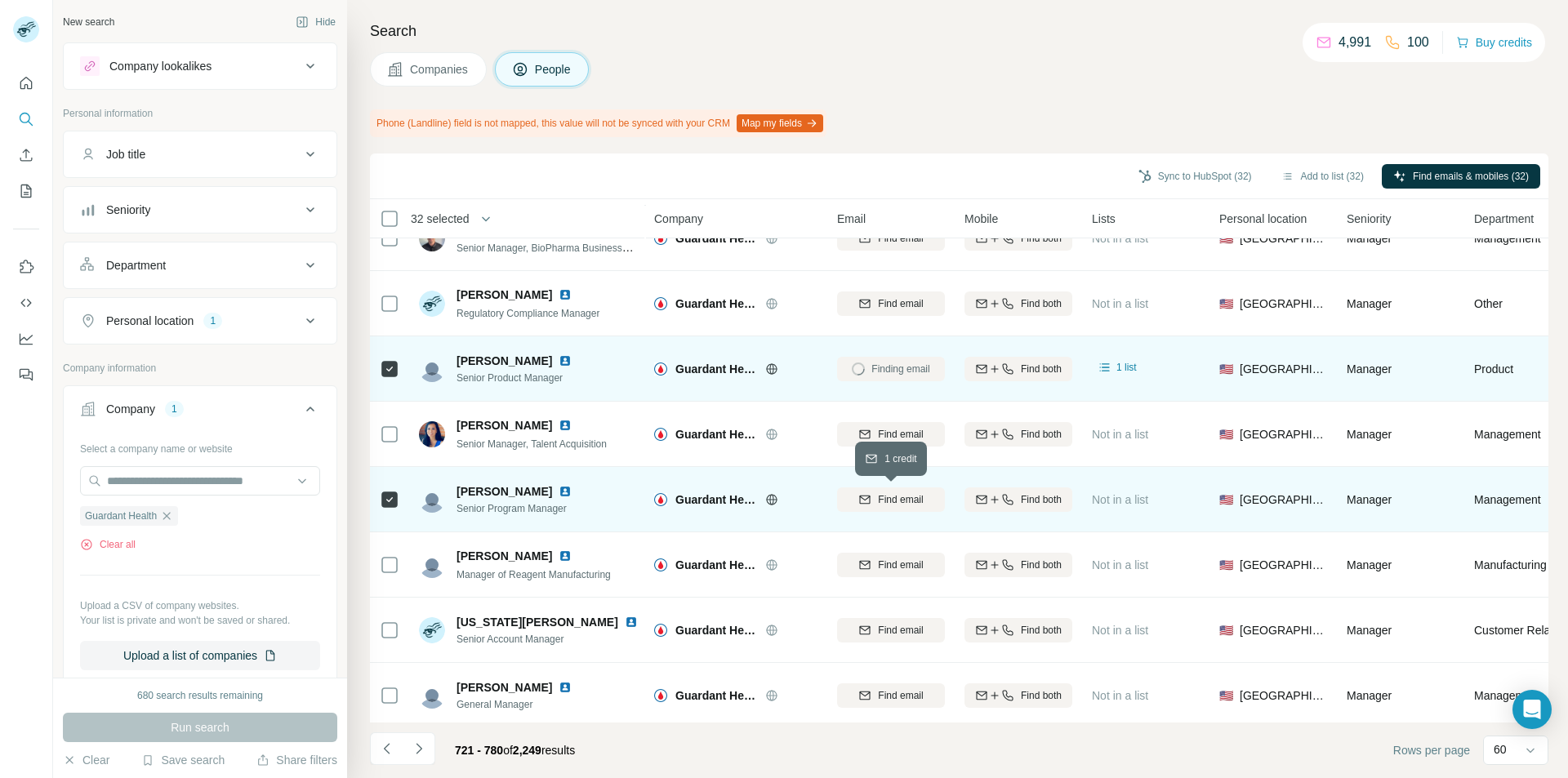
click at [863, 497] on icon "button" at bounding box center [865, 500] width 13 height 13
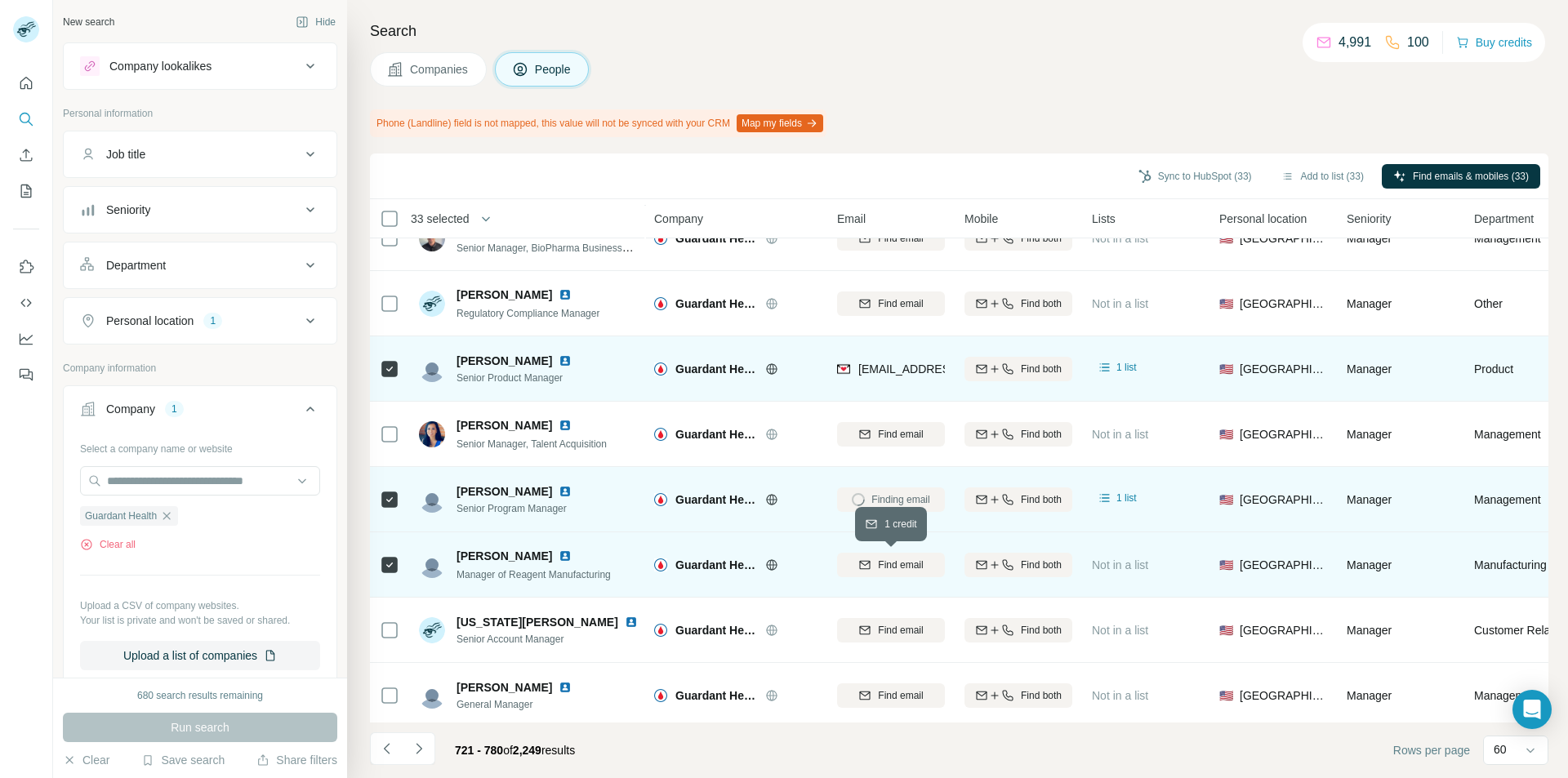
click at [868, 558] on div "Find email" at bounding box center [891, 565] width 107 height 15
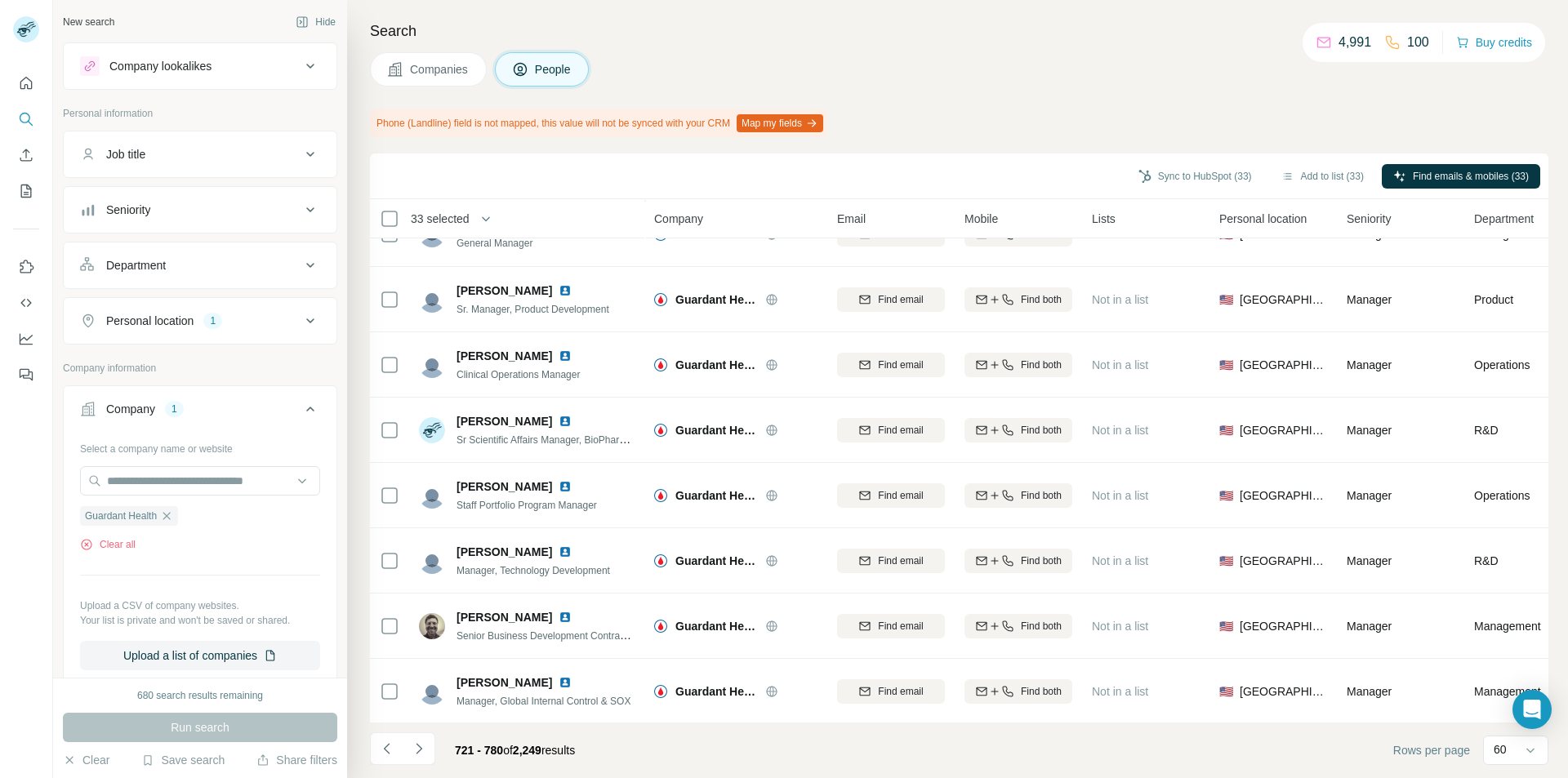
scroll to position [980, 0]
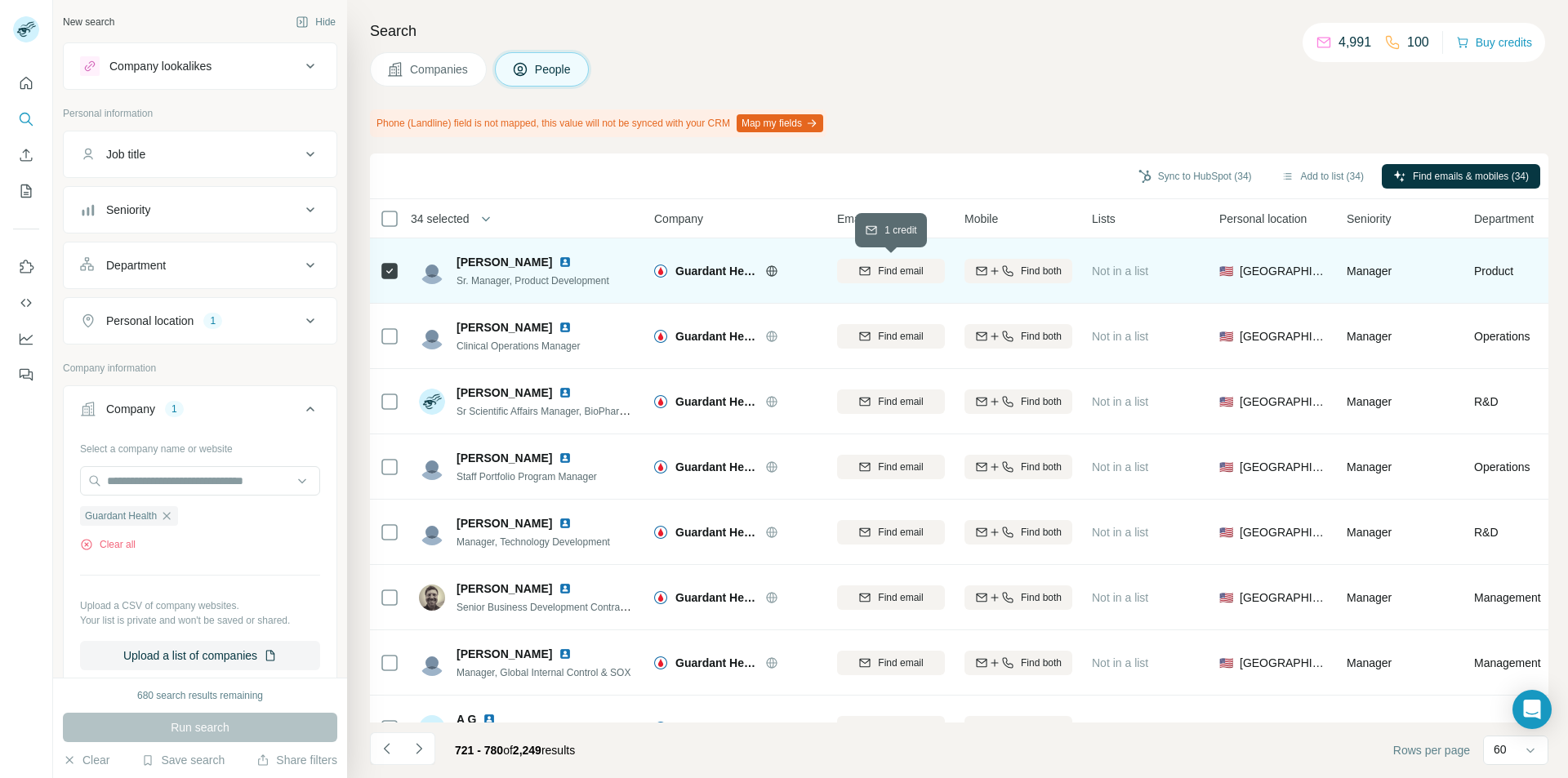
click at [898, 268] on span "Find email" at bounding box center [901, 271] width 45 height 15
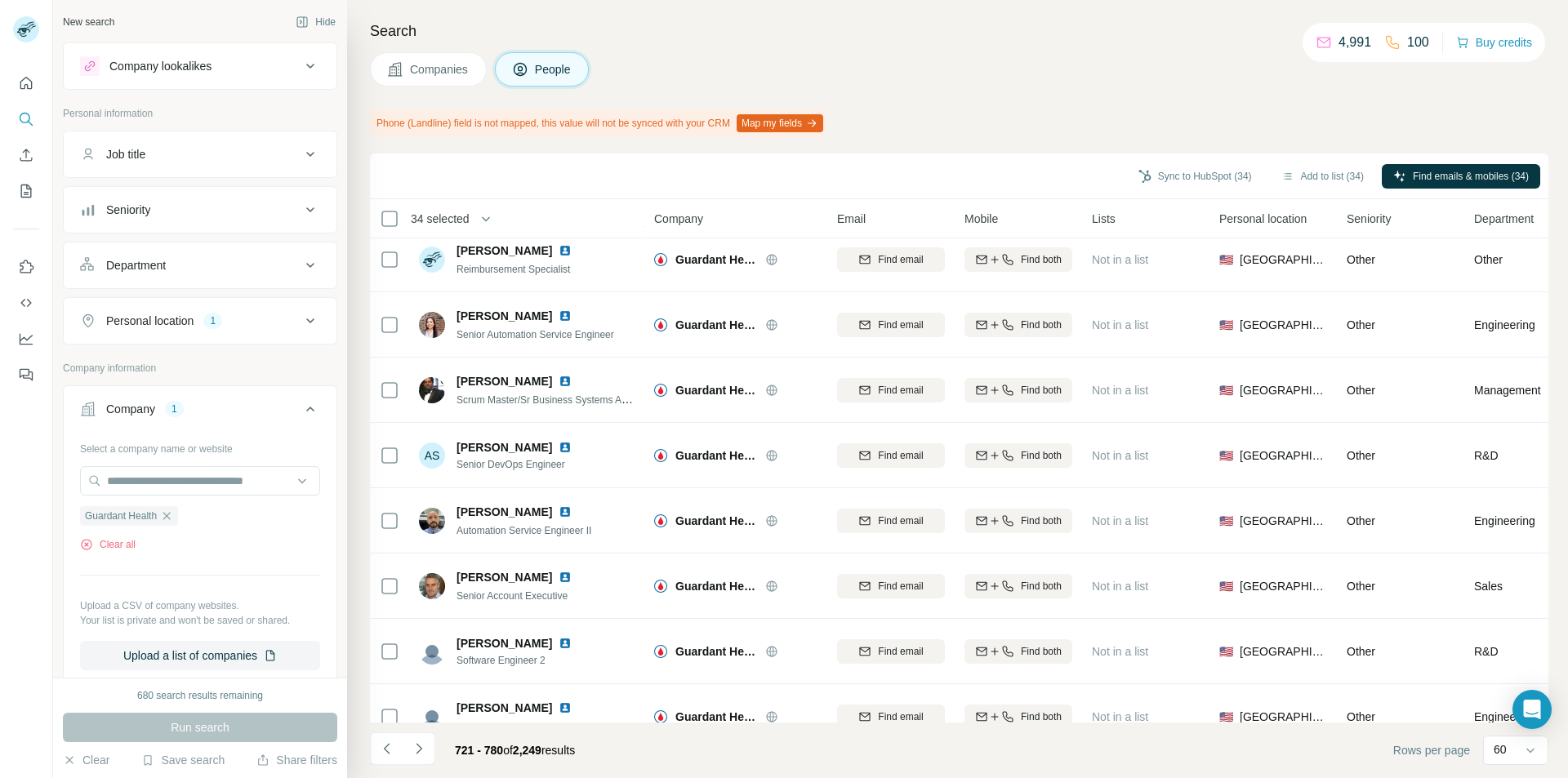
scroll to position [1878, 0]
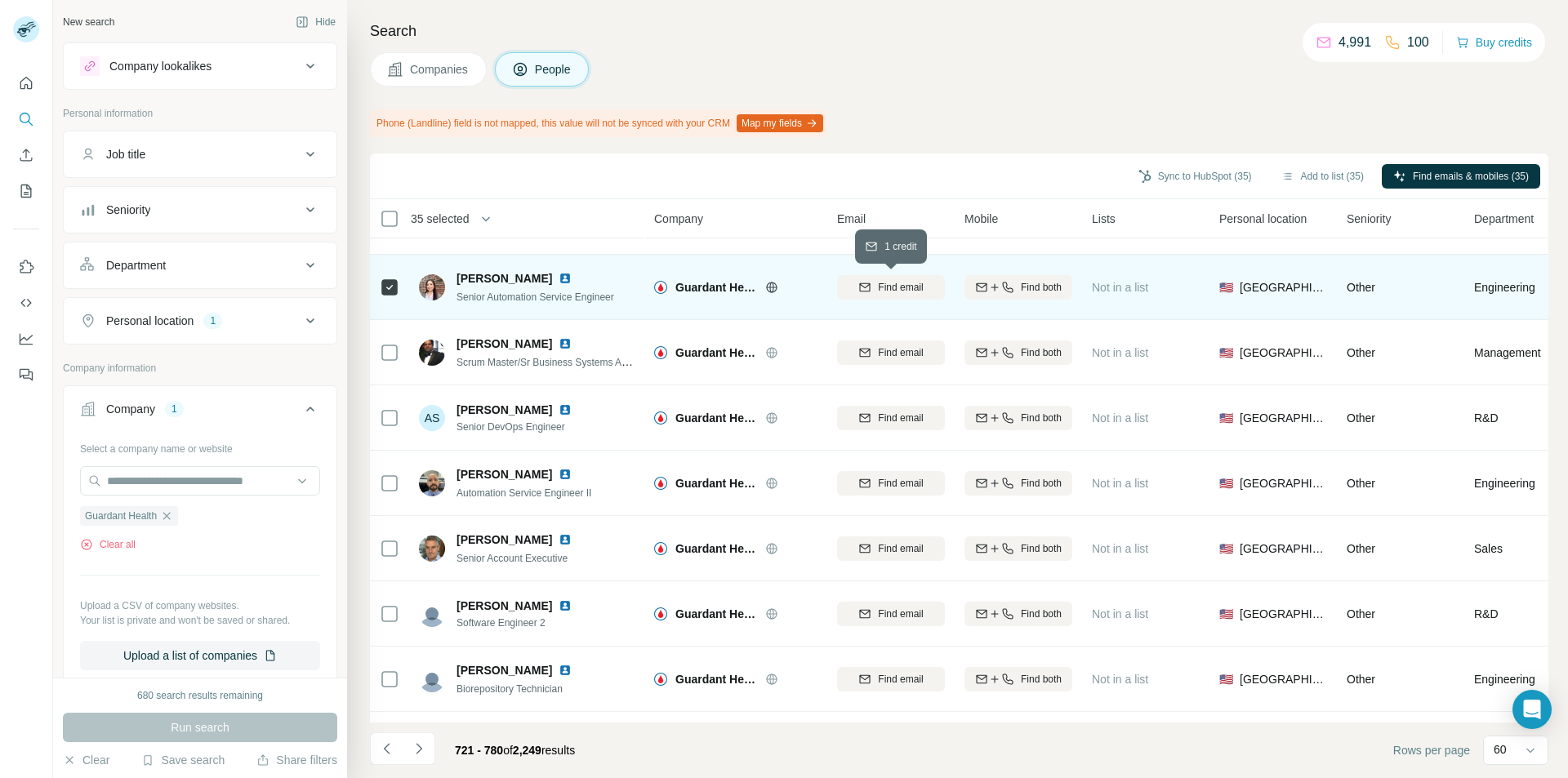
click at [904, 288] on span "Find email" at bounding box center [901, 288] width 45 height 15
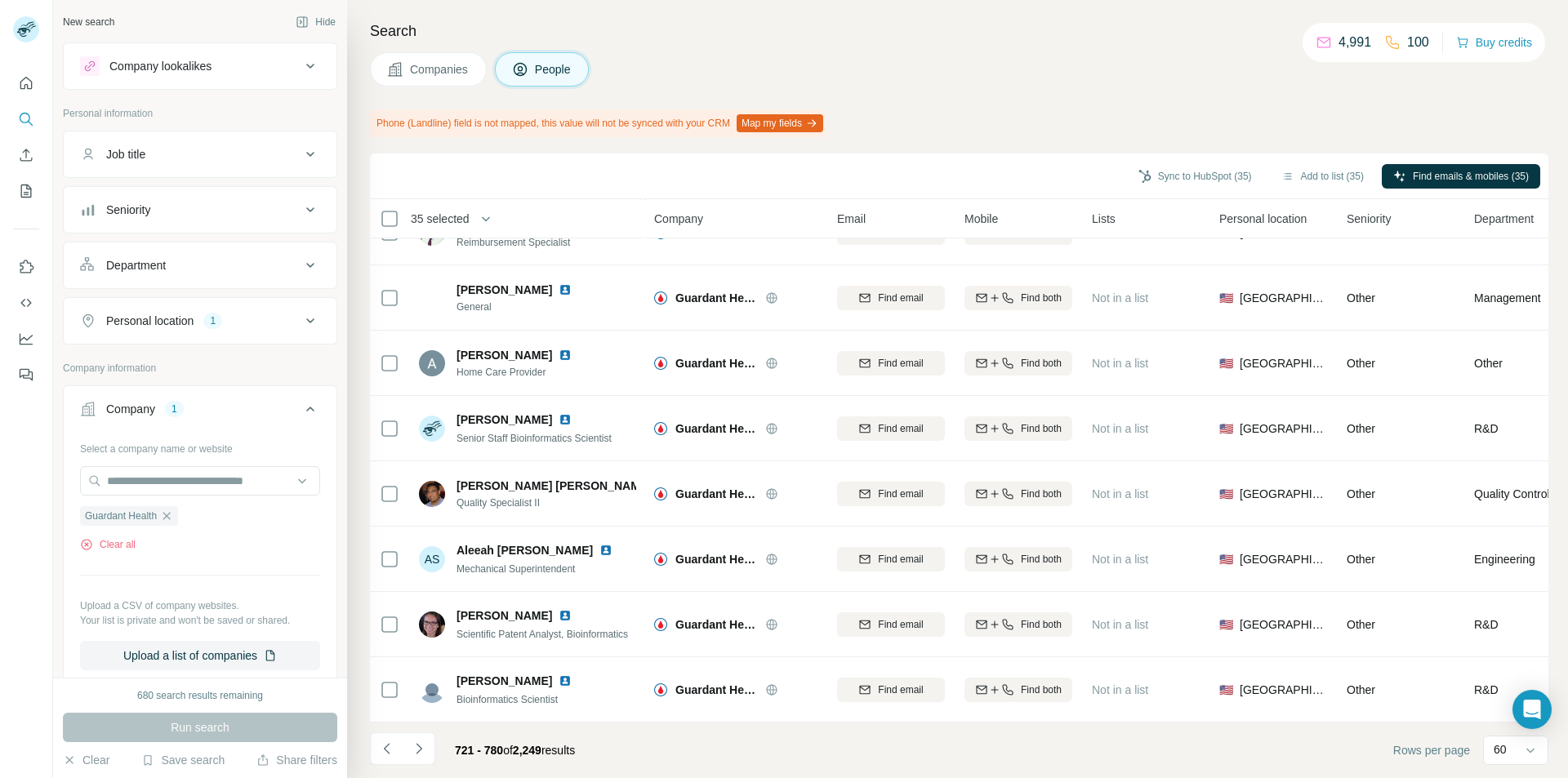
scroll to position [3442, 0]
click at [429, 751] on button "Navigate to next page" at bounding box center [418, 748] width 32 height 32
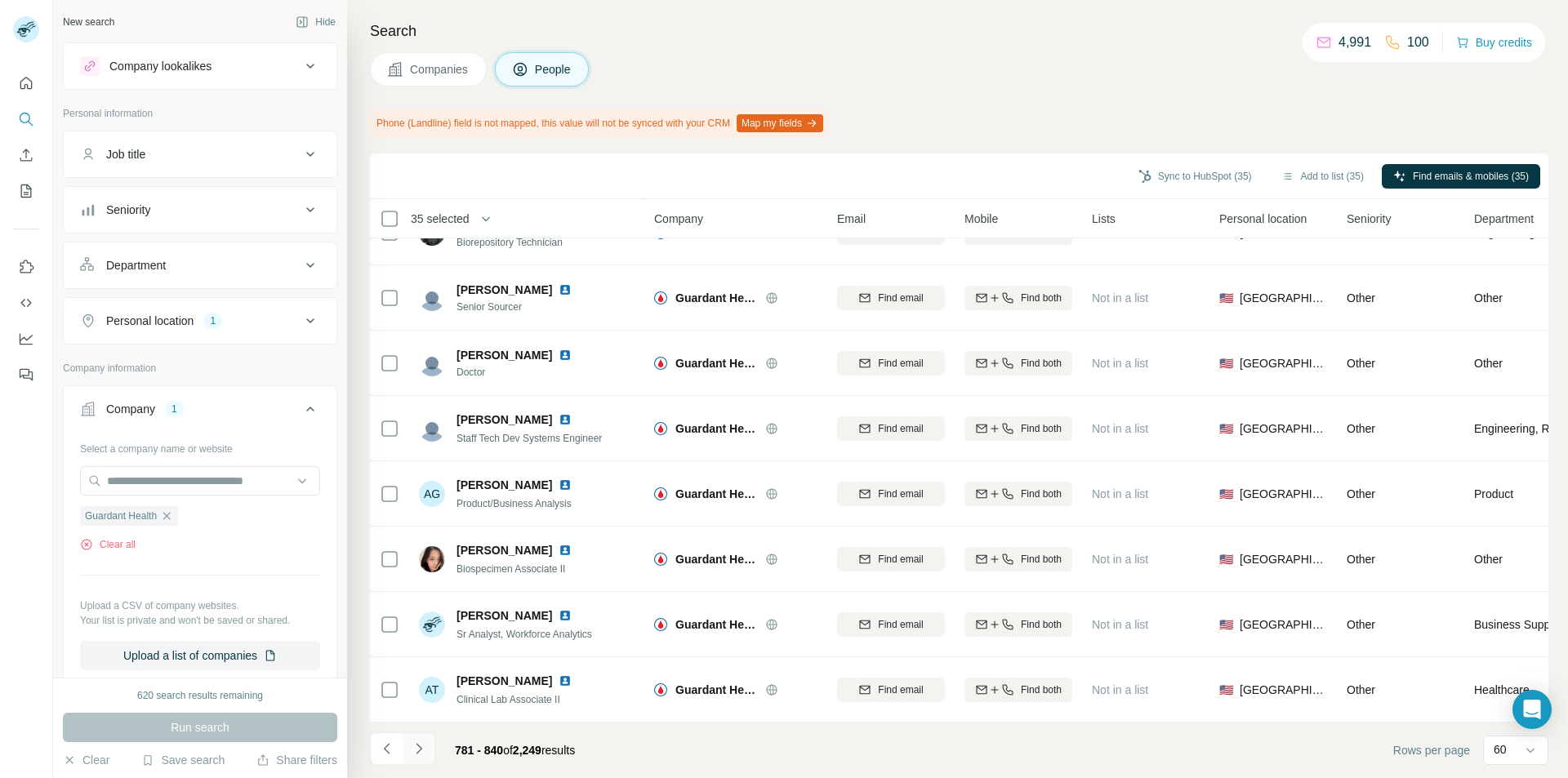
click at [427, 741] on icon "Navigate to next page" at bounding box center [419, 748] width 17 height 17
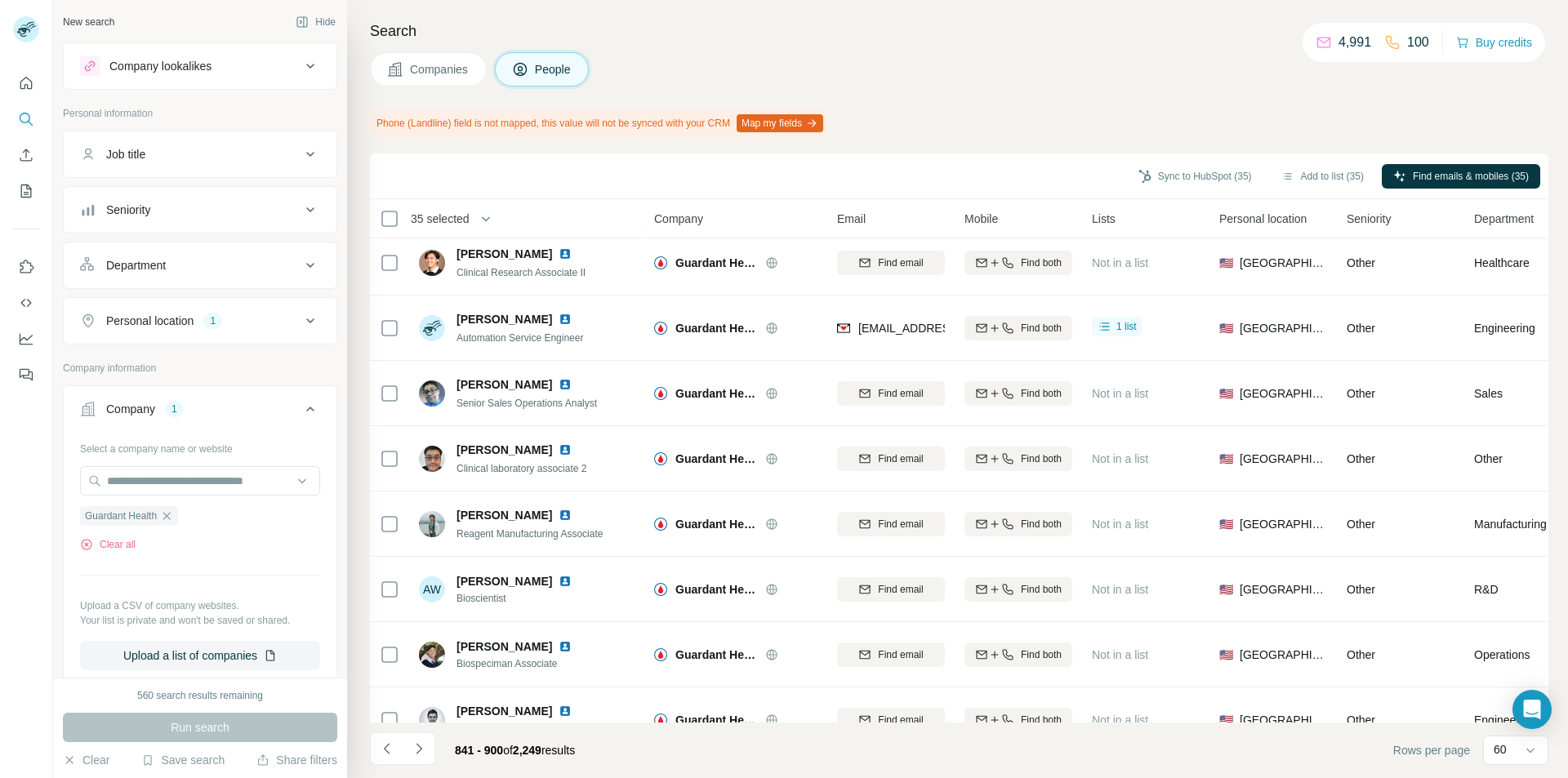
scroll to position [1306, 0]
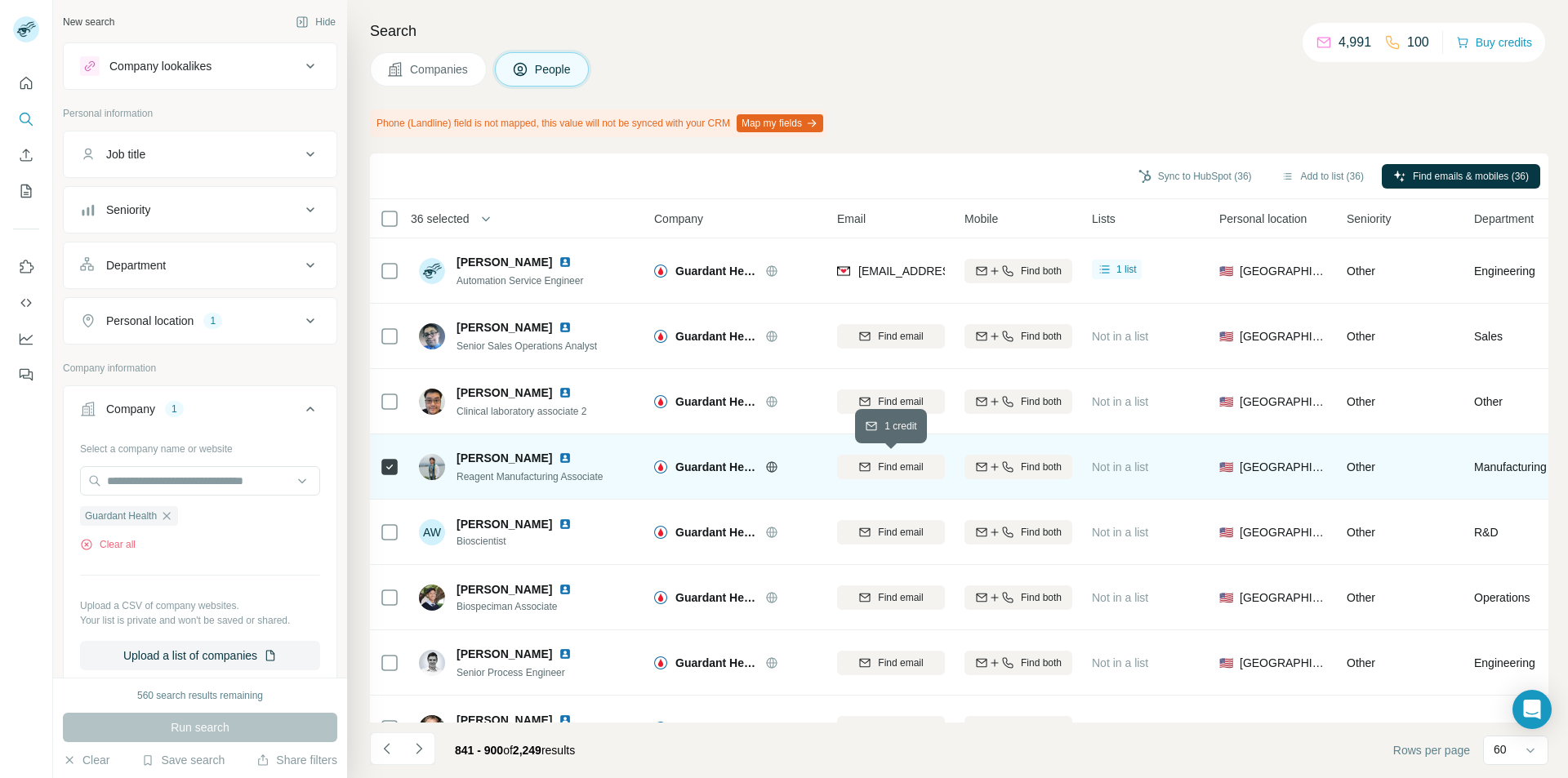
click at [850, 469] on div "Find email" at bounding box center [891, 467] width 107 height 15
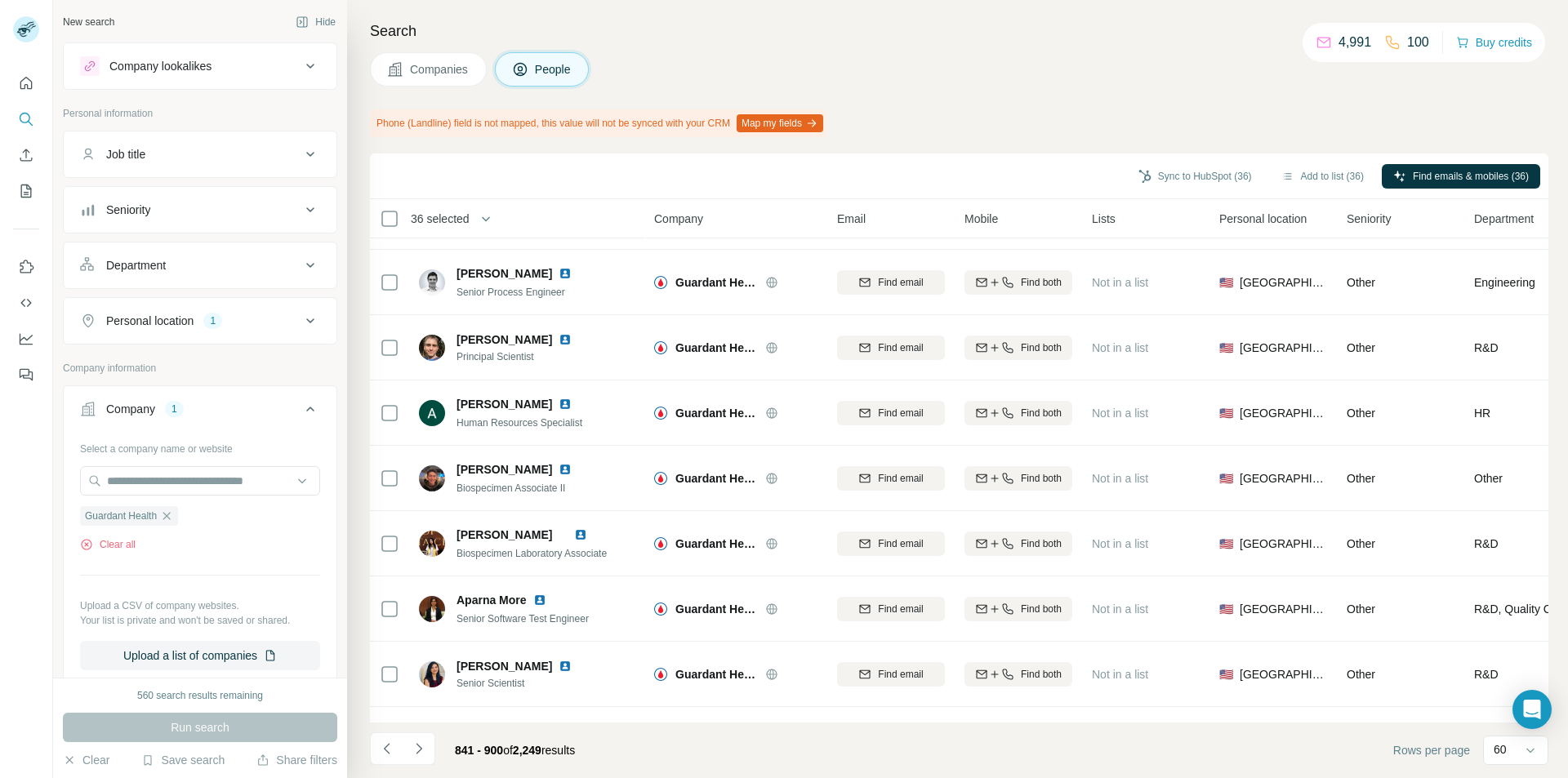
scroll to position [1714, 0]
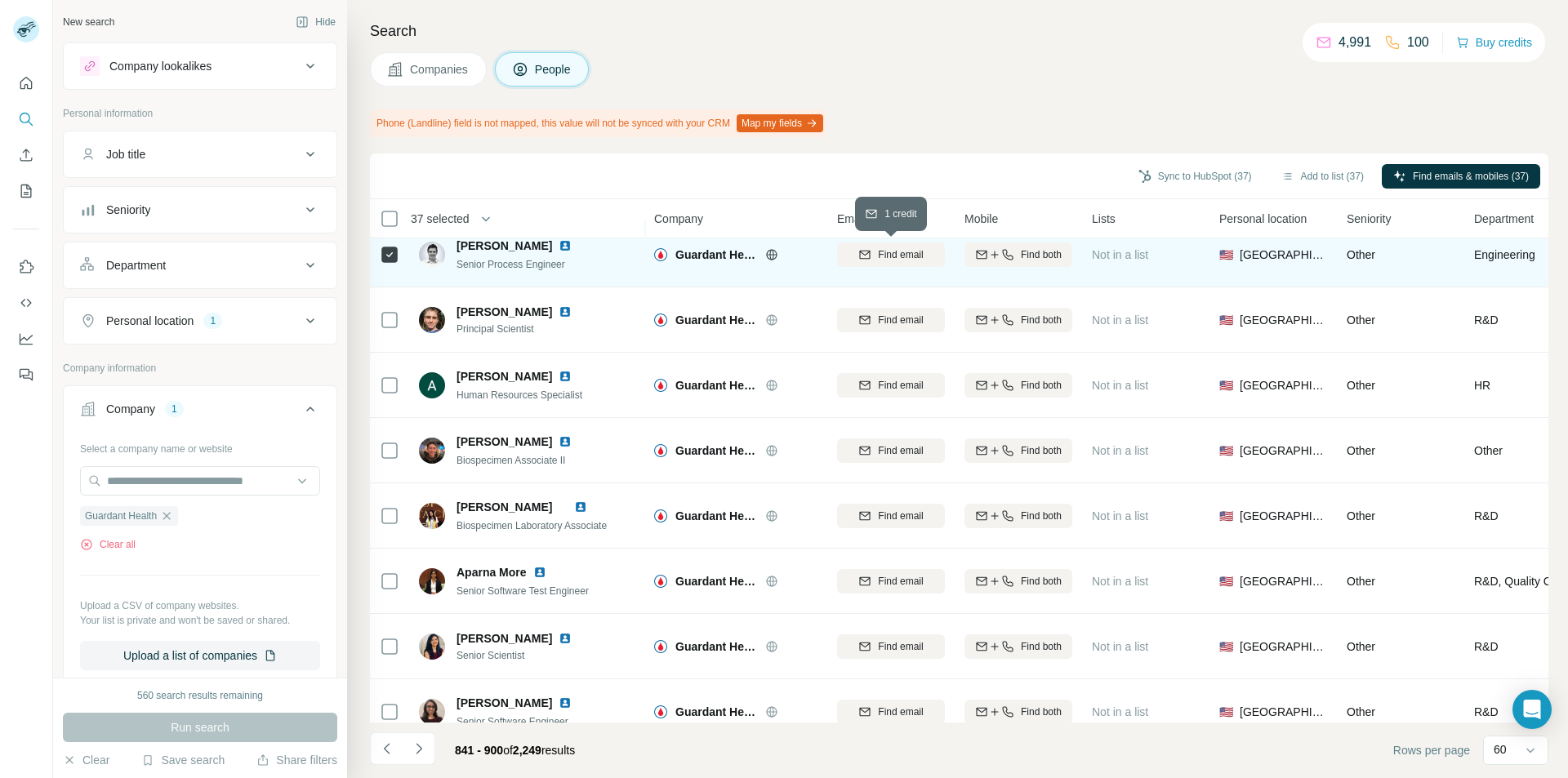
click at [862, 253] on icon "button" at bounding box center [865, 254] width 13 height 13
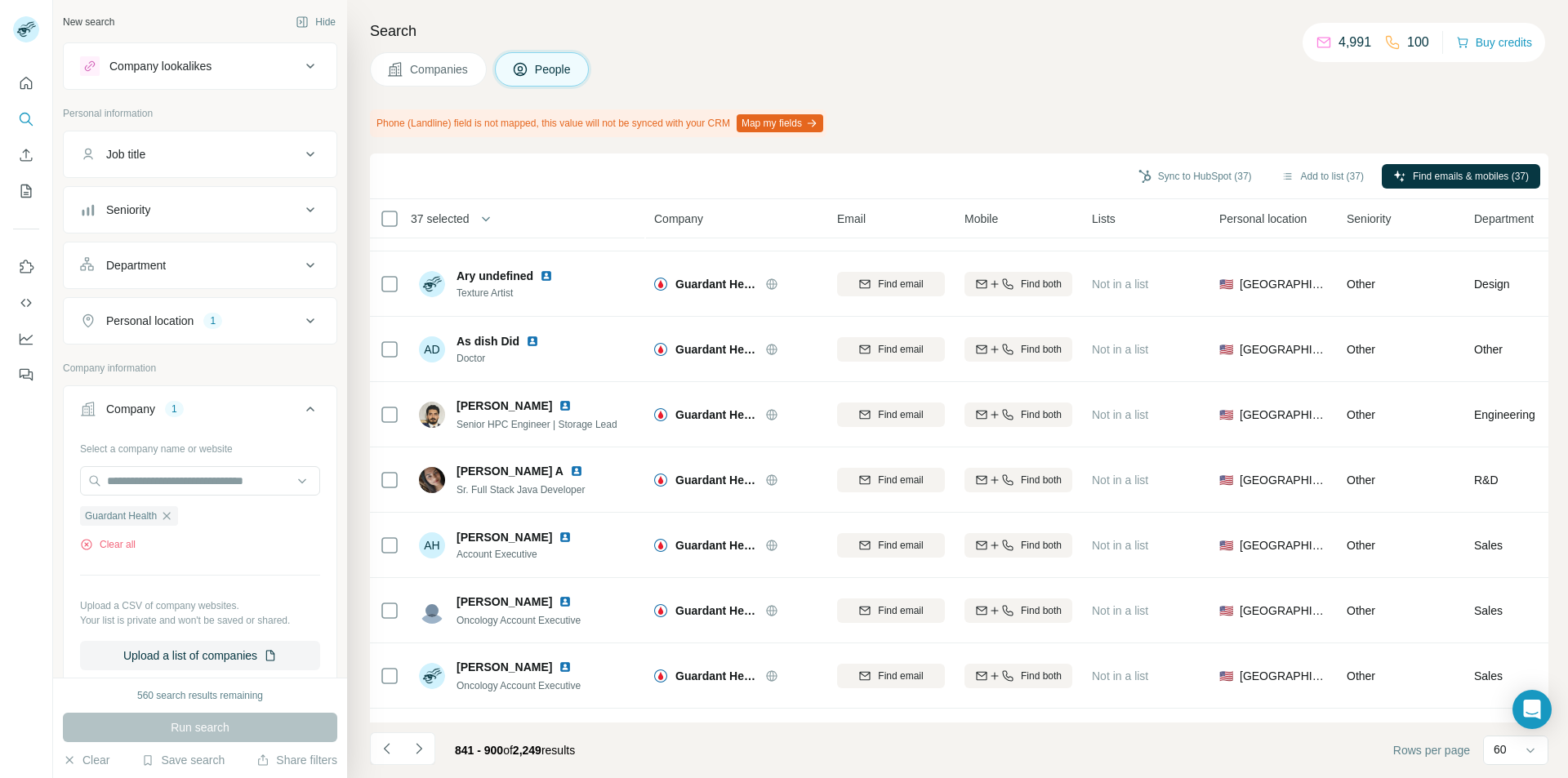
scroll to position [3020, 0]
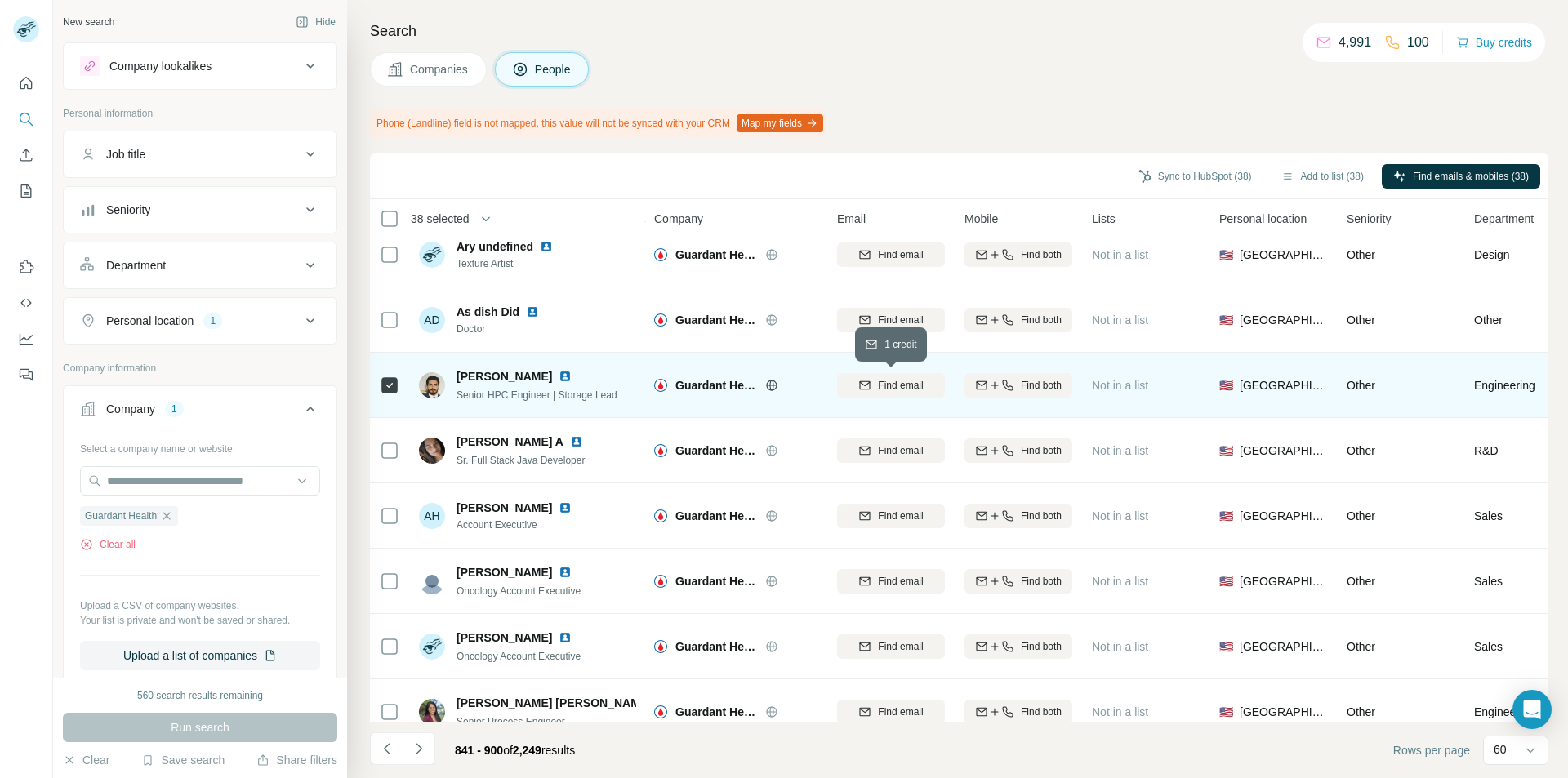
click at [860, 389] on icon "button" at bounding box center [865, 385] width 13 height 13
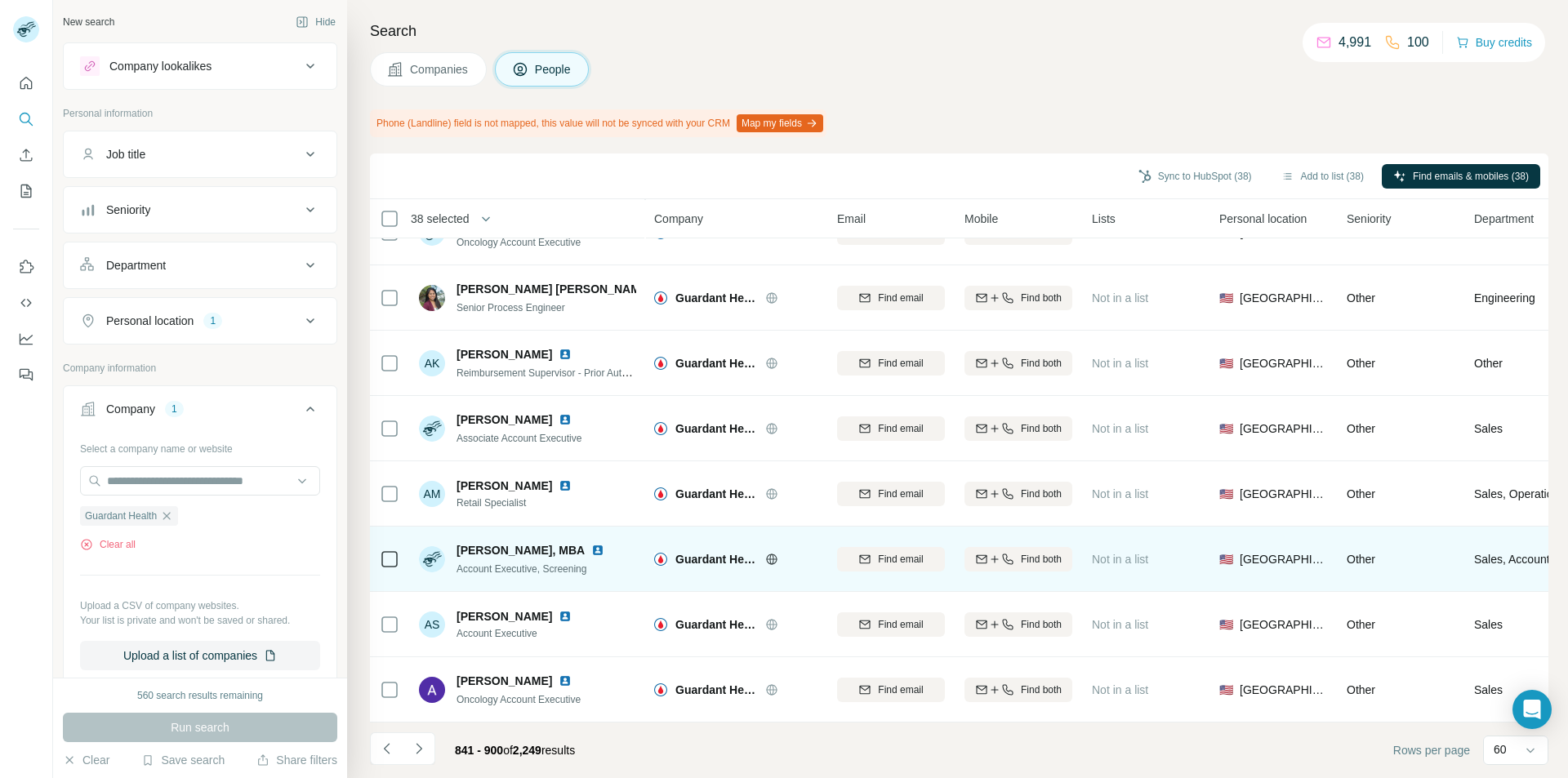
scroll to position [3442, 0]
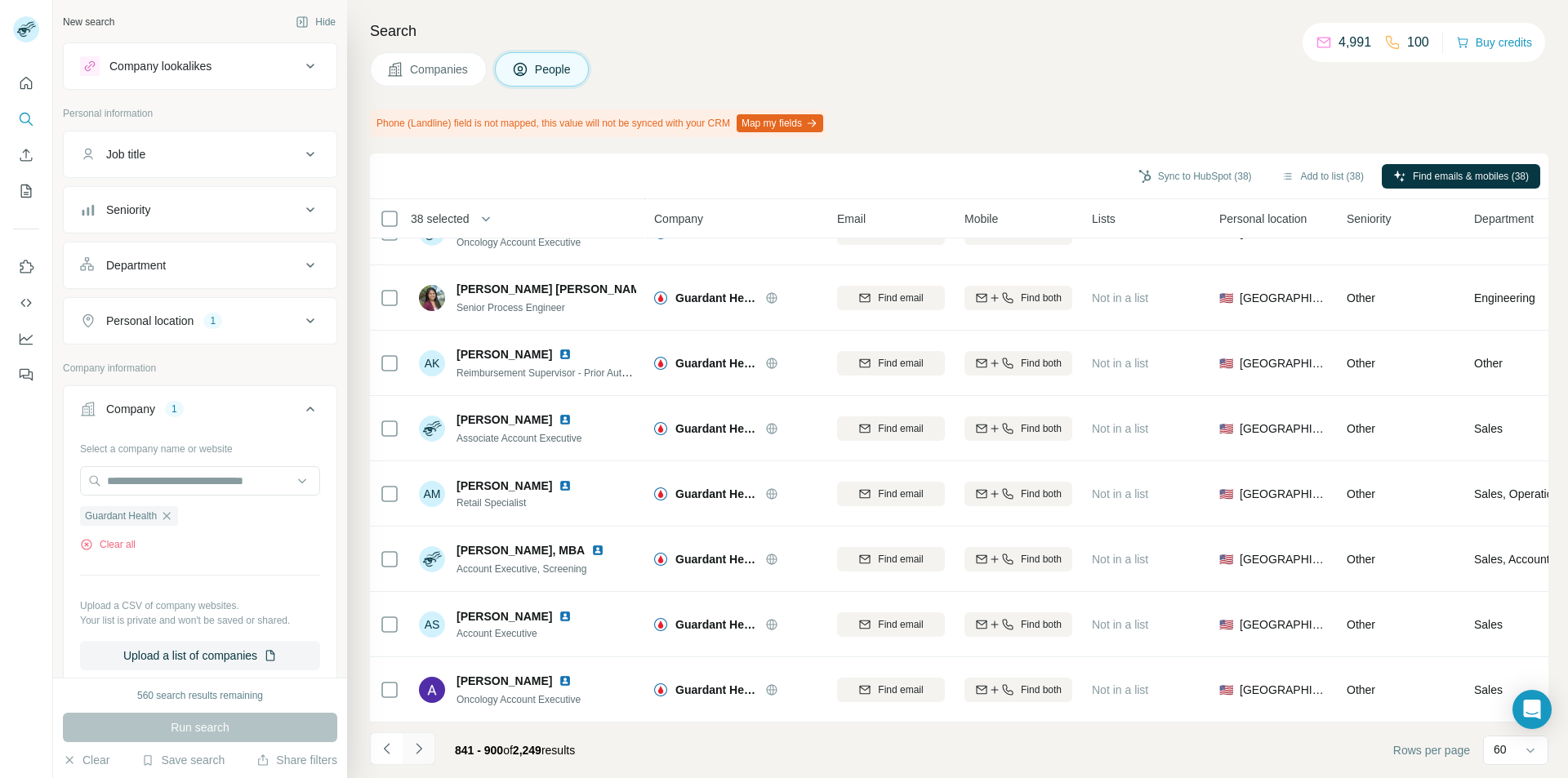
click at [422, 754] on icon "Navigate to next page" at bounding box center [419, 748] width 17 height 17
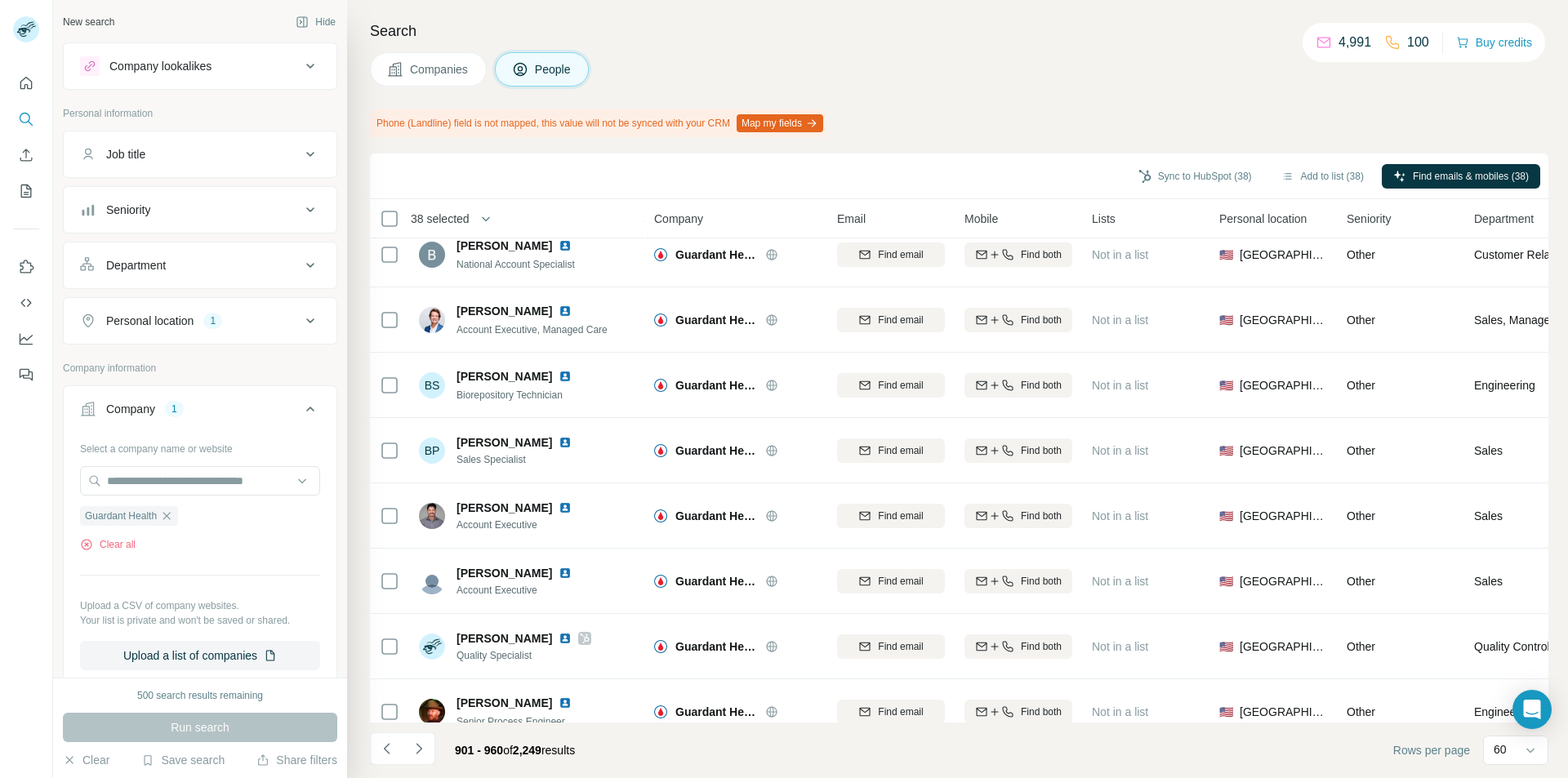
scroll to position [816, 0]
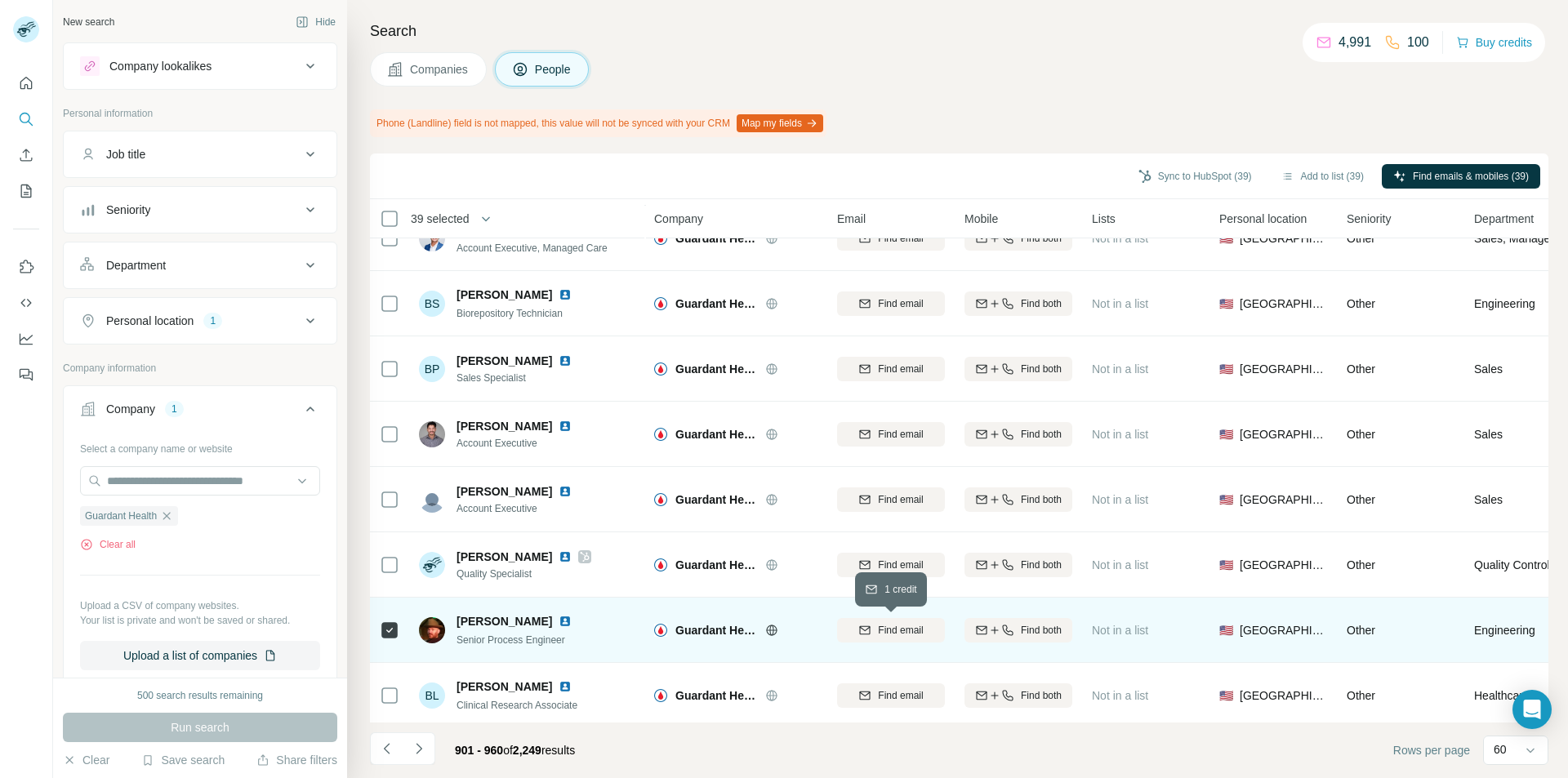
click at [884, 624] on span "Find email" at bounding box center [901, 630] width 45 height 15
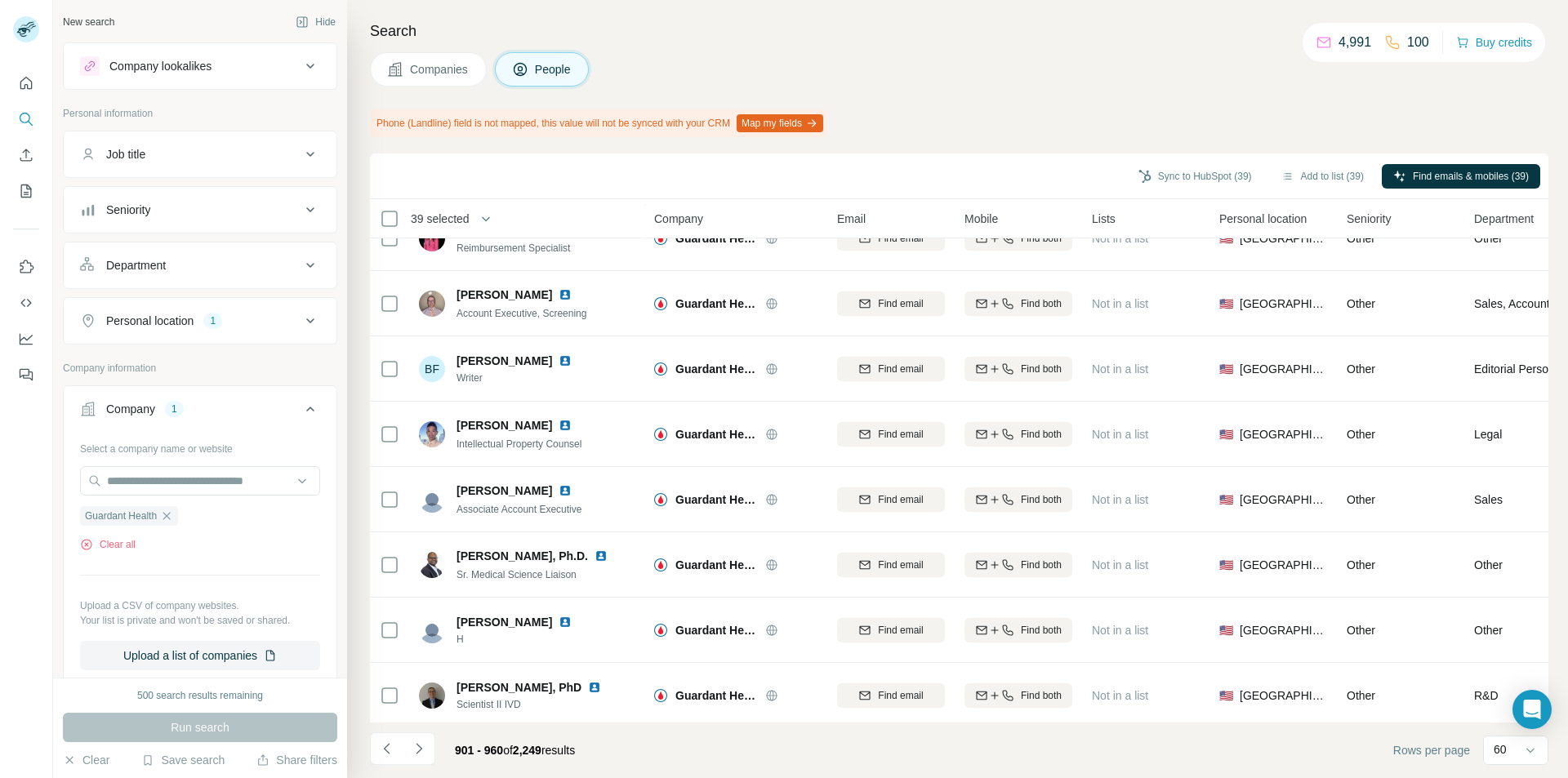
scroll to position [3442, 0]
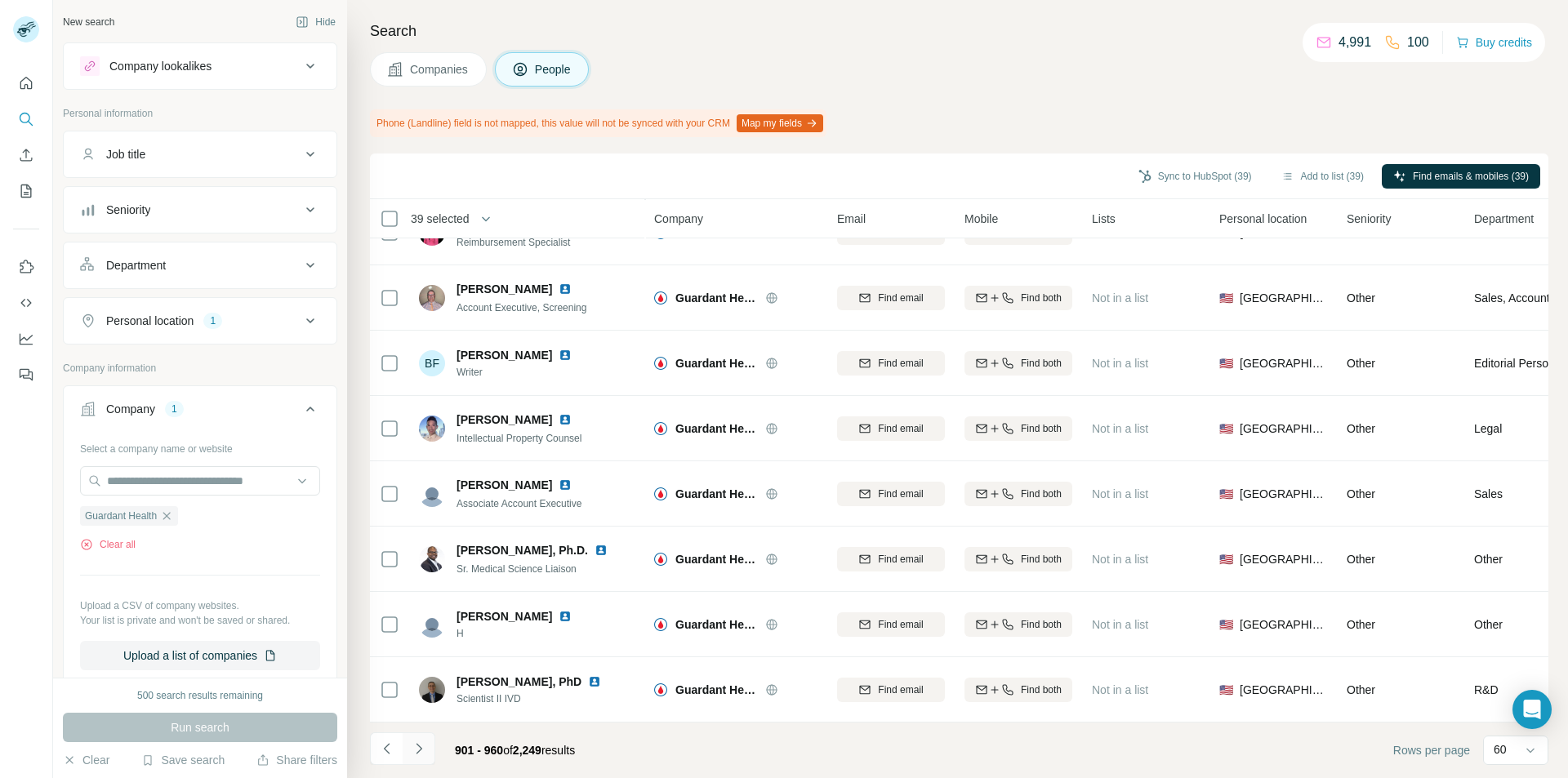
click at [420, 749] on icon "Navigate to next page" at bounding box center [418, 747] width 6 height 10
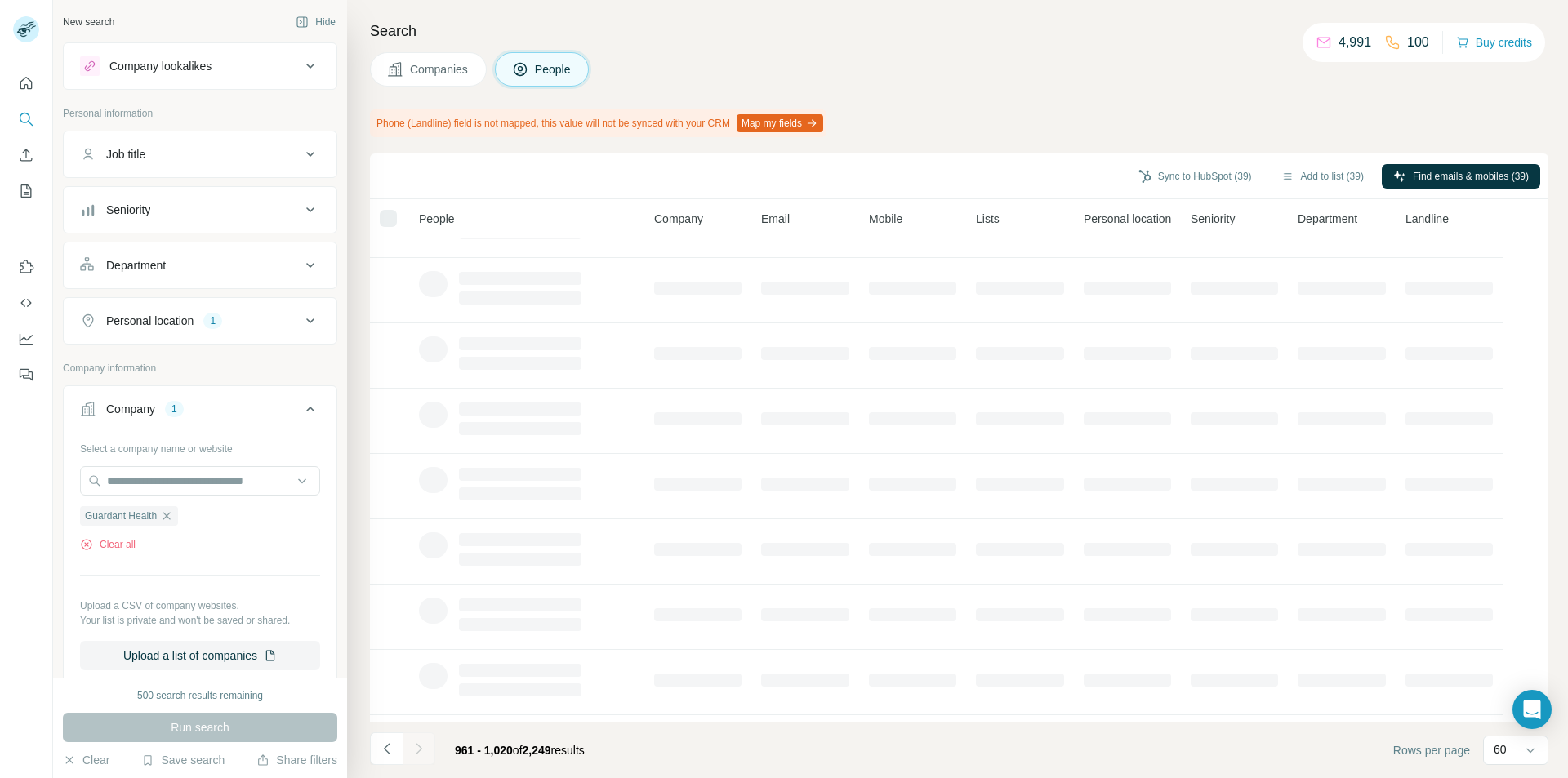
scroll to position [0, 0]
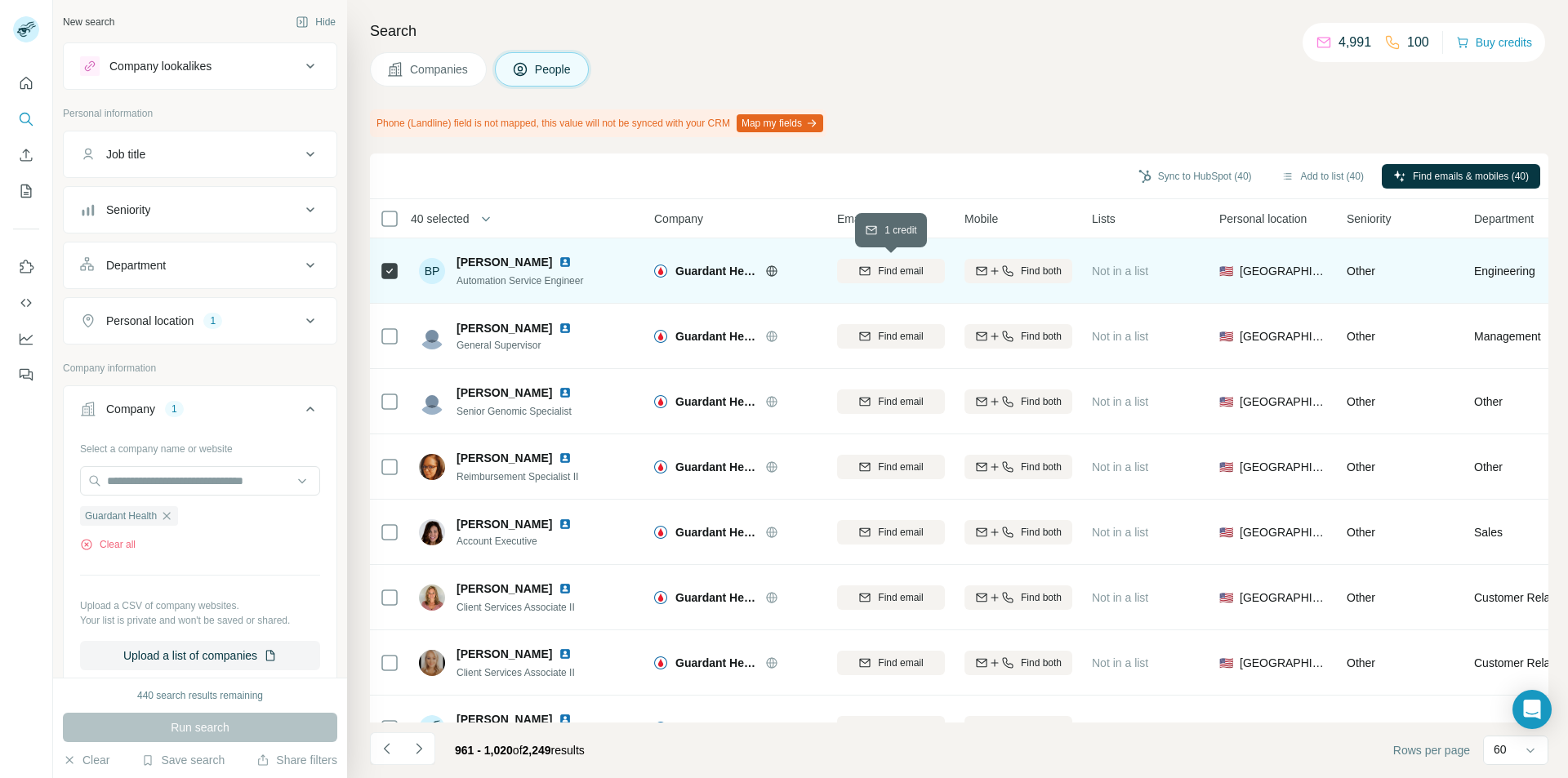
click at [879, 278] on span "Find email" at bounding box center [901, 271] width 45 height 15
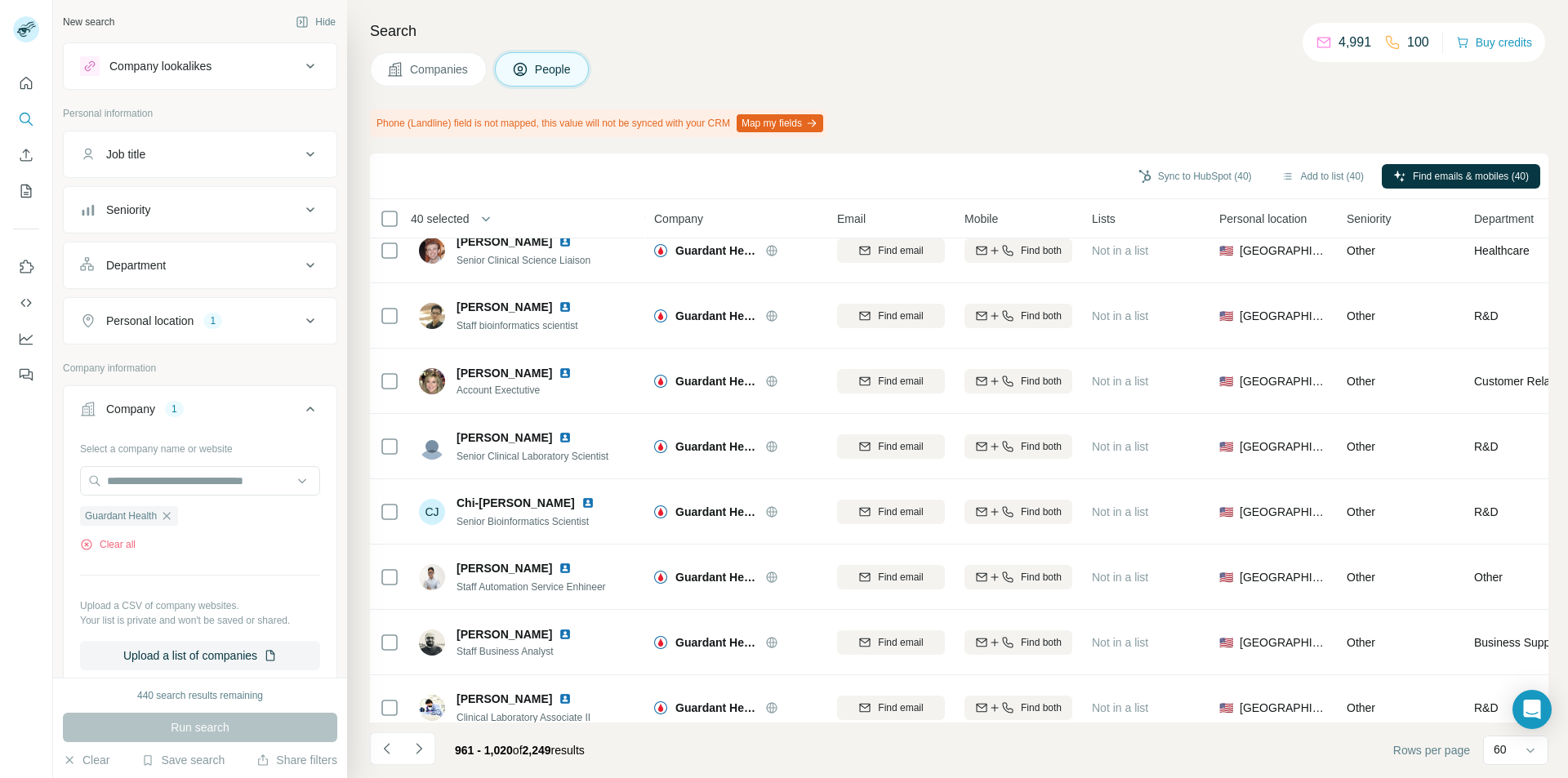
scroll to position [3442, 0]
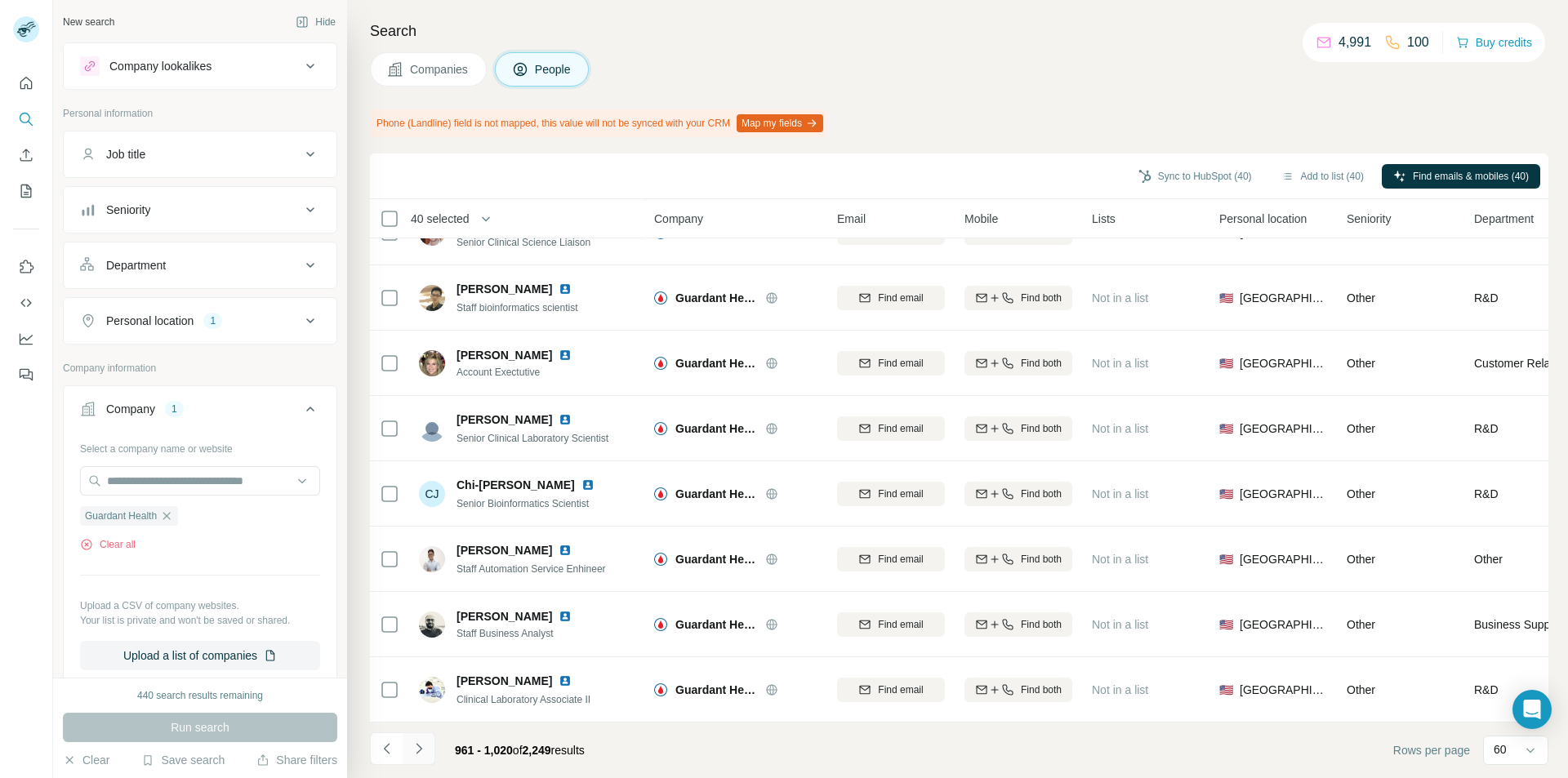
click at [420, 753] on icon "Navigate to next page" at bounding box center [419, 748] width 17 height 17
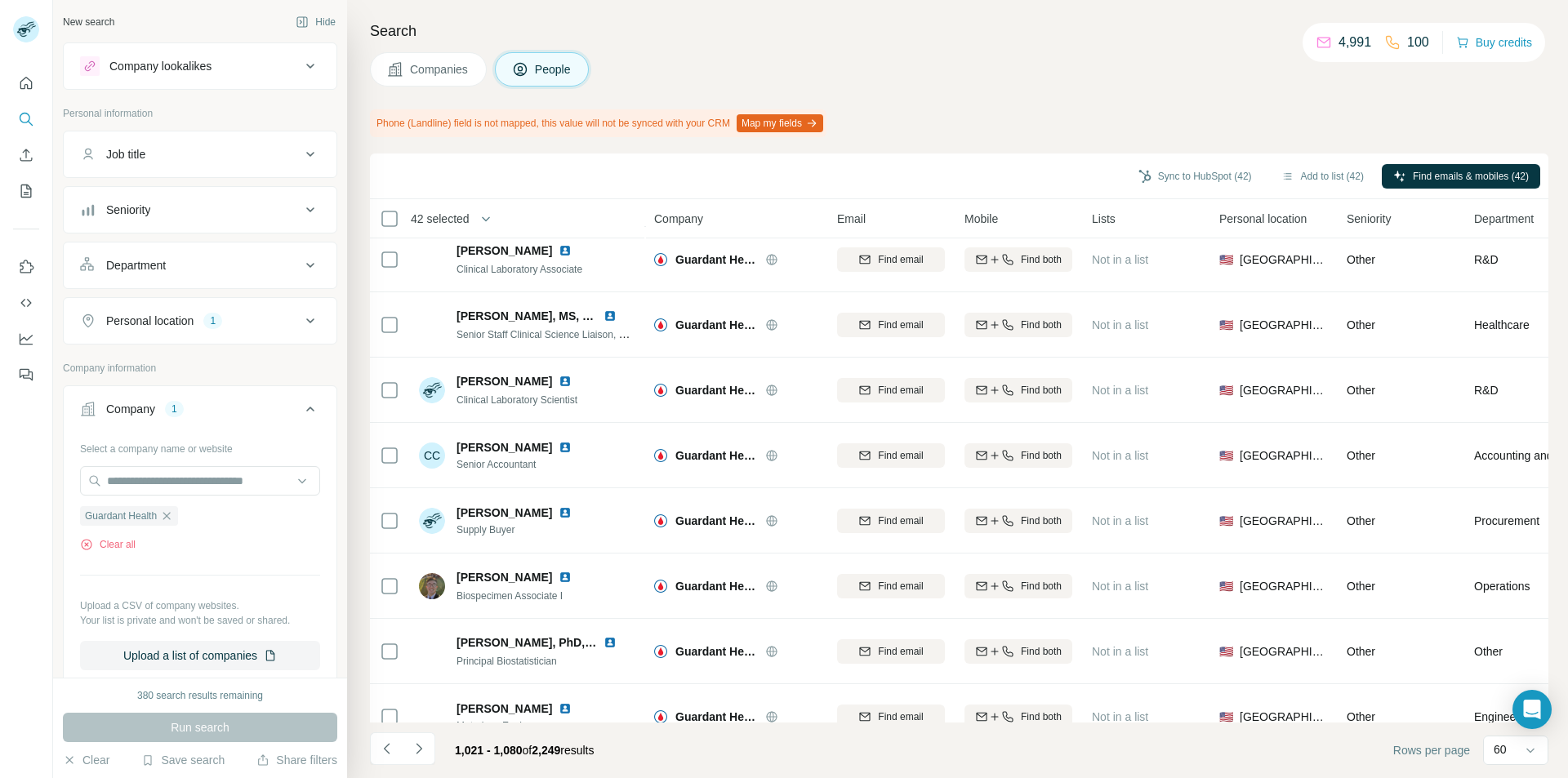
scroll to position [980, 0]
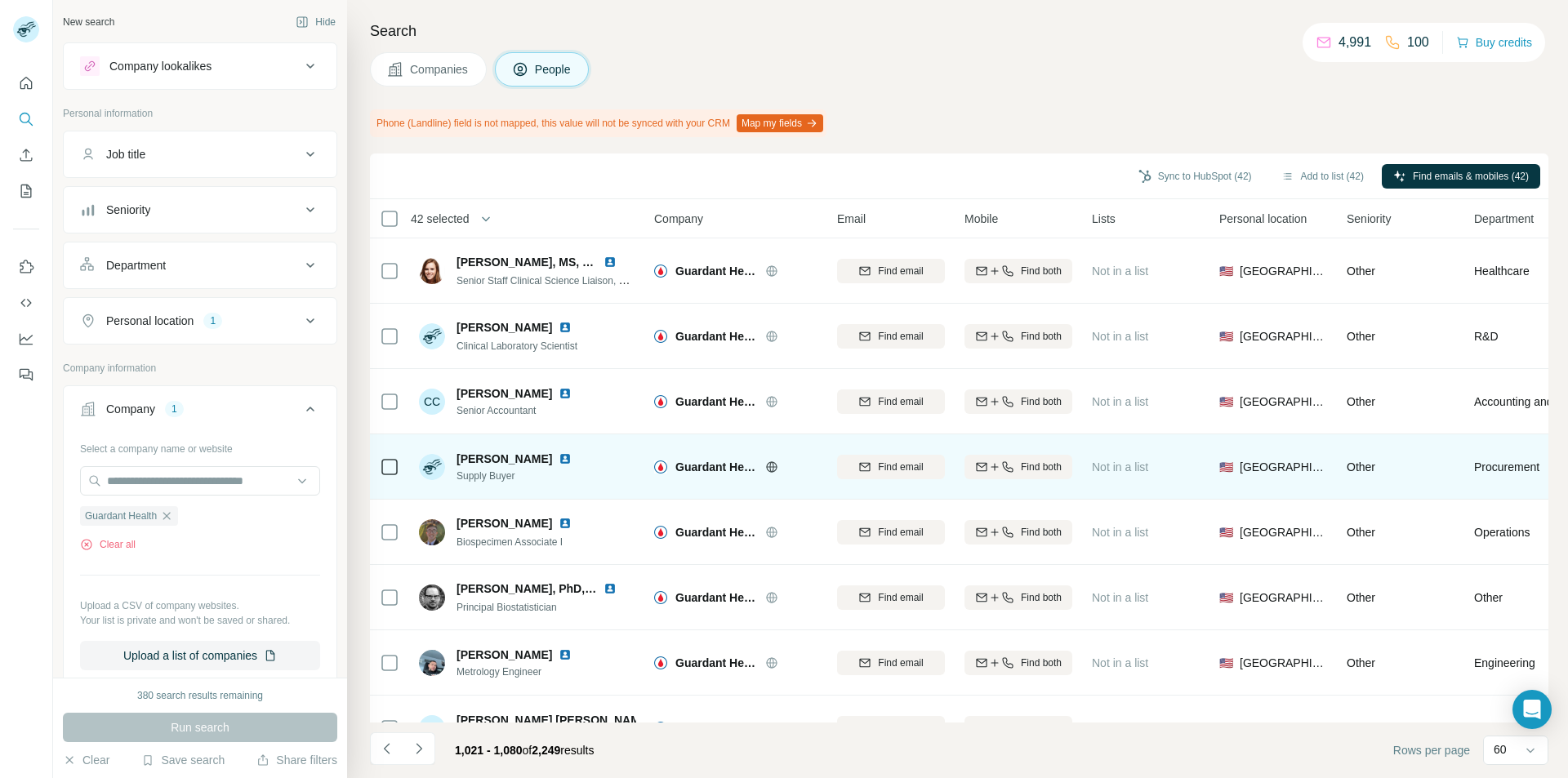
click at [400, 465] on td at bounding box center [390, 466] width 39 height 66
click at [908, 467] on span "Find email" at bounding box center [901, 467] width 45 height 15
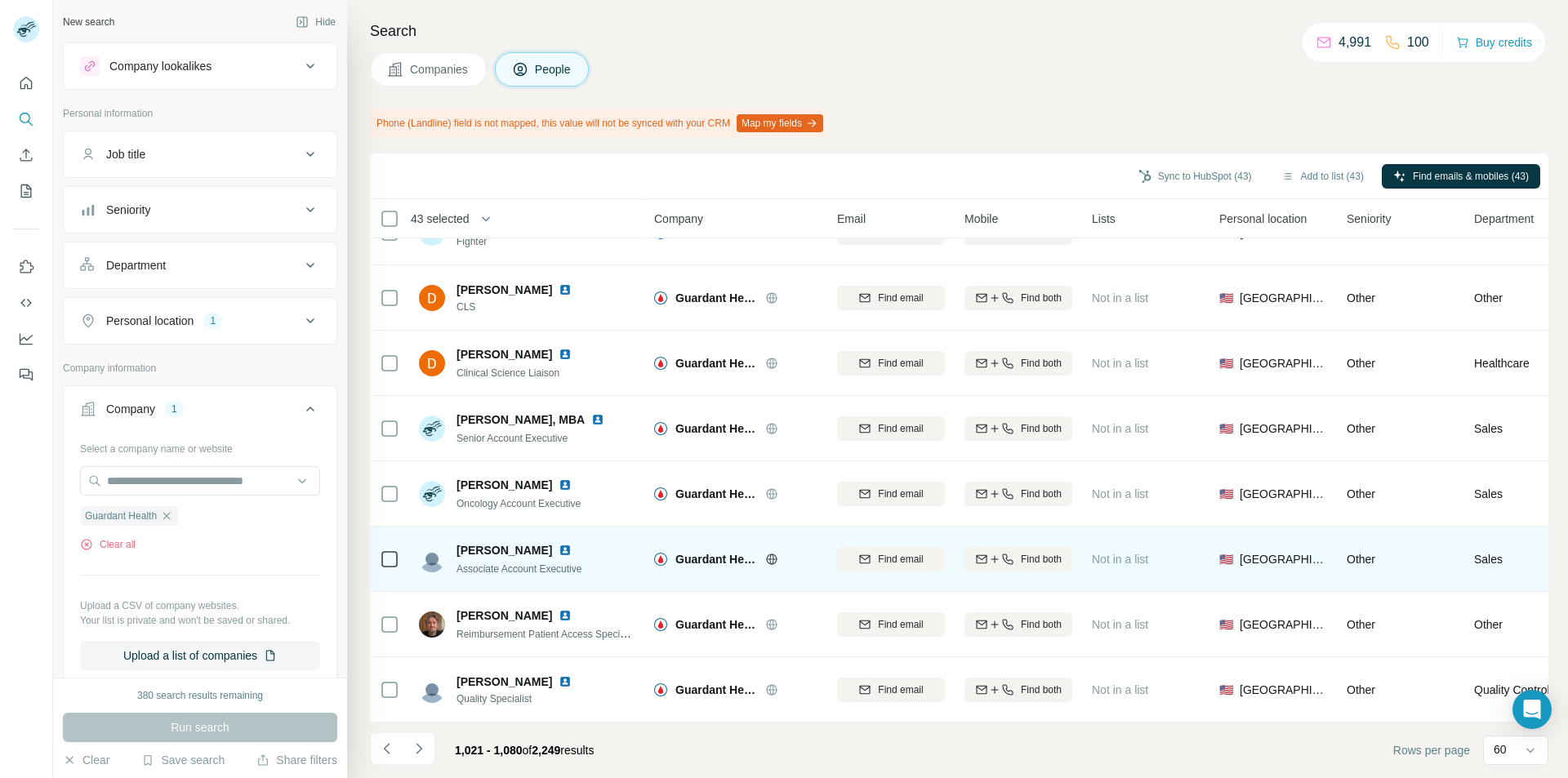
scroll to position [3442, 0]
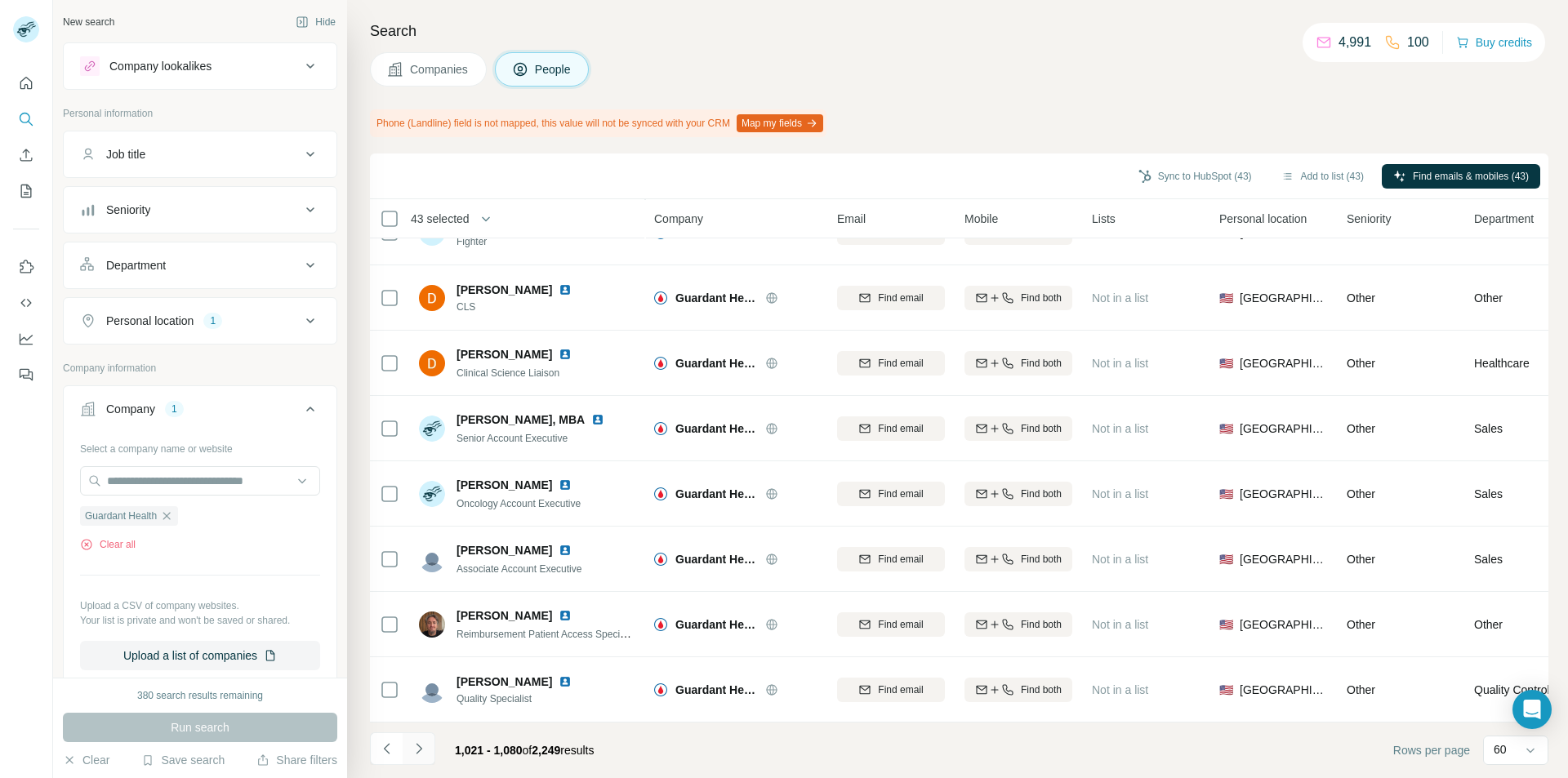
click at [427, 749] on icon "Navigate to next page" at bounding box center [419, 748] width 17 height 17
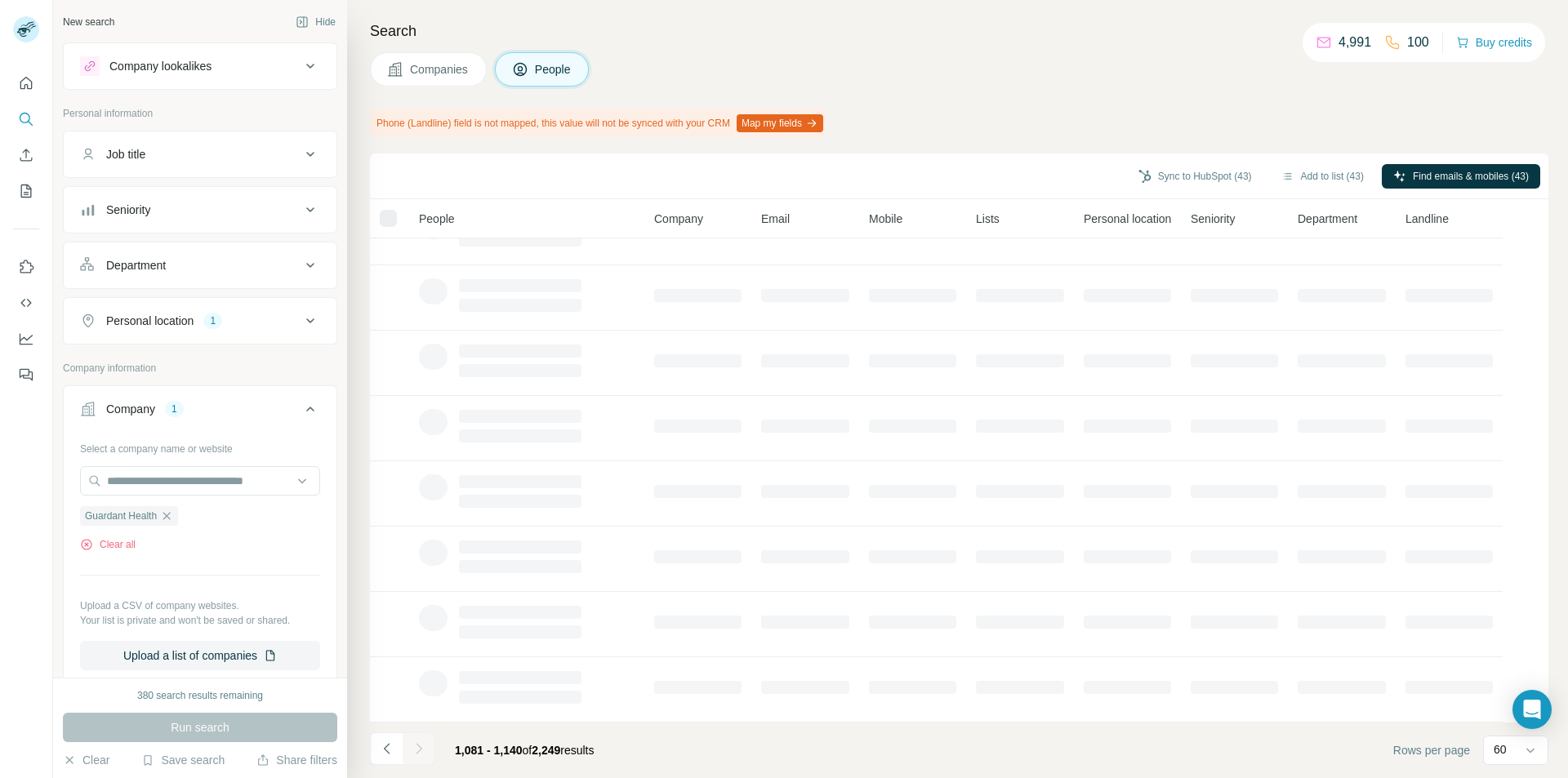
scroll to position [0, 0]
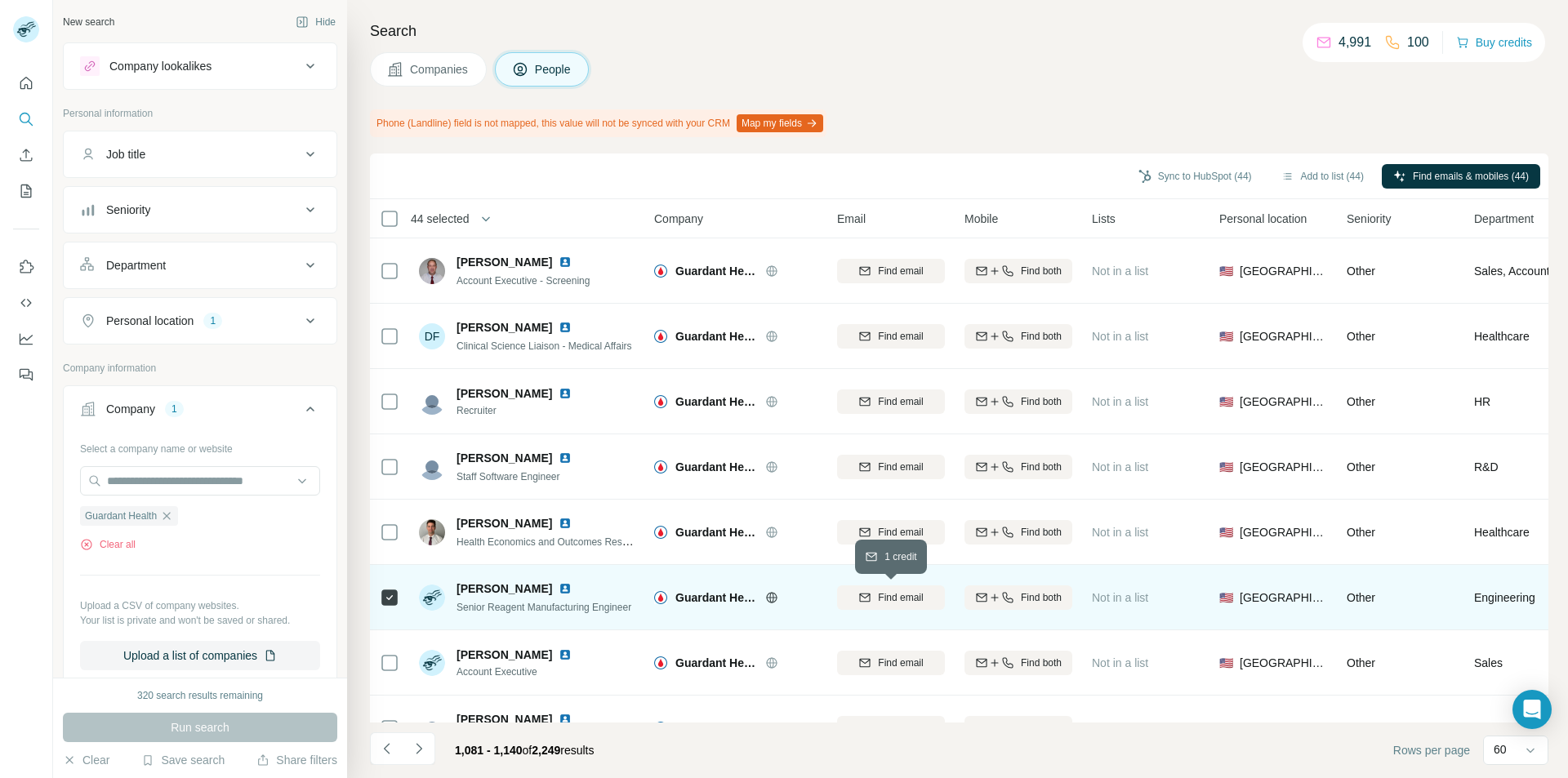
click at [860, 603] on icon "button" at bounding box center [865, 598] width 13 height 13
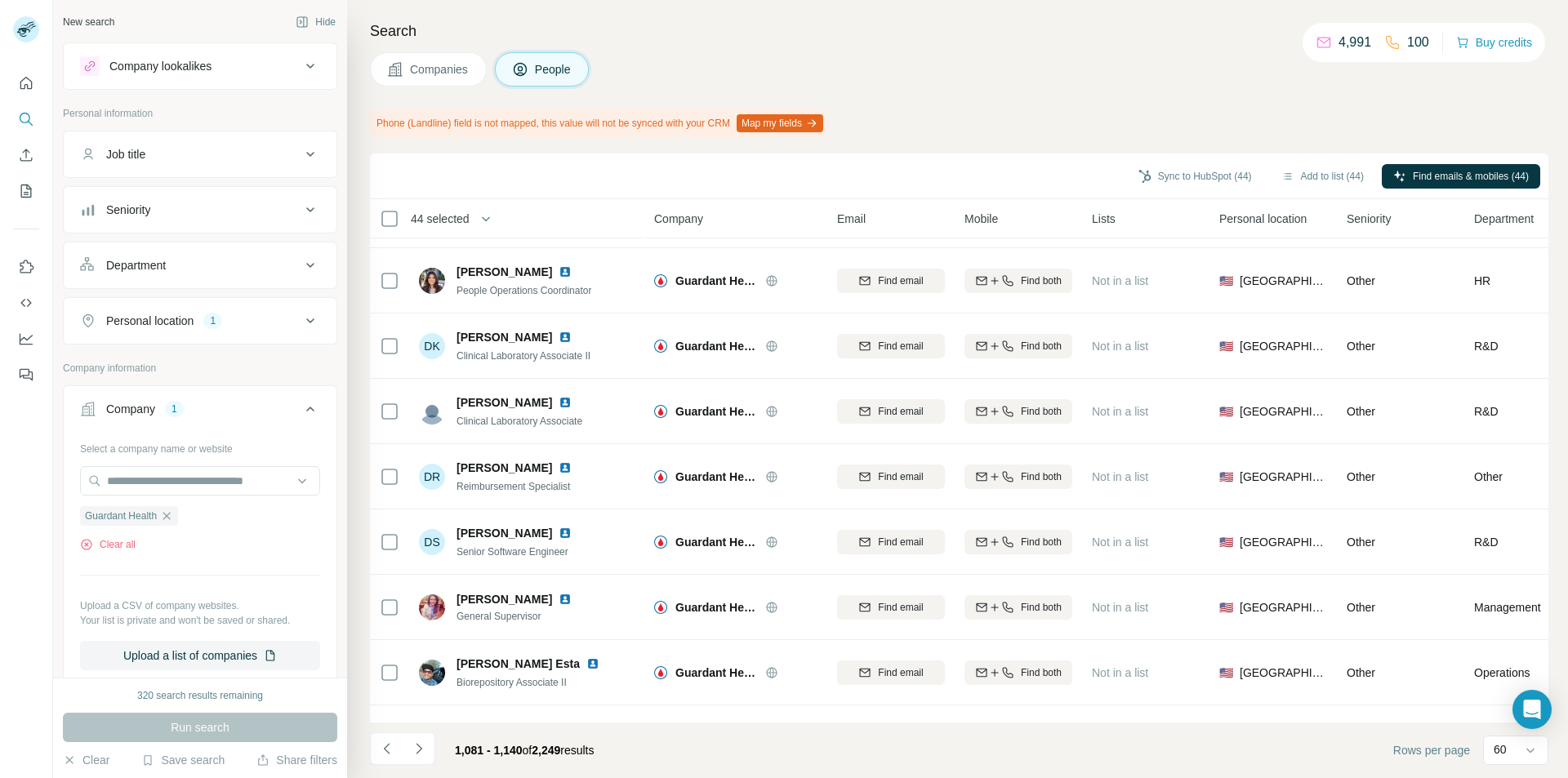
scroll to position [3442, 0]
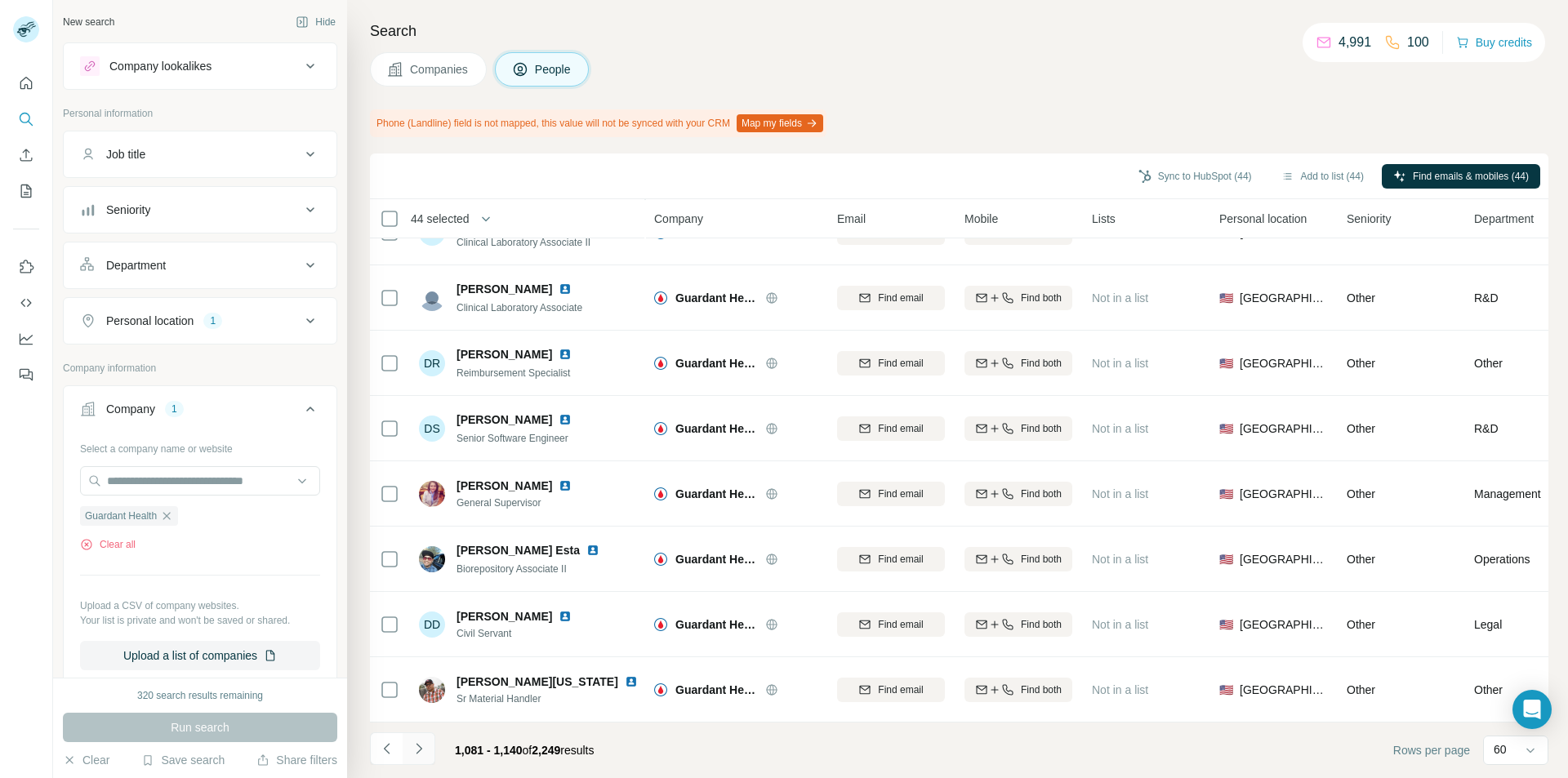
click at [420, 749] on icon "Navigate to next page" at bounding box center [418, 747] width 6 height 10
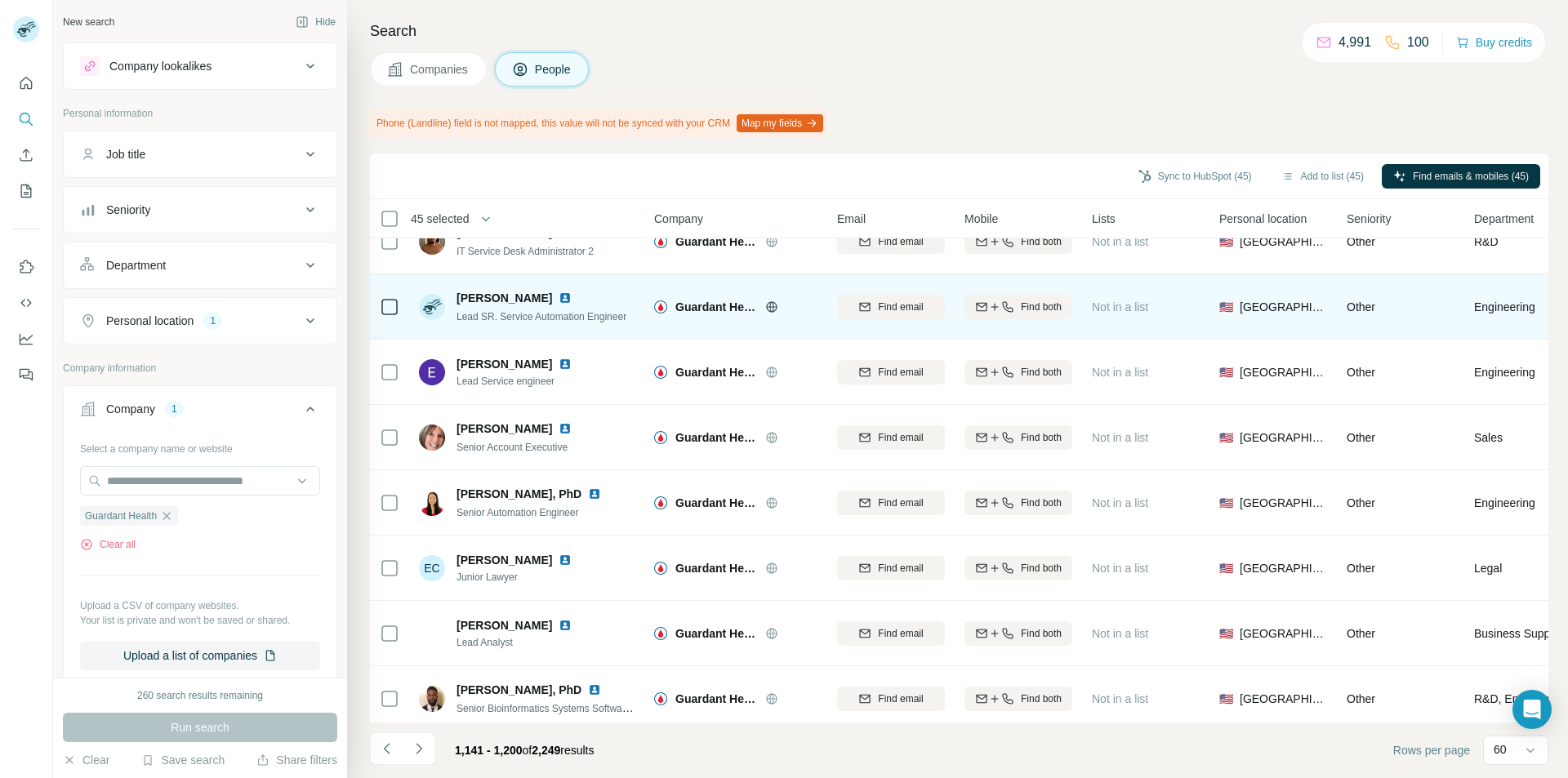
scroll to position [898, 0]
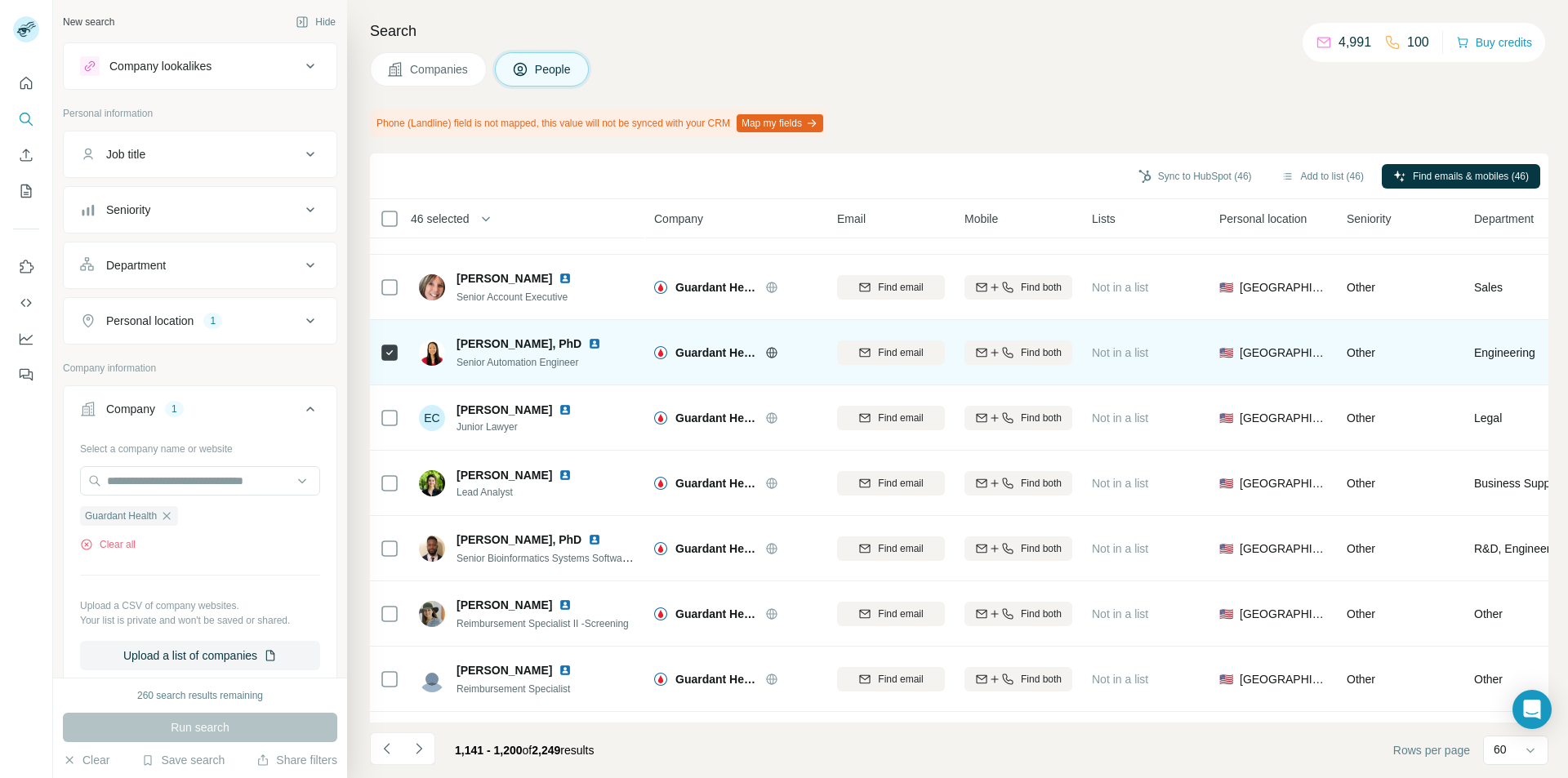
click at [865, 359] on div "Find email" at bounding box center [891, 352] width 107 height 15
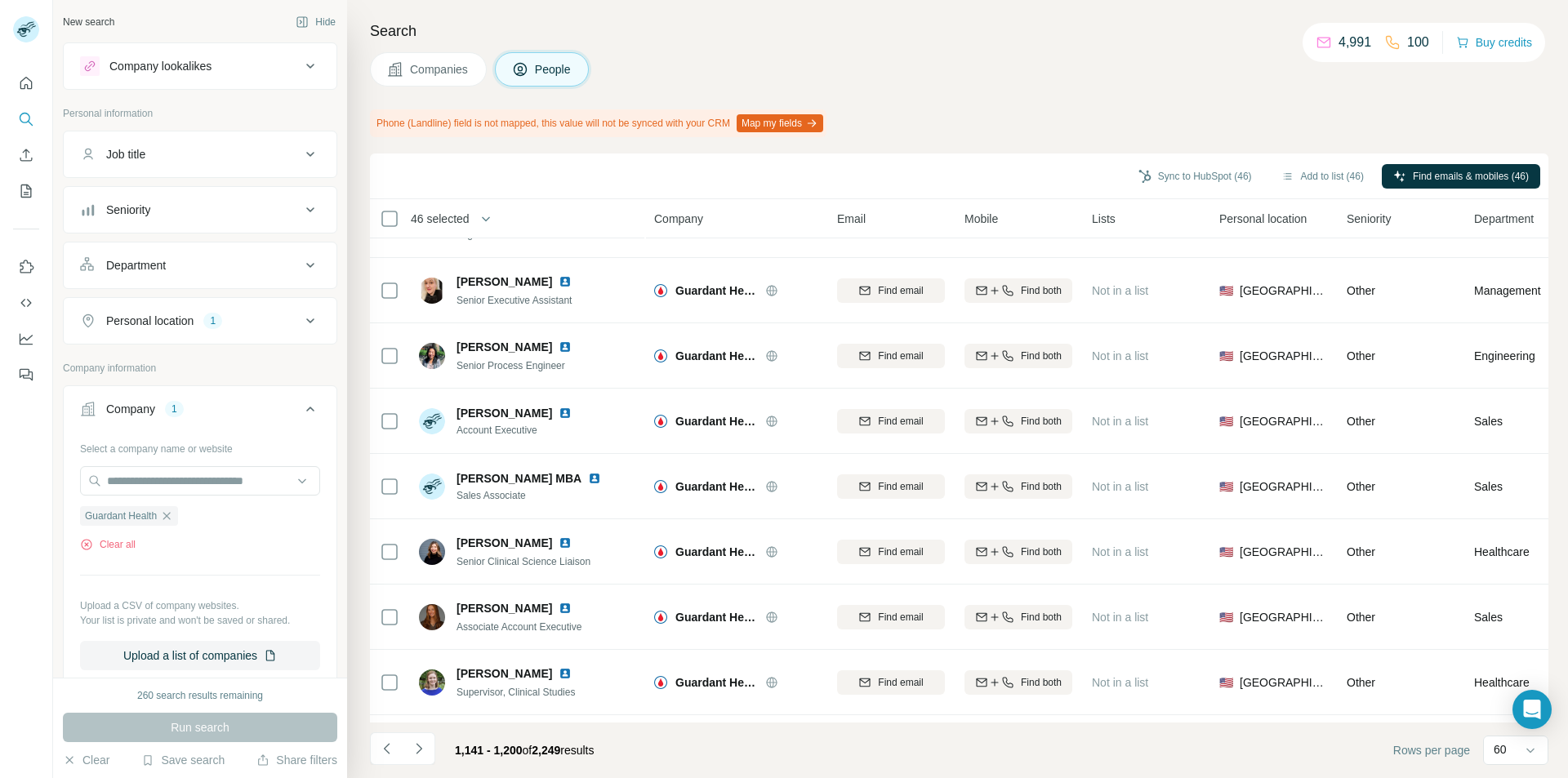
scroll to position [1878, 0]
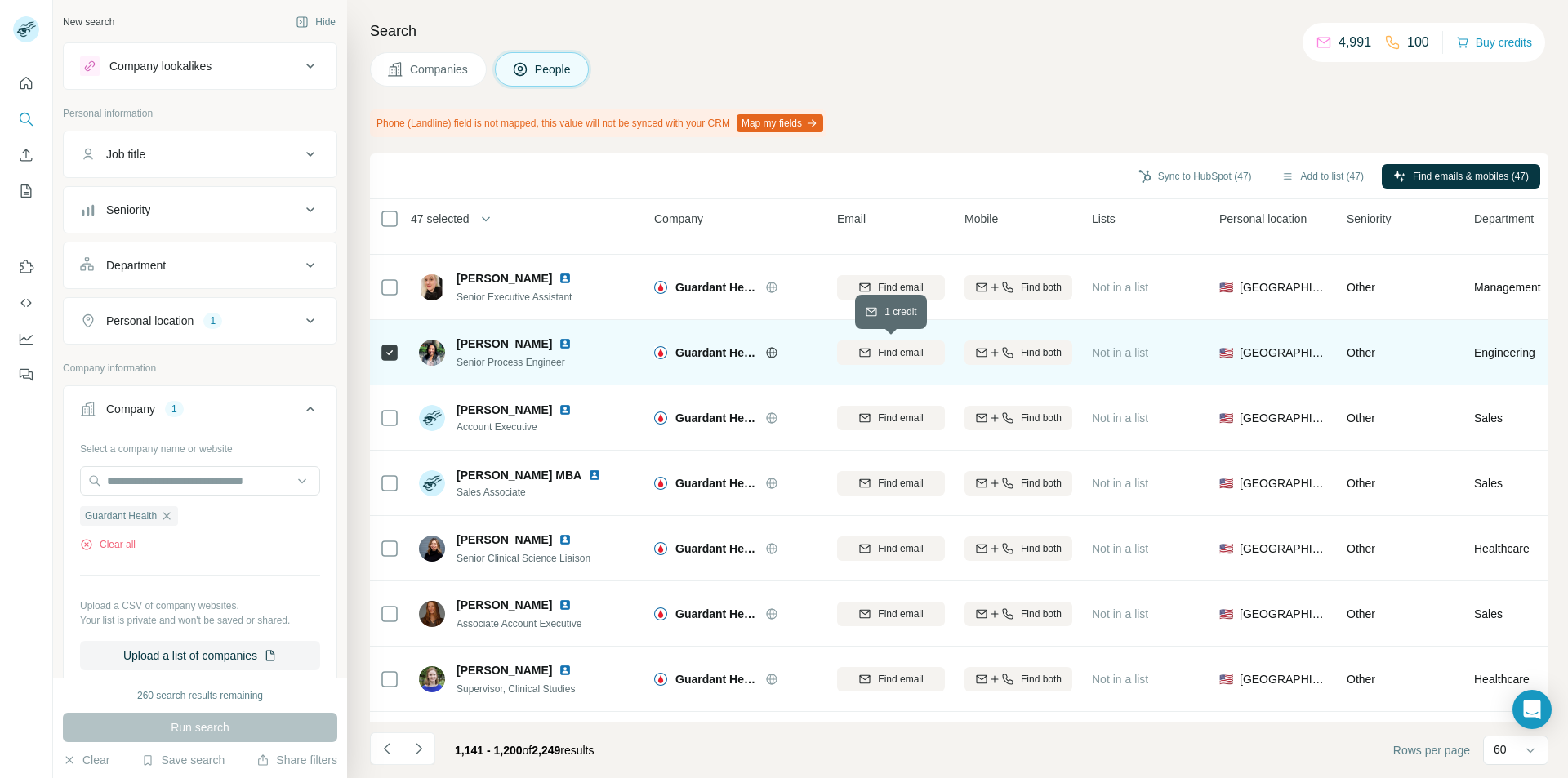
click at [861, 358] on icon "button" at bounding box center [865, 352] width 13 height 13
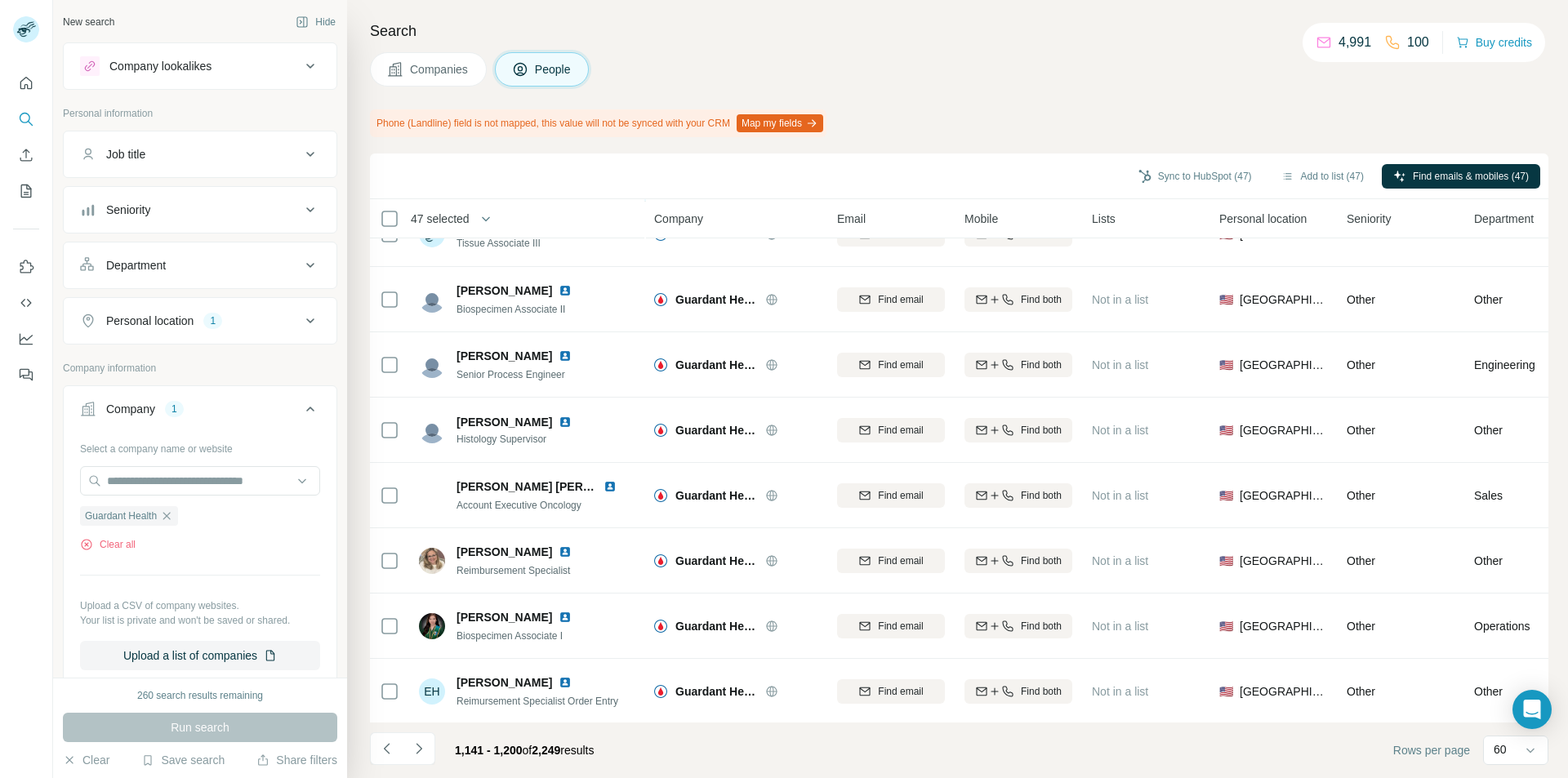
scroll to position [3266, 0]
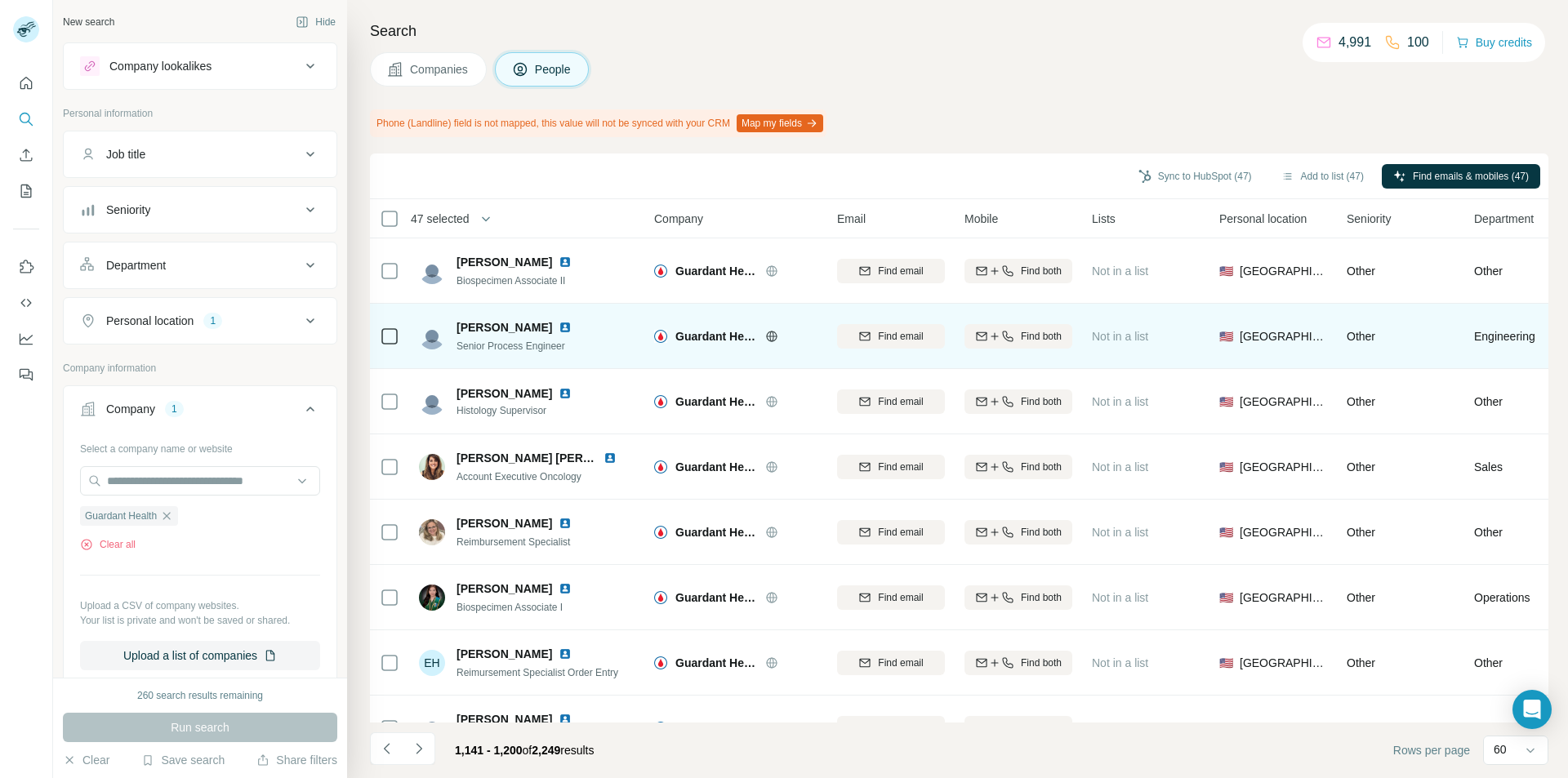
click at [394, 346] on div at bounding box center [389, 336] width 19 height 45
click at [884, 342] on span "Find email" at bounding box center [901, 337] width 45 height 15
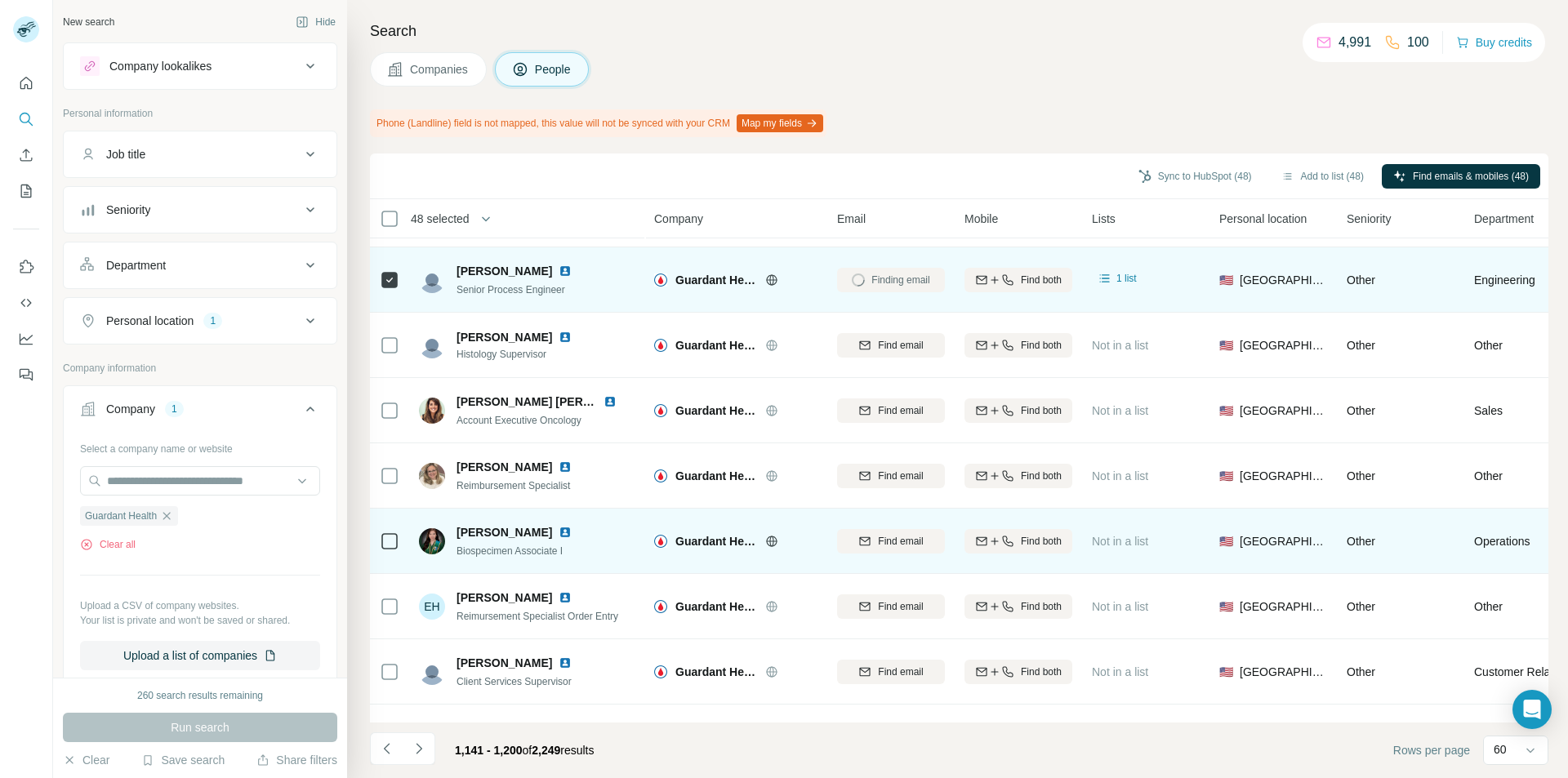
scroll to position [3442, 0]
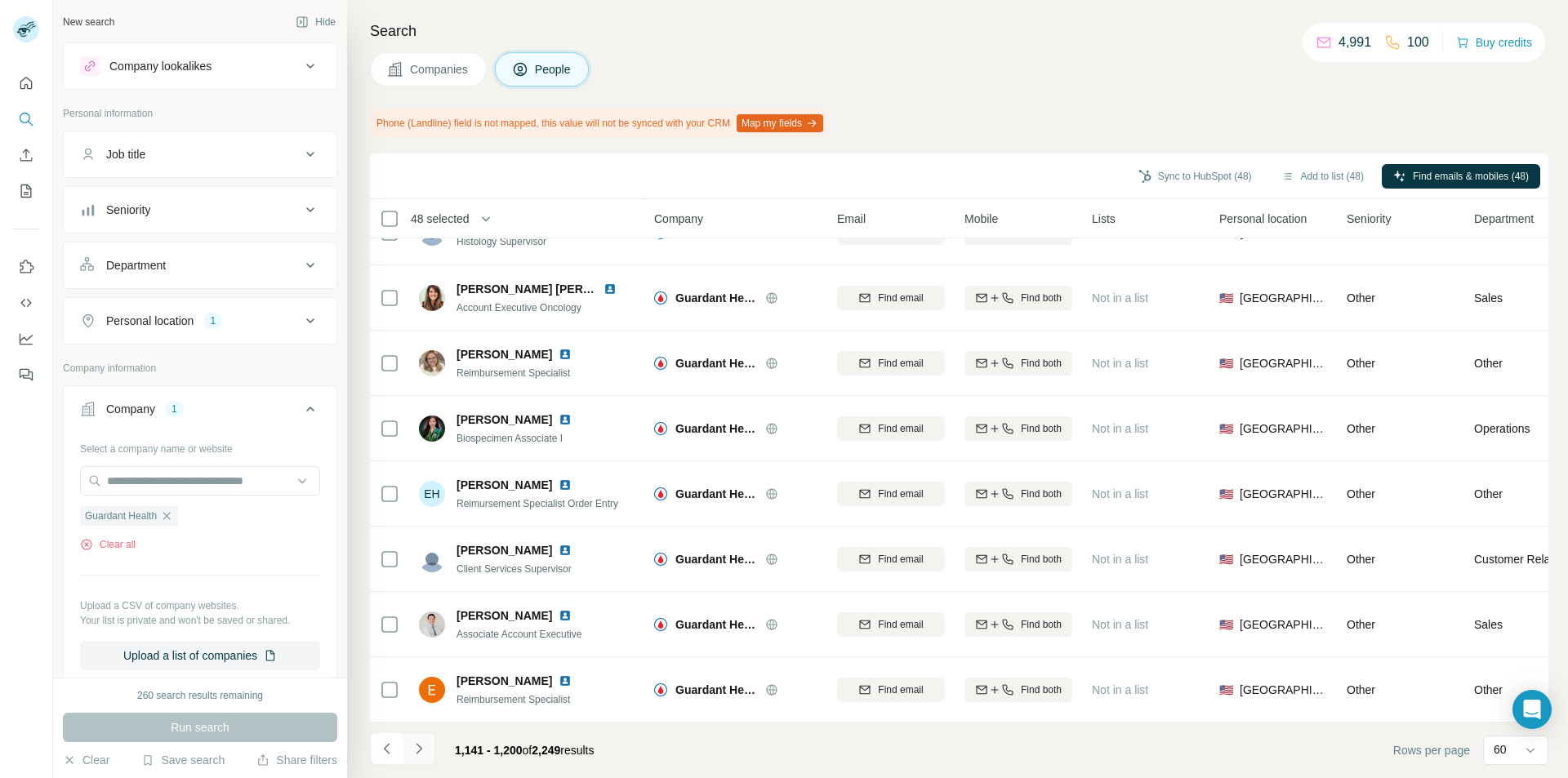
click at [429, 752] on button "Navigate to next page" at bounding box center [418, 748] width 32 height 32
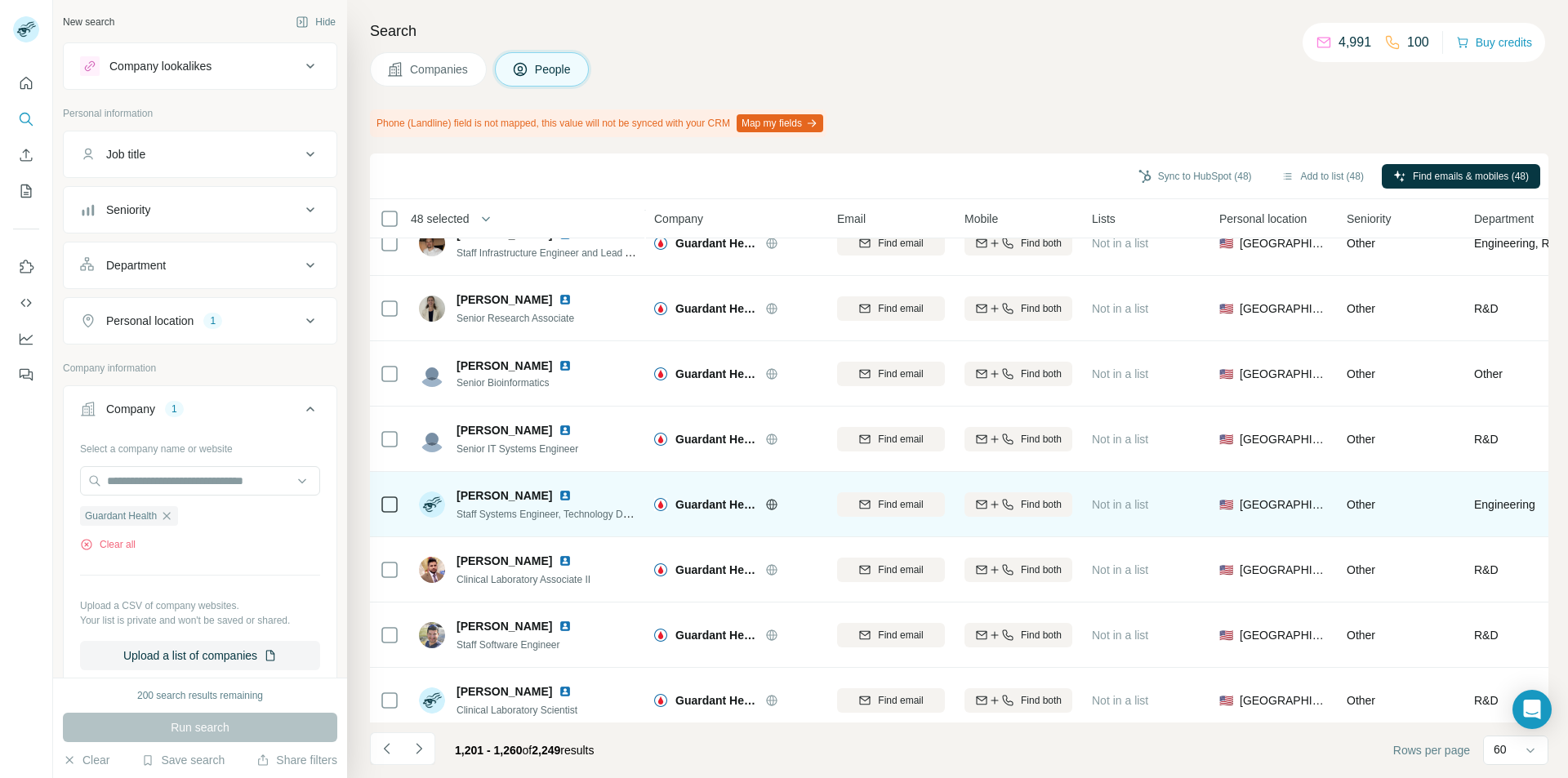
scroll to position [1306, 0]
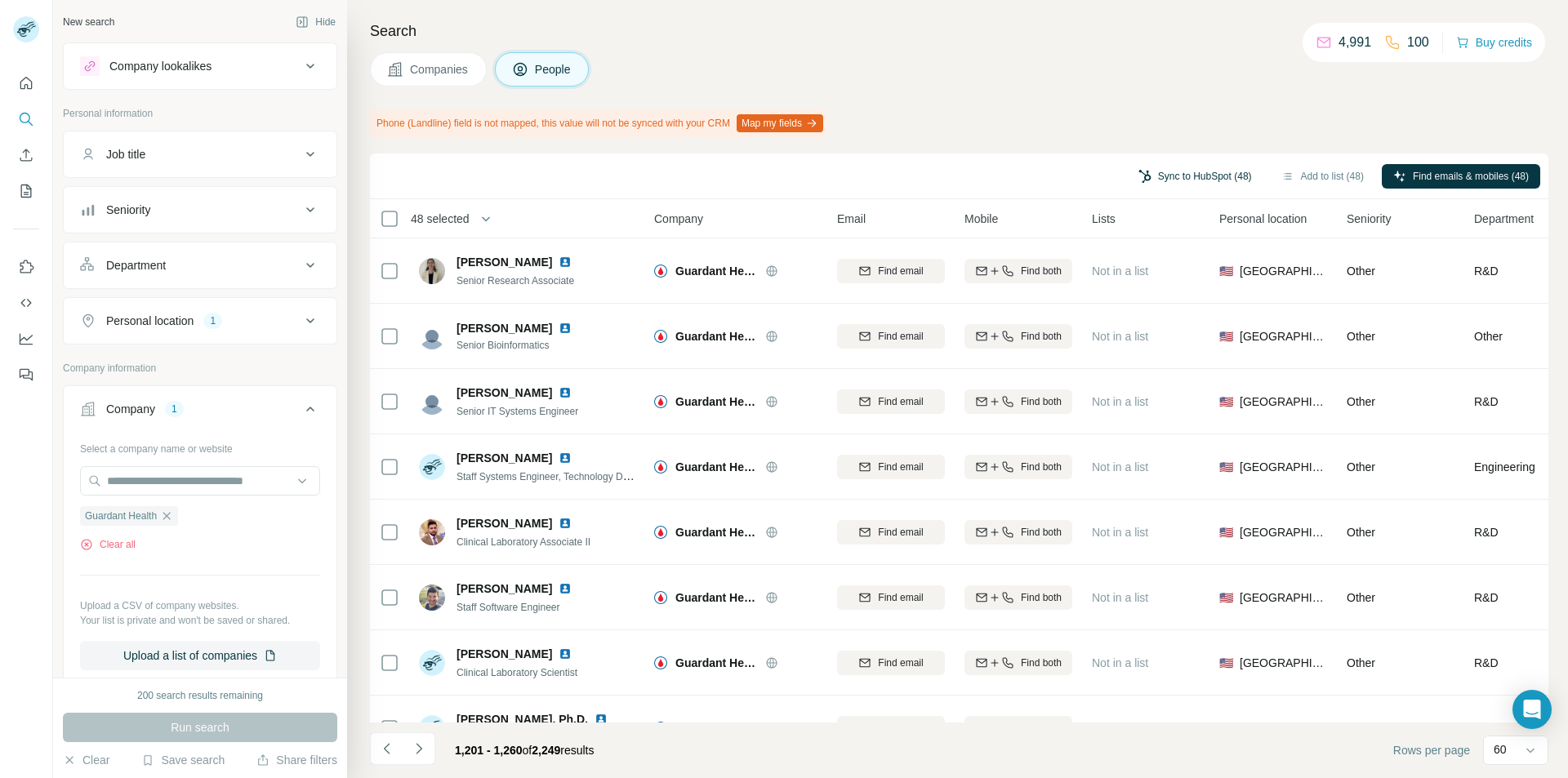
click at [1178, 184] on button "Sync to HubSpot (48)" at bounding box center [1195, 176] width 136 height 24
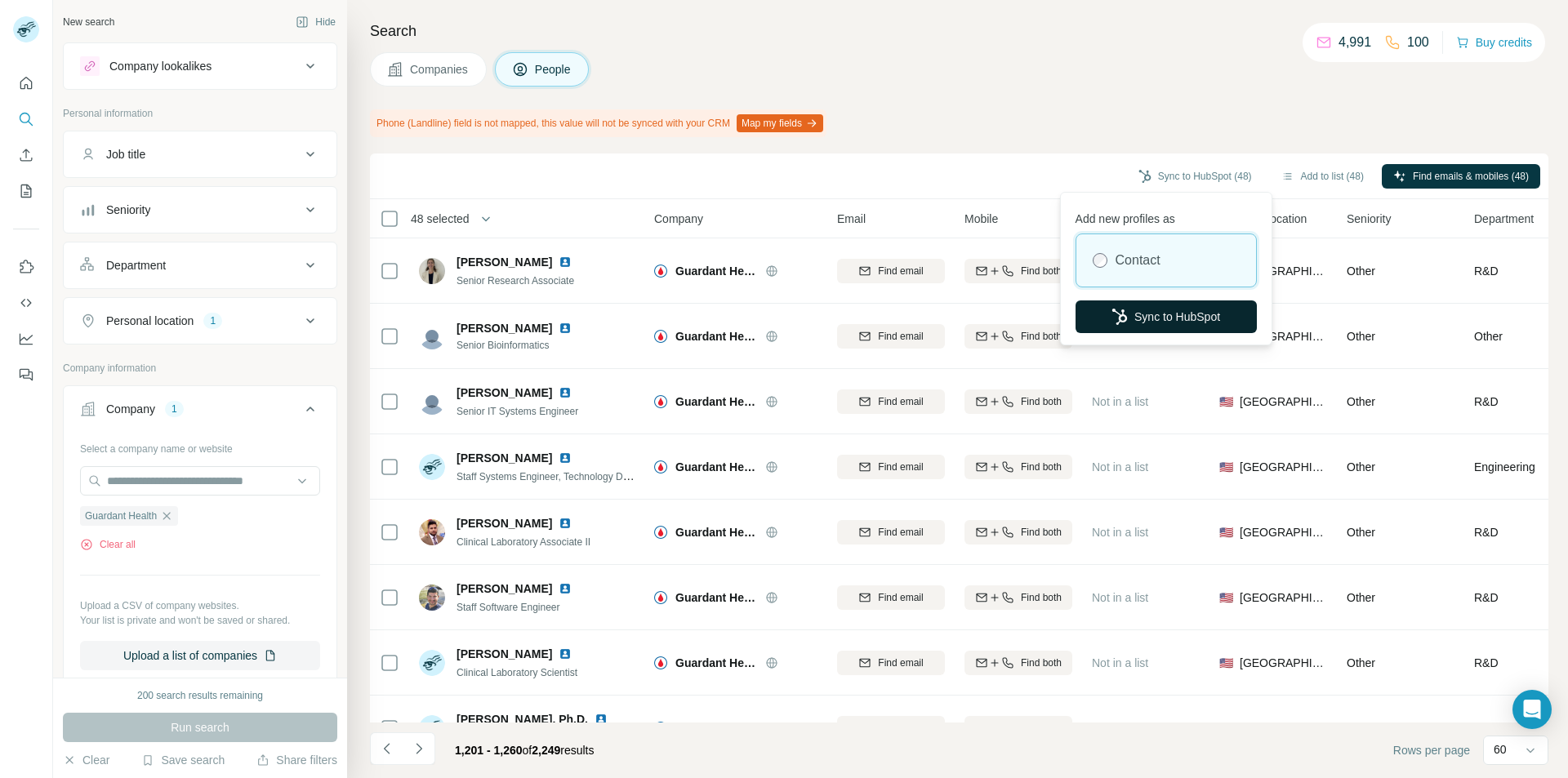
click at [1136, 313] on button "Sync to HubSpot" at bounding box center [1166, 316] width 181 height 32
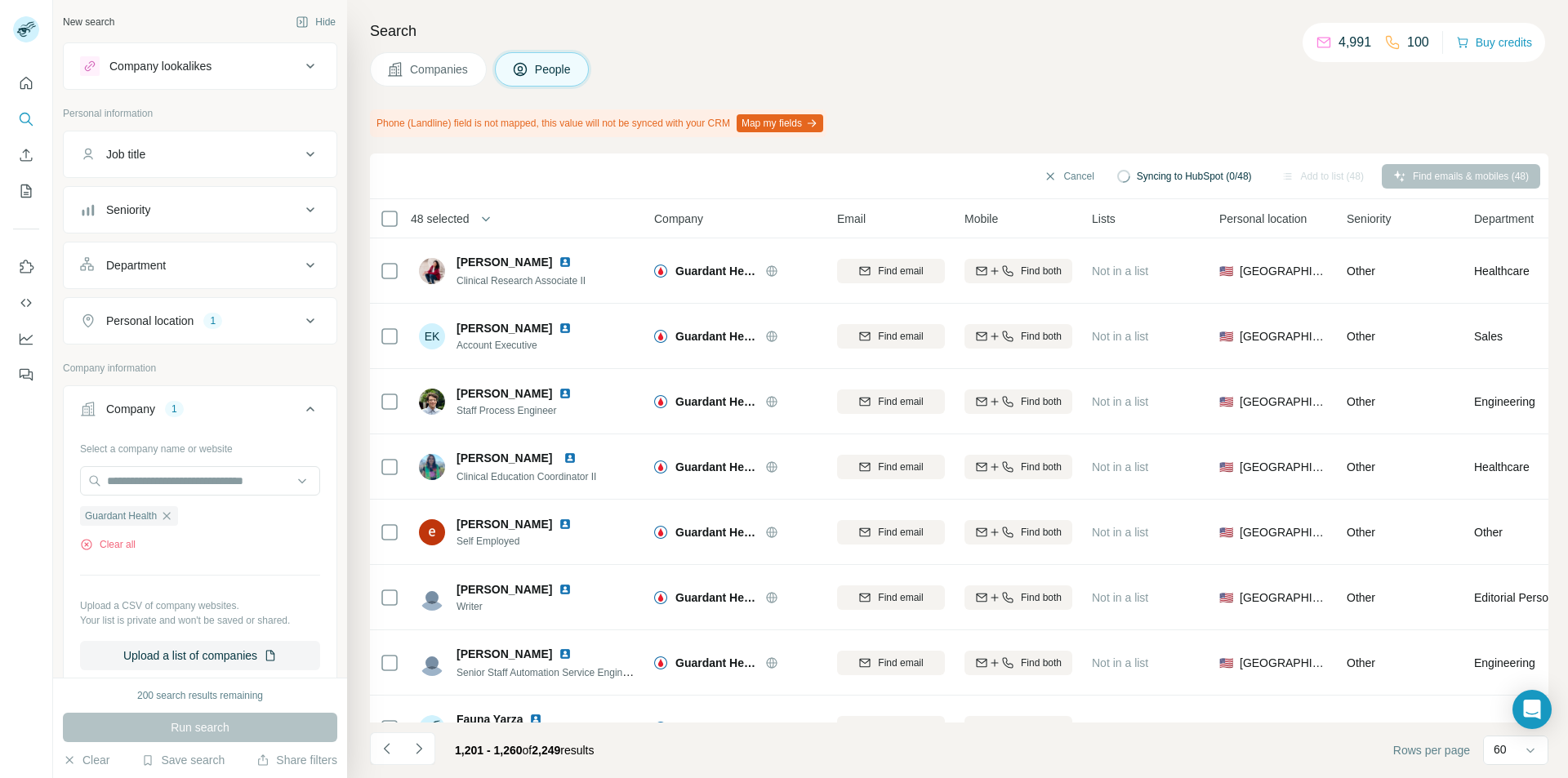
scroll to position [1306, 0]
